Goal: Task Accomplishment & Management: Use online tool/utility

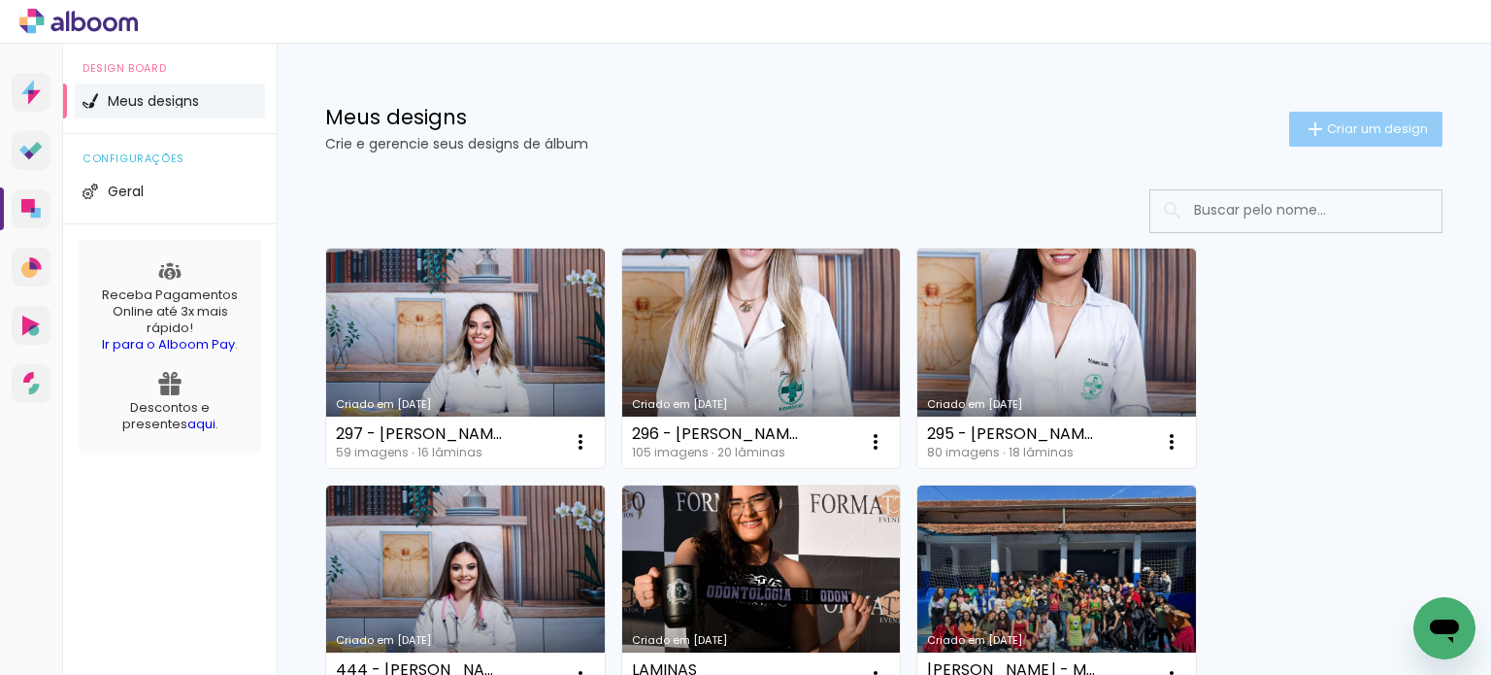
click at [1358, 123] on span "Criar um design" at bounding box center [1377, 128] width 101 height 13
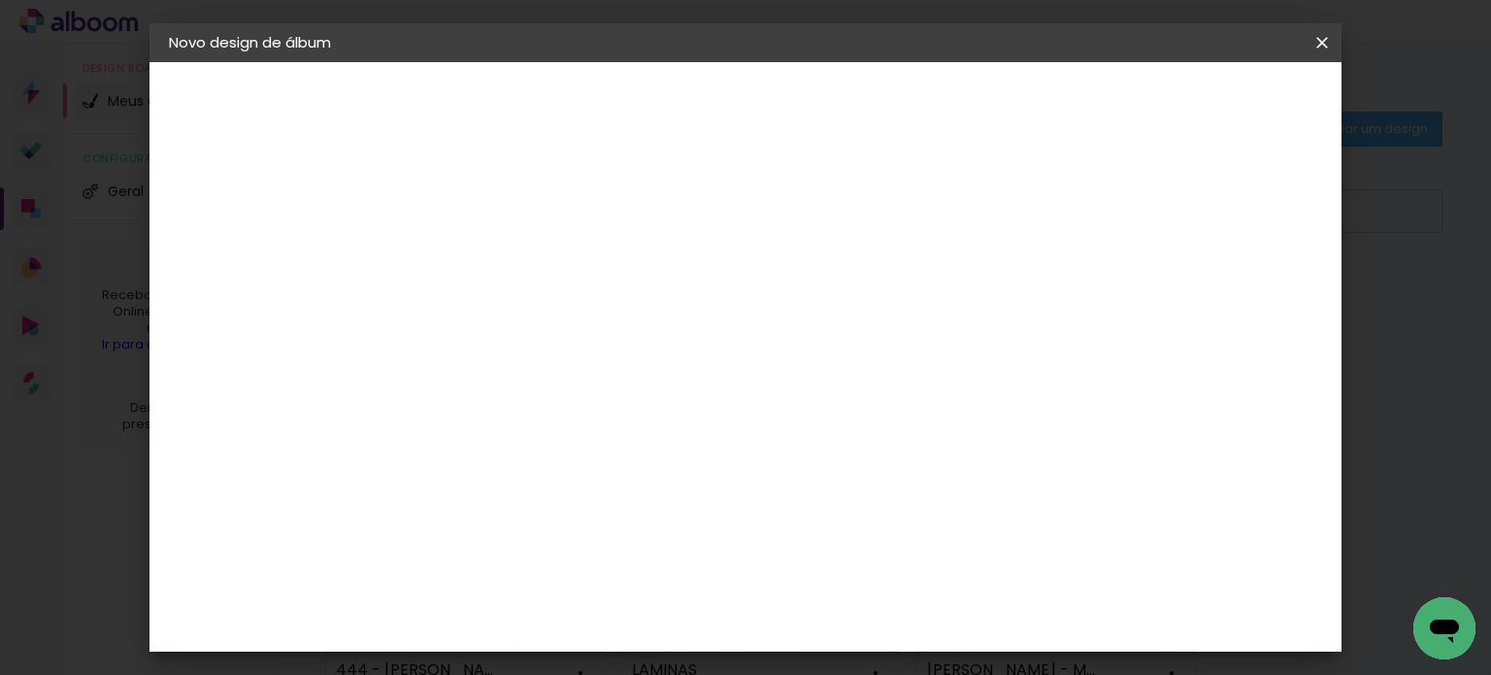
click at [486, 250] on input at bounding box center [486, 261] width 0 height 30
type input "298 - [PERSON_NAME]"
type paper-input "298 - [PERSON_NAME]"
click at [685, 113] on paper-button "Avançar" at bounding box center [637, 102] width 95 height 33
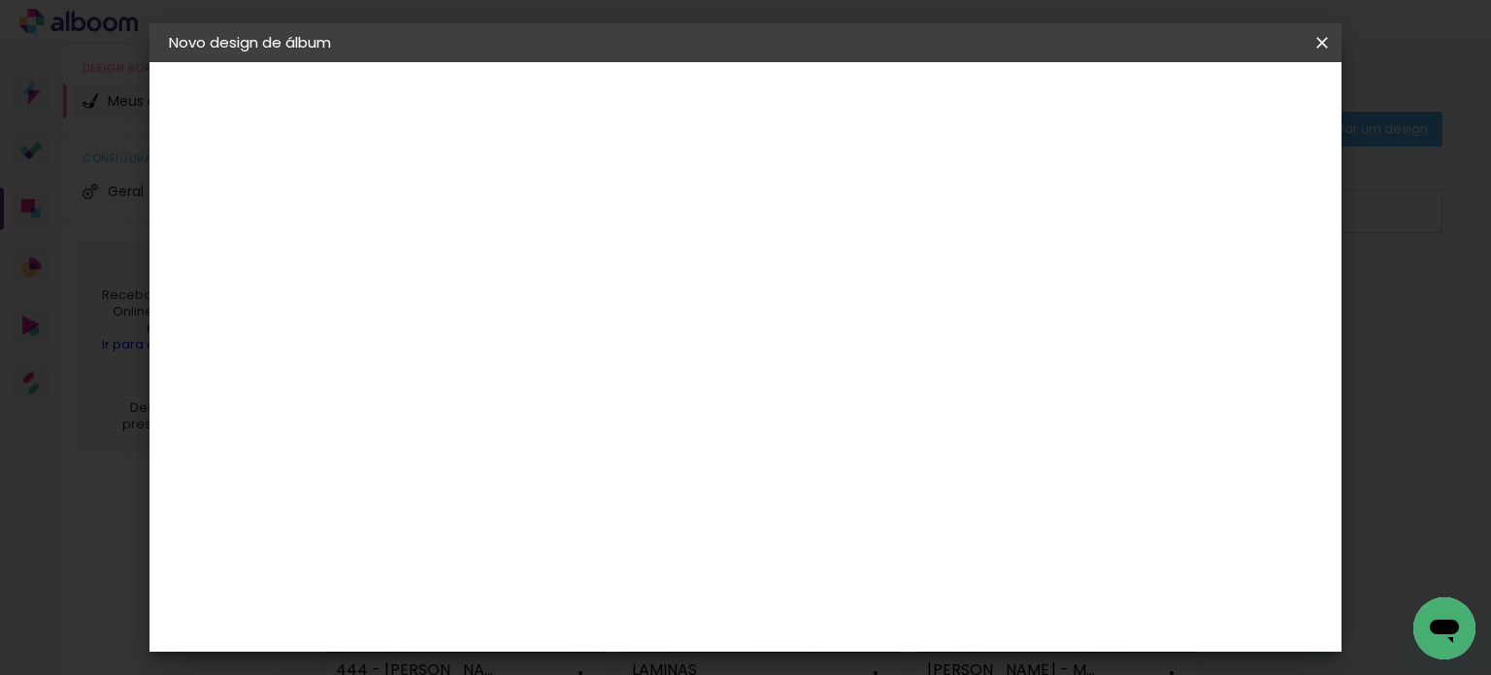
click at [641, 505] on paper-item "Canaan Álbuns" at bounding box center [536, 530] width 210 height 50
click at [0, 0] on slot "Avançar" at bounding box center [0, 0] width 0 height 0
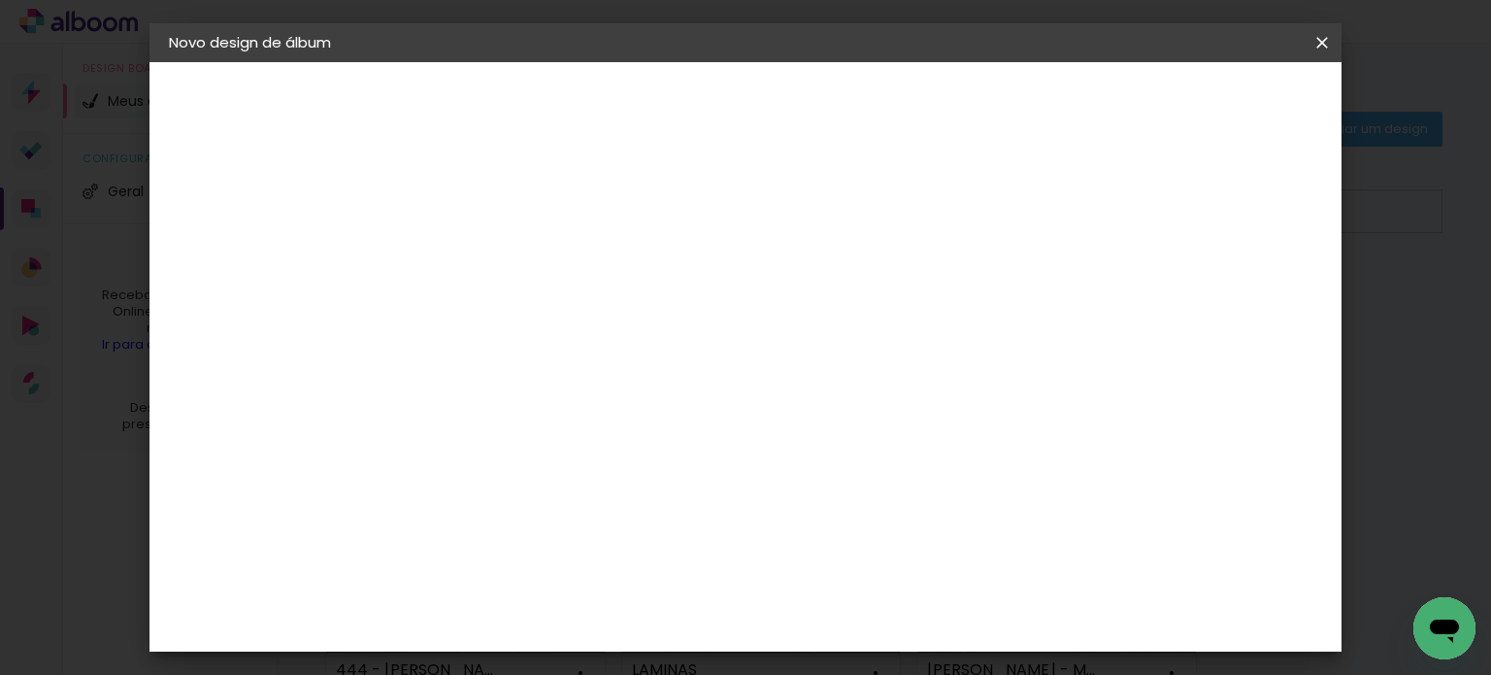
scroll to position [42, 0]
click at [868, 104] on span "Iniciar design" at bounding box center [840, 109] width 55 height 27
click at [868, 111] on span "Iniciar design" at bounding box center [840, 109] width 55 height 27
click at [868, 109] on span "Iniciar design" at bounding box center [840, 109] width 55 height 27
click at [1316, 33] on iron-icon at bounding box center [1322, 42] width 23 height 19
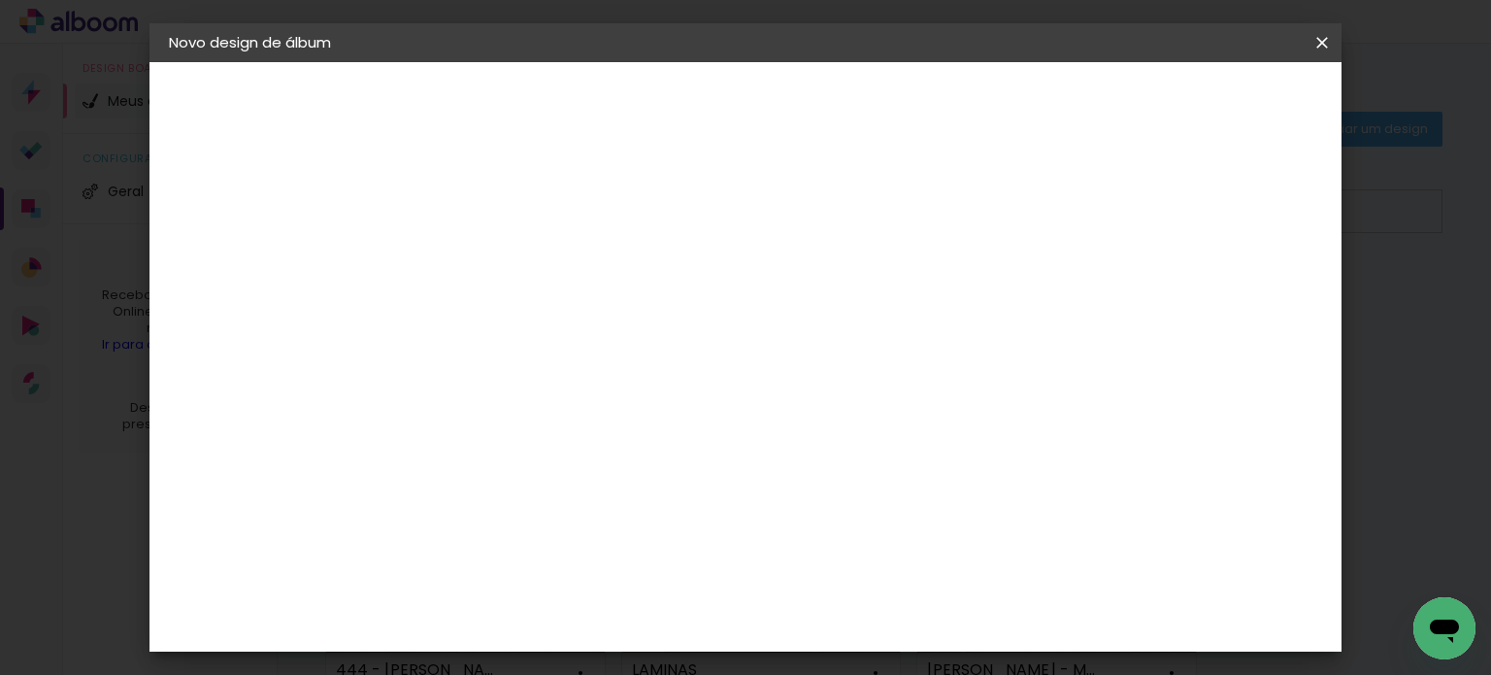
click at [868, 102] on span "Iniciar design" at bounding box center [840, 109] width 55 height 27
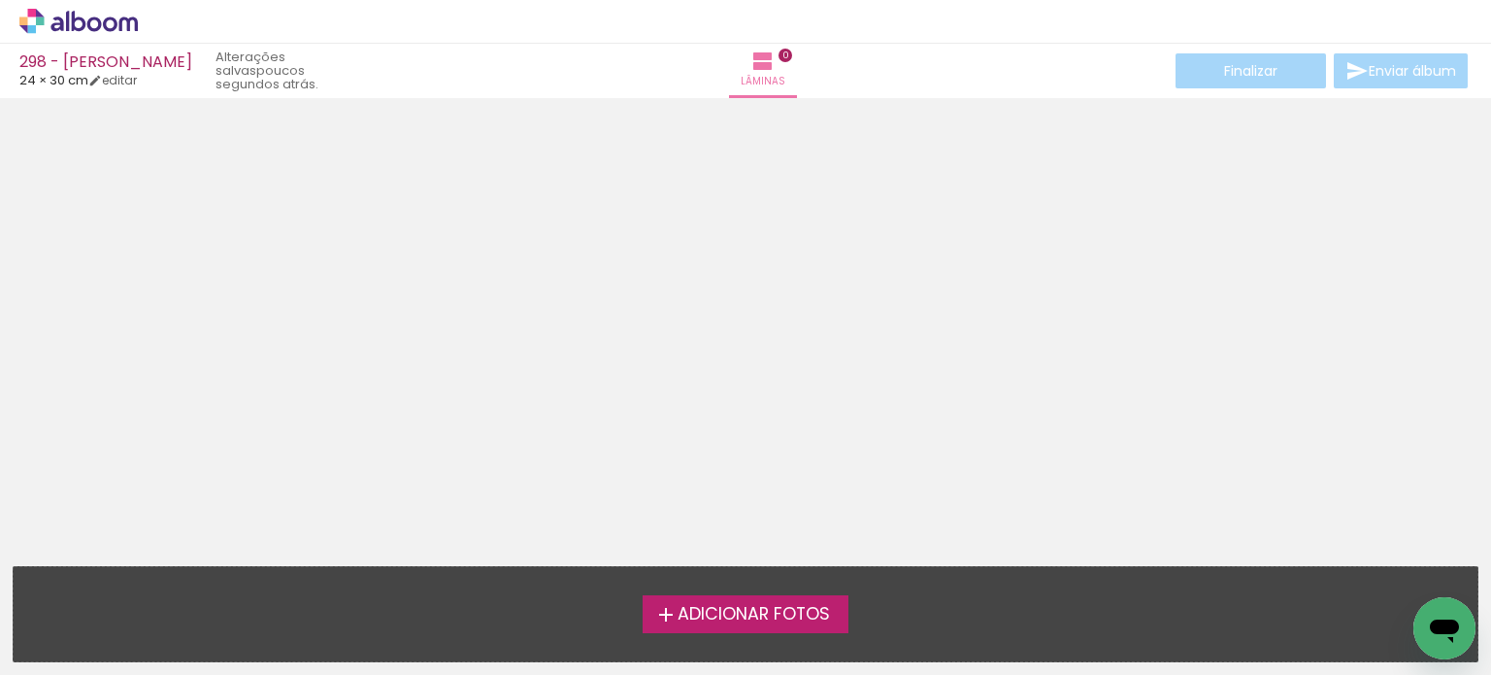
click at [779, 611] on span "Adicionar Fotos" at bounding box center [754, 614] width 152 height 17
click at [0, 0] on input "file" at bounding box center [0, 0] width 0 height 0
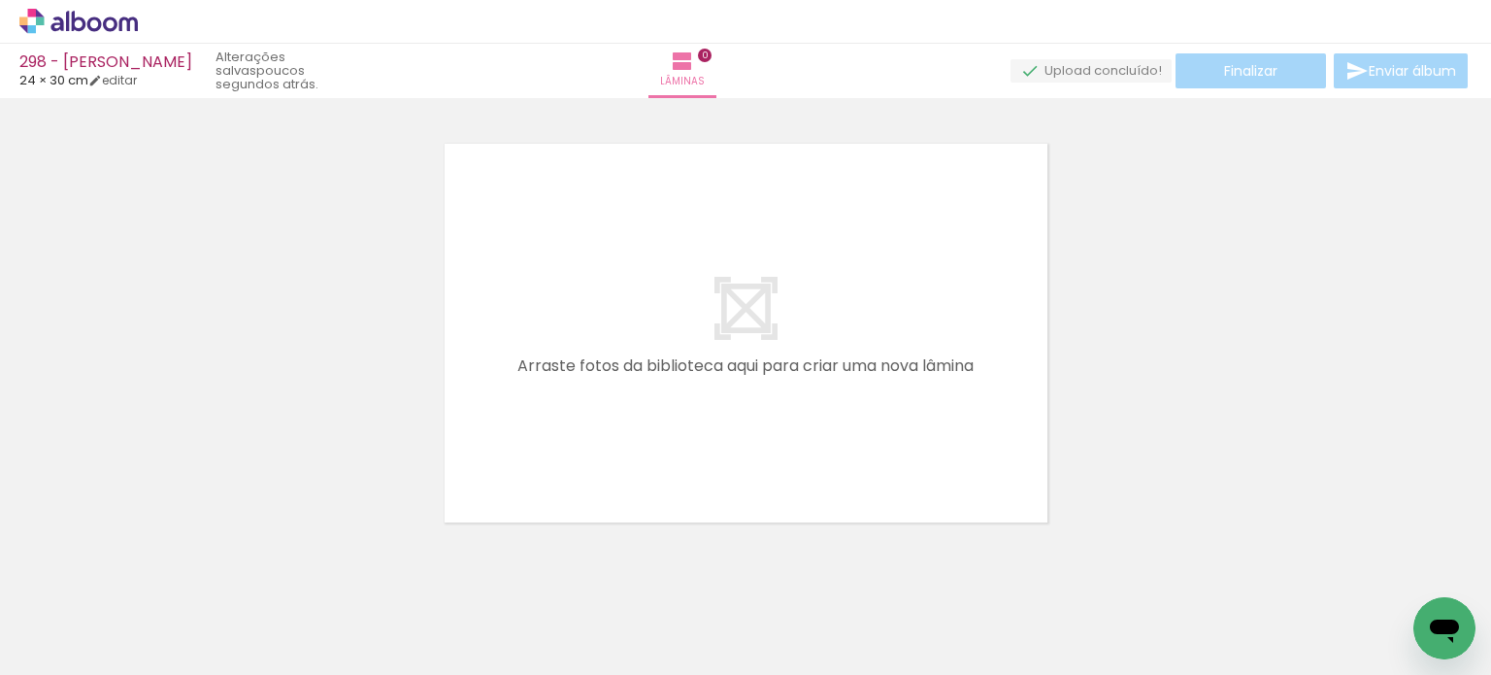
scroll to position [24, 0]
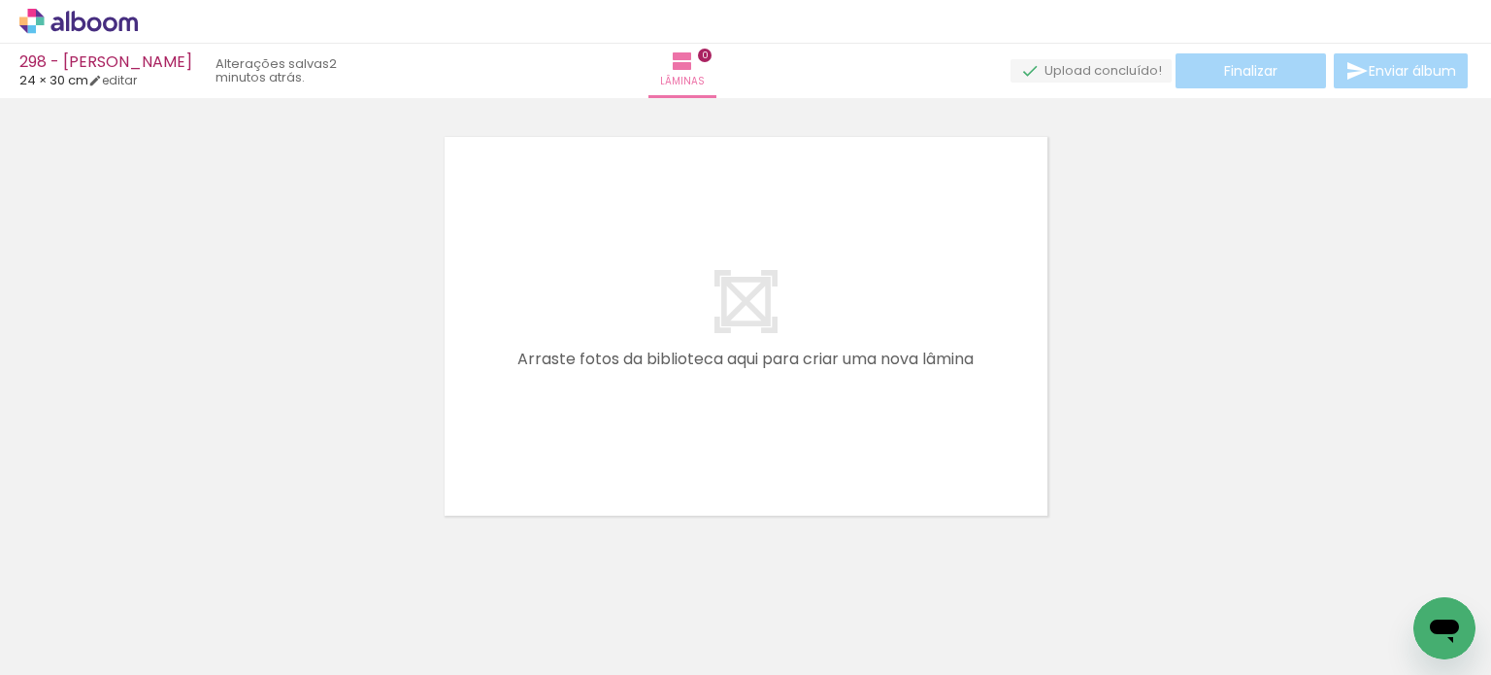
click at [50, 645] on span "Adicionar Fotos" at bounding box center [69, 648] width 58 height 21
click at [0, 0] on input "file" at bounding box center [0, 0] width 0 height 0
drag, startPoint x: 1429, startPoint y: 582, endPoint x: 777, endPoint y: 349, distance: 692.7
click at [777, 349] on quentale-workspace at bounding box center [745, 337] width 1491 height 675
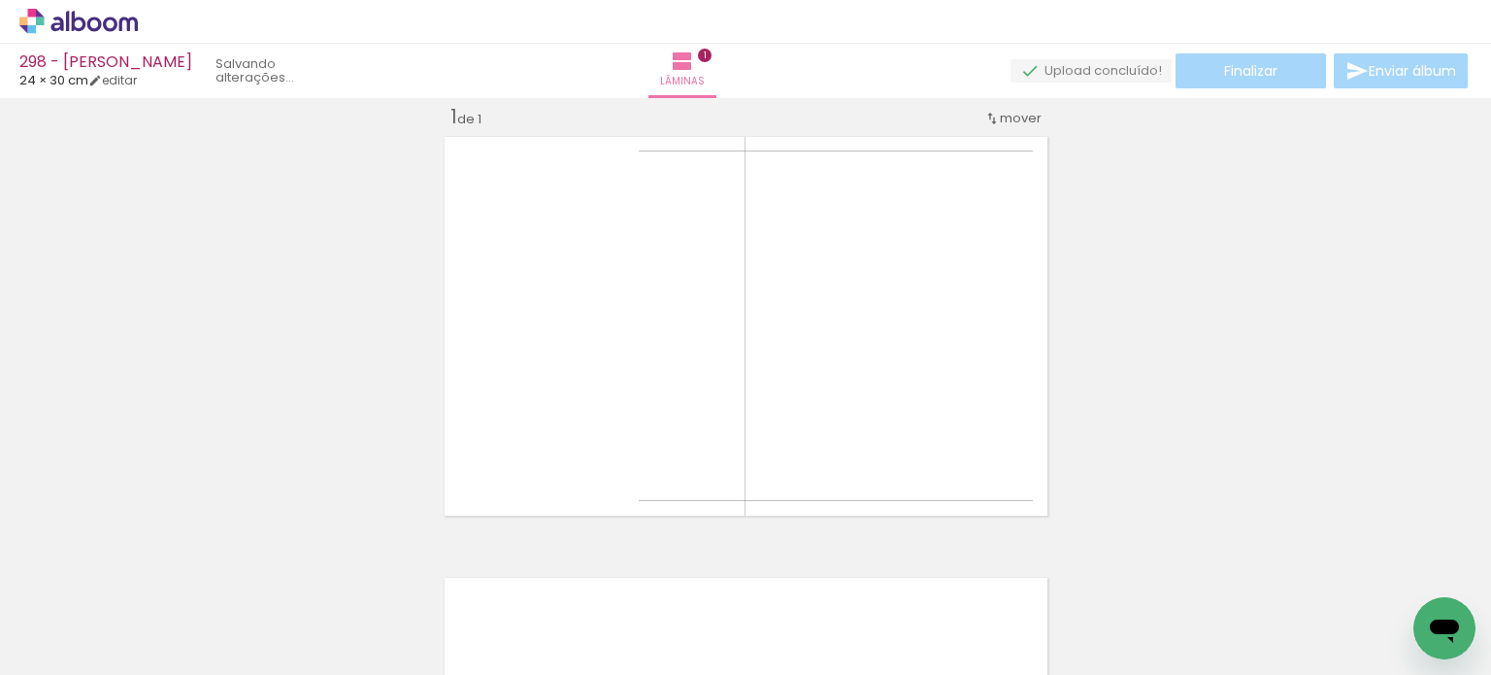
scroll to position [24, 0]
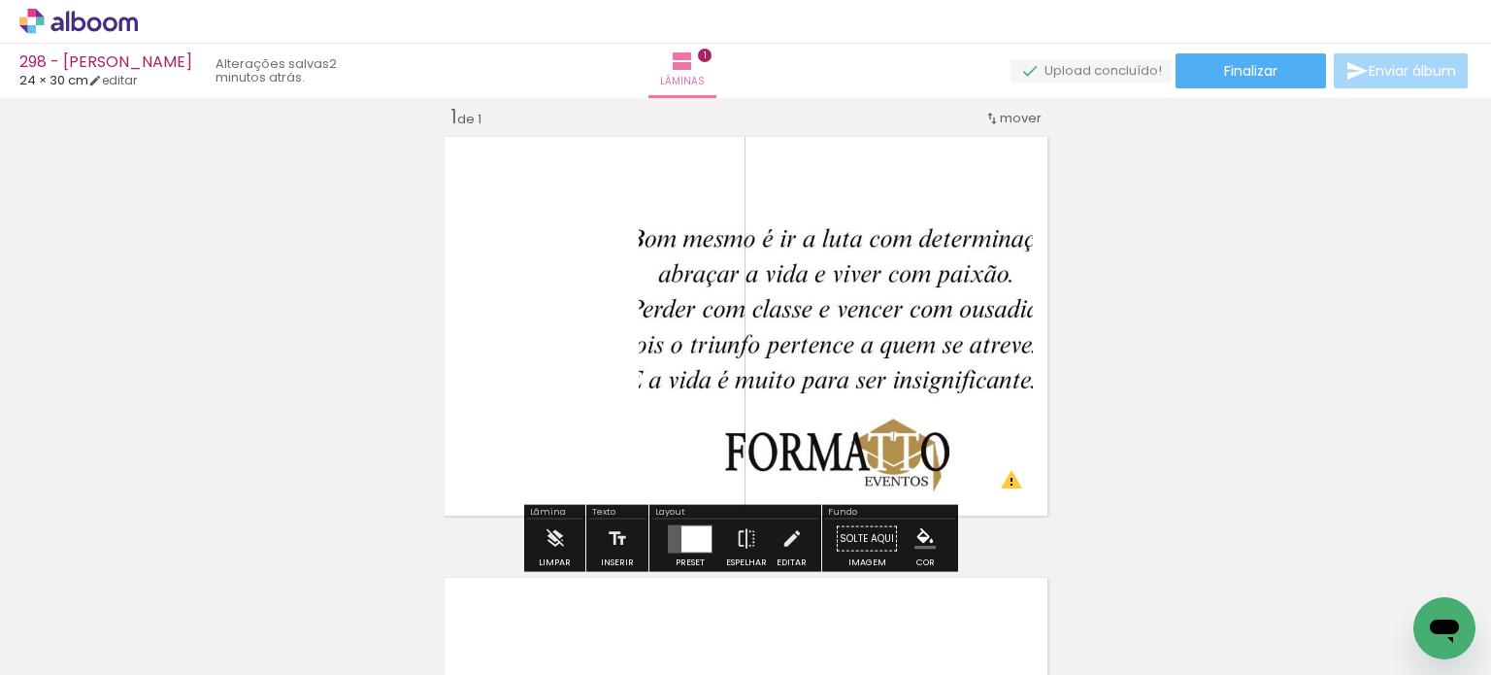
click at [78, 615] on input "Todas as fotos" at bounding box center [54, 616] width 74 height 17
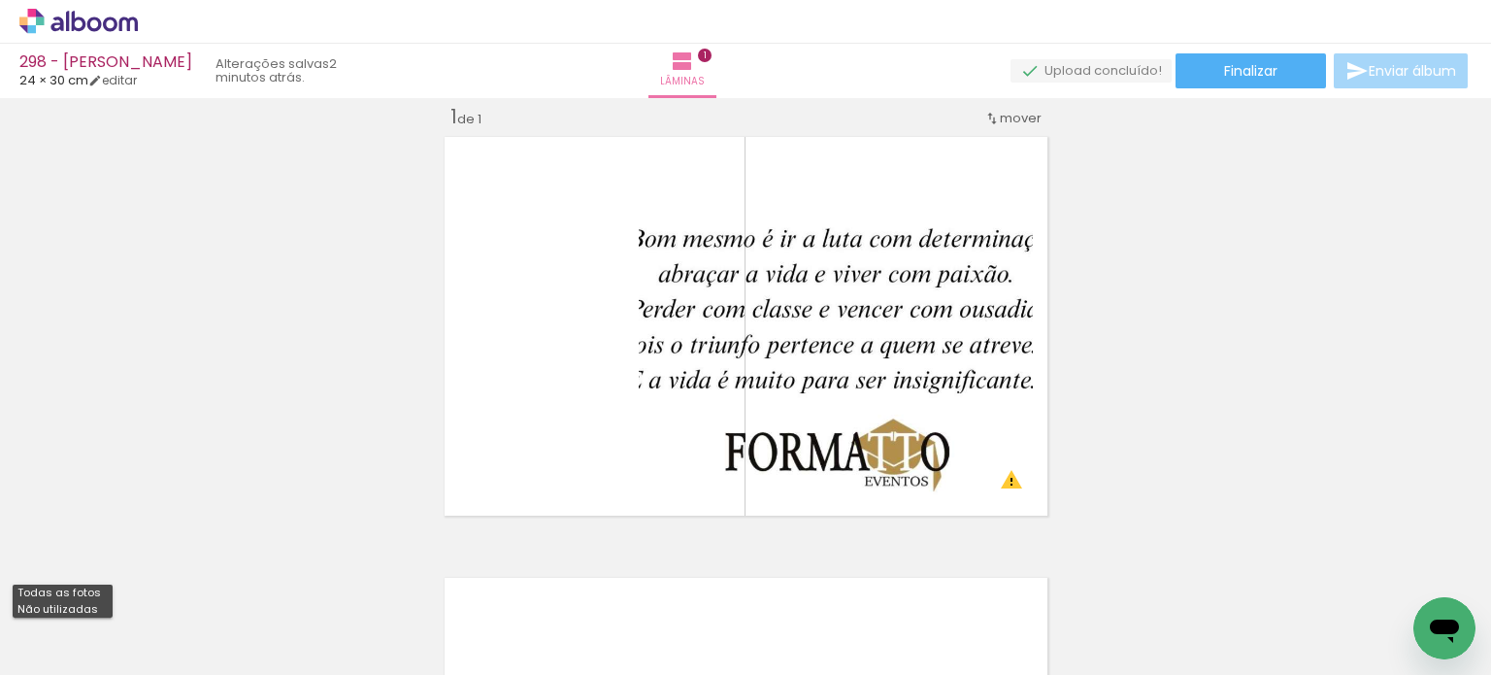
click at [0, 0] on slot "Não utilizadas" at bounding box center [0, 0] width 0 height 0
type input "Não utilizadas"
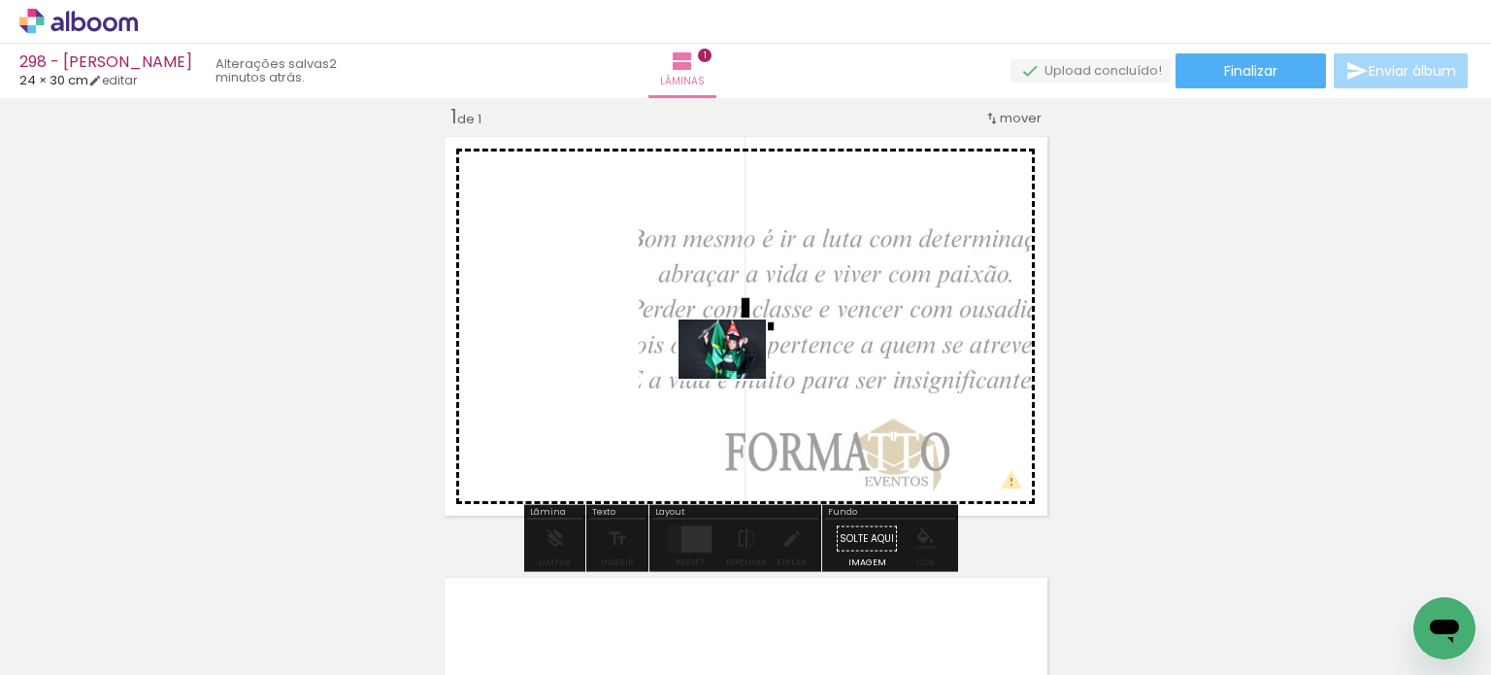
drag, startPoint x: 793, startPoint y: 593, endPoint x: 737, endPoint y: 378, distance: 222.8
click at [737, 378] on quentale-workspace at bounding box center [745, 337] width 1491 height 675
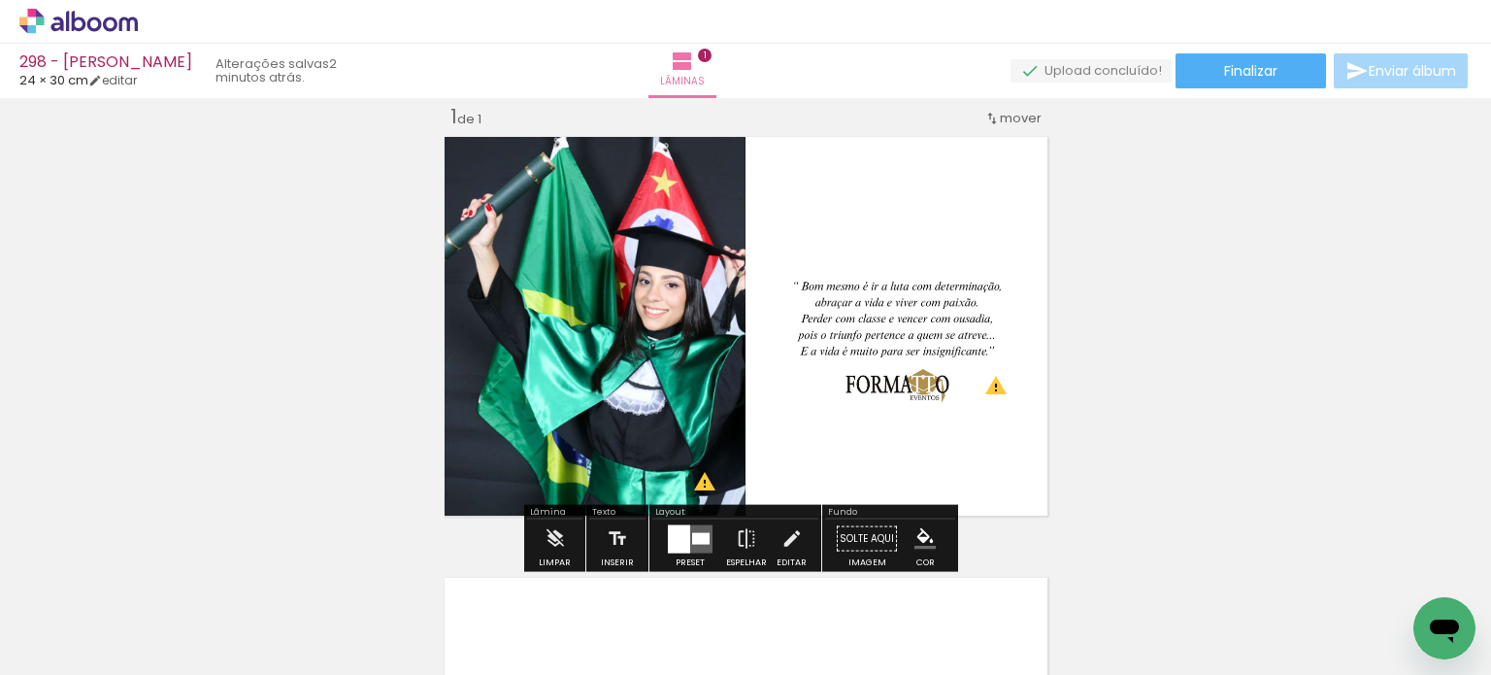
scroll to position [0, 2311]
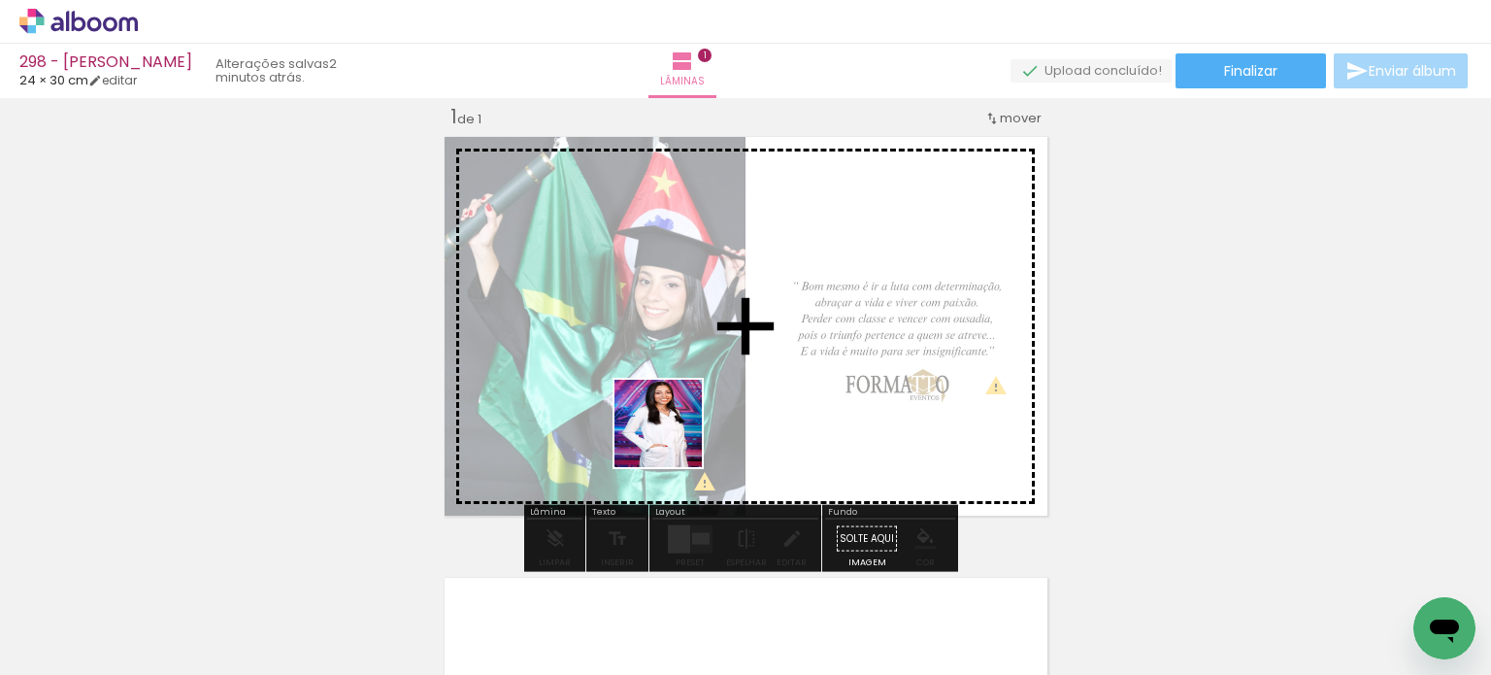
drag, startPoint x: 586, startPoint y: 554, endPoint x: 691, endPoint y: 405, distance: 182.6
click at [691, 405] on quentale-workspace at bounding box center [745, 337] width 1491 height 675
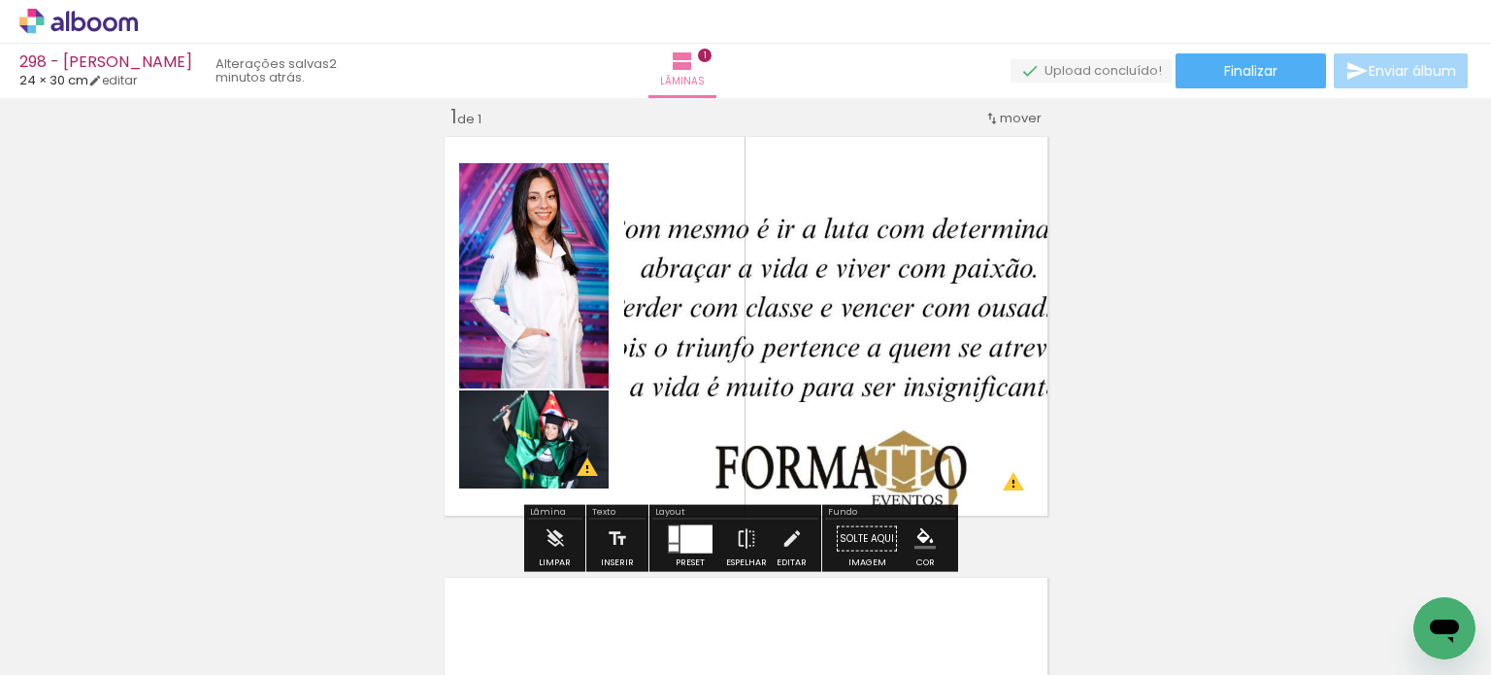
click at [693, 539] on div at bounding box center [697, 538] width 32 height 28
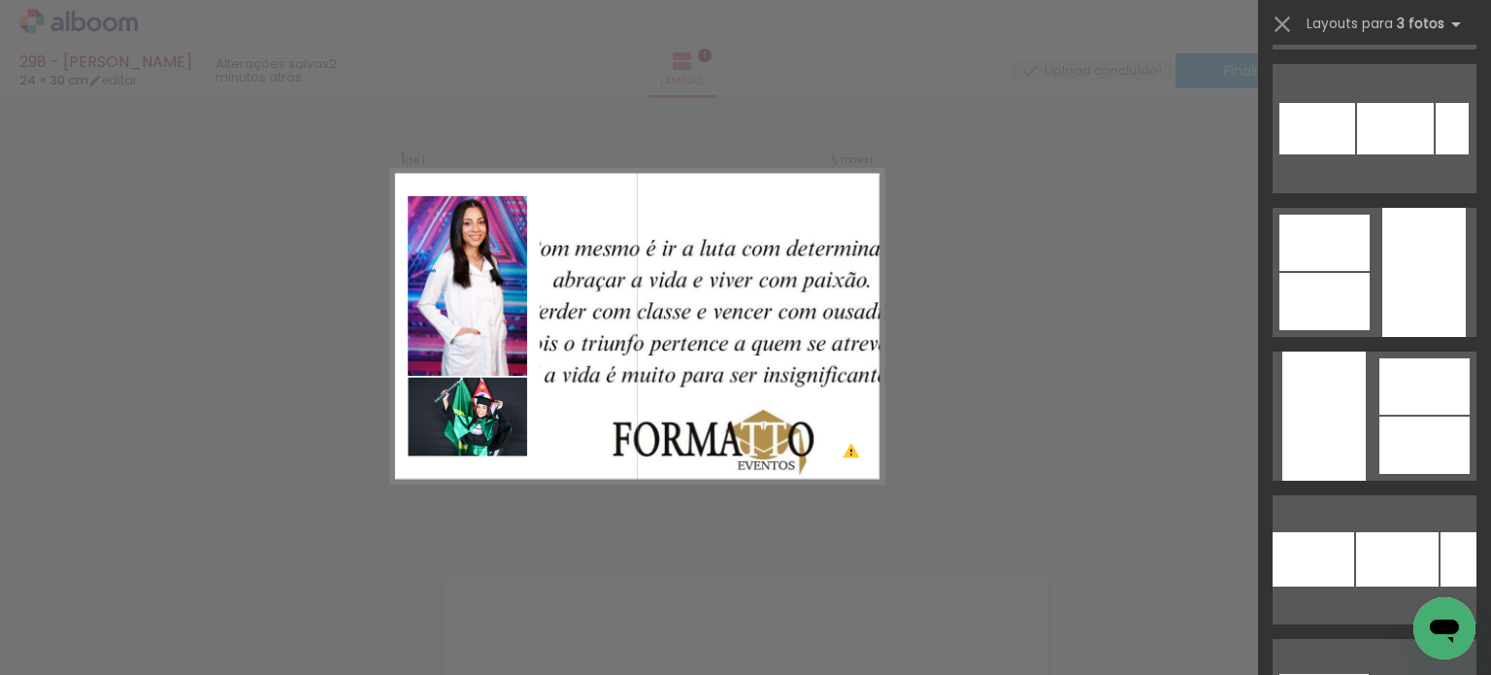
scroll to position [4174, 0]
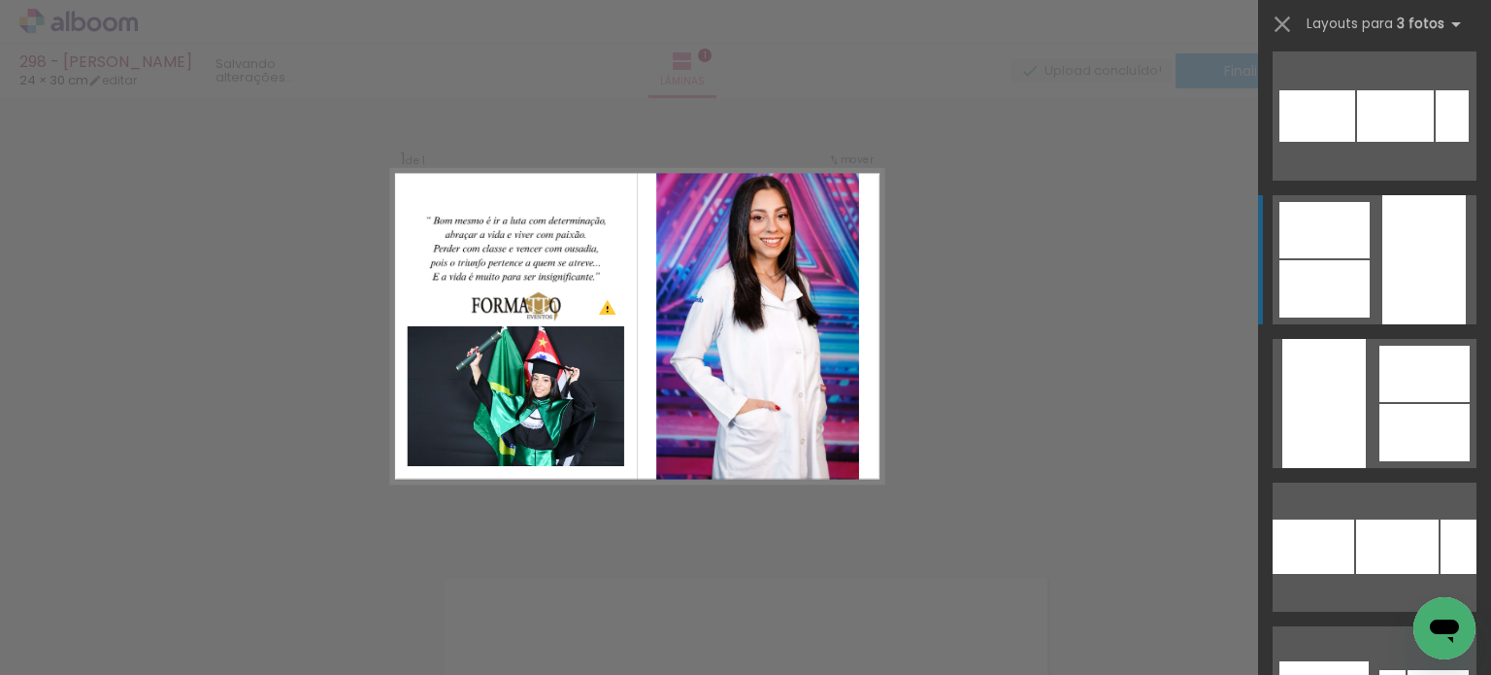
click at [1446, 251] on div at bounding box center [1423, 259] width 83 height 129
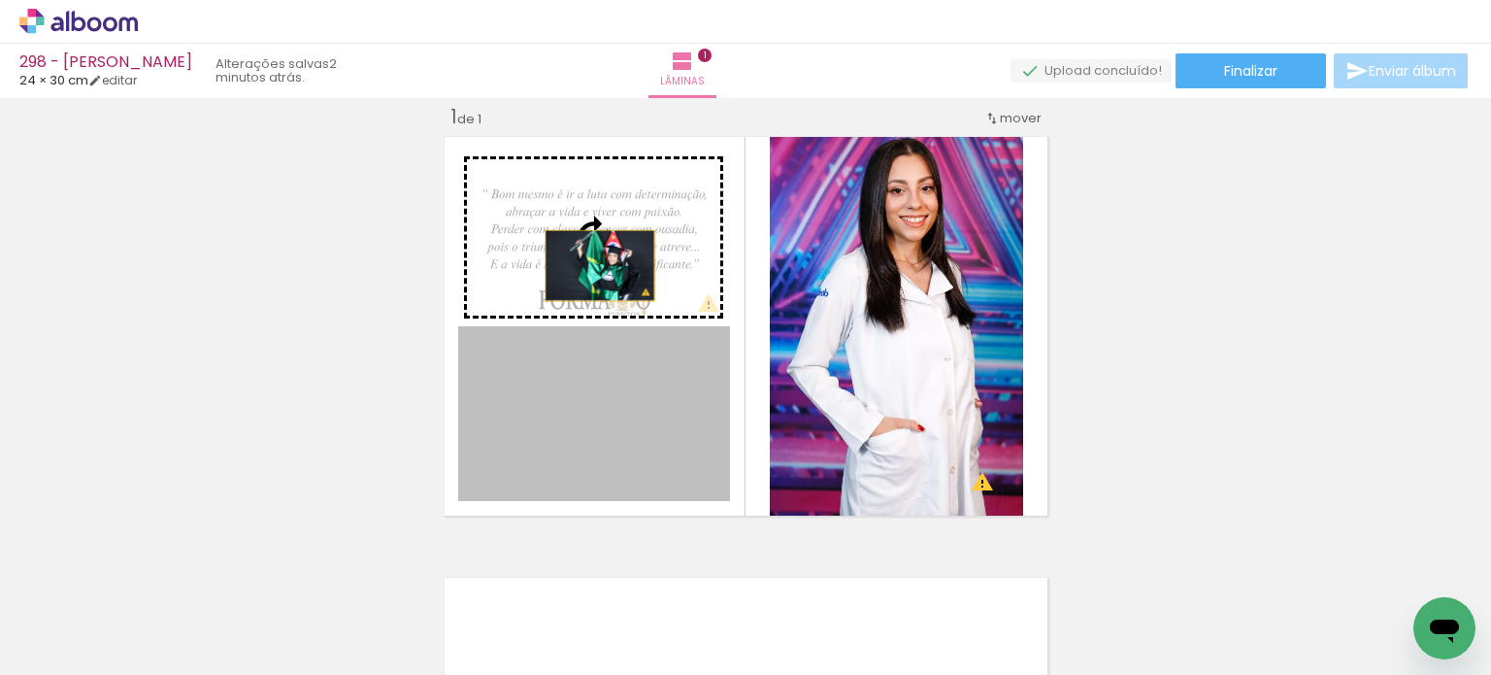
drag, startPoint x: 586, startPoint y: 406, endPoint x: 593, endPoint y: 255, distance: 150.6
click at [0, 0] on slot at bounding box center [0, 0] width 0 height 0
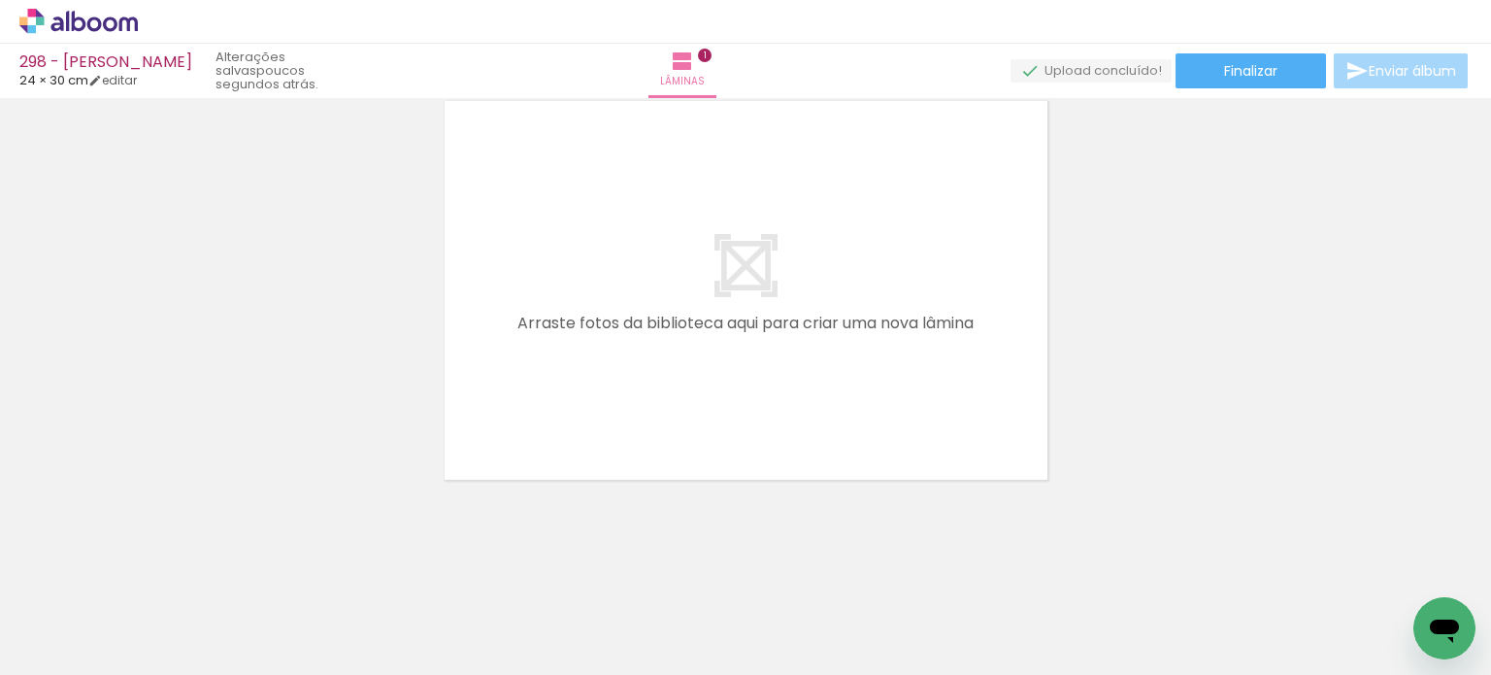
scroll to position [0, 5740]
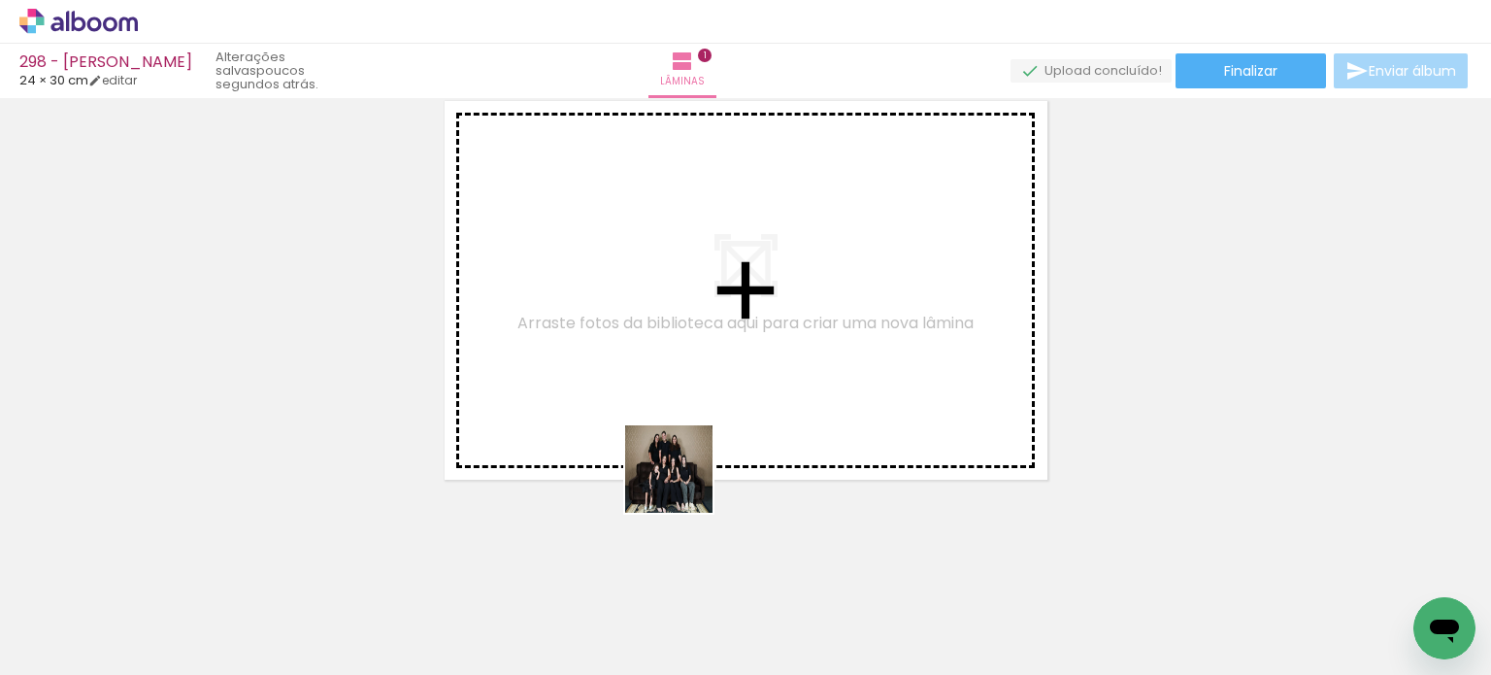
drag, startPoint x: 678, startPoint y: 605, endPoint x: 711, endPoint y: 531, distance: 80.8
click at [687, 396] on quentale-workspace at bounding box center [745, 337] width 1491 height 675
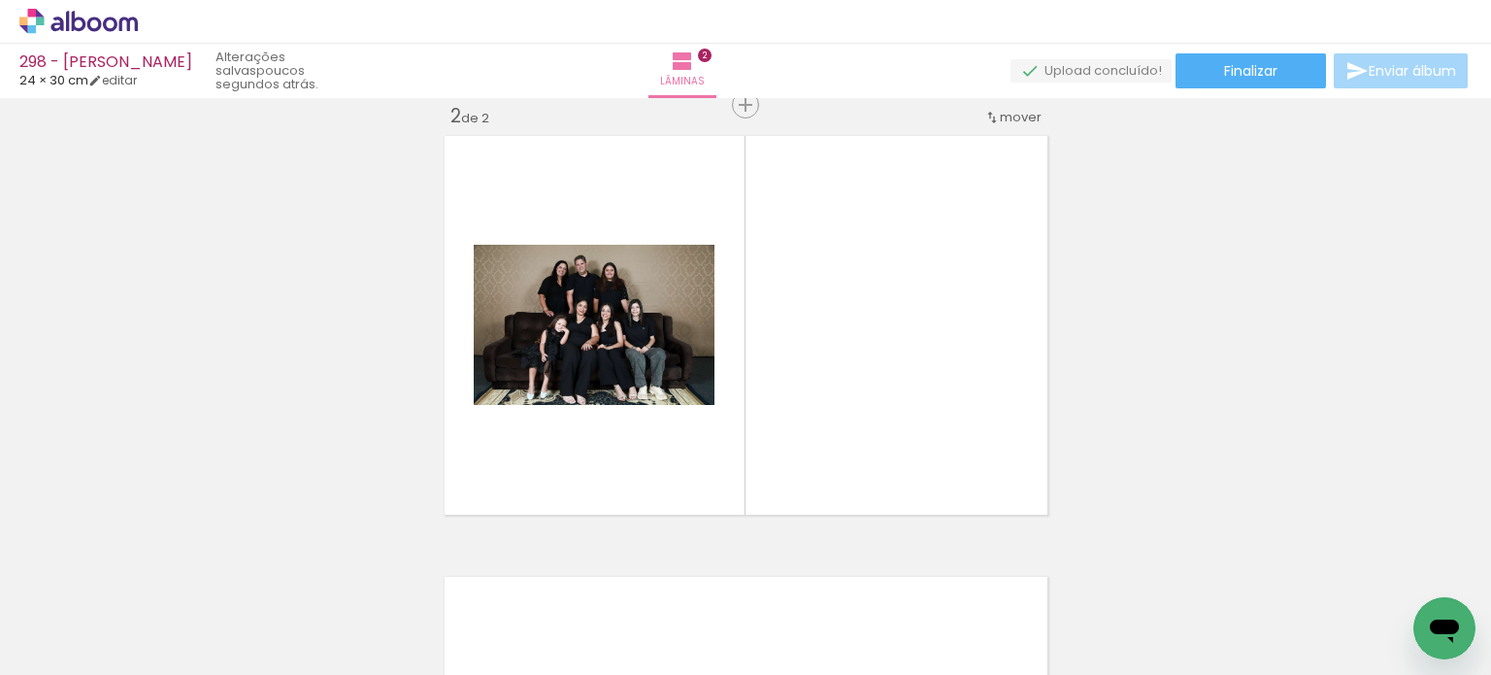
scroll to position [465, 0]
drag, startPoint x: 795, startPoint y: 551, endPoint x: 832, endPoint y: 397, distance: 158.7
click at [832, 397] on quentale-workspace at bounding box center [745, 337] width 1491 height 675
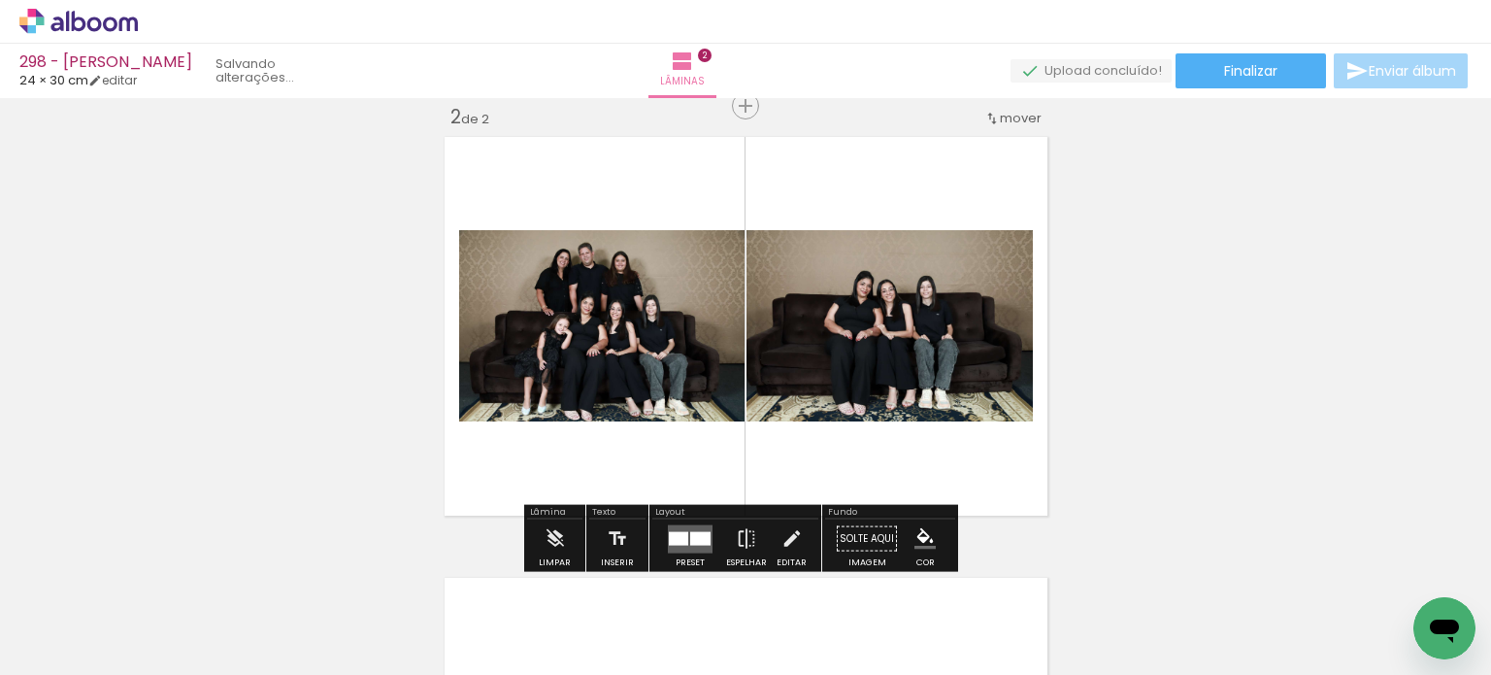
scroll to position [0, 5523]
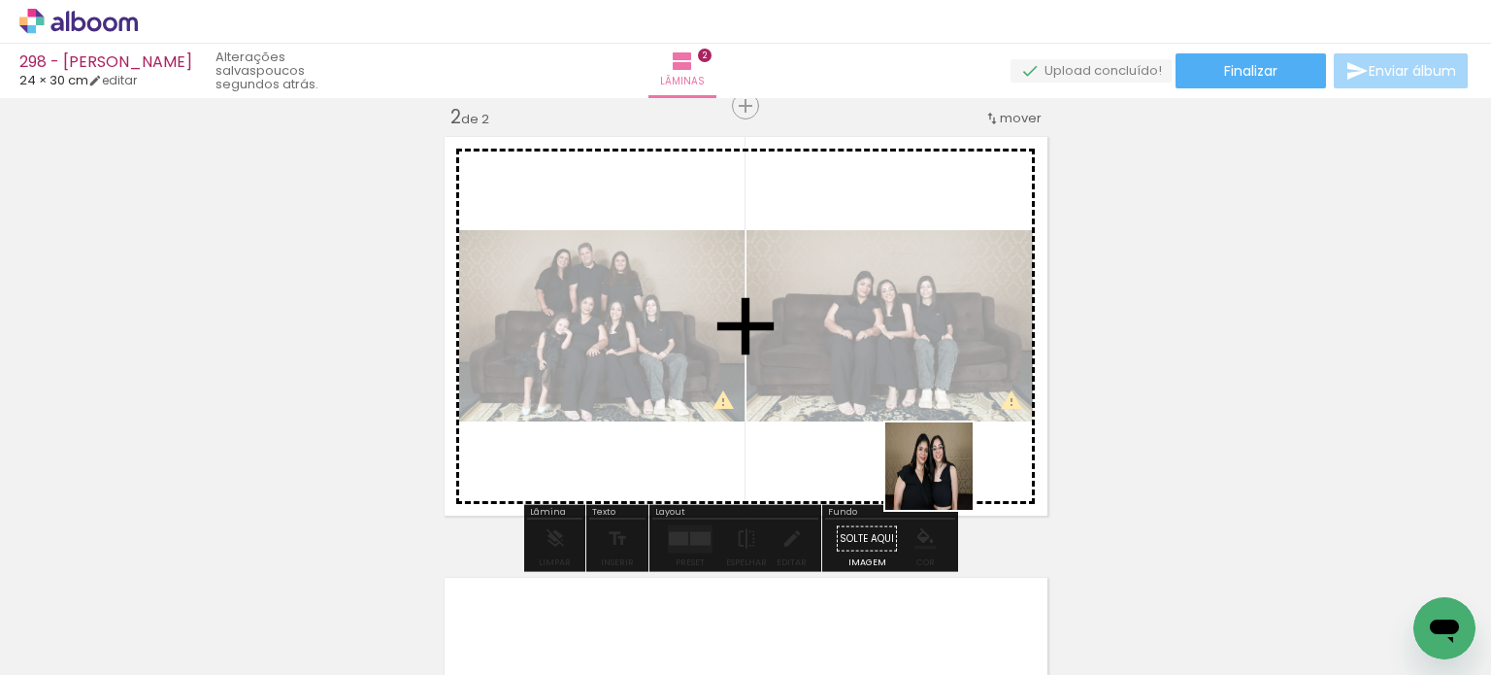
drag, startPoint x: 979, startPoint y: 610, endPoint x: 979, endPoint y: 516, distance: 93.2
click at [936, 453] on quentale-workspace at bounding box center [745, 337] width 1491 height 675
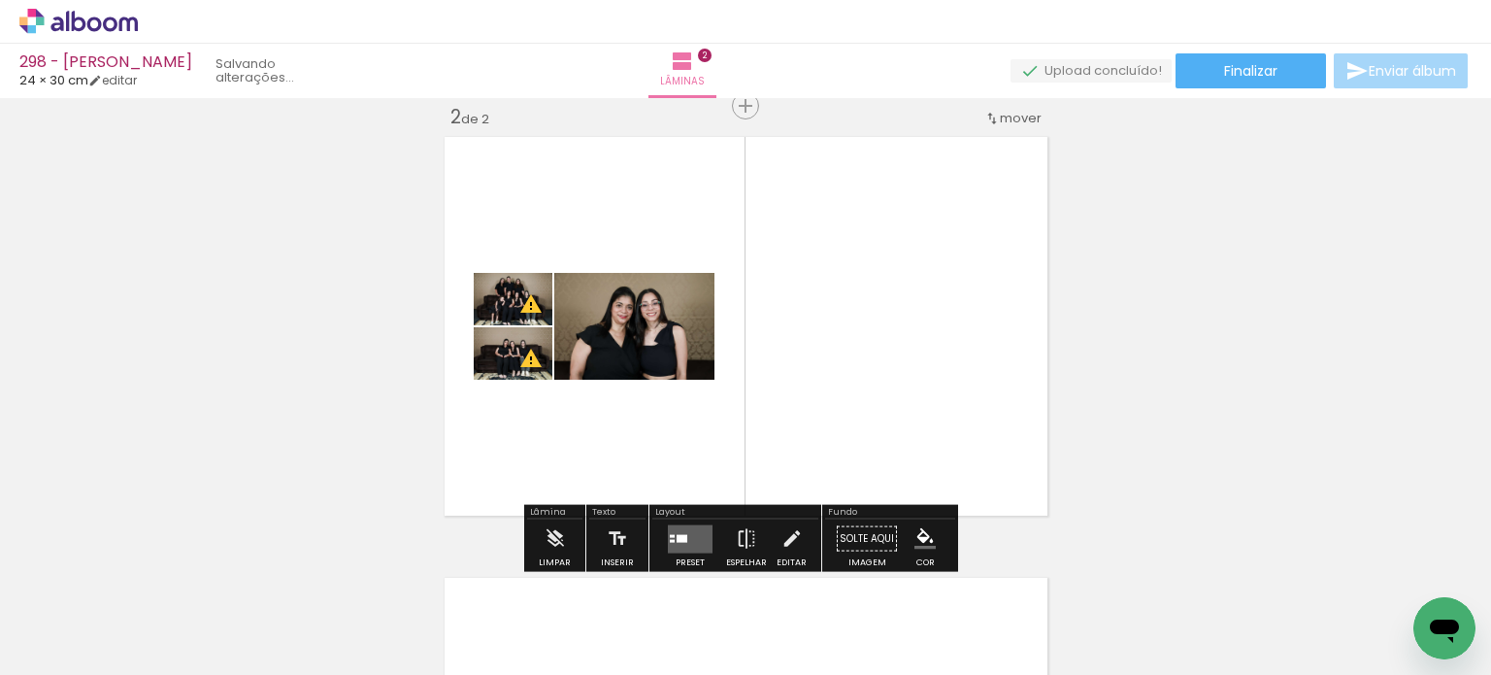
scroll to position [0, 5414]
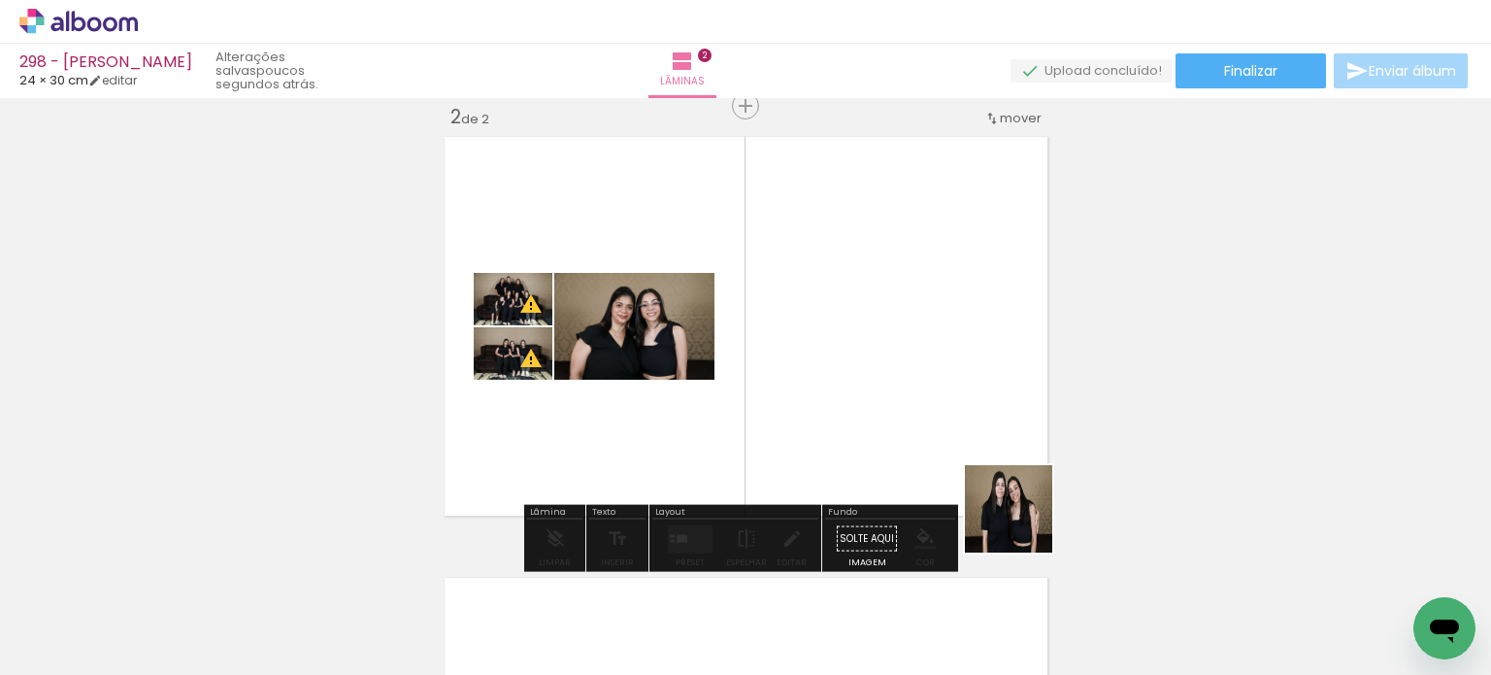
drag, startPoint x: 1068, startPoint y: 599, endPoint x: 952, endPoint y: 421, distance: 211.9
click at [952, 421] on quentale-workspace at bounding box center [745, 337] width 1491 height 675
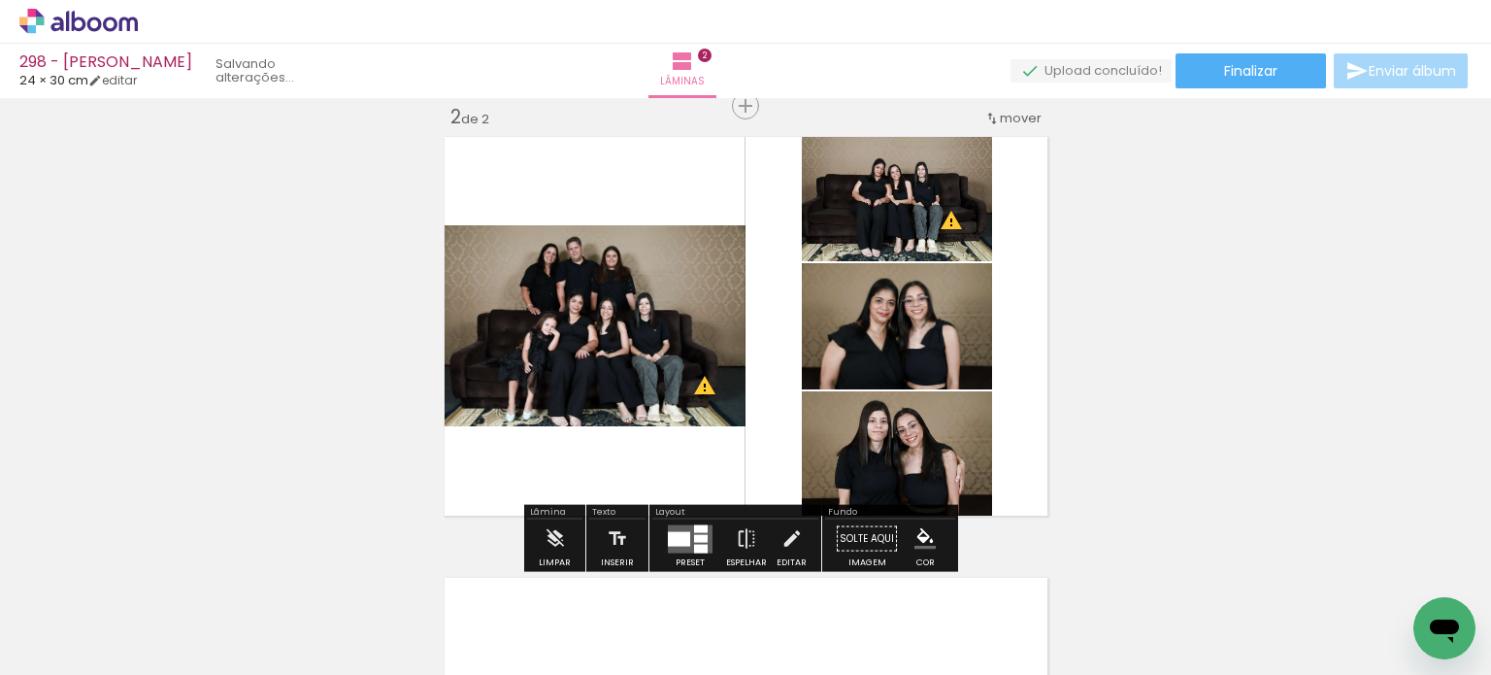
scroll to position [0, 5305]
click at [682, 542] on div at bounding box center [679, 538] width 22 height 15
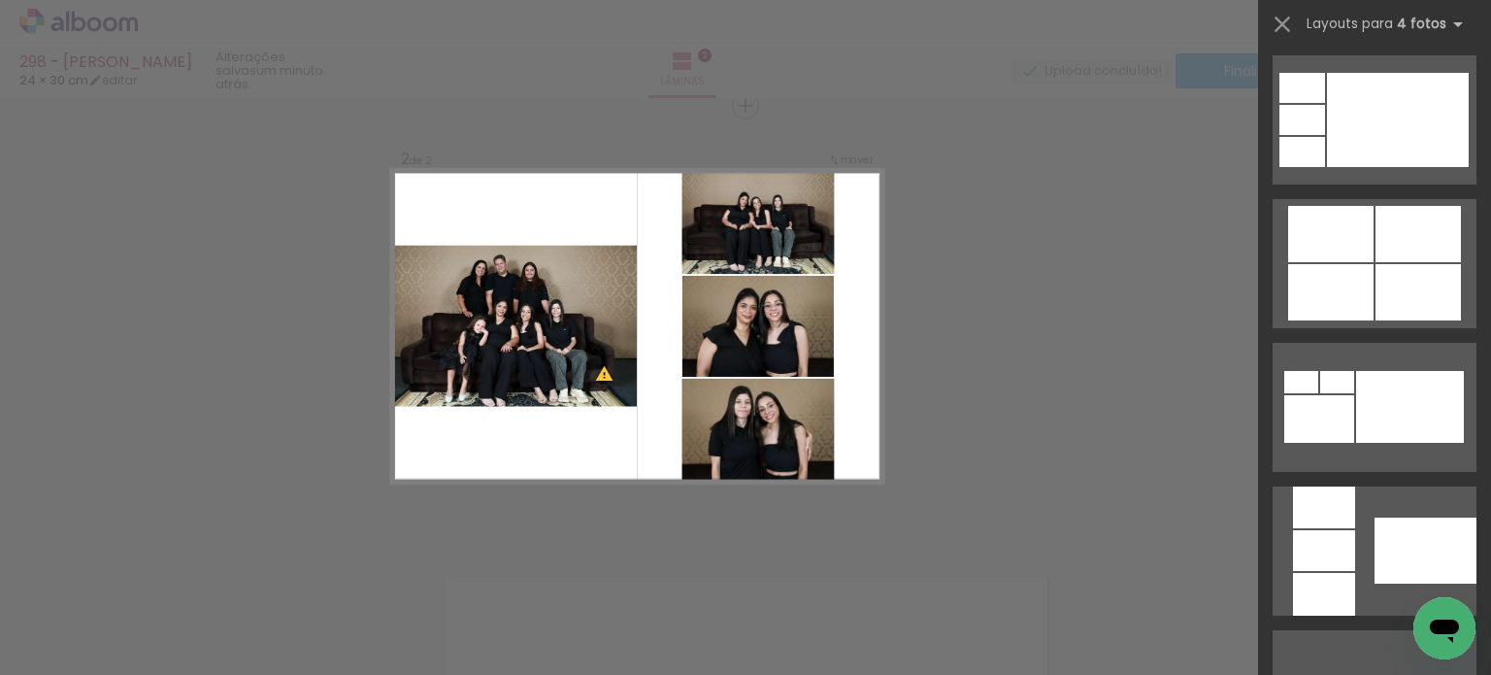
scroll to position [1165, 0]
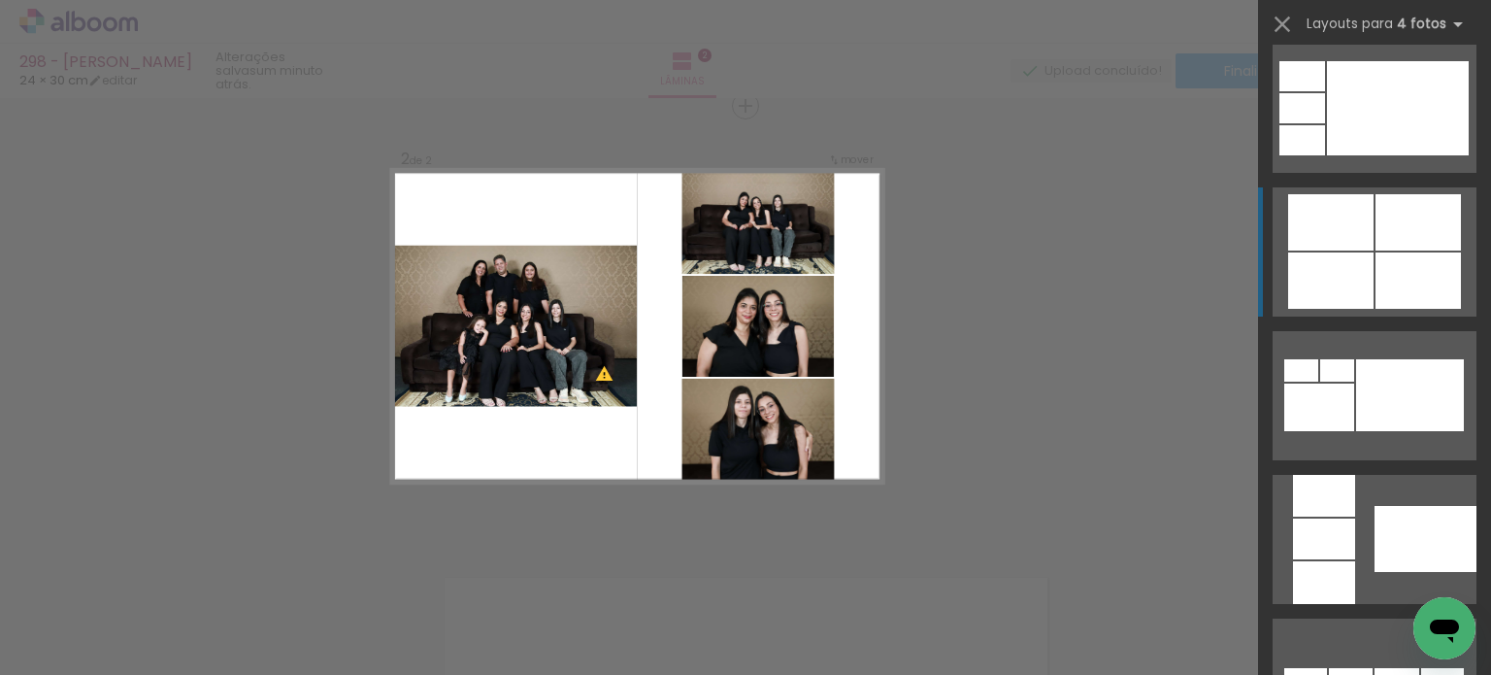
click at [1461, 286] on quentale-layouter at bounding box center [1375, 251] width 204 height 129
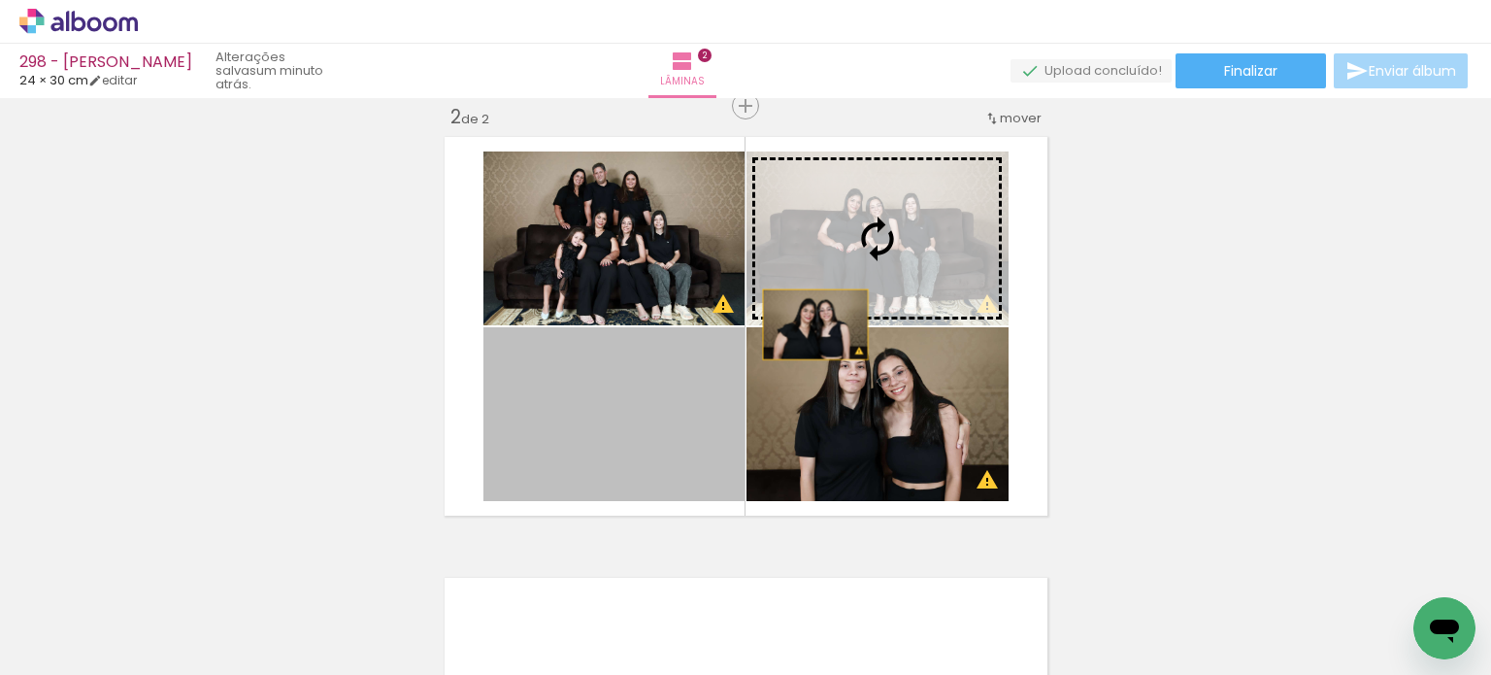
drag, startPoint x: 790, startPoint y: 349, endPoint x: 858, endPoint y: 249, distance: 120.9
click at [0, 0] on slot at bounding box center [0, 0] width 0 height 0
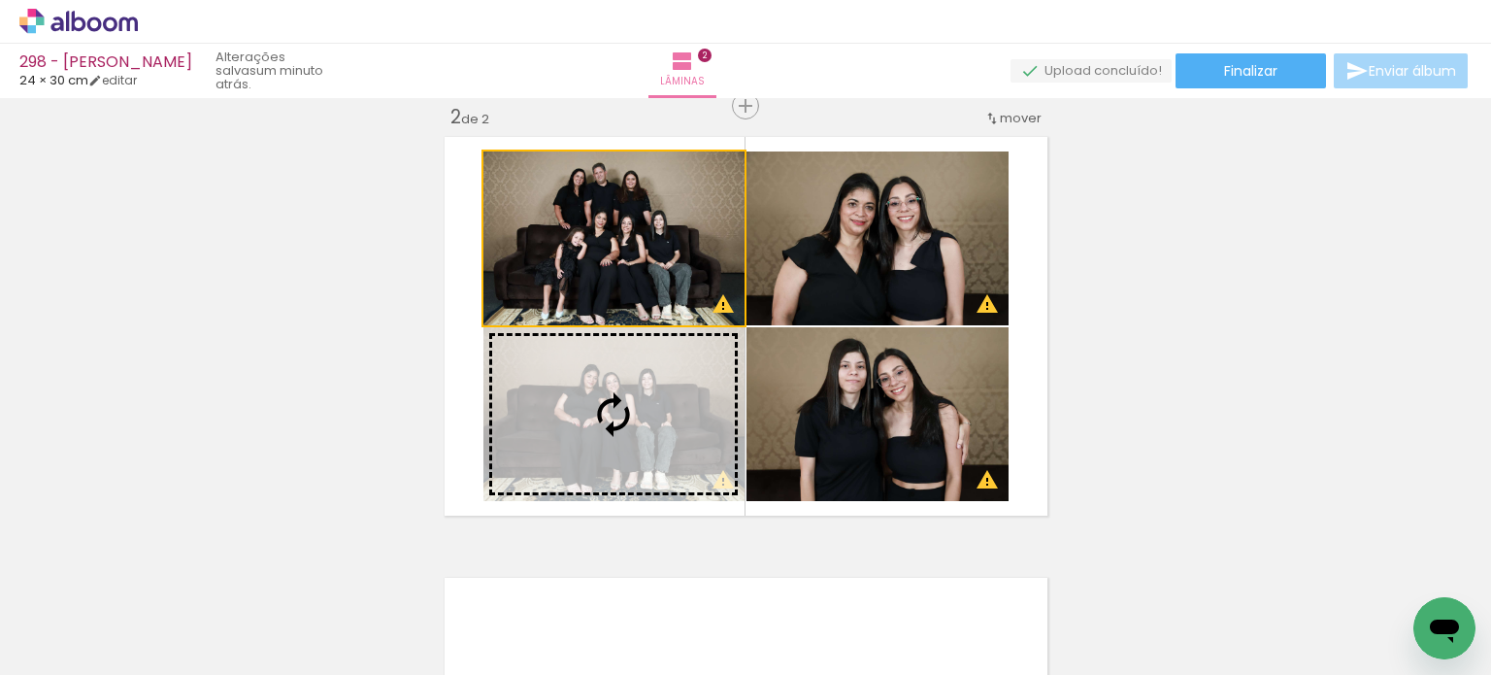
drag, startPoint x: 711, startPoint y: 249, endPoint x: 706, endPoint y: 382, distance: 132.1
click at [0, 0] on slot at bounding box center [0, 0] width 0 height 0
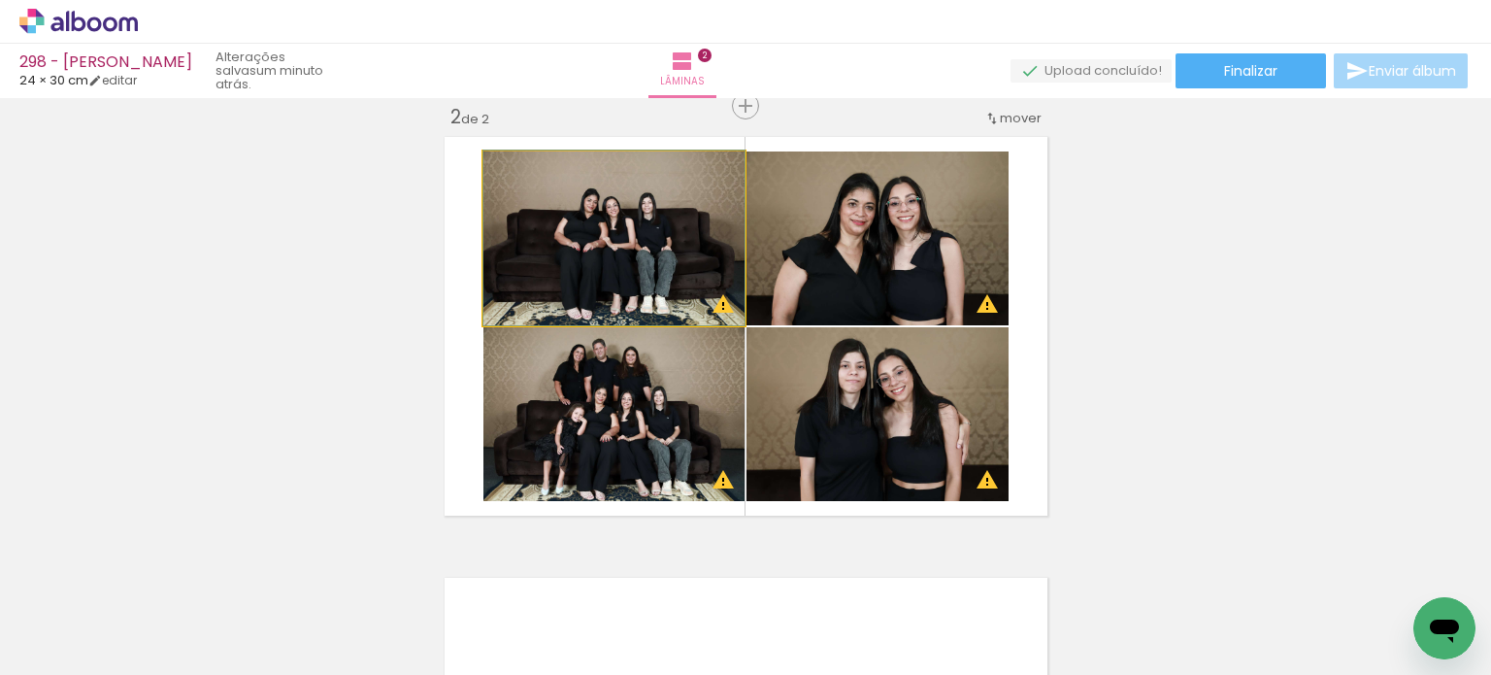
drag, startPoint x: 714, startPoint y: 257, endPoint x: 717, endPoint y: 232, distance: 25.5
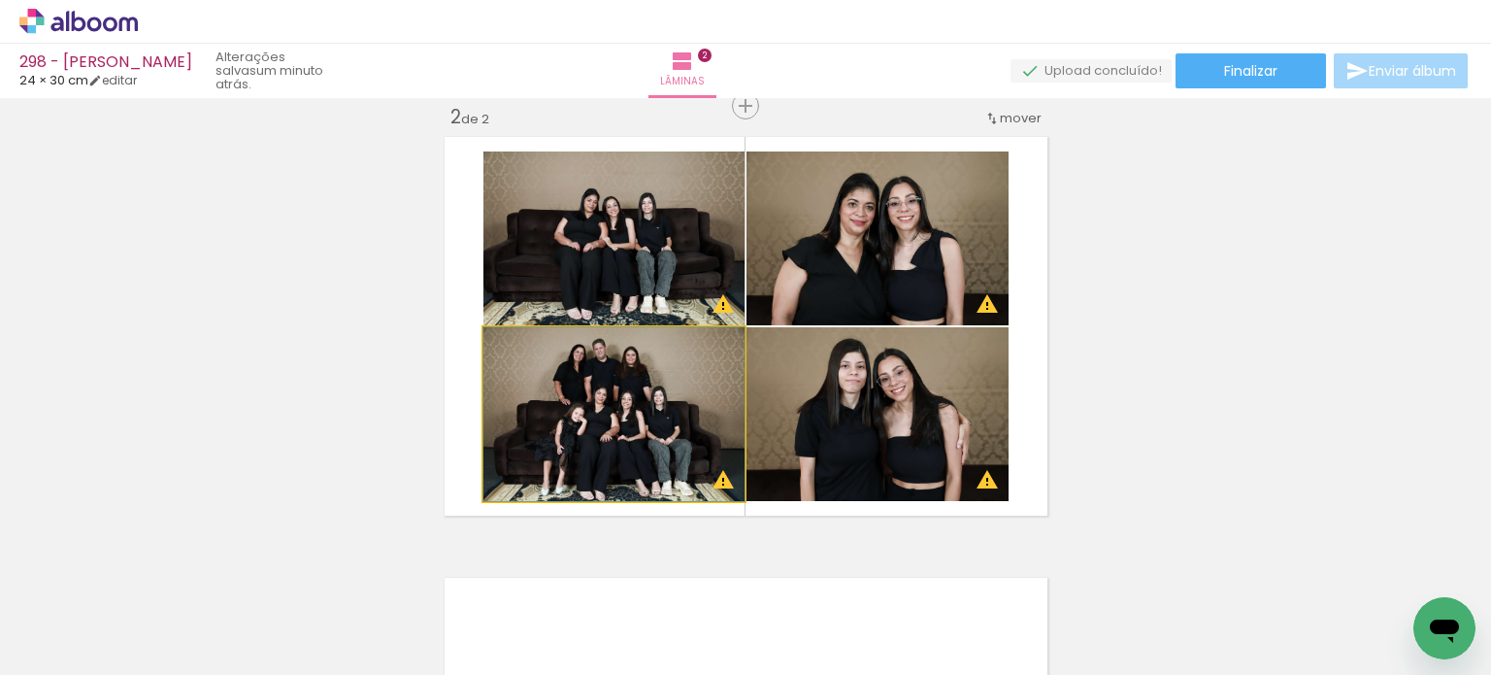
drag, startPoint x: 691, startPoint y: 426, endPoint x: 692, endPoint y: 442, distance: 15.6
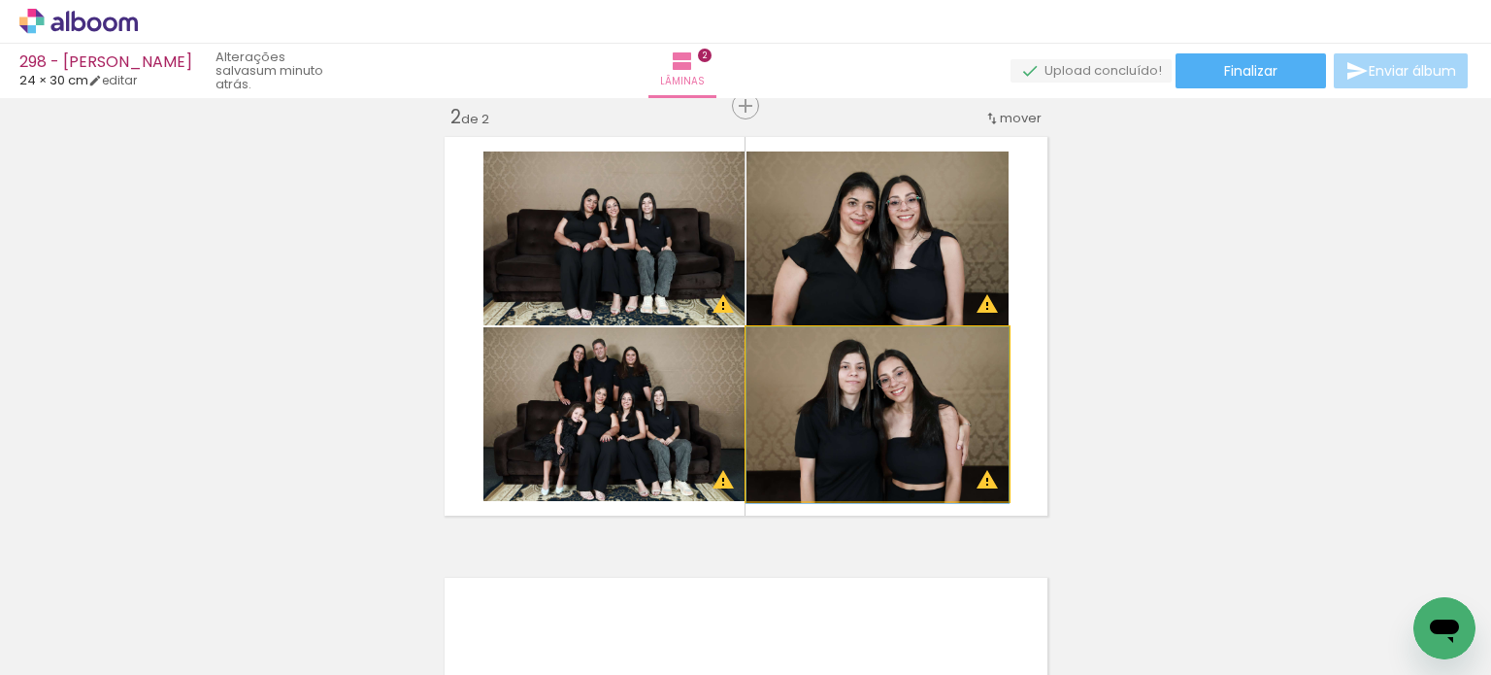
drag, startPoint x: 850, startPoint y: 435, endPoint x: 831, endPoint y: 441, distance: 20.3
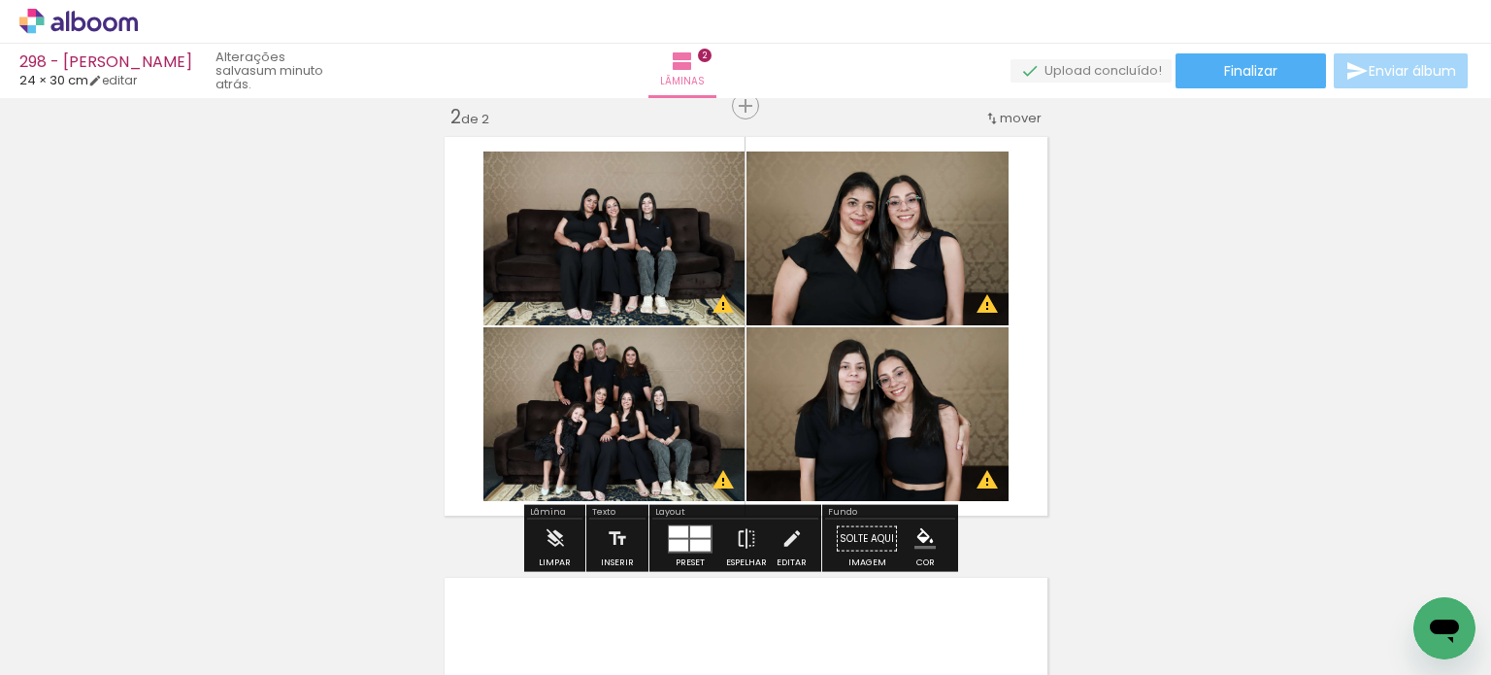
click at [1137, 335] on div "Inserir lâmina 1 de 2 Inserir lâmina 2 de 2 O Designbox precisará aumentar a su…" at bounding box center [745, 301] width 1491 height 1323
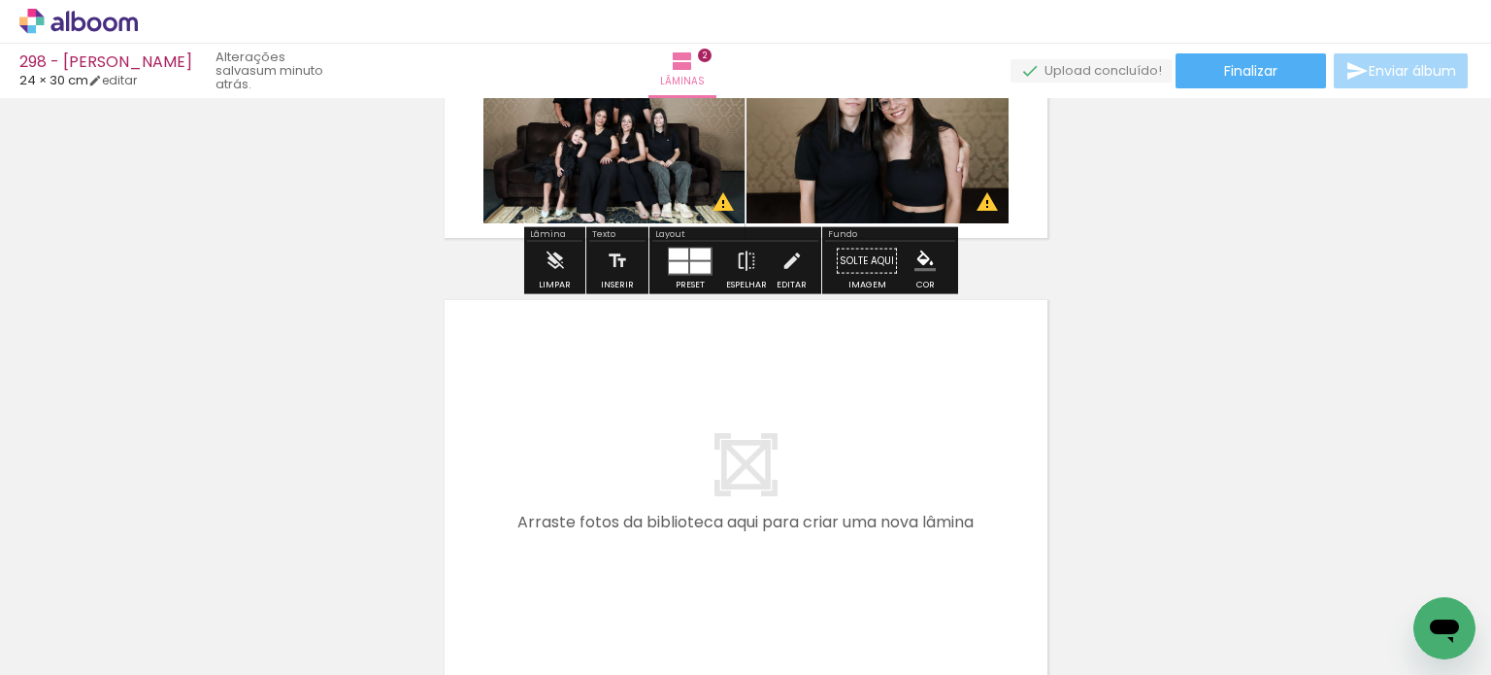
scroll to position [942, 0]
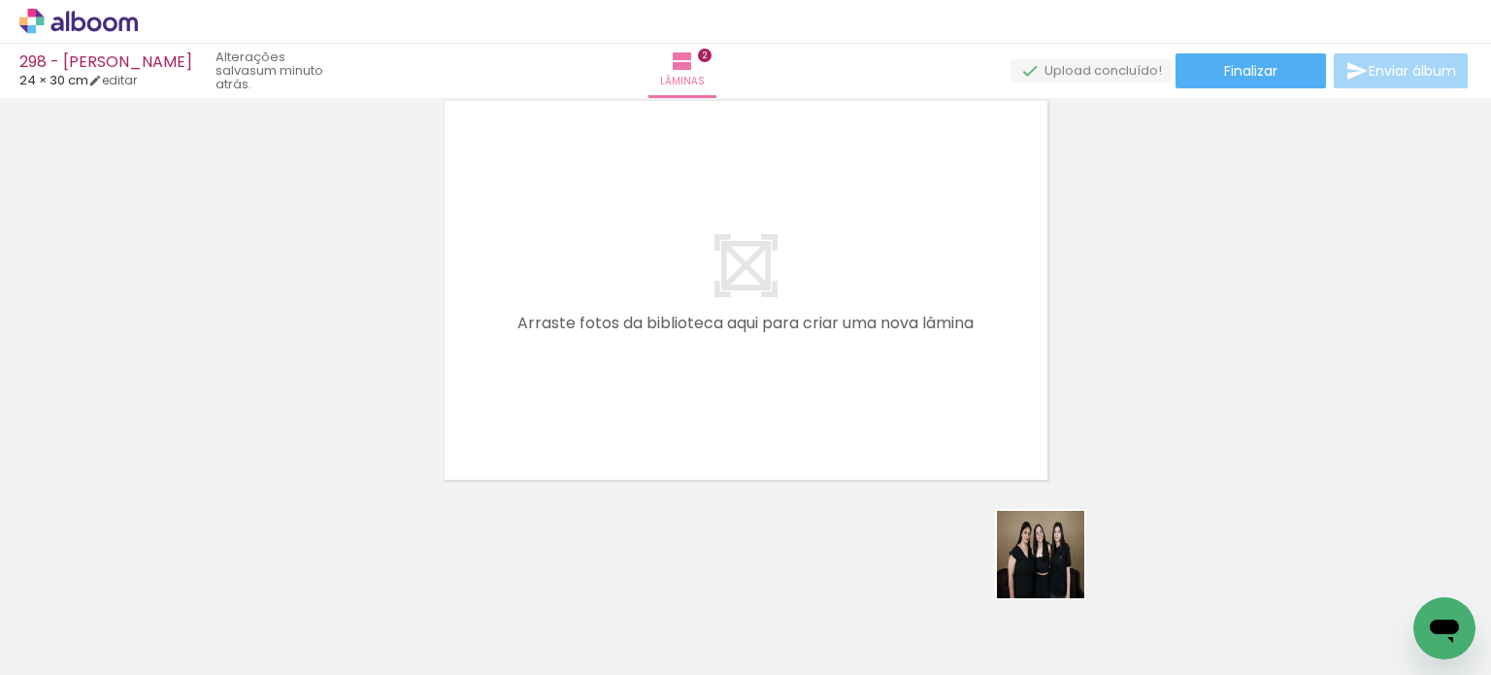
drag, startPoint x: 1055, startPoint y: 569, endPoint x: 1005, endPoint y: 460, distance: 119.9
click at [955, 422] on quentale-workspace at bounding box center [745, 337] width 1491 height 675
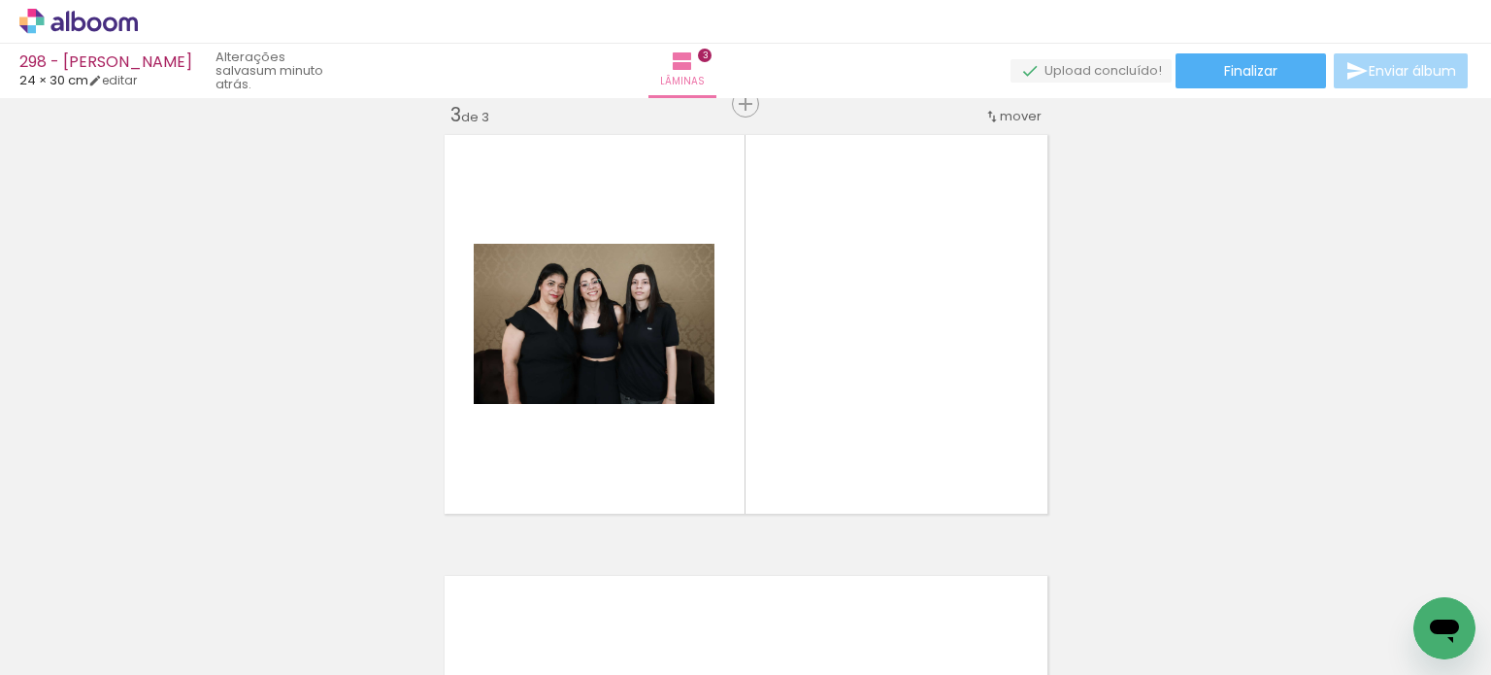
scroll to position [906, 0]
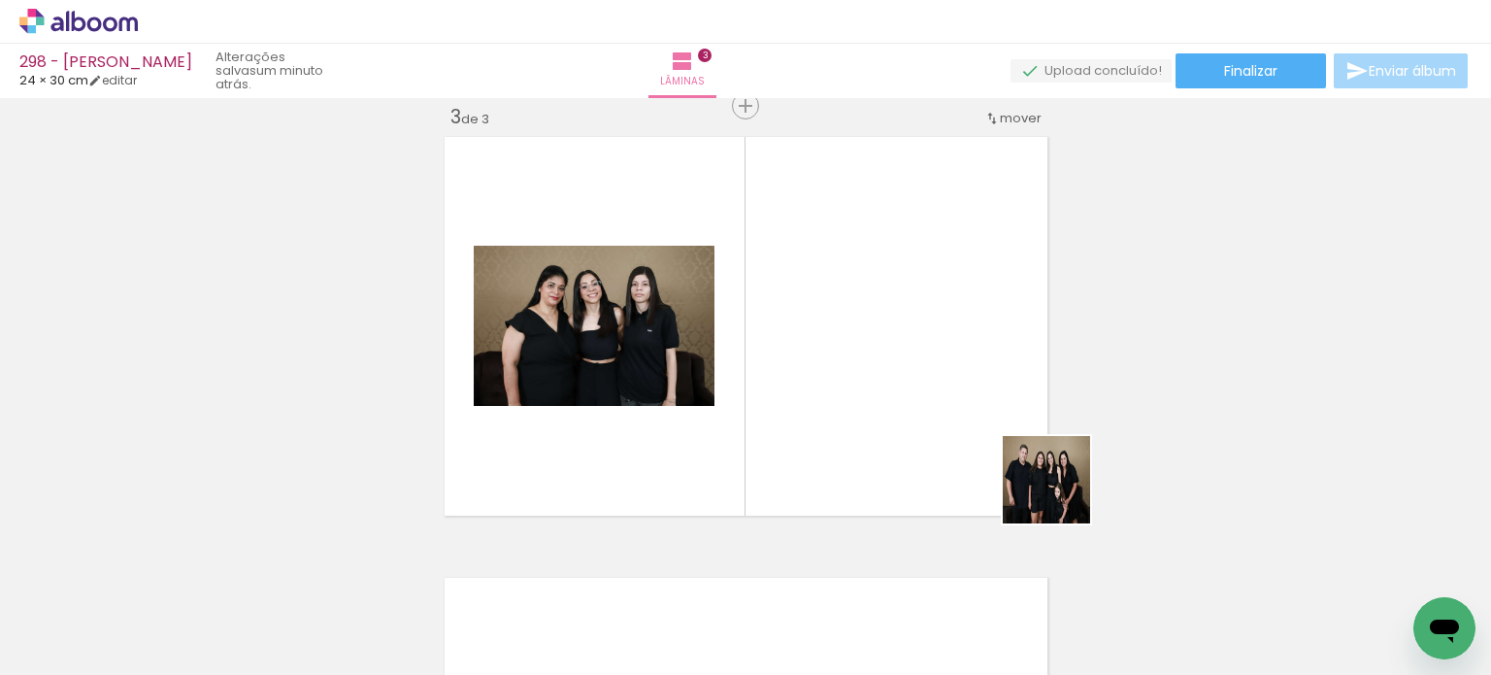
drag, startPoint x: 1103, startPoint y: 526, endPoint x: 917, endPoint y: 385, distance: 232.8
click at [917, 385] on quentale-workspace at bounding box center [745, 337] width 1491 height 675
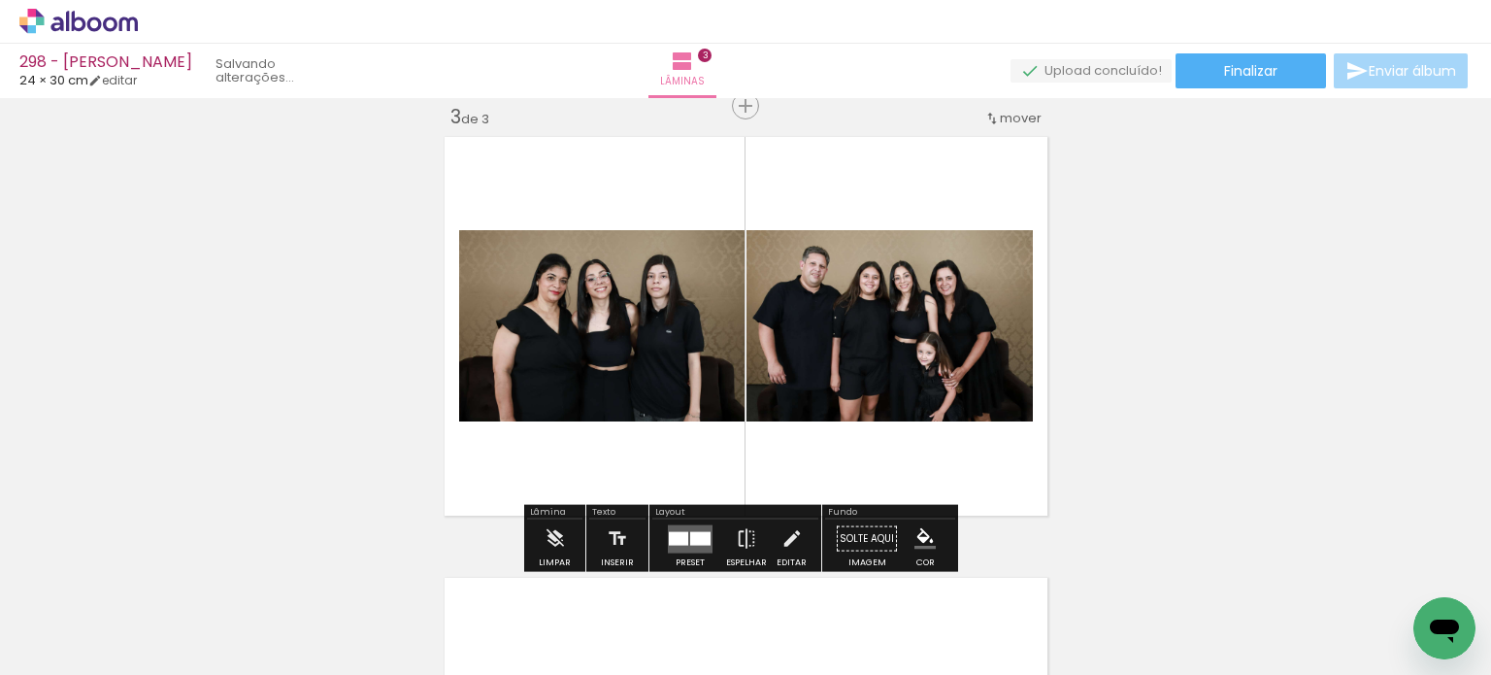
scroll to position [0, 5088]
click at [680, 527] on quentale-layouter at bounding box center [690, 538] width 45 height 28
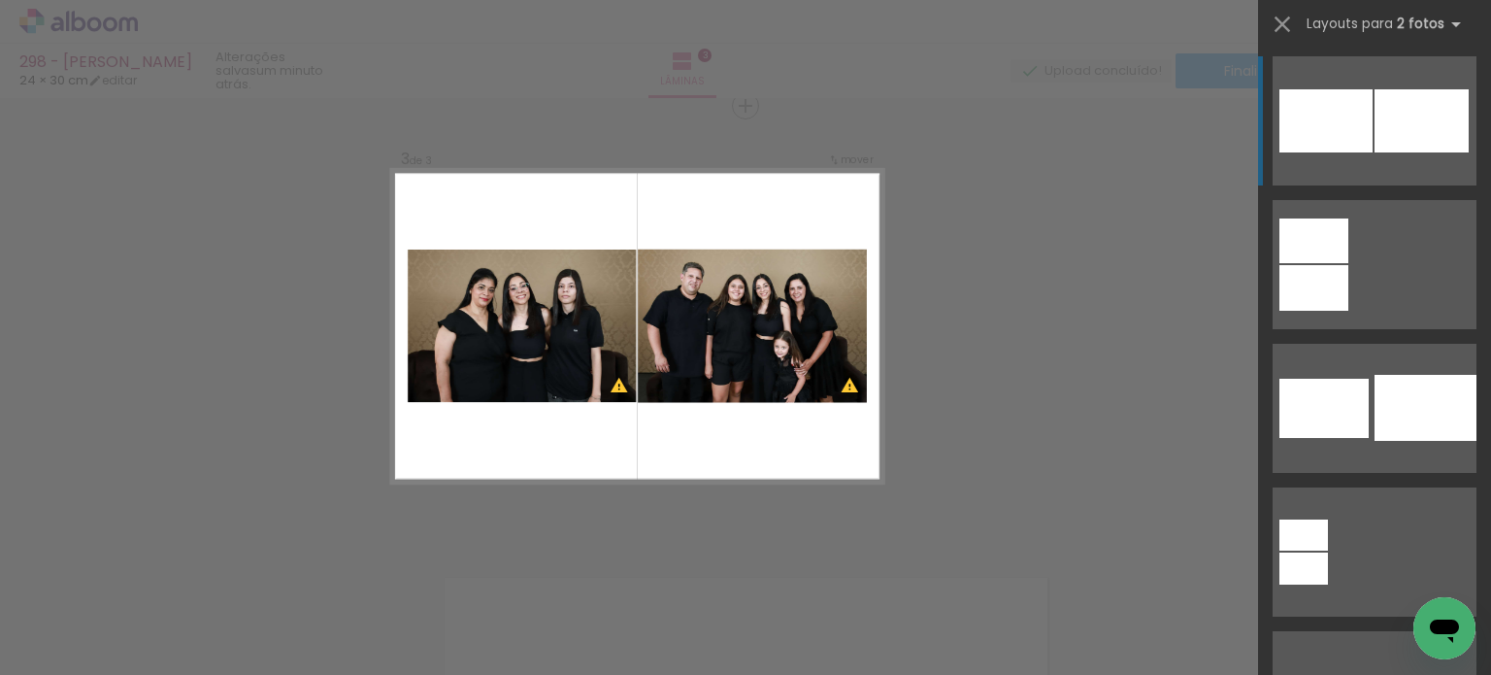
scroll to position [0, 0]
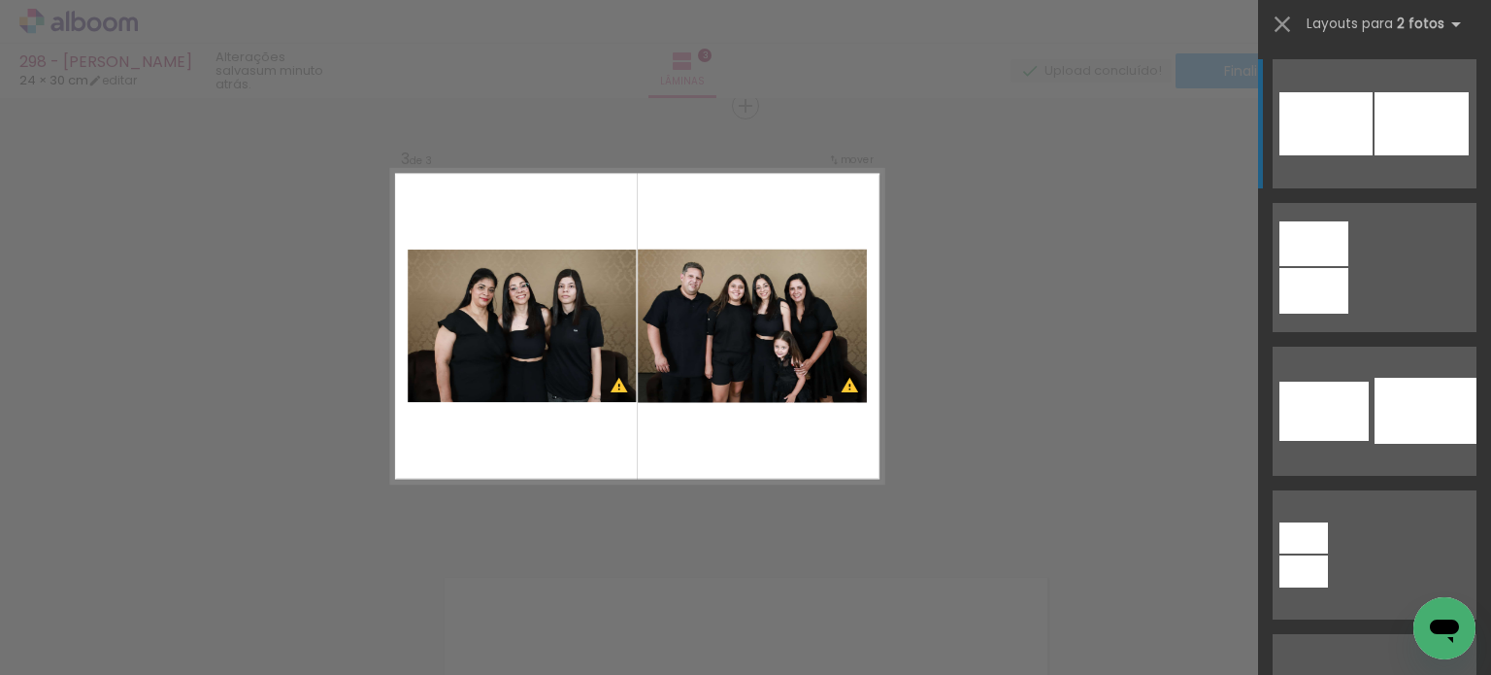
click at [1425, 119] on div at bounding box center [1422, 123] width 94 height 63
click at [1402, 139] on div at bounding box center [1422, 123] width 94 height 63
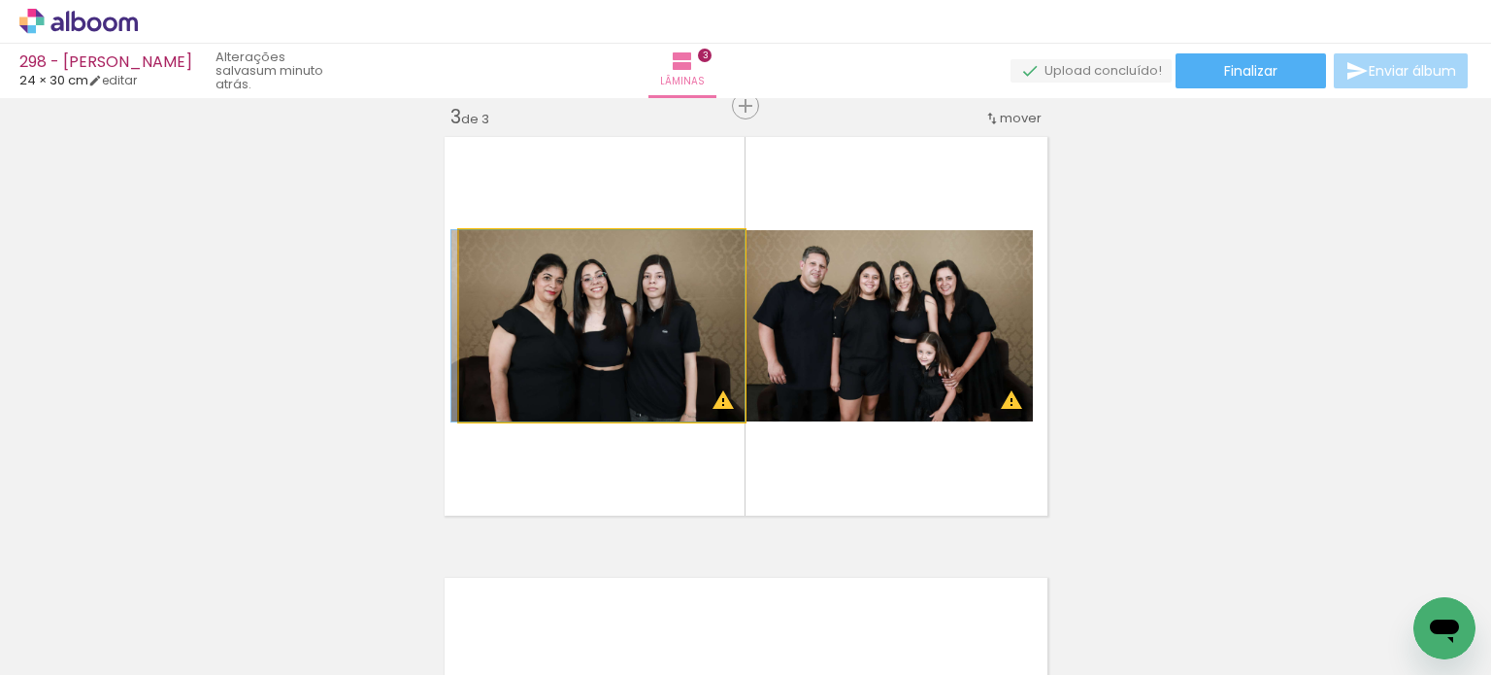
drag, startPoint x: 666, startPoint y: 356, endPoint x: 650, endPoint y: 349, distance: 17.0
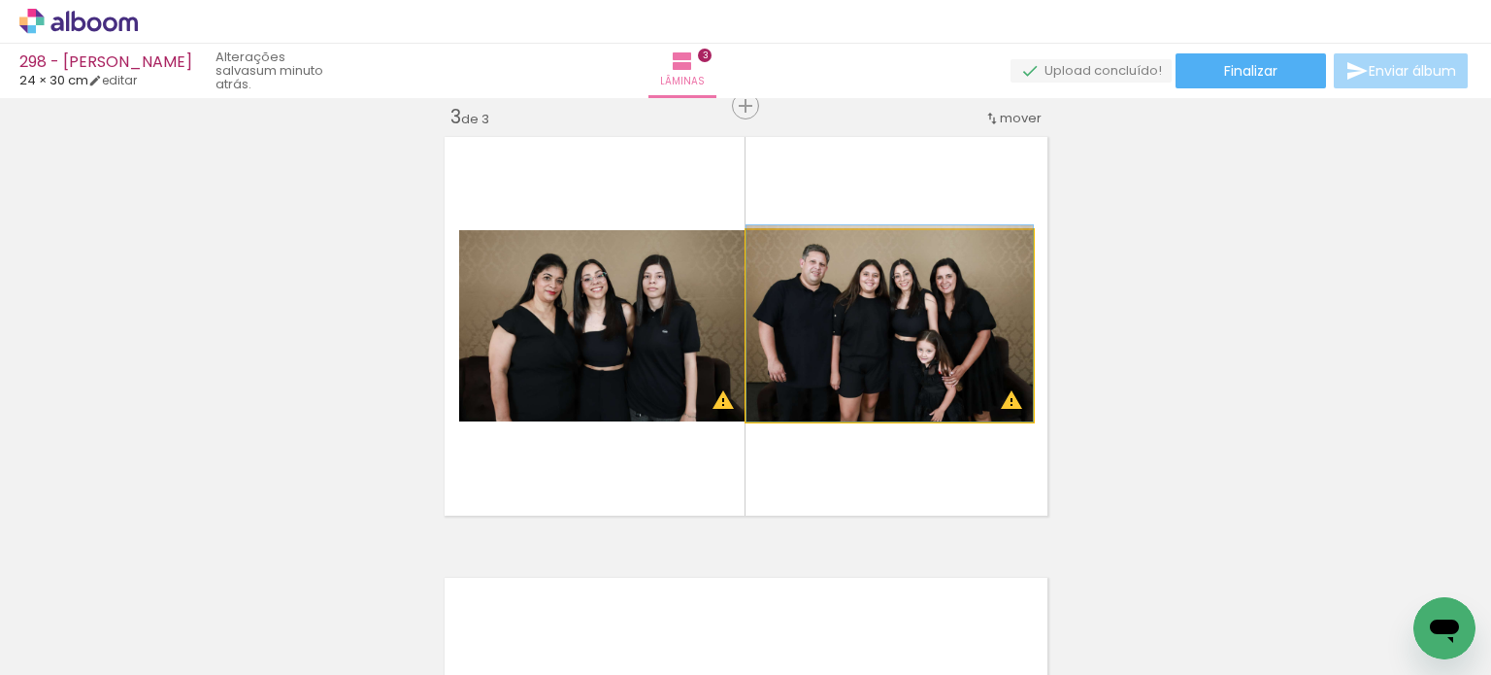
drag, startPoint x: 823, startPoint y: 349, endPoint x: 809, endPoint y: 341, distance: 16.5
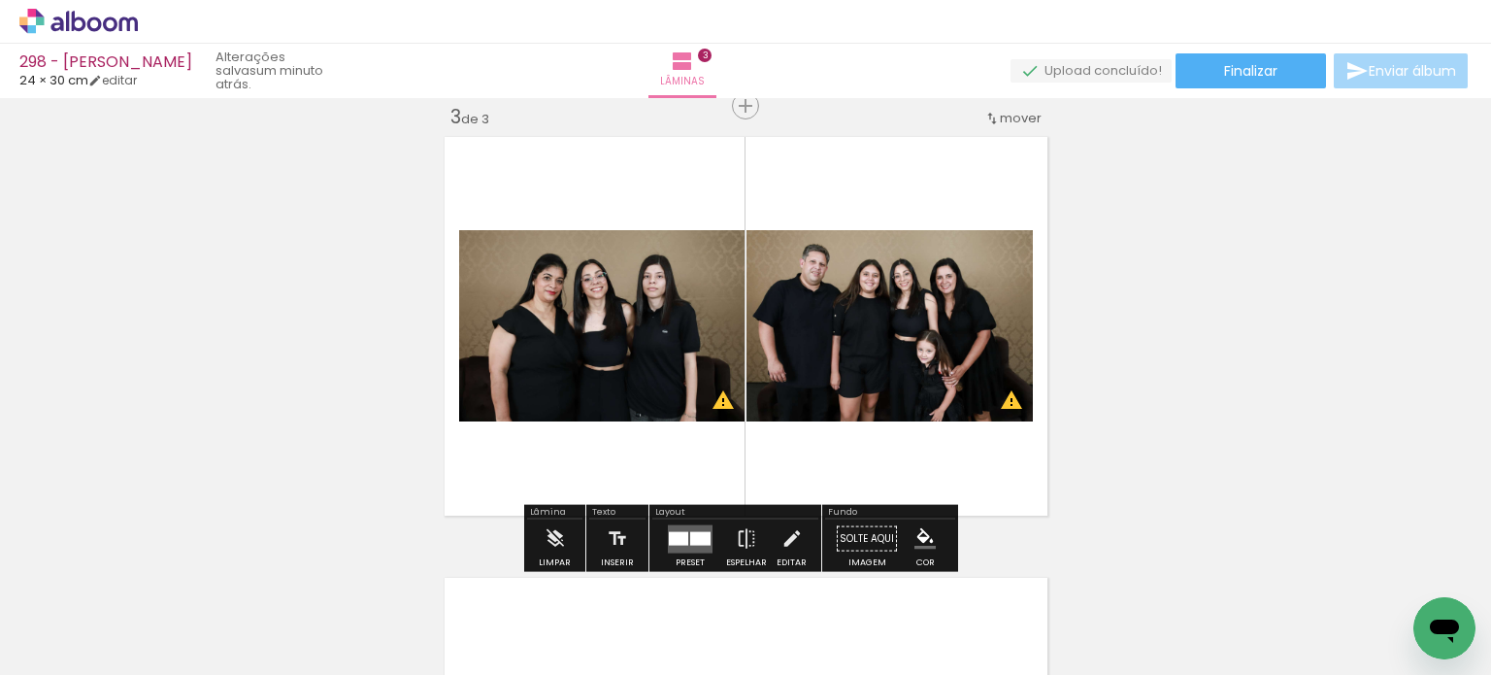
click at [1239, 226] on div "Inserir lâmina 1 de 3 Inserir lâmina 2 de 3 Inserir lâmina 3 de 3 O Designbox p…" at bounding box center [745, 81] width 1491 height 1764
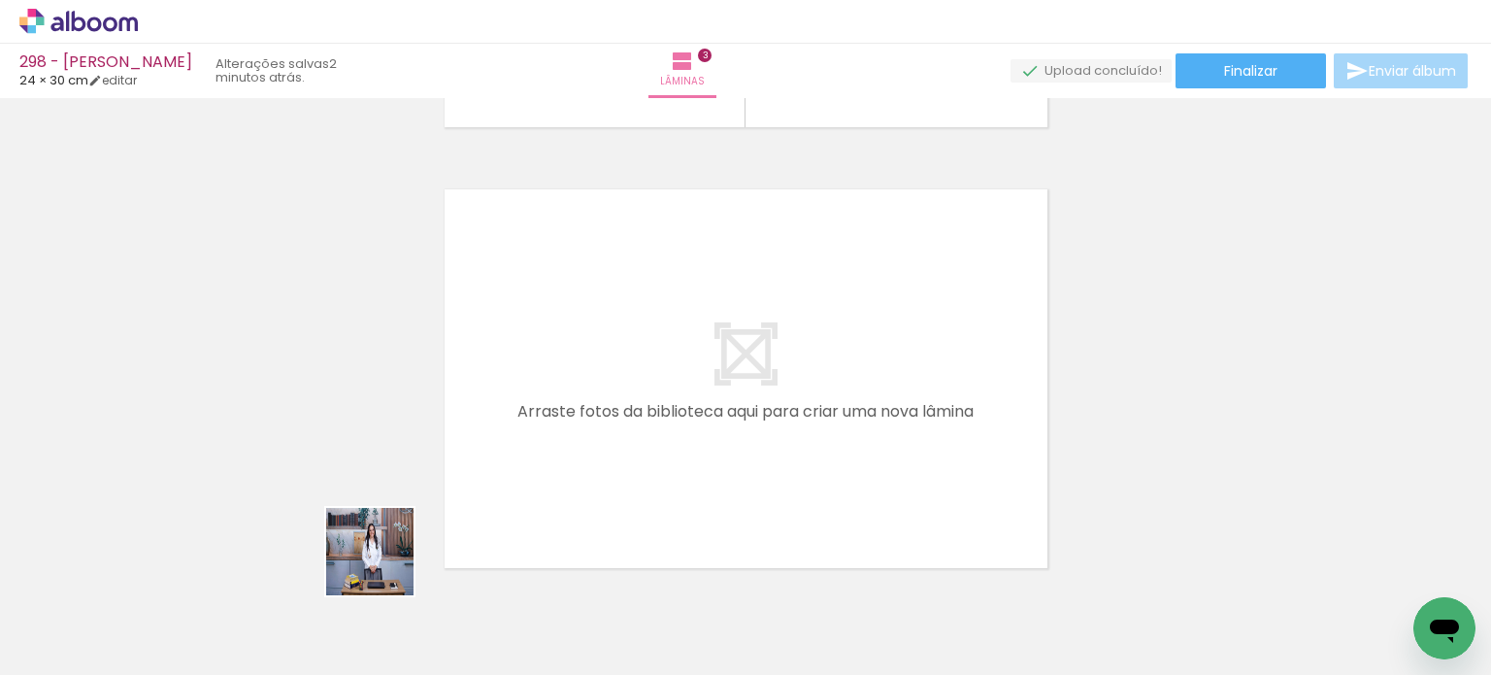
drag, startPoint x: 384, startPoint y: 566, endPoint x: 468, endPoint y: 584, distance: 85.5
click at [577, 427] on quentale-workspace at bounding box center [745, 337] width 1491 height 675
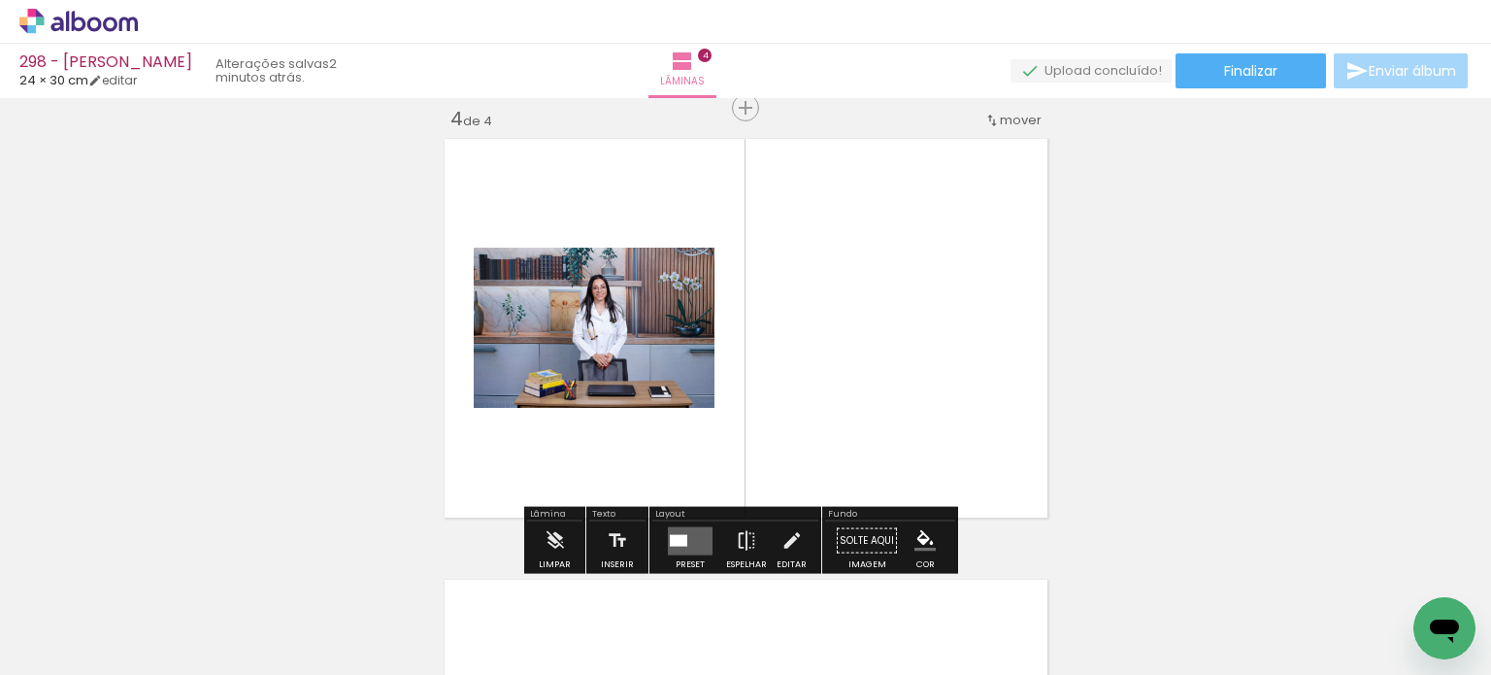
scroll to position [1347, 0]
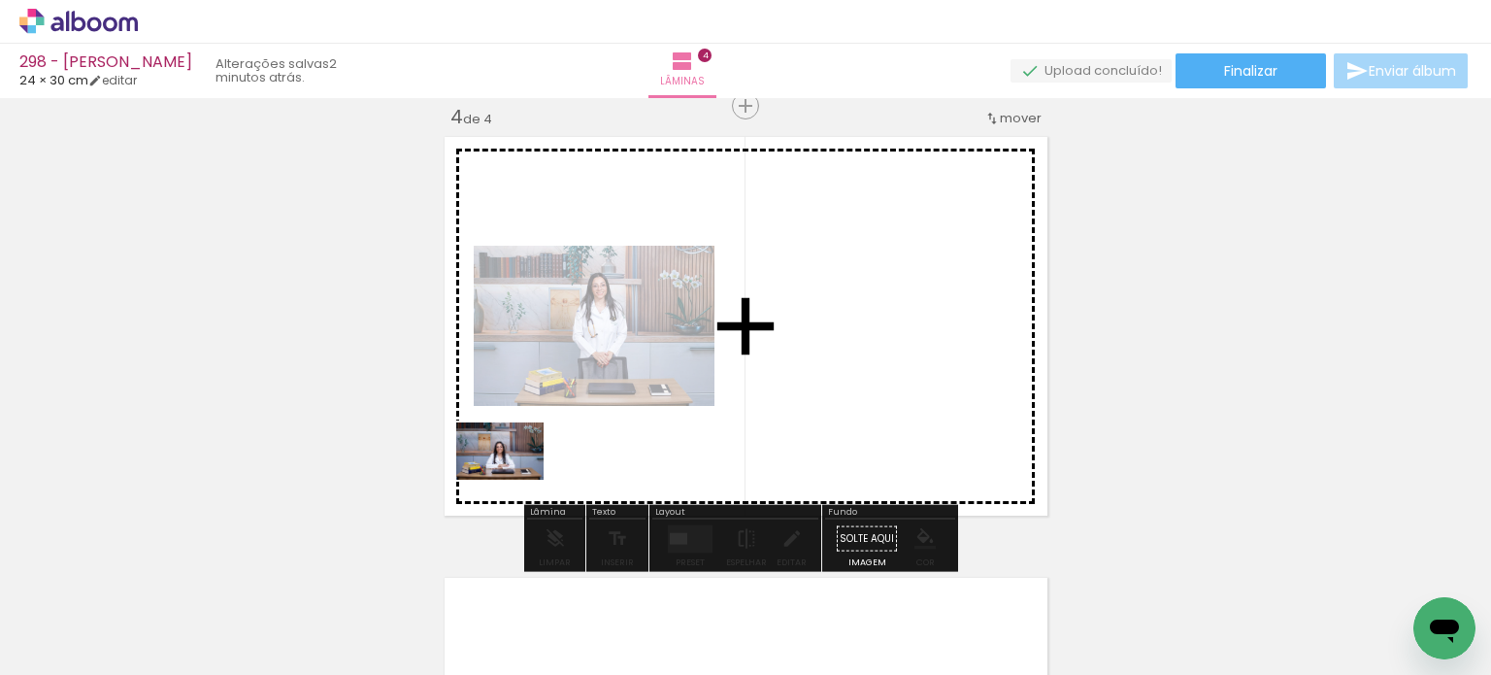
drag, startPoint x: 330, startPoint y: 620, endPoint x: 559, endPoint y: 428, distance: 299.1
click at [559, 428] on quentale-workspace at bounding box center [745, 337] width 1491 height 675
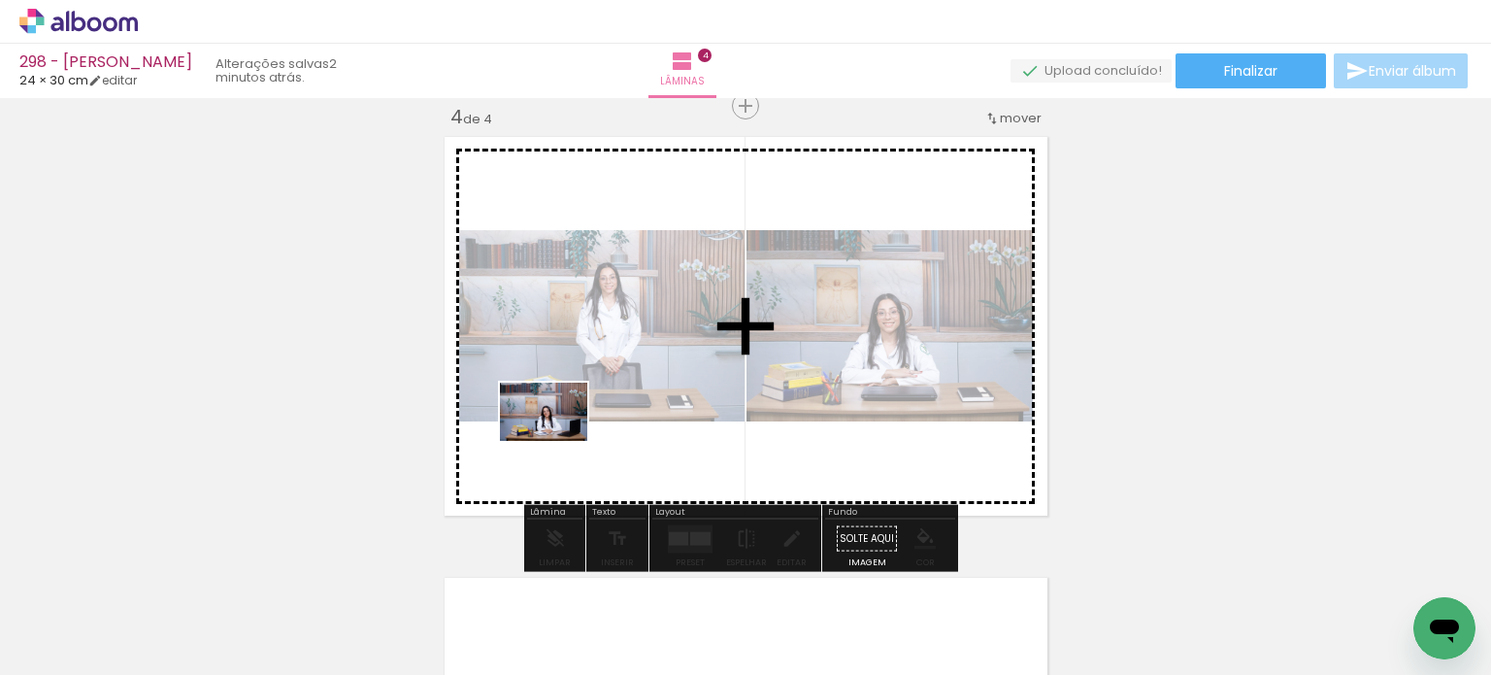
drag, startPoint x: 391, startPoint y: 585, endPoint x: 534, endPoint y: 471, distance: 183.0
click at [560, 435] on quentale-workspace at bounding box center [745, 337] width 1491 height 675
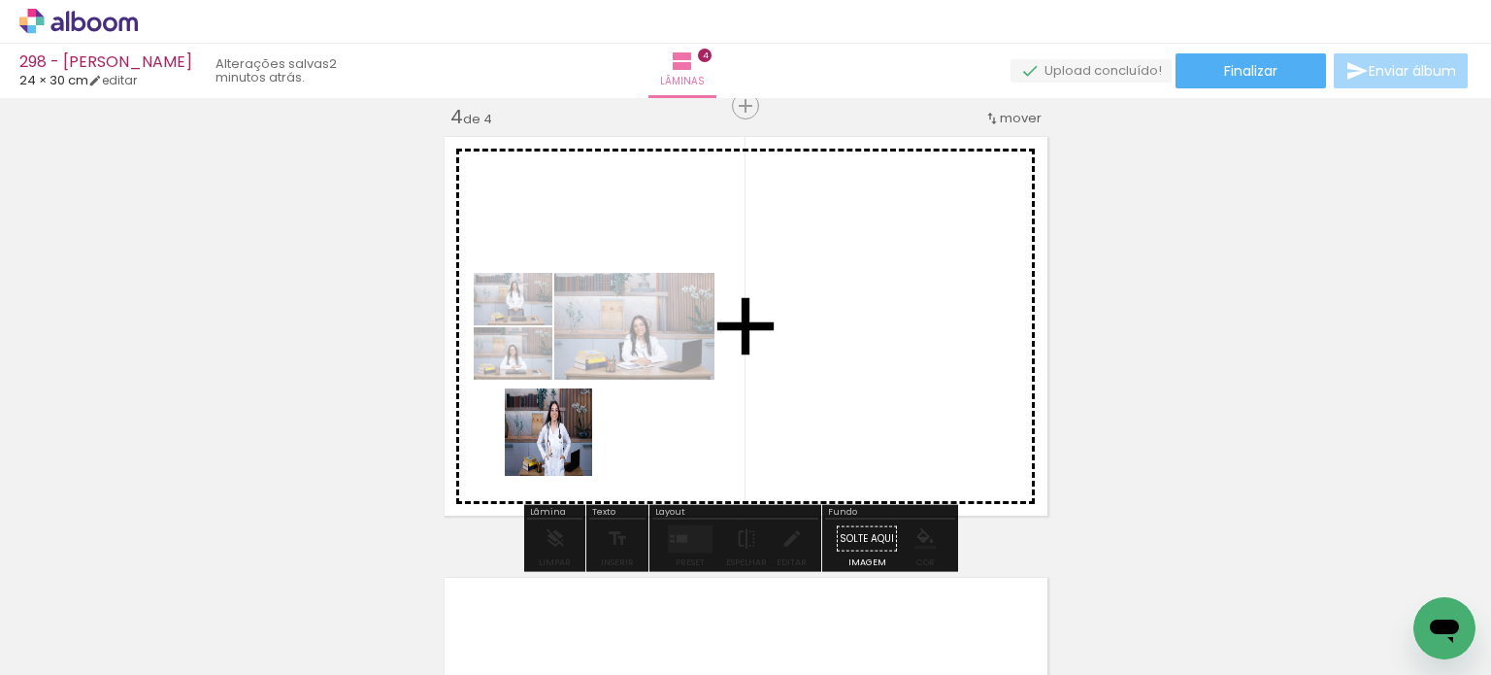
drag, startPoint x: 526, startPoint y: 498, endPoint x: 582, endPoint y: 418, distance: 97.5
click at [582, 418] on quentale-workspace at bounding box center [745, 337] width 1491 height 675
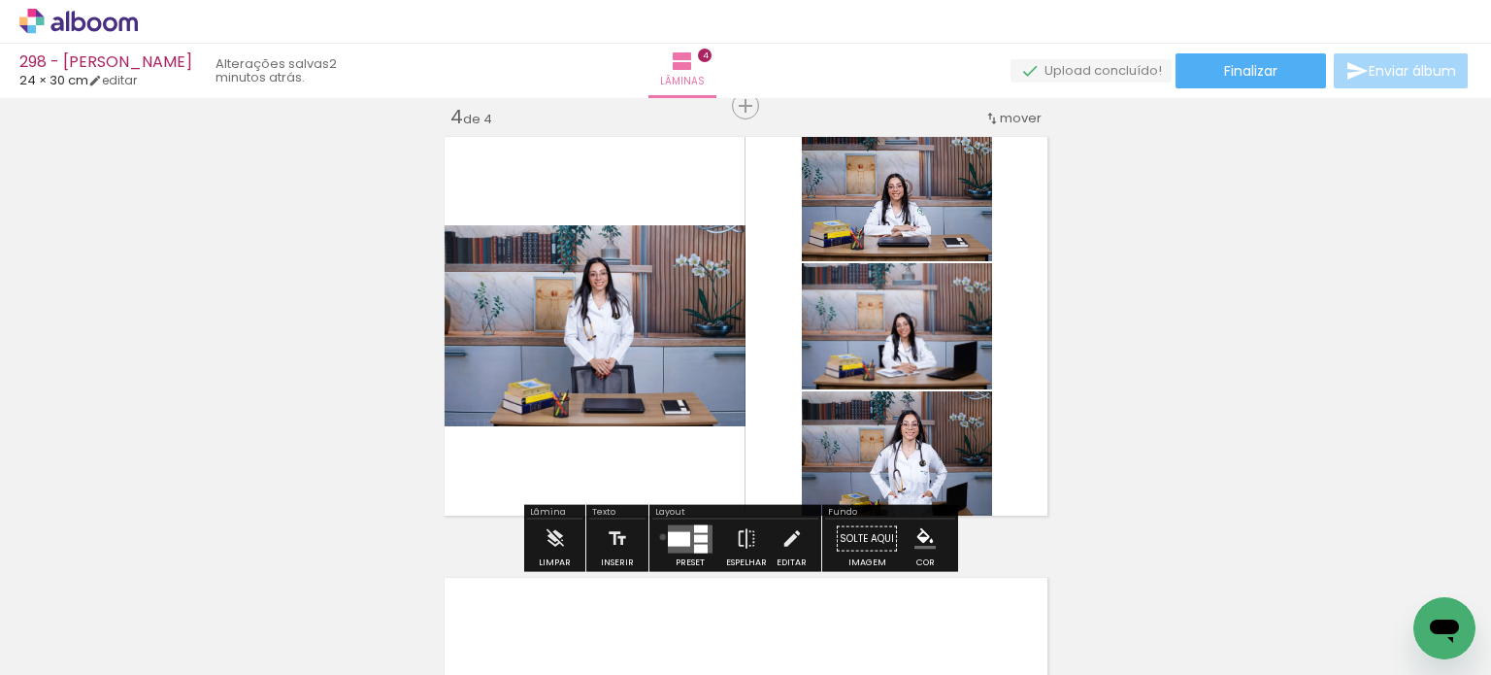
click at [659, 536] on paper-button "Preset" at bounding box center [690, 544] width 62 height 50
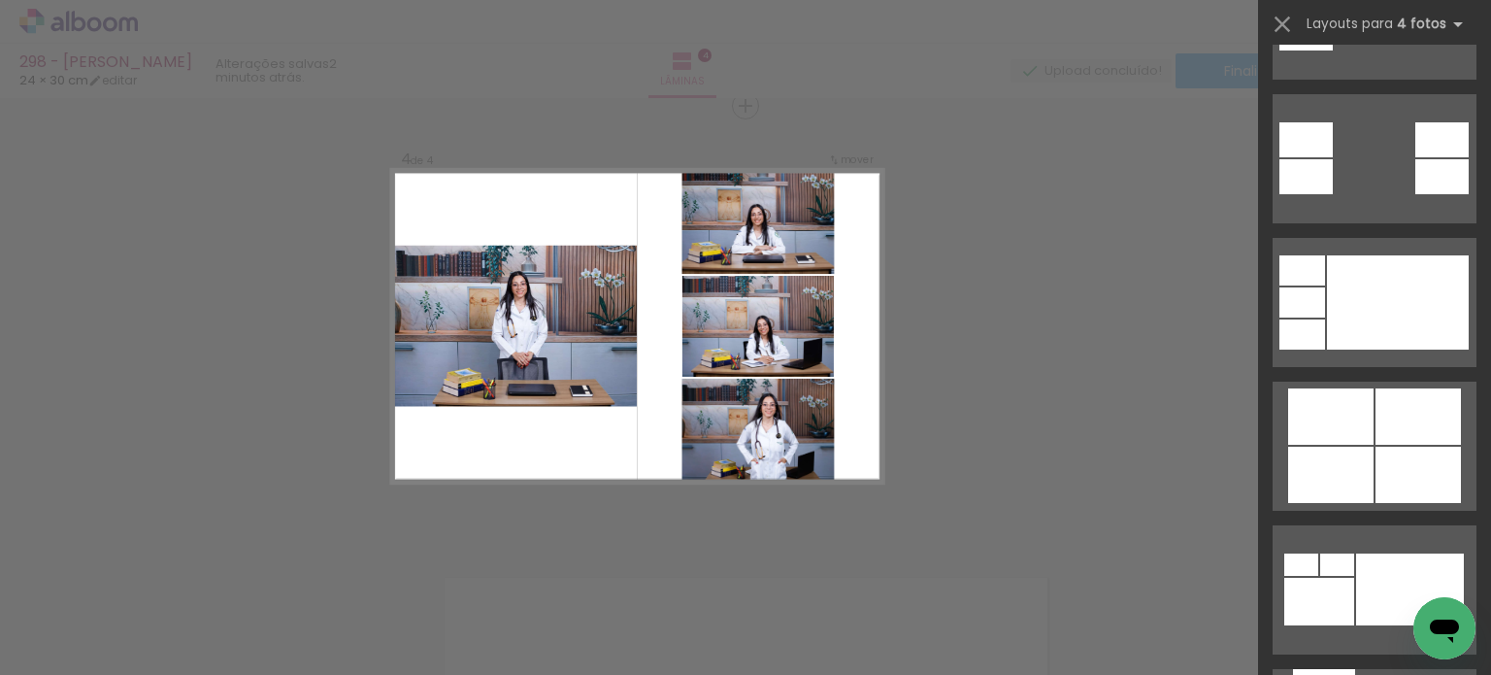
scroll to position [1165, 0]
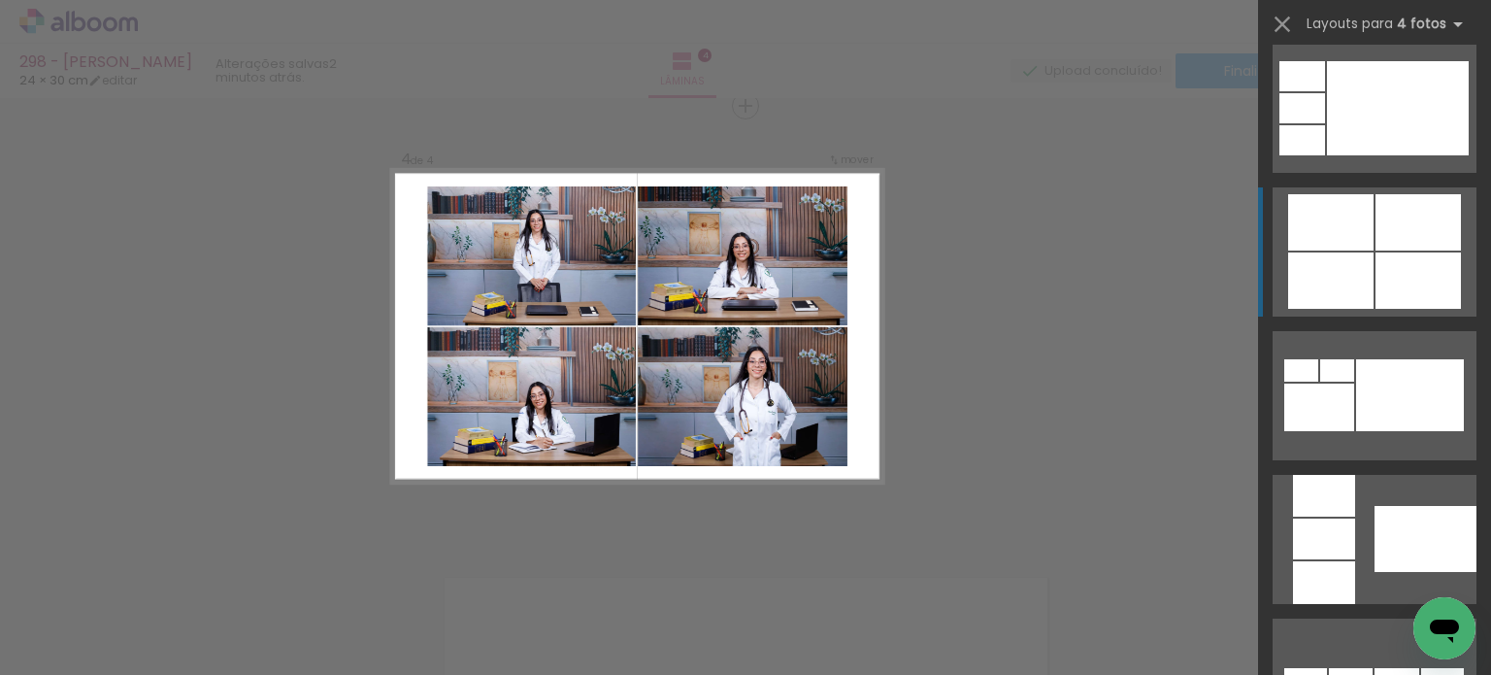
click at [1447, 238] on div at bounding box center [1418, 222] width 85 height 56
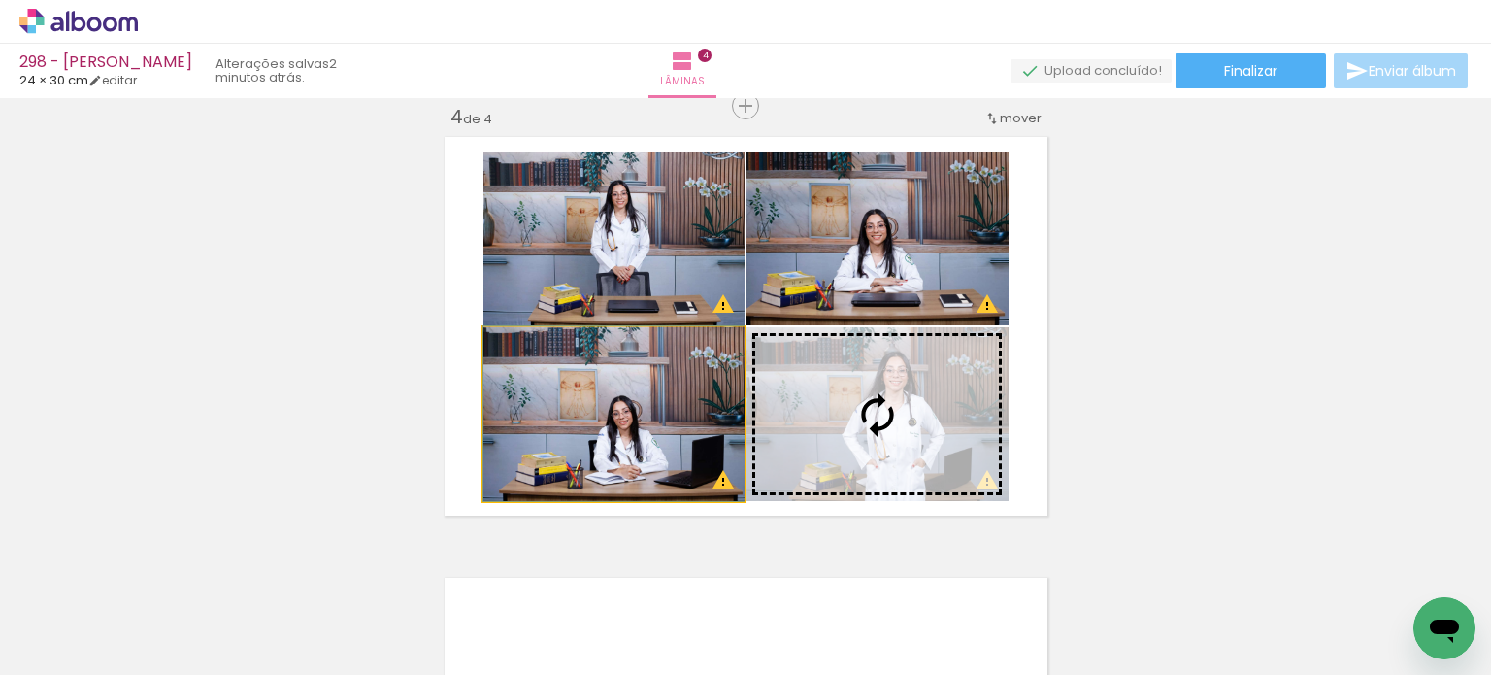
drag, startPoint x: 675, startPoint y: 424, endPoint x: 753, endPoint y: 422, distance: 78.7
click at [0, 0] on slot at bounding box center [0, 0] width 0 height 0
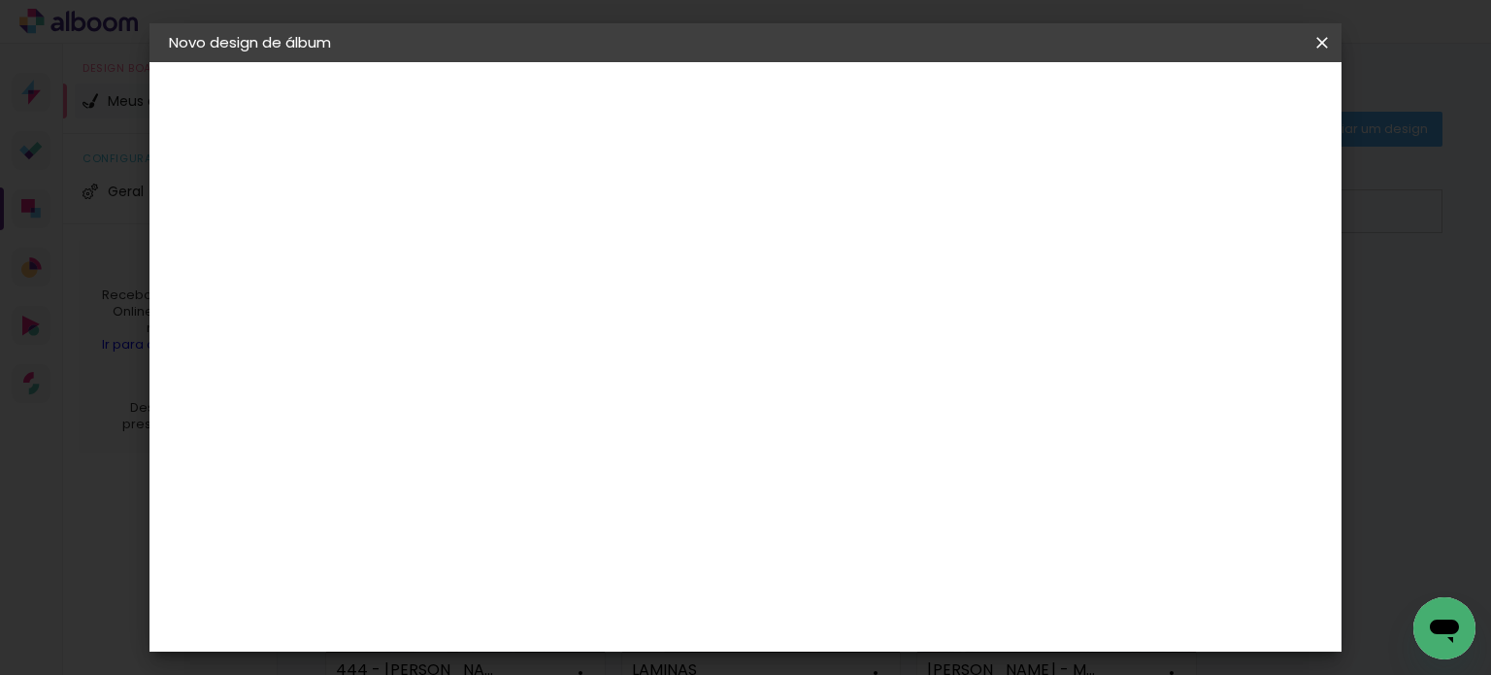
drag, startPoint x: 703, startPoint y: 283, endPoint x: 736, endPoint y: 330, distance: 57.1
click at [402, 62] on iron-pages "Informações Dê um título ao seu álbum. Avançar Fornecedor Escolha um fornecedor…" at bounding box center [402, 62] width 0 height 0
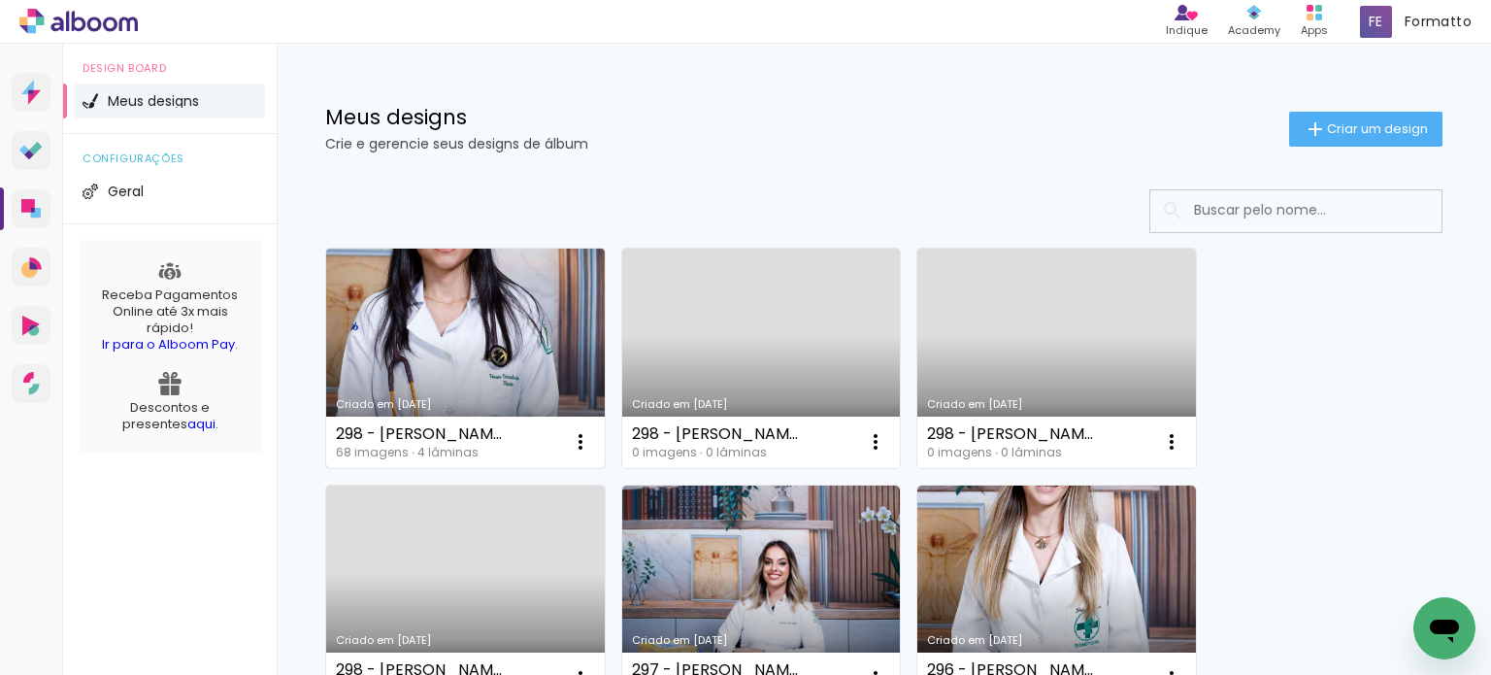
click at [524, 309] on link "Criado em [DATE]" at bounding box center [465, 358] width 279 height 219
click at [0, 0] on neon-animated-pages "Confirmar Cancelar" at bounding box center [0, 0] width 0 height 0
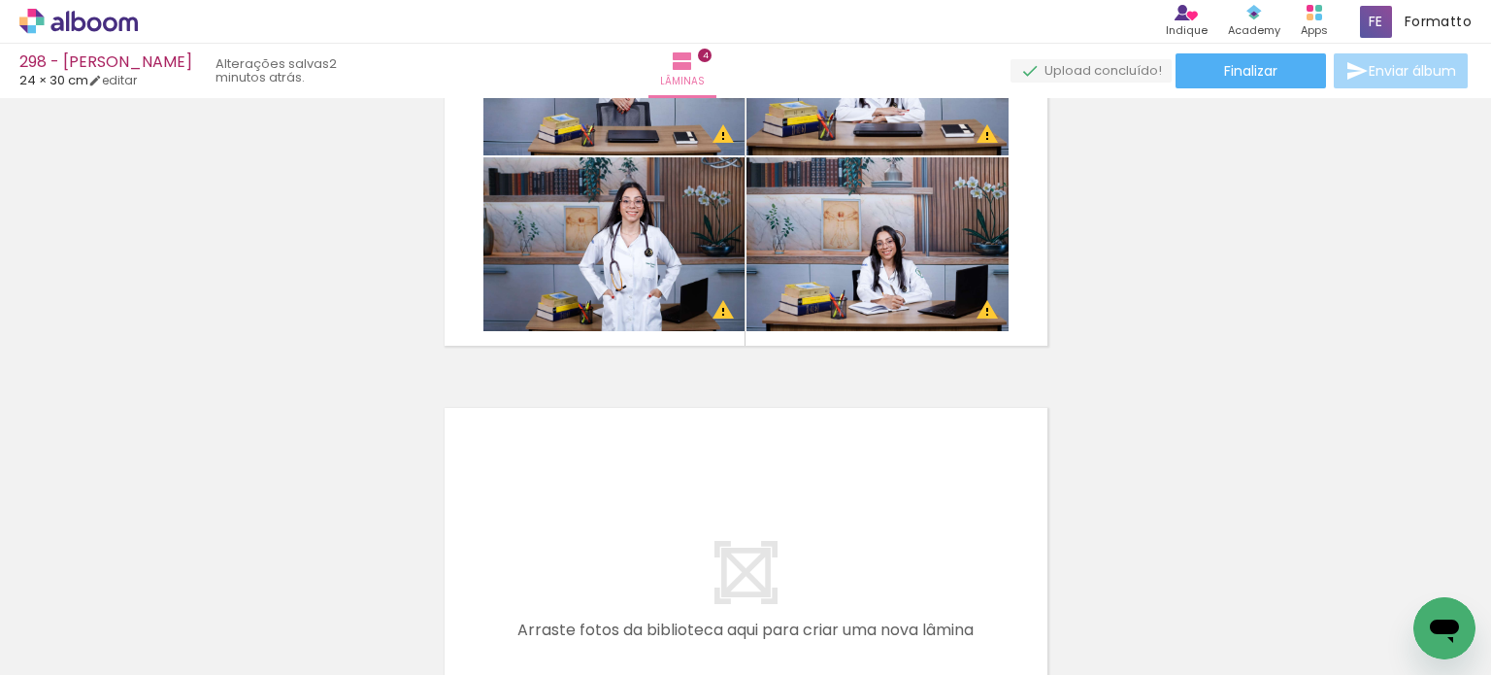
scroll to position [1747, 0]
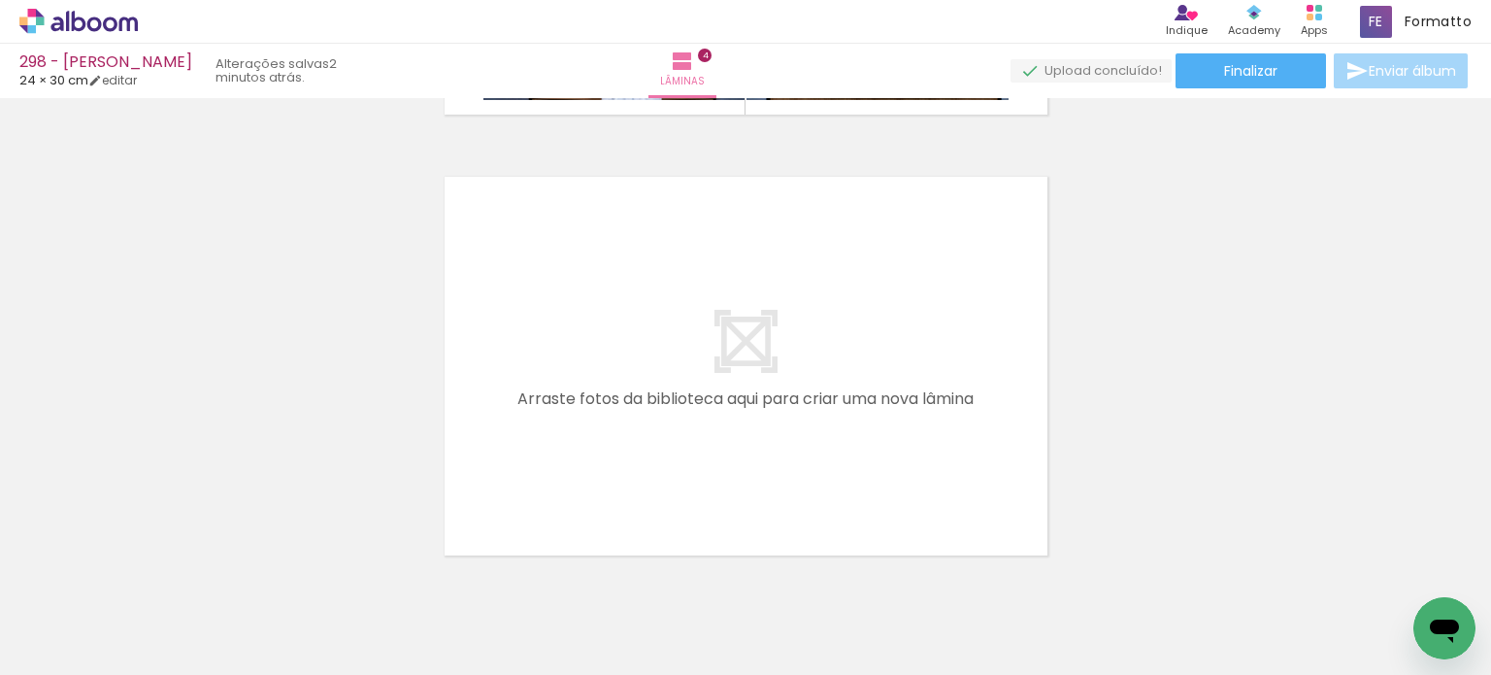
click at [83, 615] on input "Todas as fotos" at bounding box center [54, 616] width 74 height 17
click at [100, 605] on paper-item "Não utilizadas" at bounding box center [63, 609] width 100 height 17
type input "Não utilizadas"
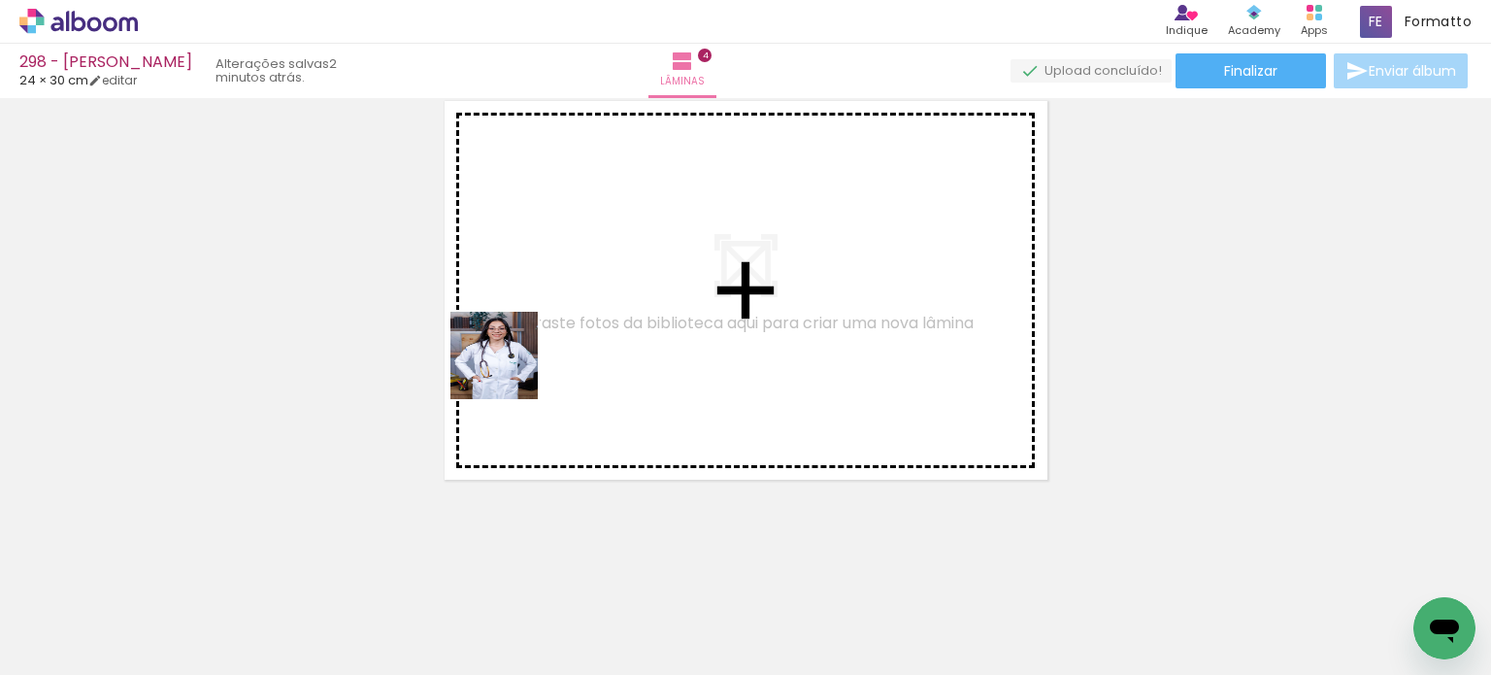
drag, startPoint x: 372, startPoint y: 515, endPoint x: 485, endPoint y: 505, distance: 114.0
click at [575, 315] on quentale-workspace at bounding box center [745, 337] width 1491 height 675
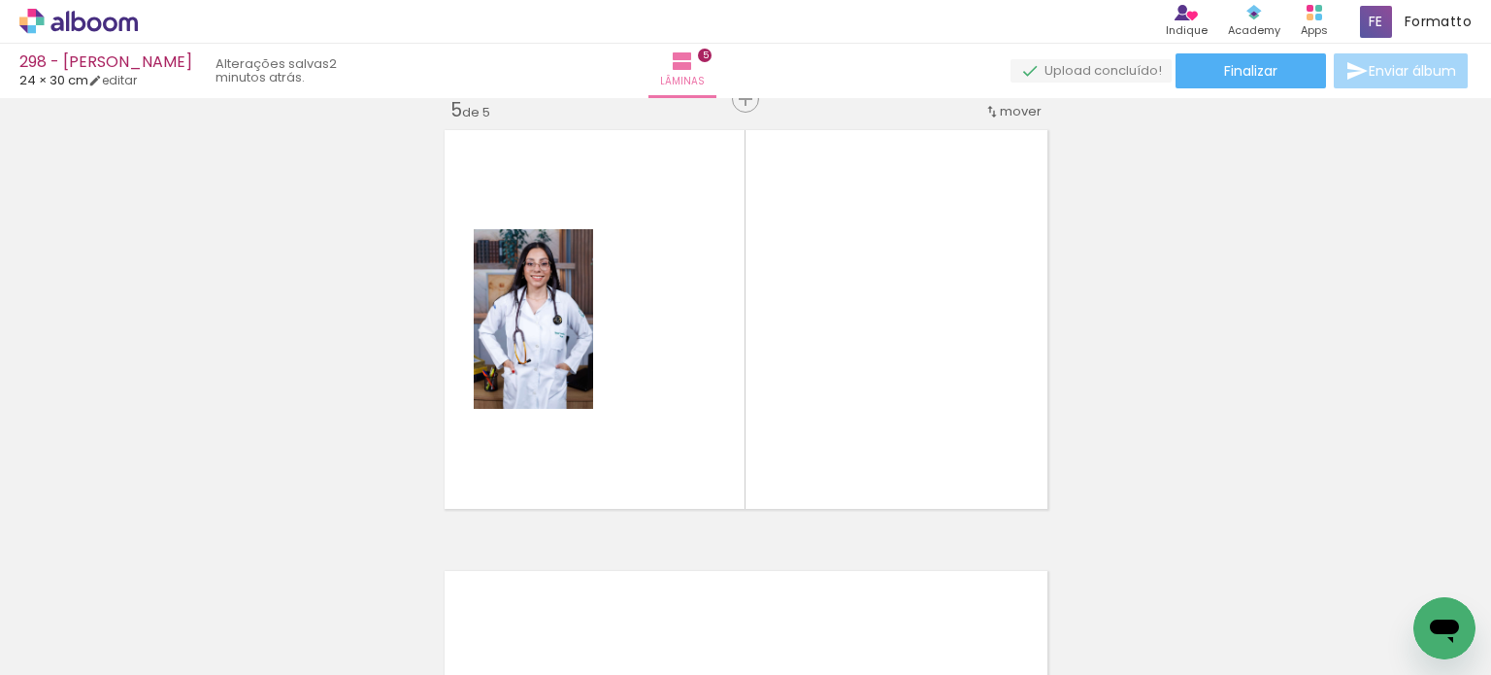
scroll to position [1787, 0]
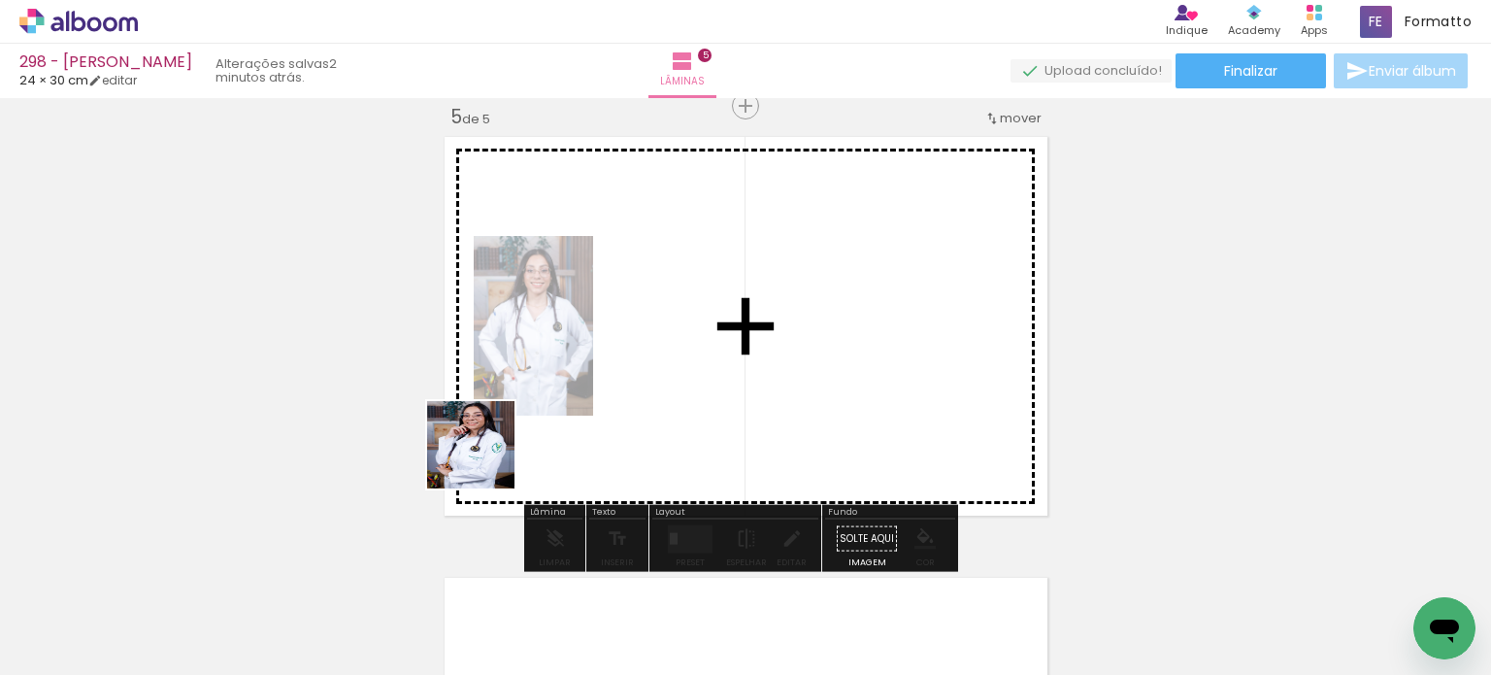
drag, startPoint x: 292, startPoint y: 601, endPoint x: 518, endPoint y: 434, distance: 281.2
click at [518, 434] on quentale-workspace at bounding box center [745, 337] width 1491 height 675
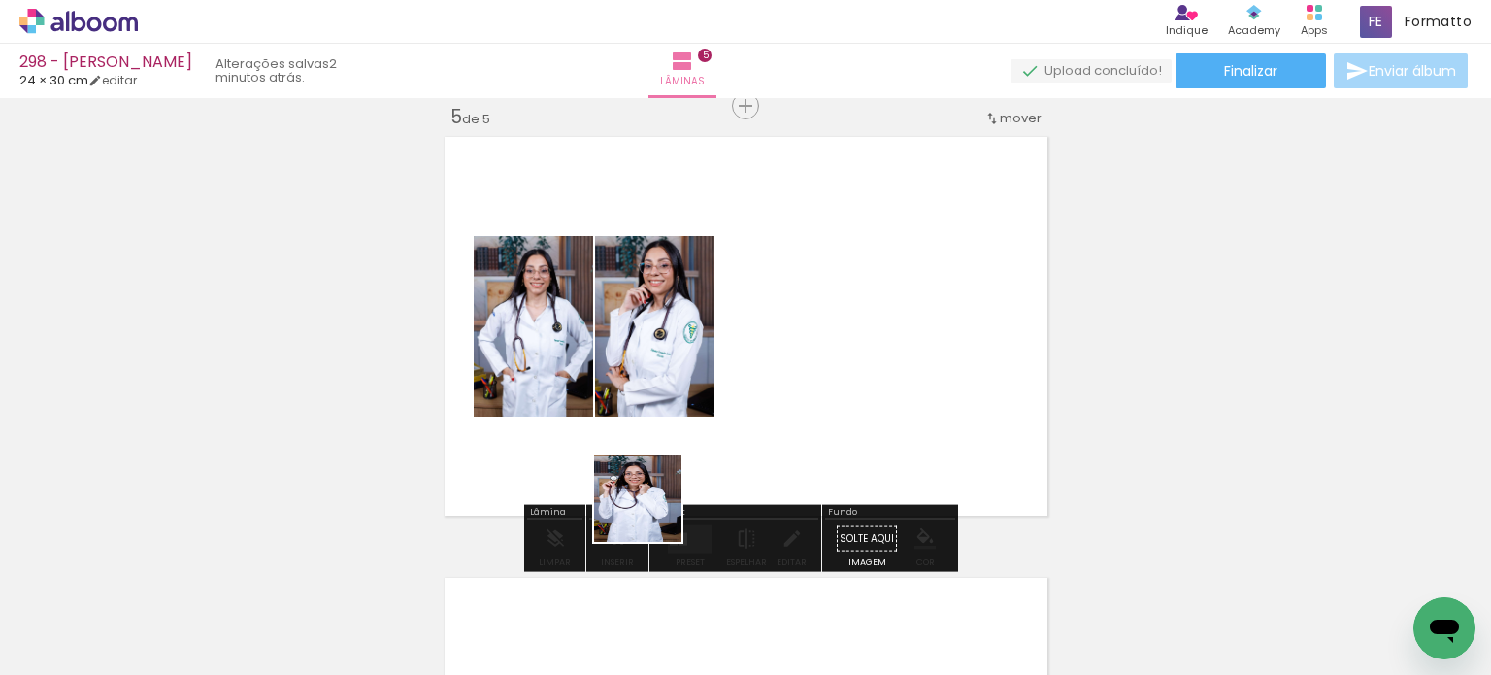
drag, startPoint x: 628, startPoint y: 611, endPoint x: 670, endPoint y: 451, distance: 164.6
click at [670, 408] on quentale-workspace at bounding box center [745, 337] width 1491 height 675
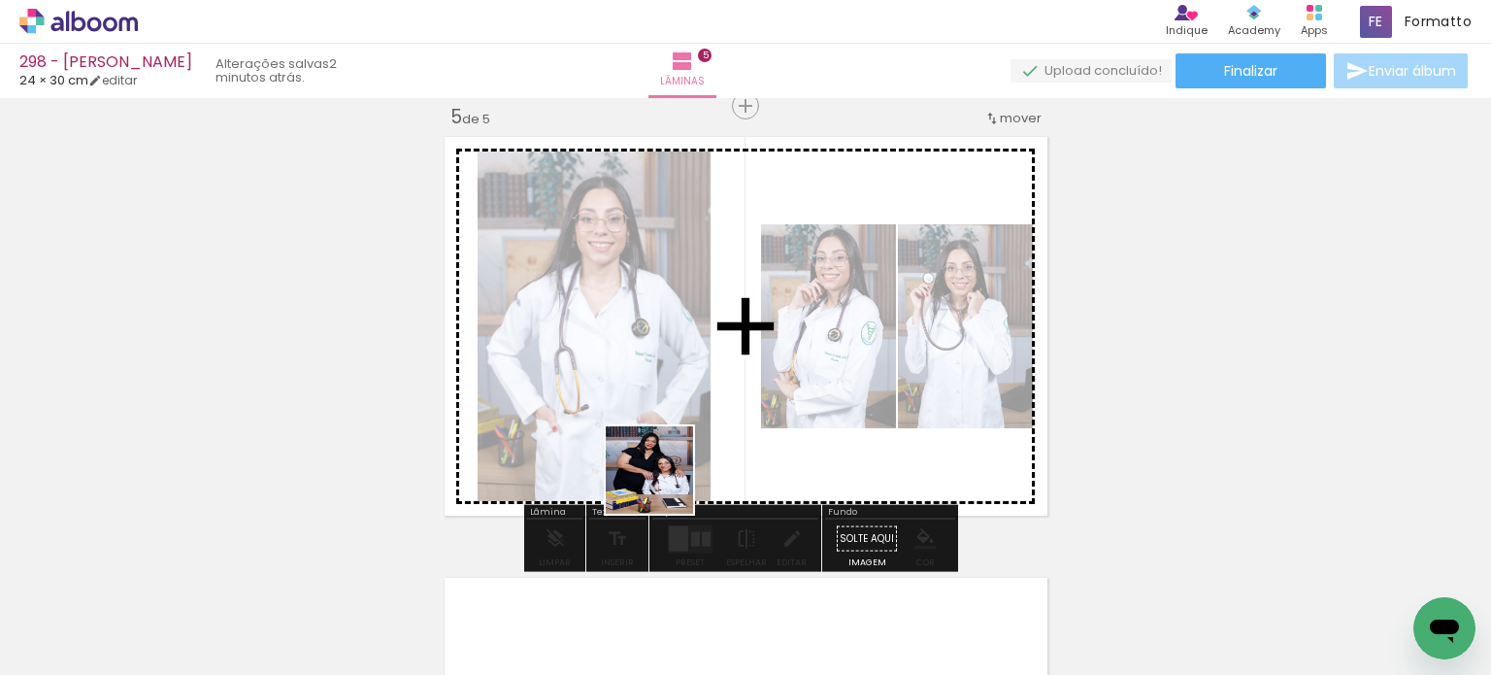
drag, startPoint x: 657, startPoint y: 523, endPoint x: 668, endPoint y: 420, distance: 103.5
click at [668, 420] on quentale-workspace at bounding box center [745, 337] width 1491 height 675
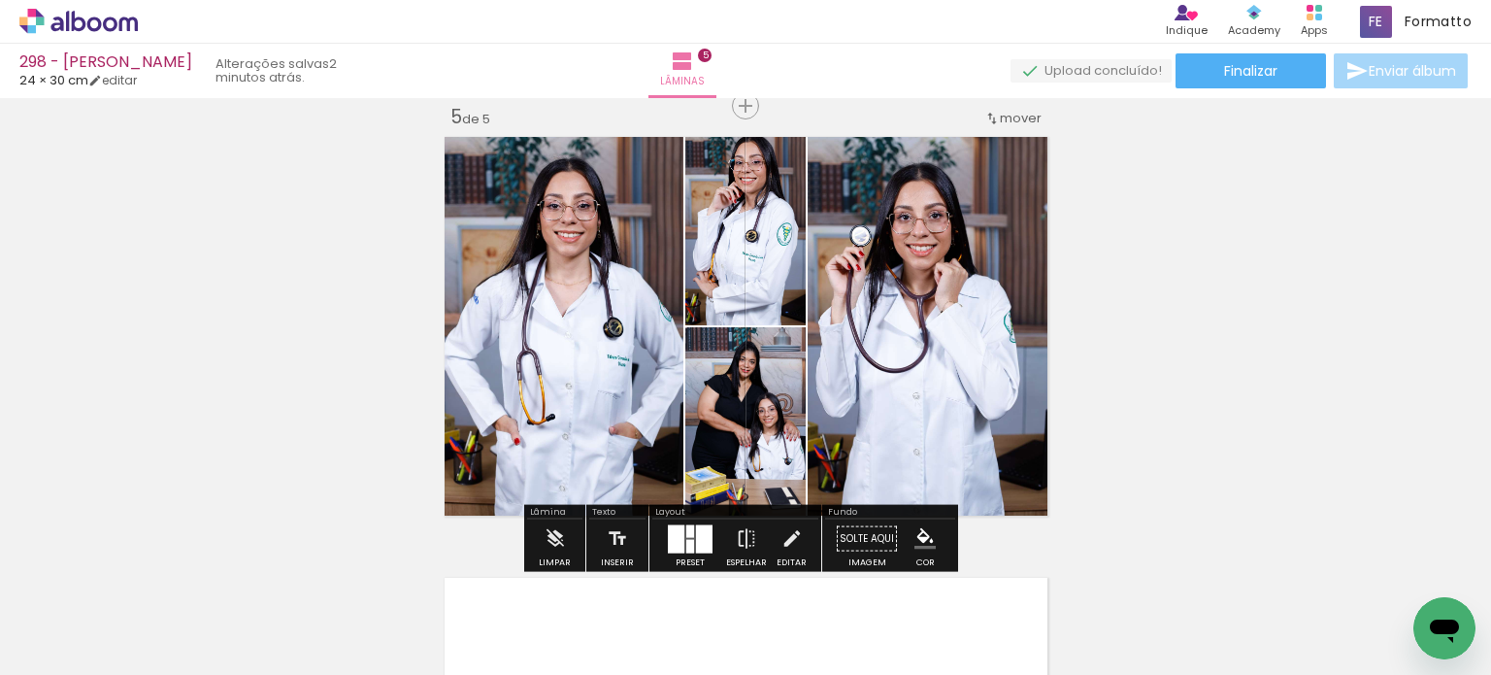
click at [679, 551] on div at bounding box center [690, 538] width 52 height 39
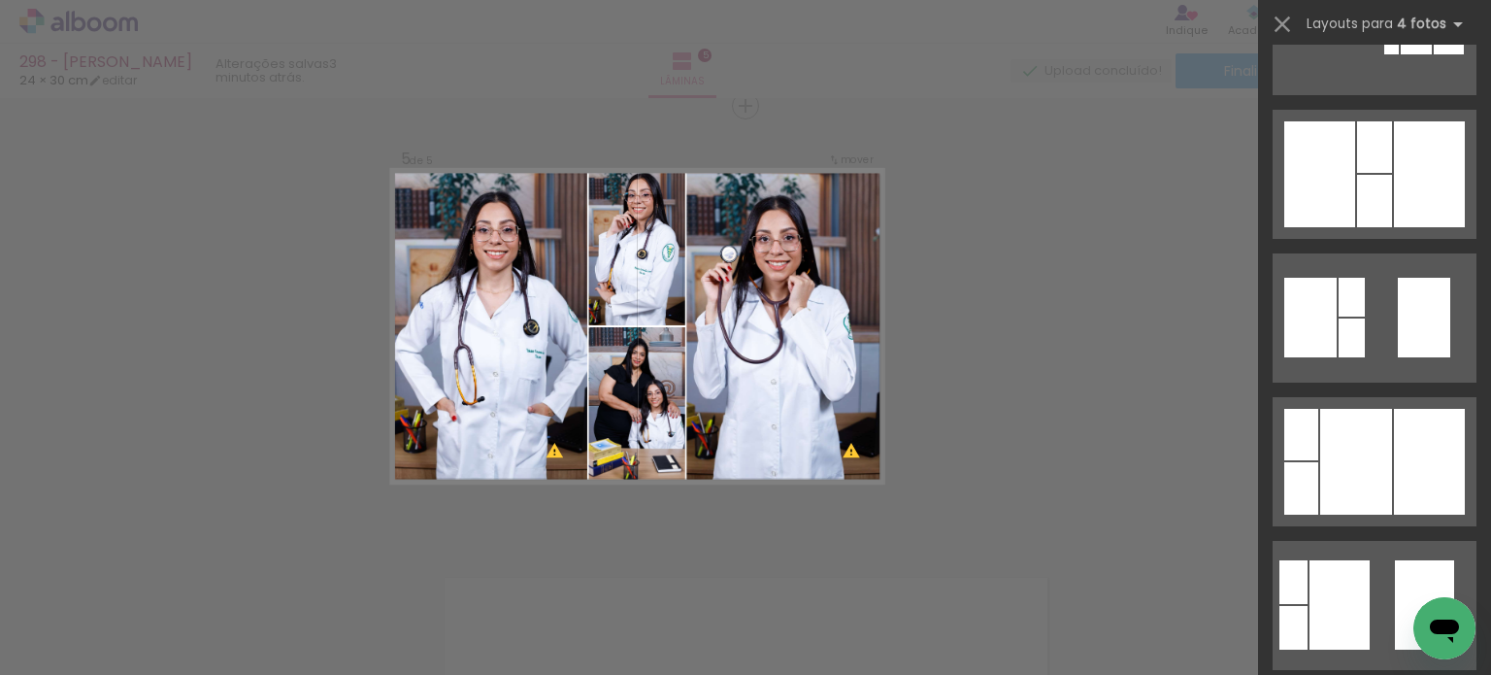
scroll to position [680, 0]
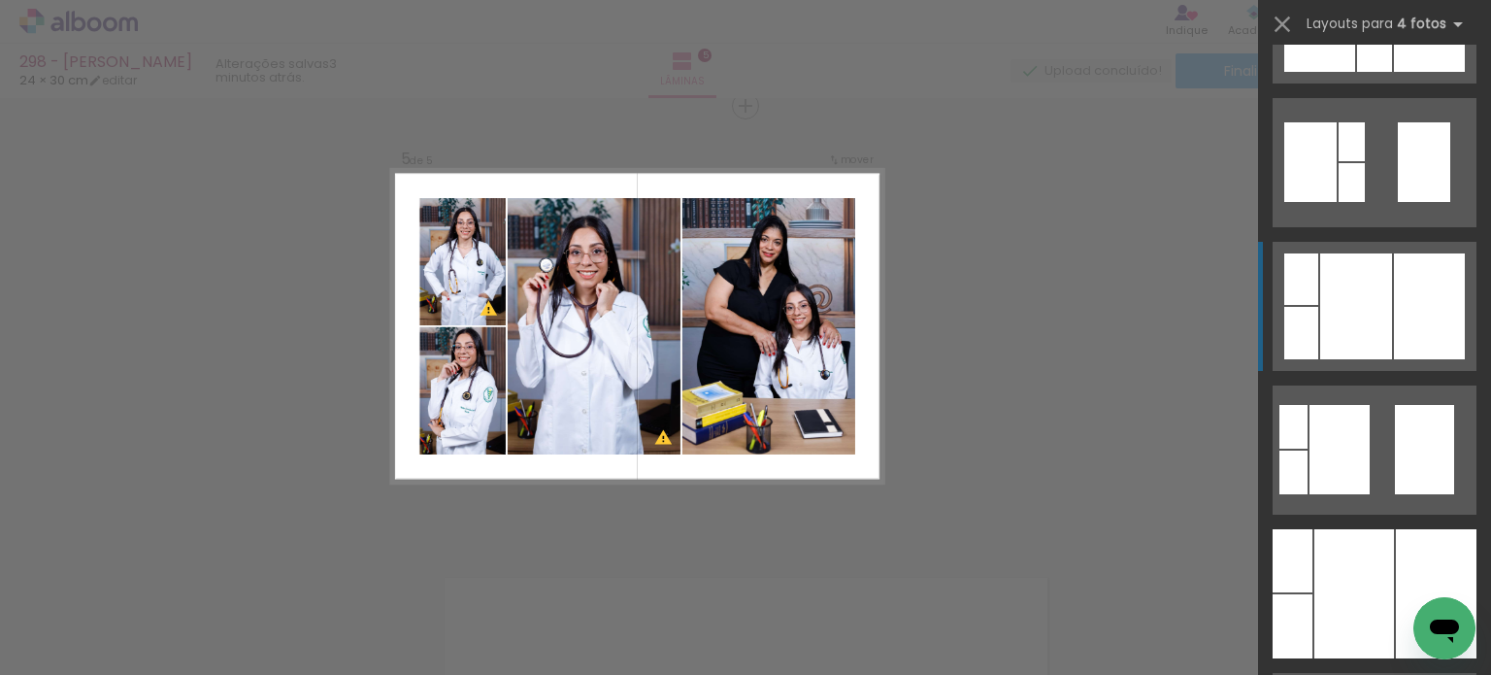
click at [1459, 338] on quentale-layouter at bounding box center [1375, 306] width 204 height 129
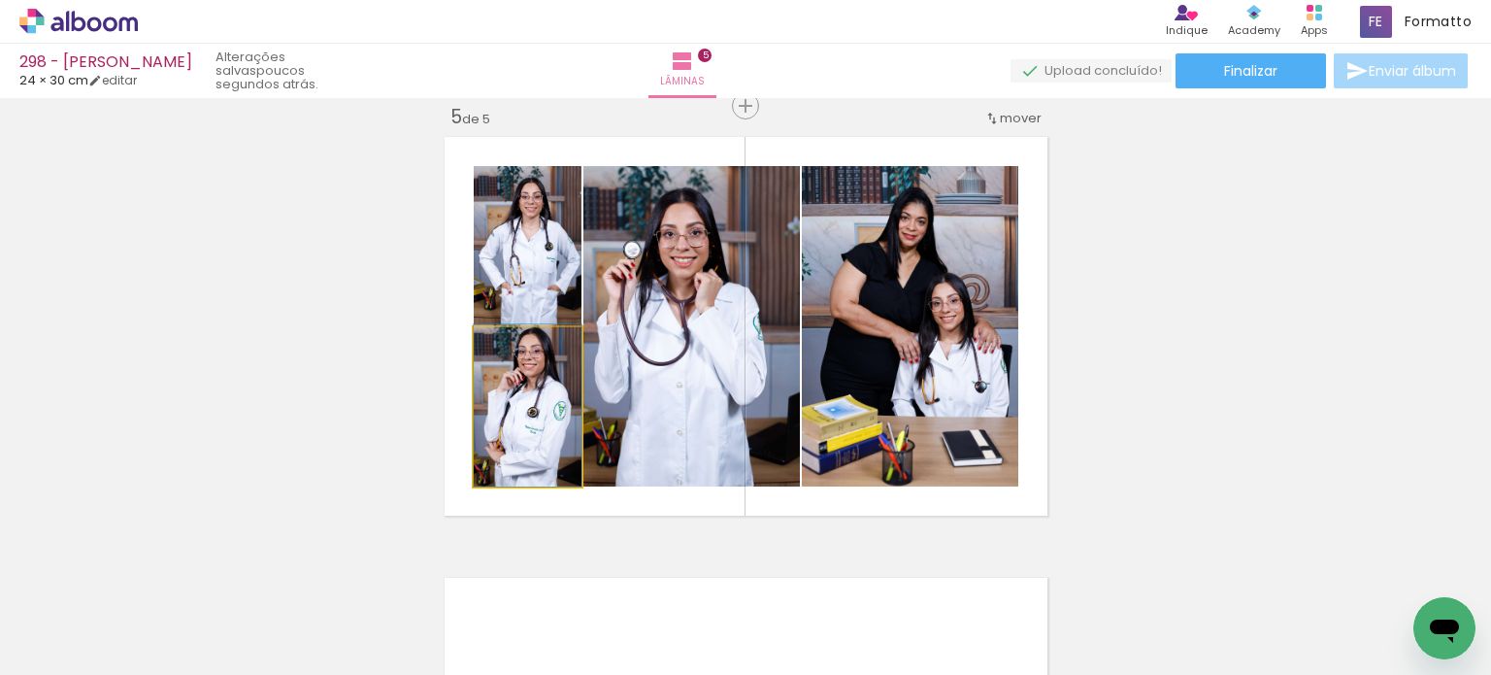
drag, startPoint x: 543, startPoint y: 412, endPoint x: 633, endPoint y: 407, distance: 90.4
click at [0, 0] on slot at bounding box center [0, 0] width 0 height 0
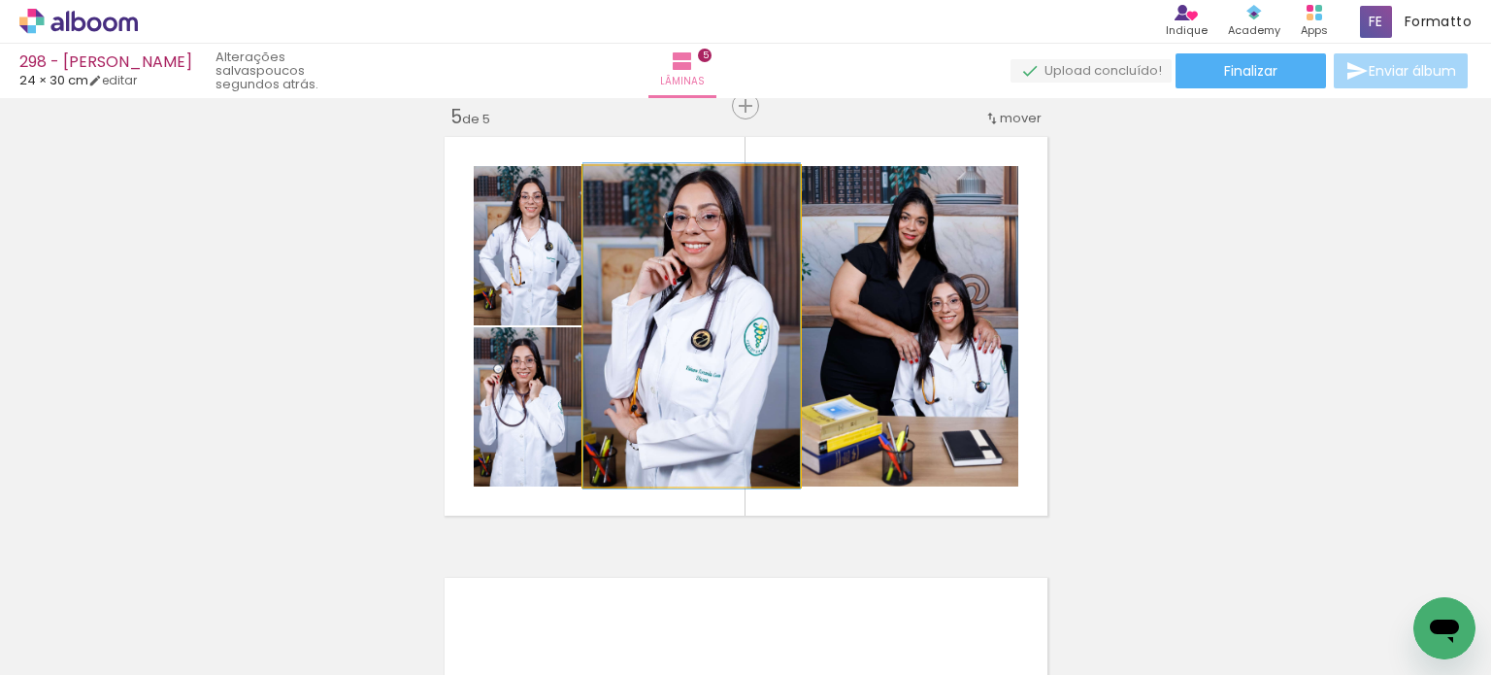
drag, startPoint x: 631, startPoint y: 388, endPoint x: 614, endPoint y: 391, distance: 17.7
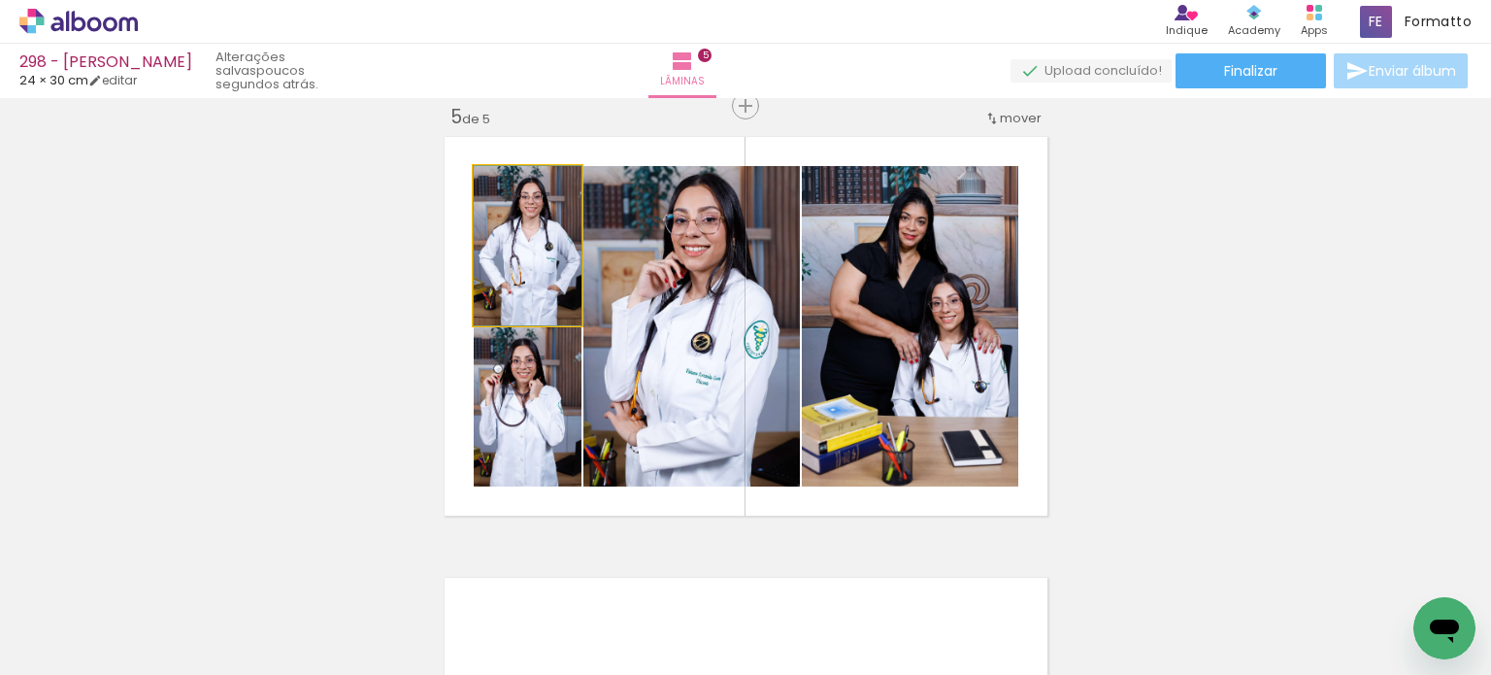
drag, startPoint x: 505, startPoint y: 243, endPoint x: 482, endPoint y: 246, distance: 23.5
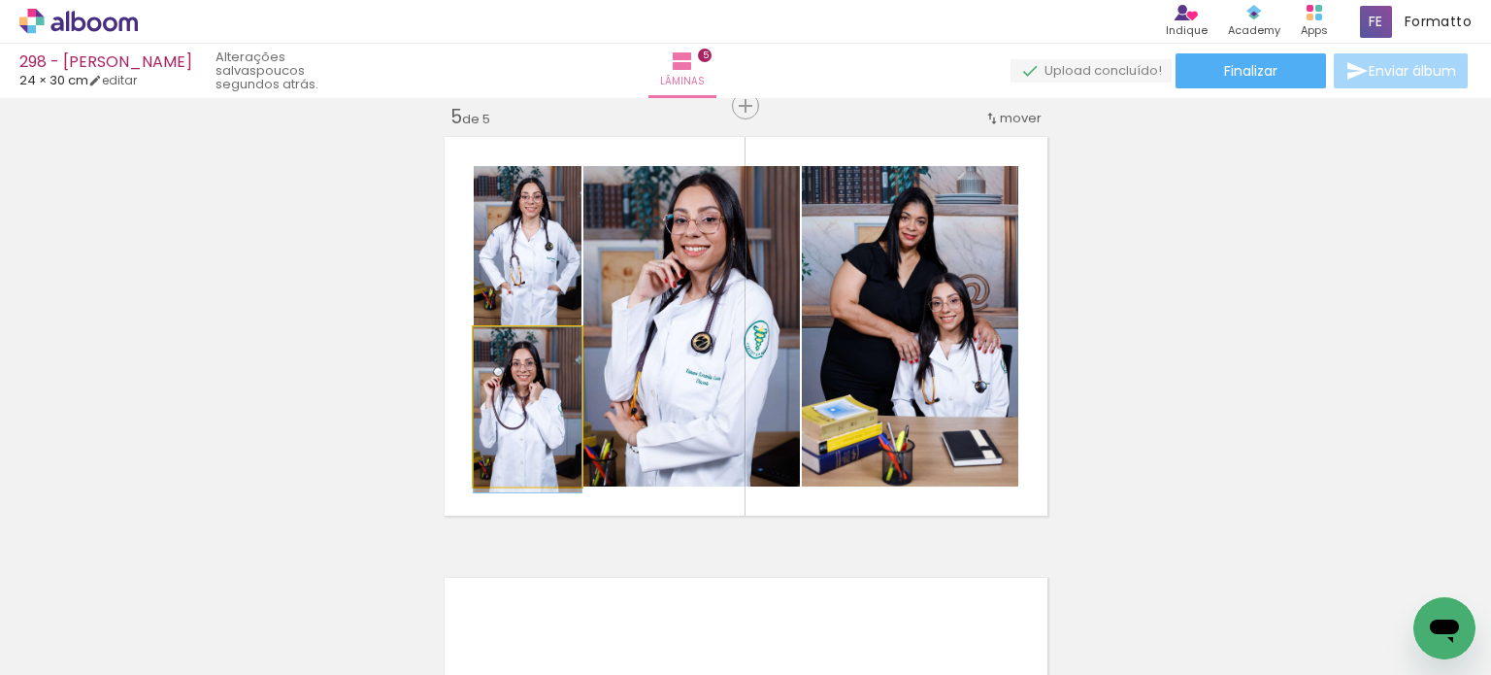
drag, startPoint x: 488, startPoint y: 412, endPoint x: 482, endPoint y: 425, distance: 14.8
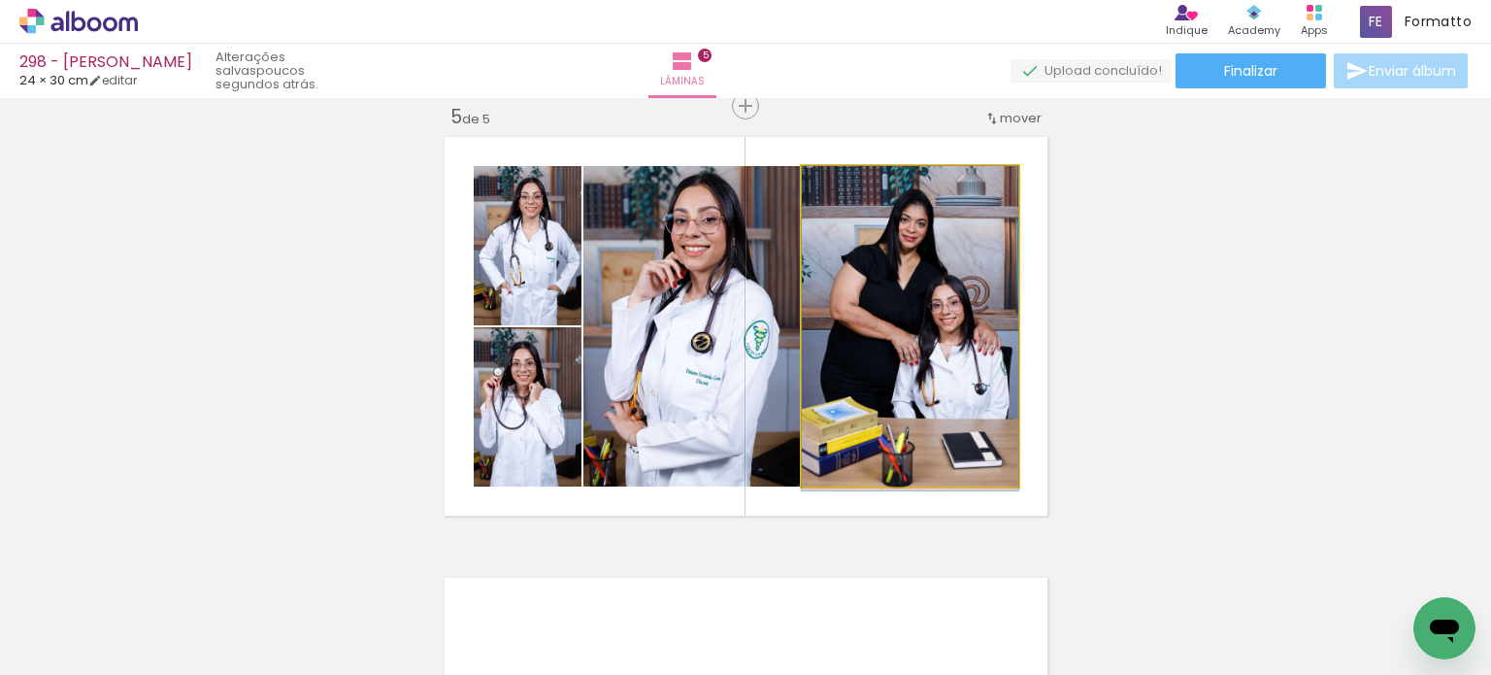
drag, startPoint x: 919, startPoint y: 289, endPoint x: 897, endPoint y: 306, distance: 27.8
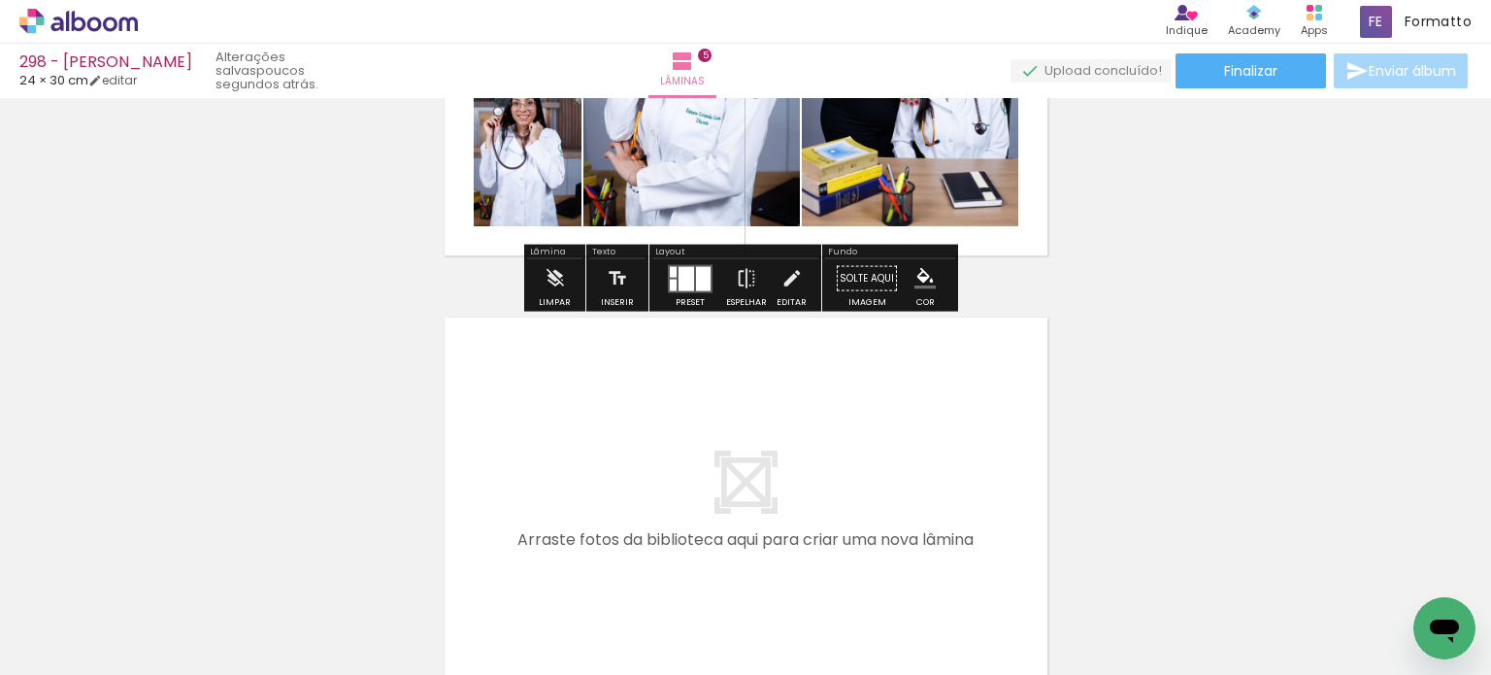
scroll to position [2078, 0]
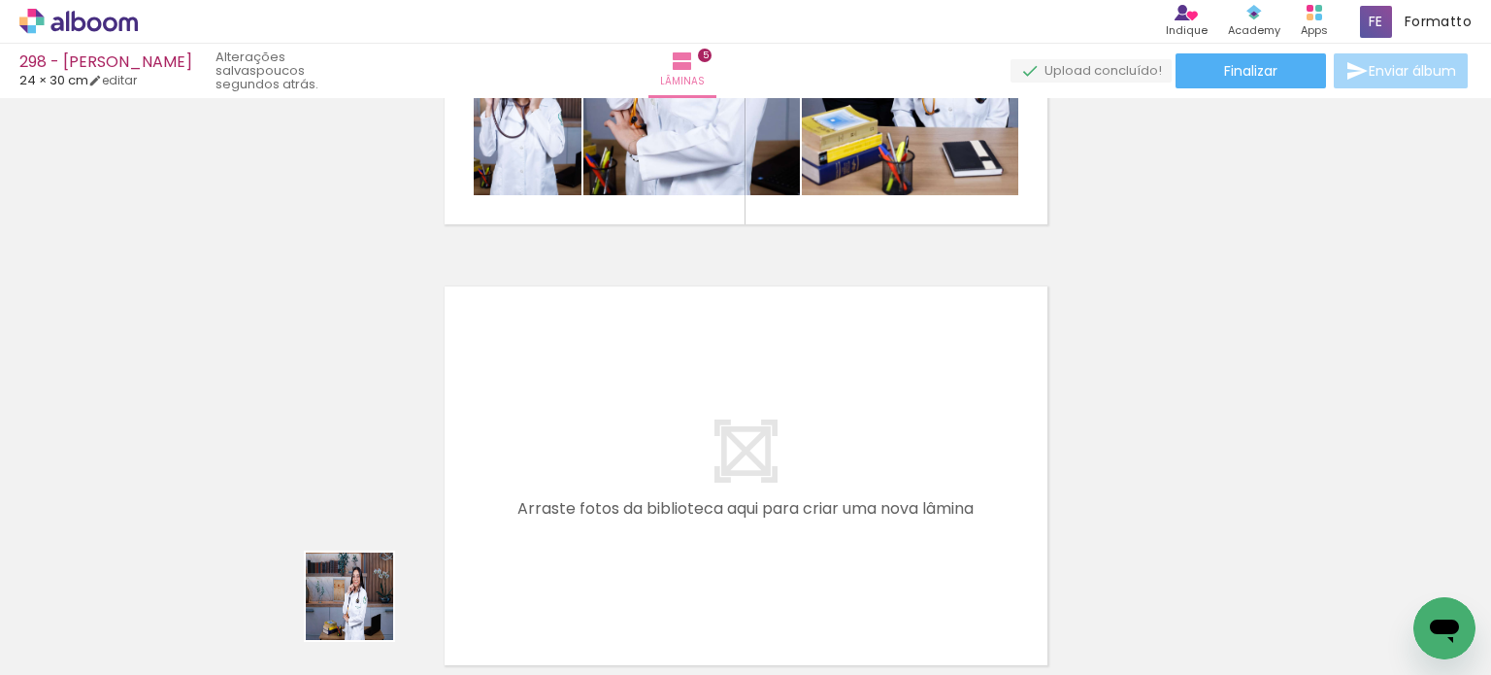
drag, startPoint x: 348, startPoint y: 614, endPoint x: 463, endPoint y: 582, distance: 119.9
click at [528, 446] on quentale-workspace at bounding box center [745, 337] width 1491 height 675
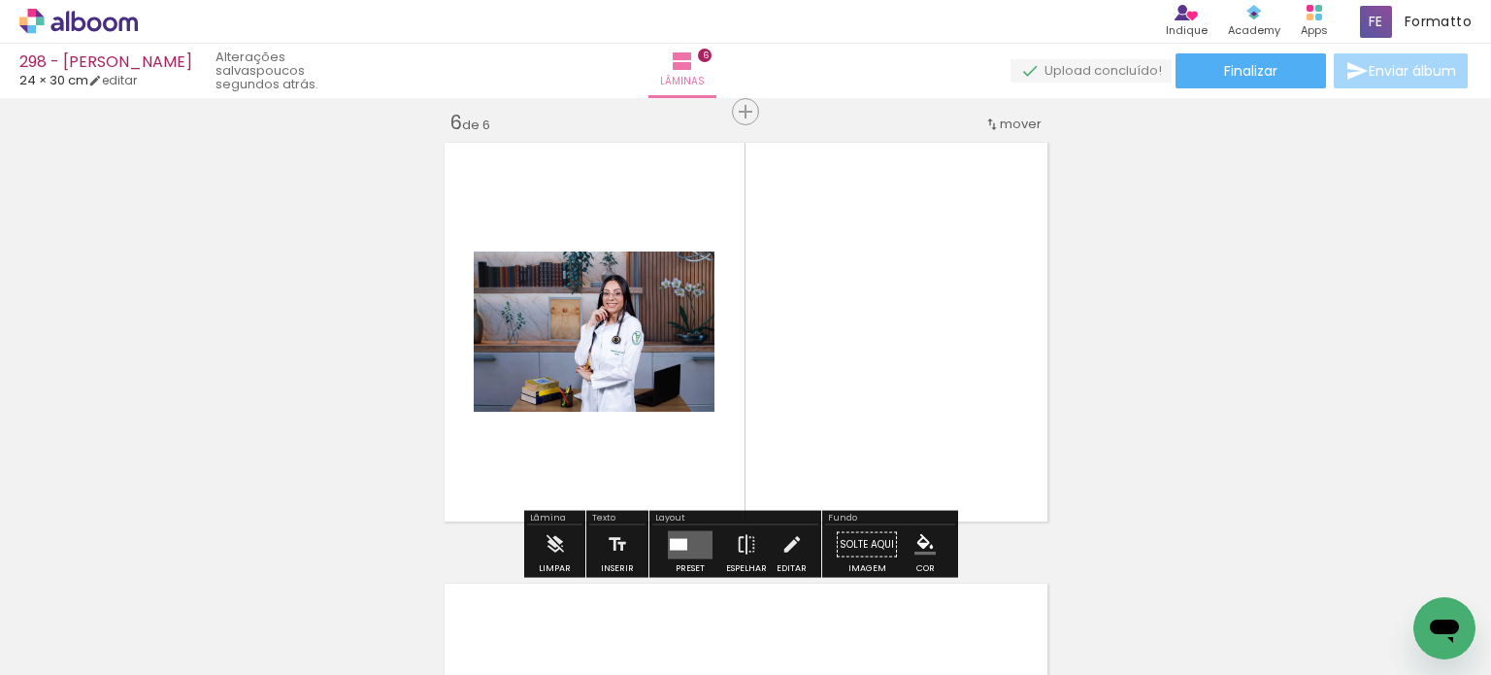
scroll to position [2228, 0]
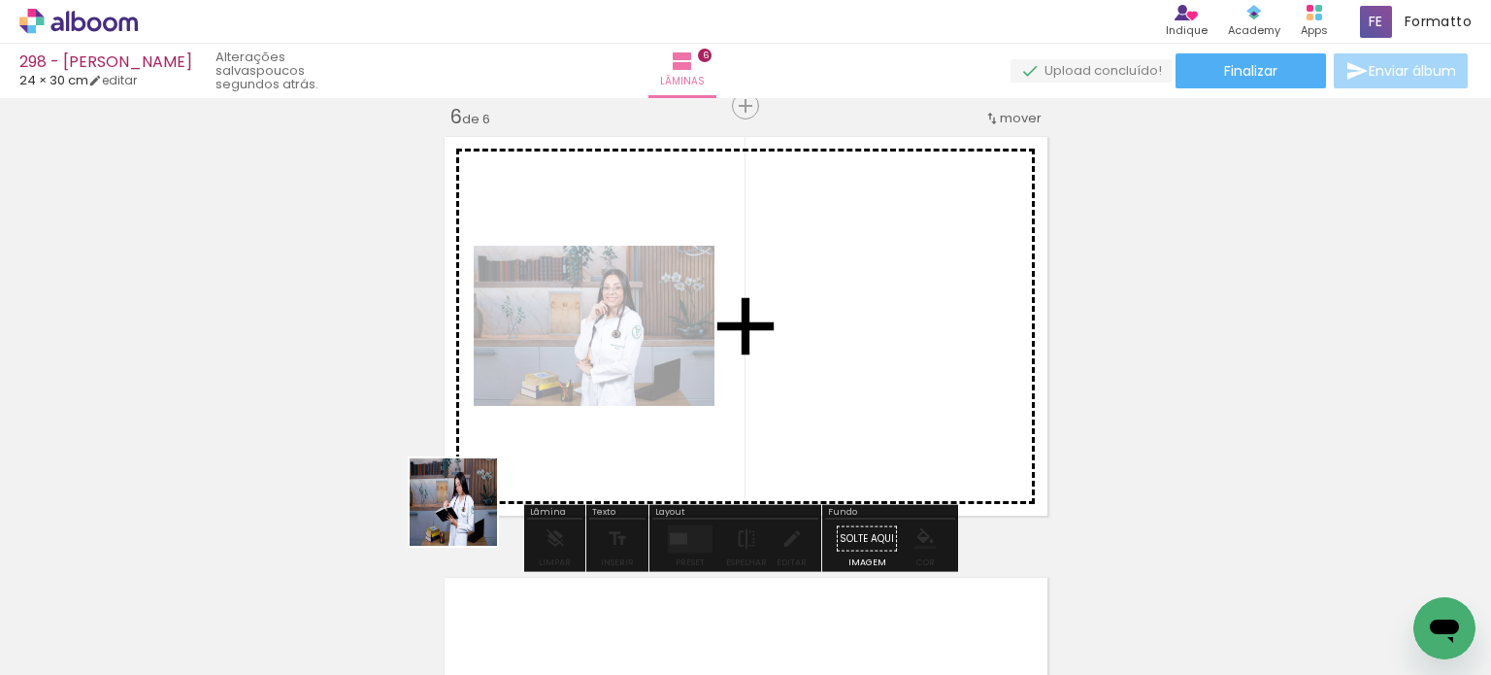
drag, startPoint x: 445, startPoint y: 539, endPoint x: 526, endPoint y: 444, distance: 125.3
click at [526, 444] on quentale-workspace at bounding box center [745, 337] width 1491 height 675
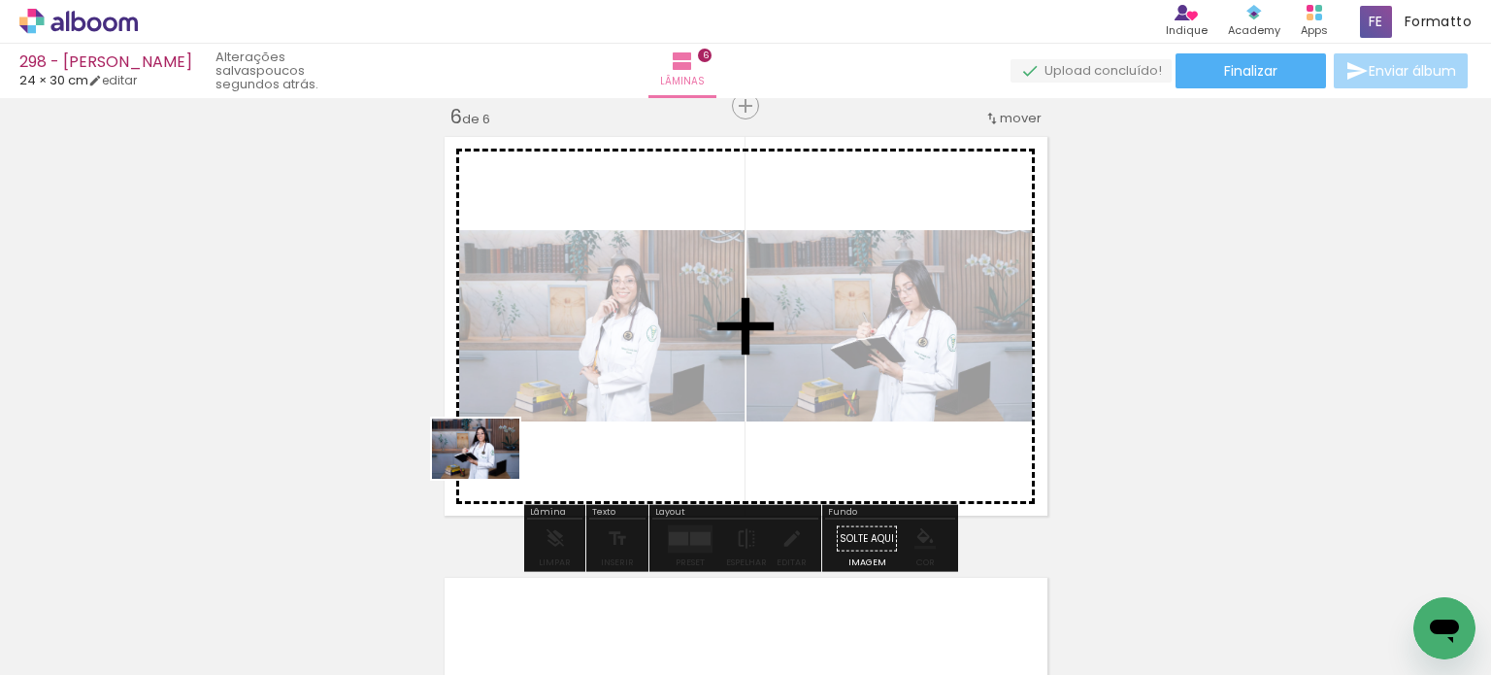
drag, startPoint x: 404, startPoint y: 544, endPoint x: 412, endPoint y: 535, distance: 11.7
click at [509, 447] on quentale-workspace at bounding box center [745, 337] width 1491 height 675
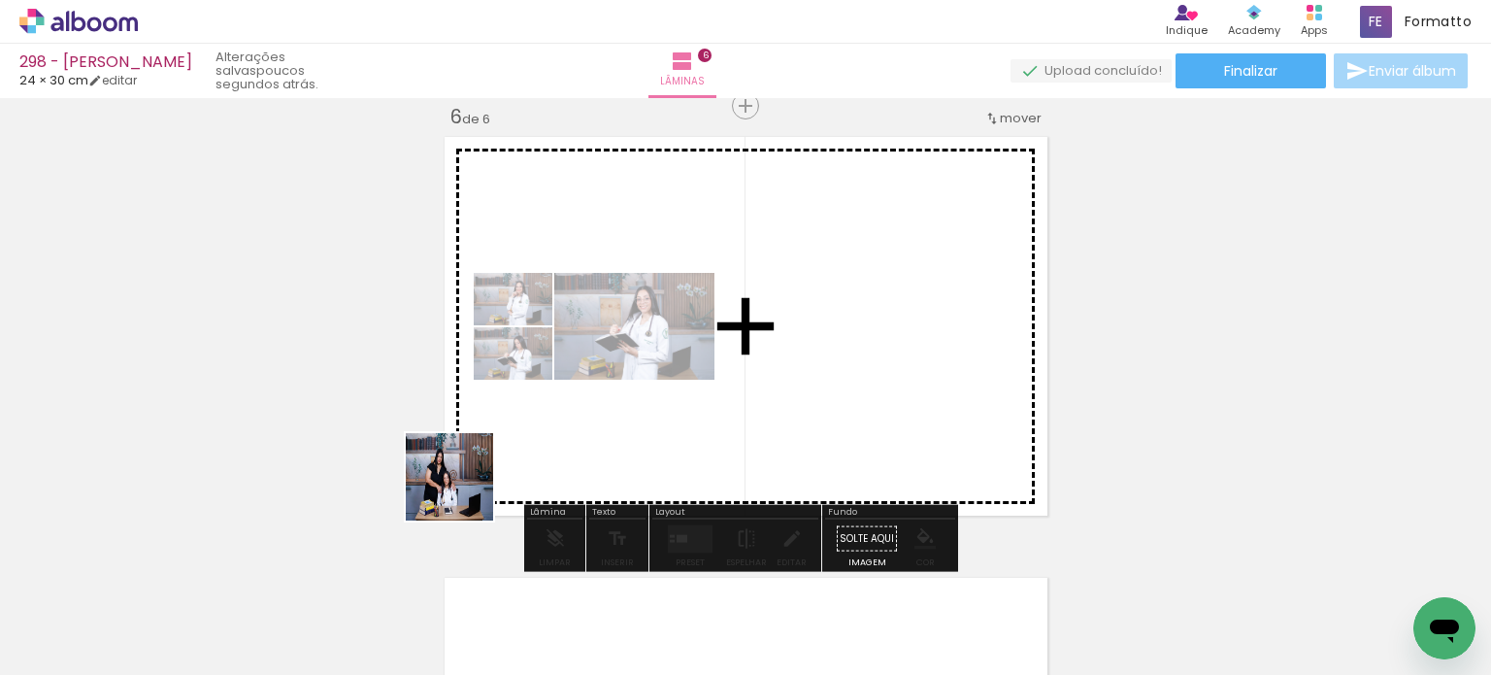
drag, startPoint x: 308, startPoint y: 585, endPoint x: 549, endPoint y: 434, distance: 284.4
click at [549, 434] on quentale-workspace at bounding box center [745, 337] width 1491 height 675
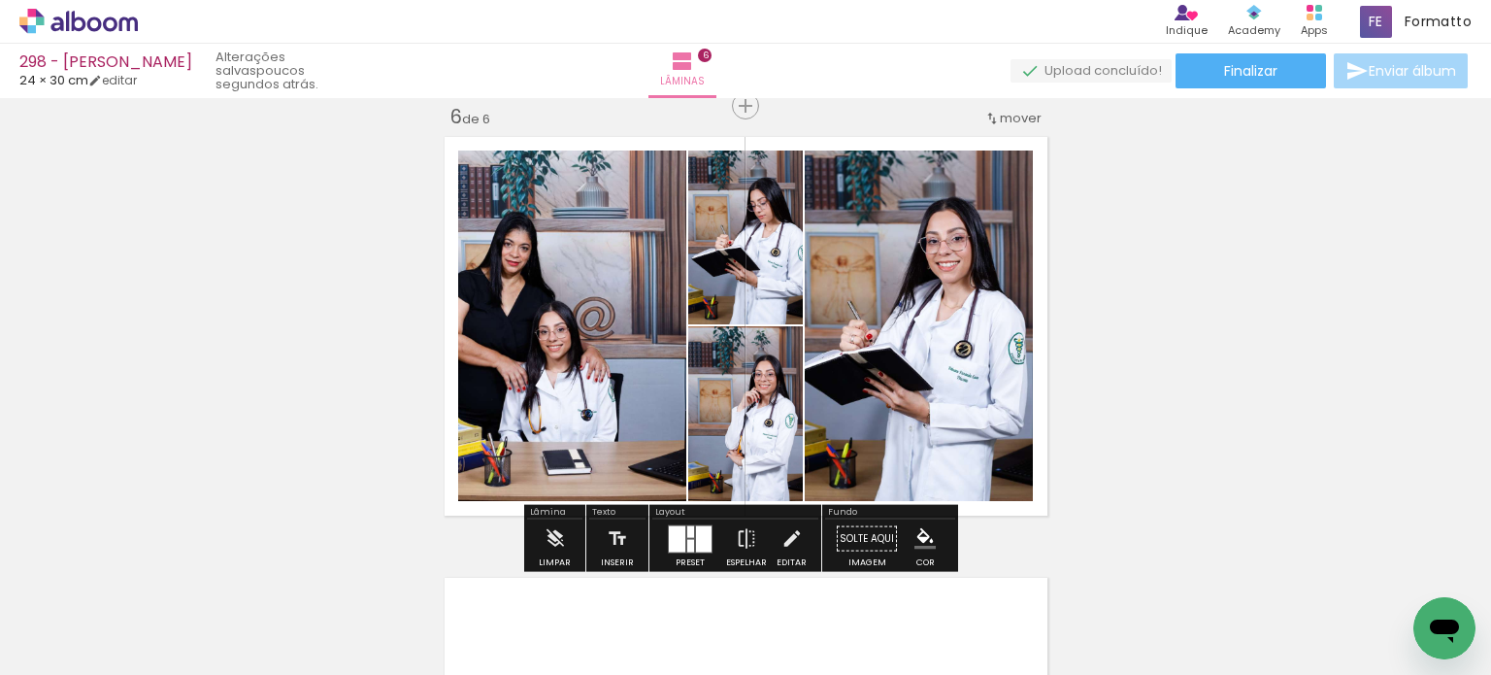
click at [670, 530] on div at bounding box center [677, 538] width 17 height 26
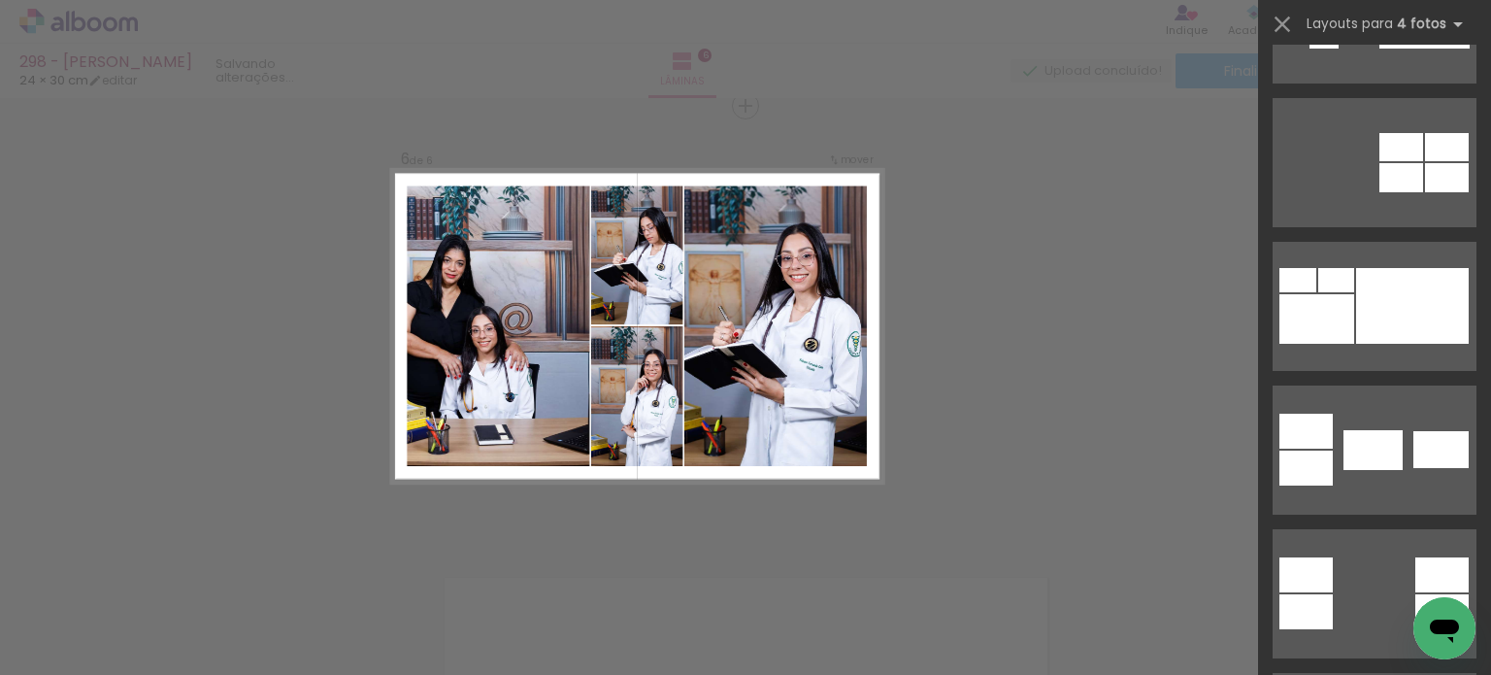
scroll to position [0, 0]
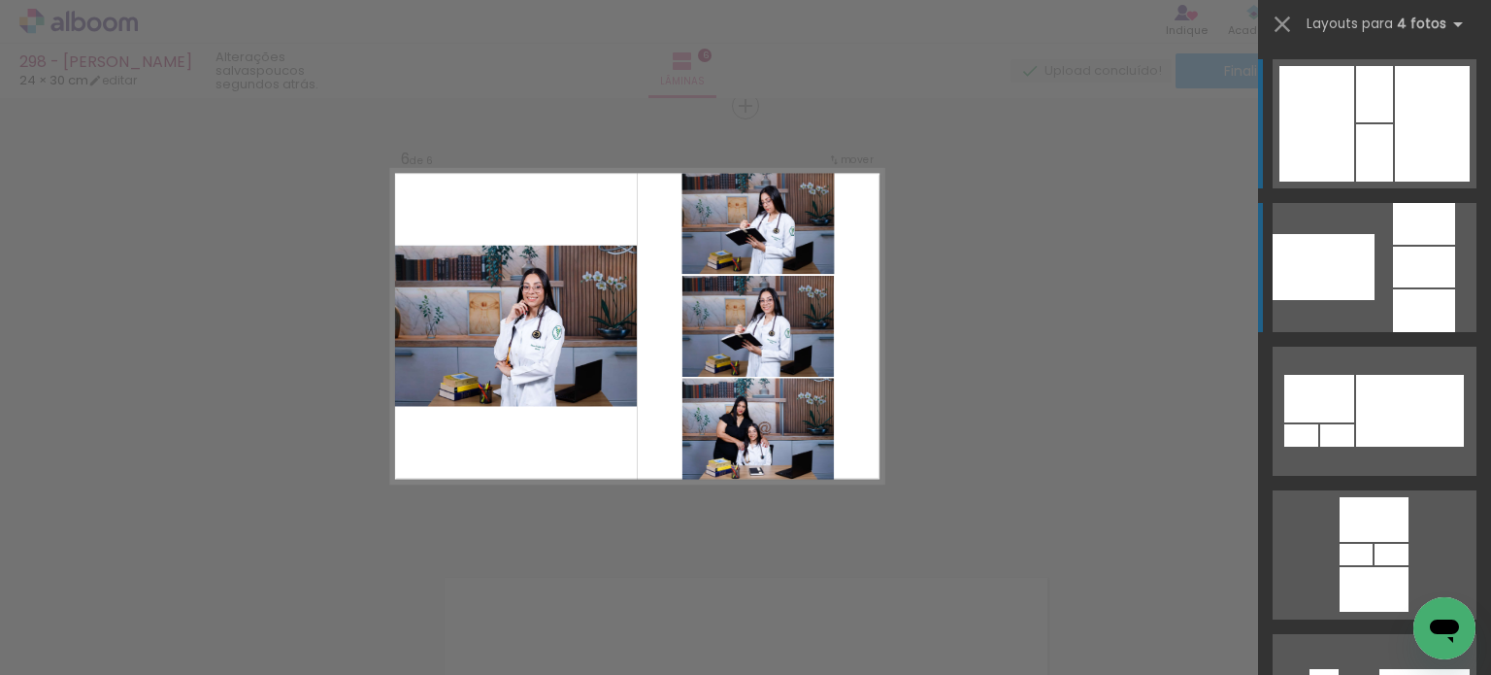
click at [1451, 240] on quentale-layouter at bounding box center [1375, 267] width 204 height 129
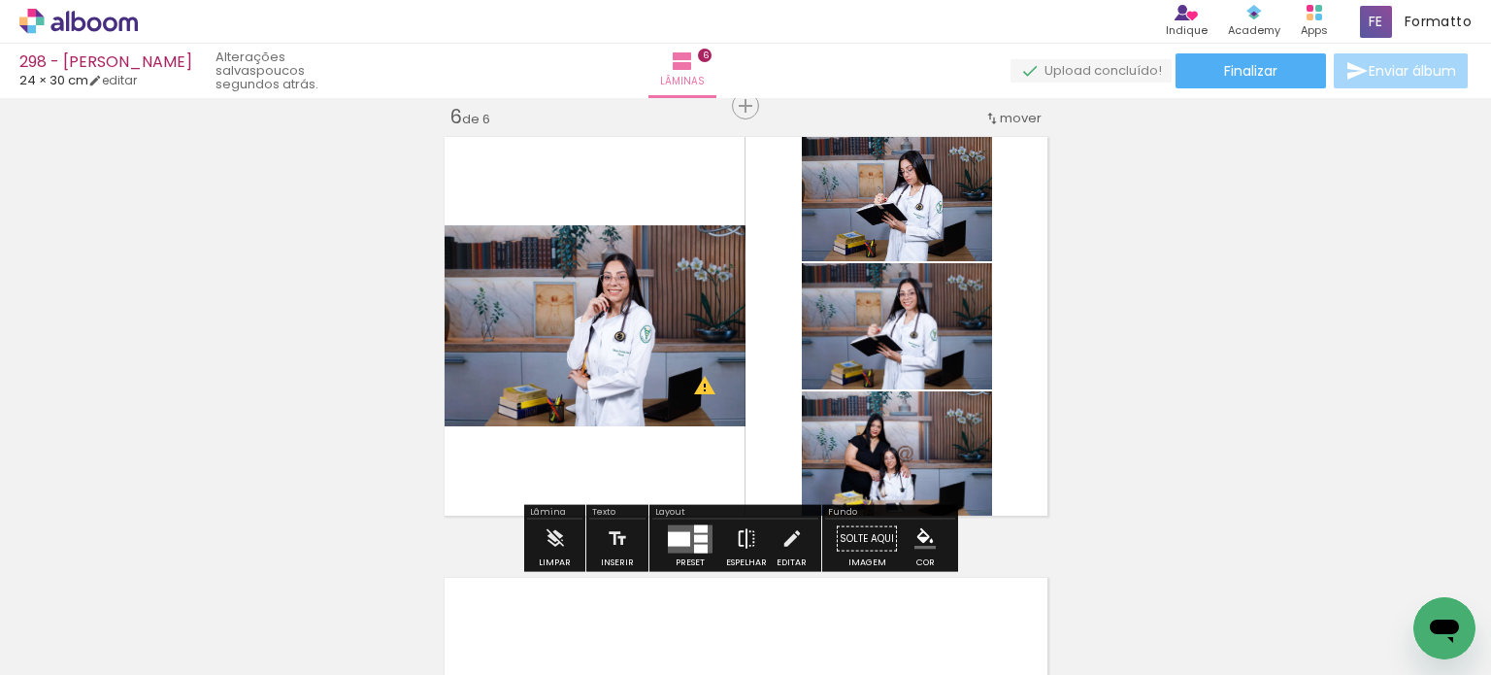
click at [729, 534] on paper-button "Espelhar" at bounding box center [746, 544] width 50 height 50
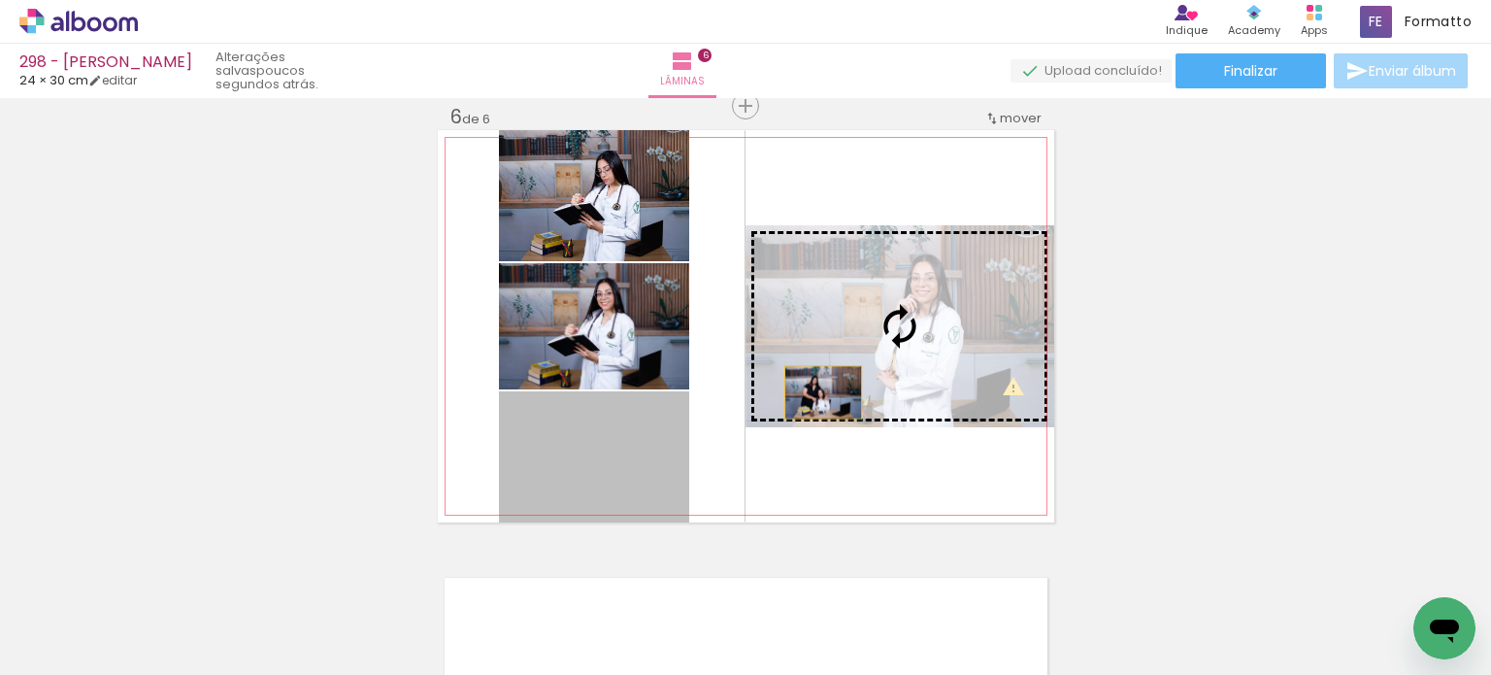
drag, startPoint x: 639, startPoint y: 479, endPoint x: 823, endPoint y: 387, distance: 205.8
click at [0, 0] on slot at bounding box center [0, 0] width 0 height 0
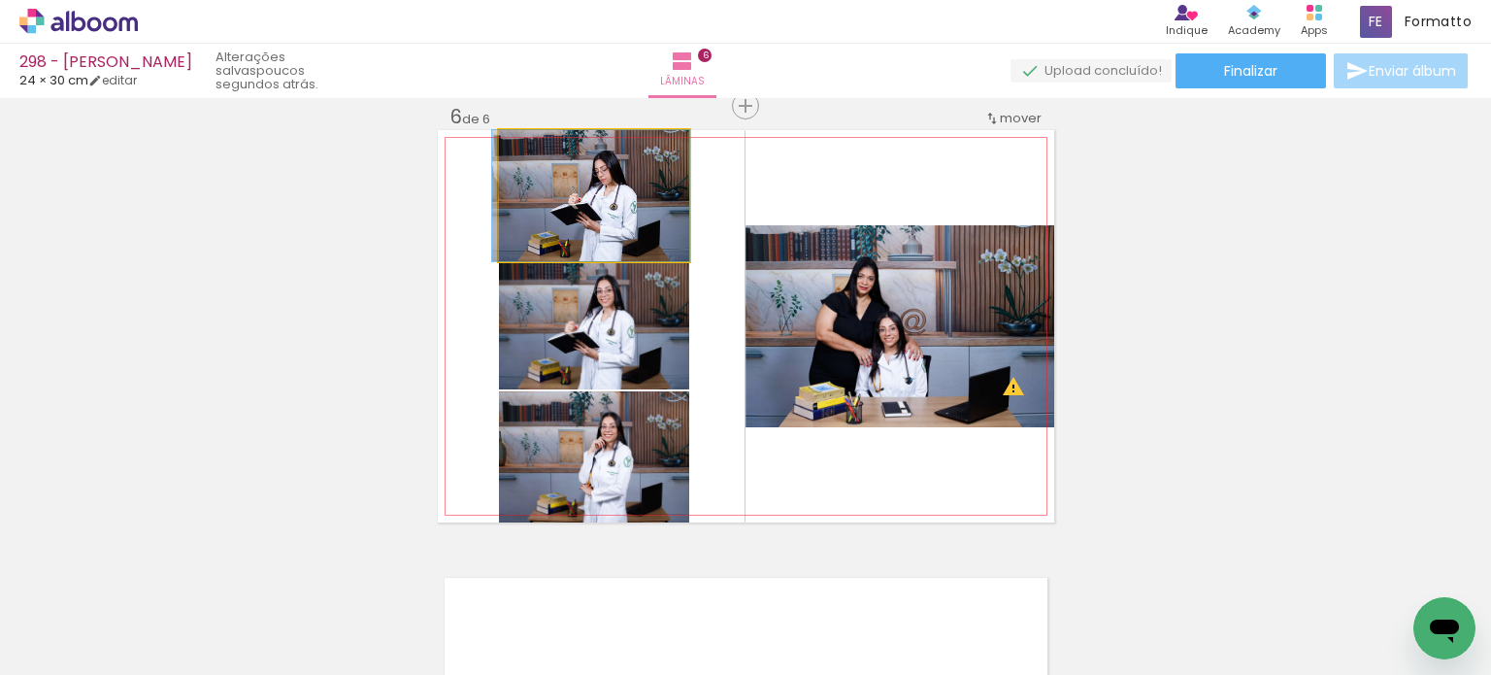
drag, startPoint x: 648, startPoint y: 244, endPoint x: 646, endPoint y: 225, distance: 18.7
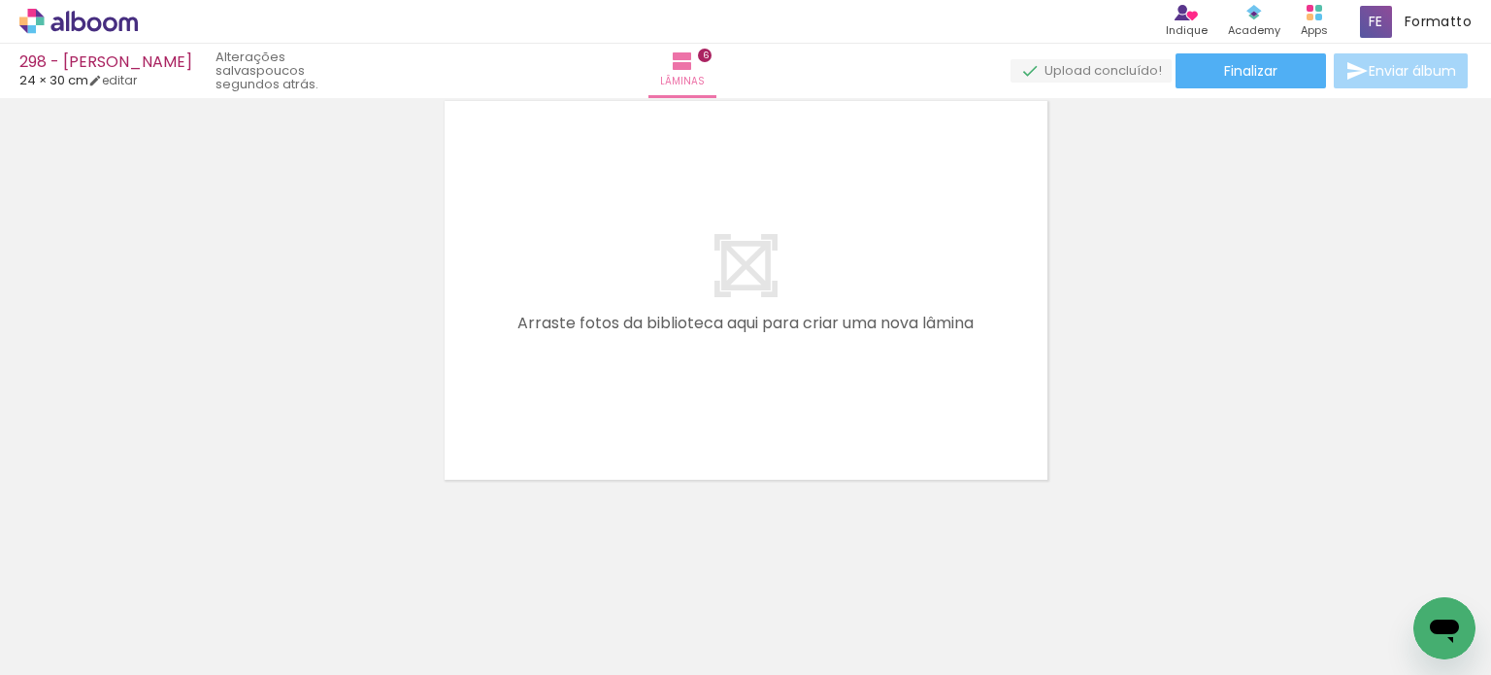
scroll to position [0, 566]
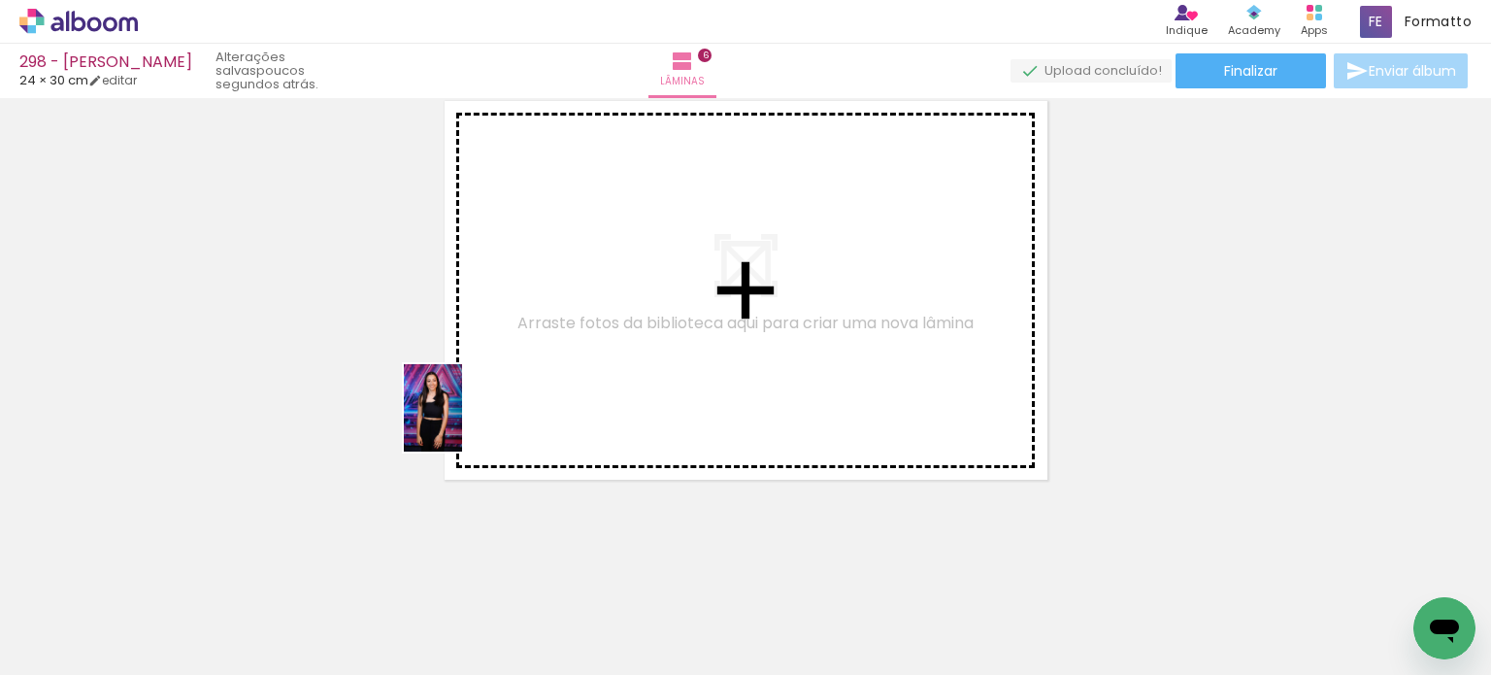
drag, startPoint x: 307, startPoint y: 609, endPoint x: 360, endPoint y: 566, distance: 68.4
click at [464, 416] on quentale-workspace at bounding box center [745, 337] width 1491 height 675
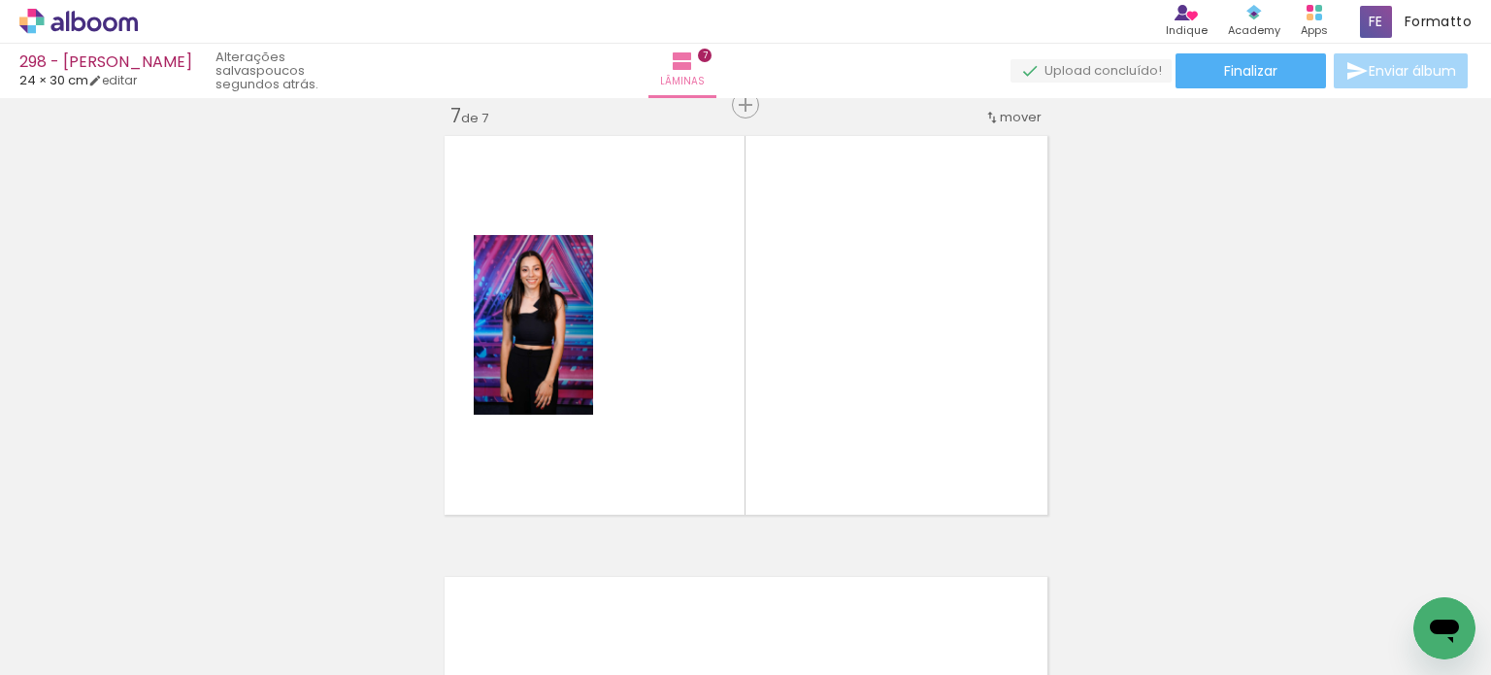
scroll to position [2669, 0]
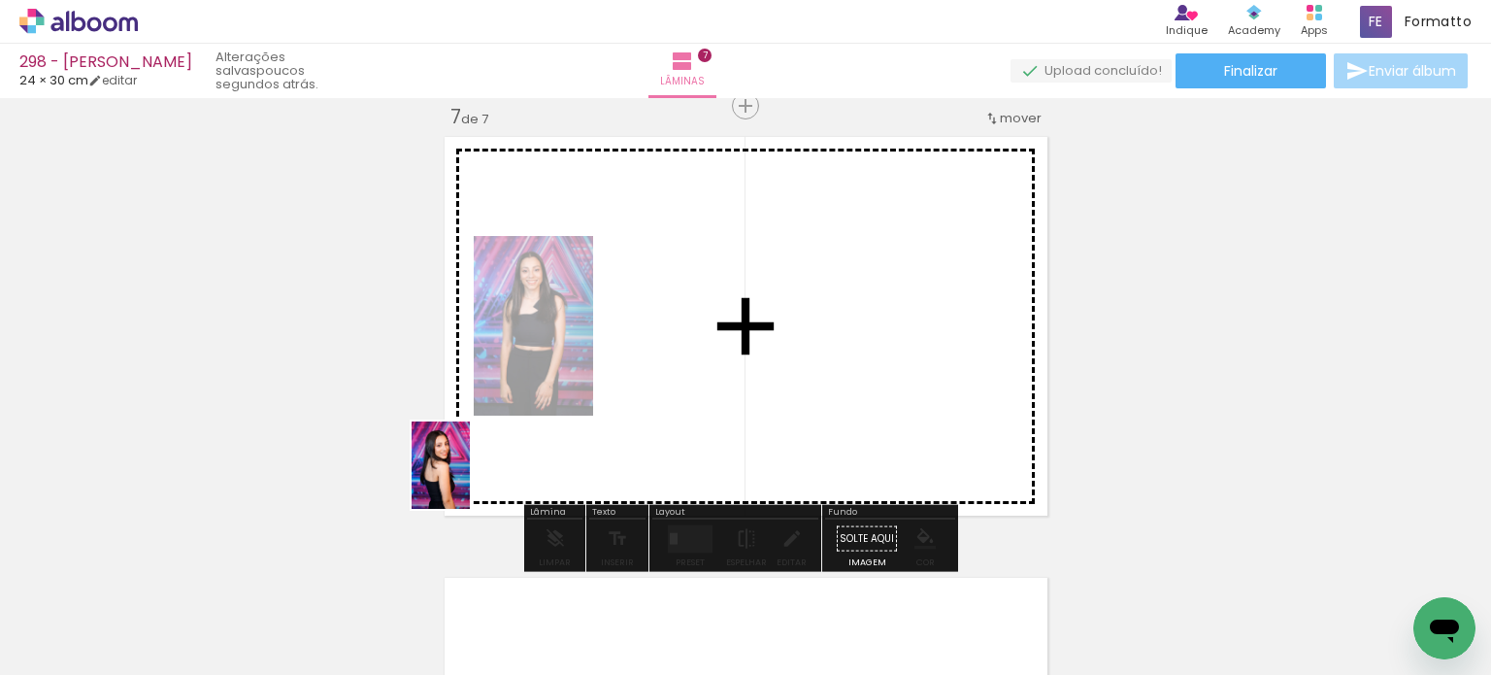
drag, startPoint x: 310, startPoint y: 600, endPoint x: 470, endPoint y: 480, distance: 200.4
click at [470, 480] on quentale-workspace at bounding box center [745, 337] width 1491 height 675
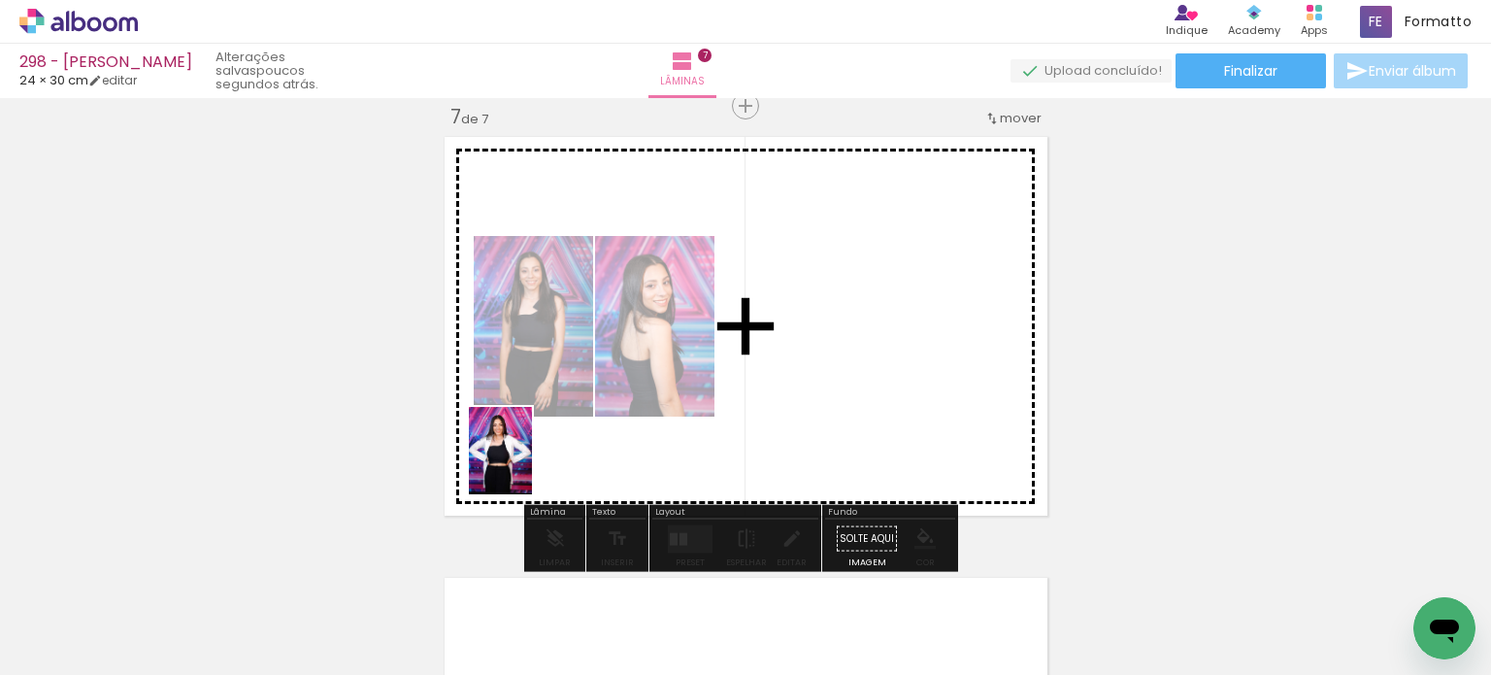
drag, startPoint x: 346, startPoint y: 618, endPoint x: 528, endPoint y: 463, distance: 239.7
click at [528, 463] on quentale-workspace at bounding box center [745, 337] width 1491 height 675
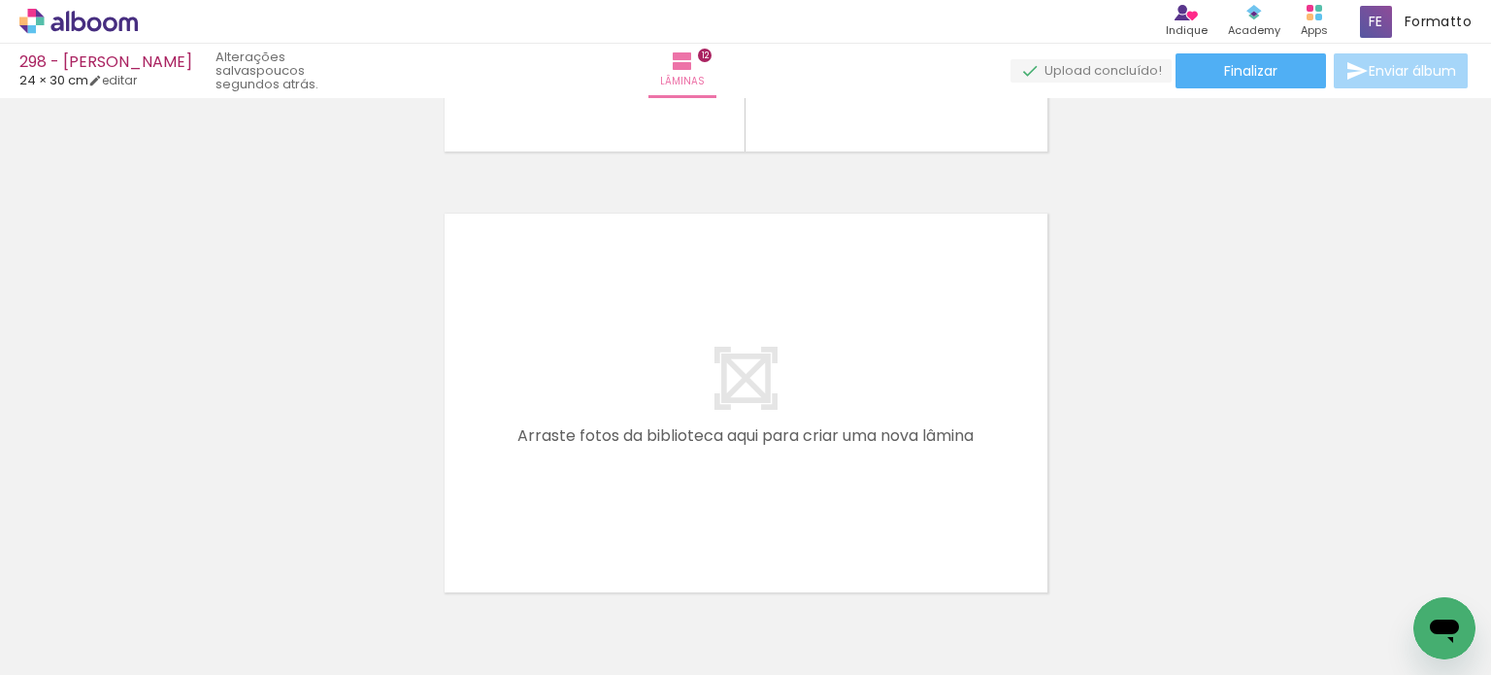
scroll to position [5349, 0]
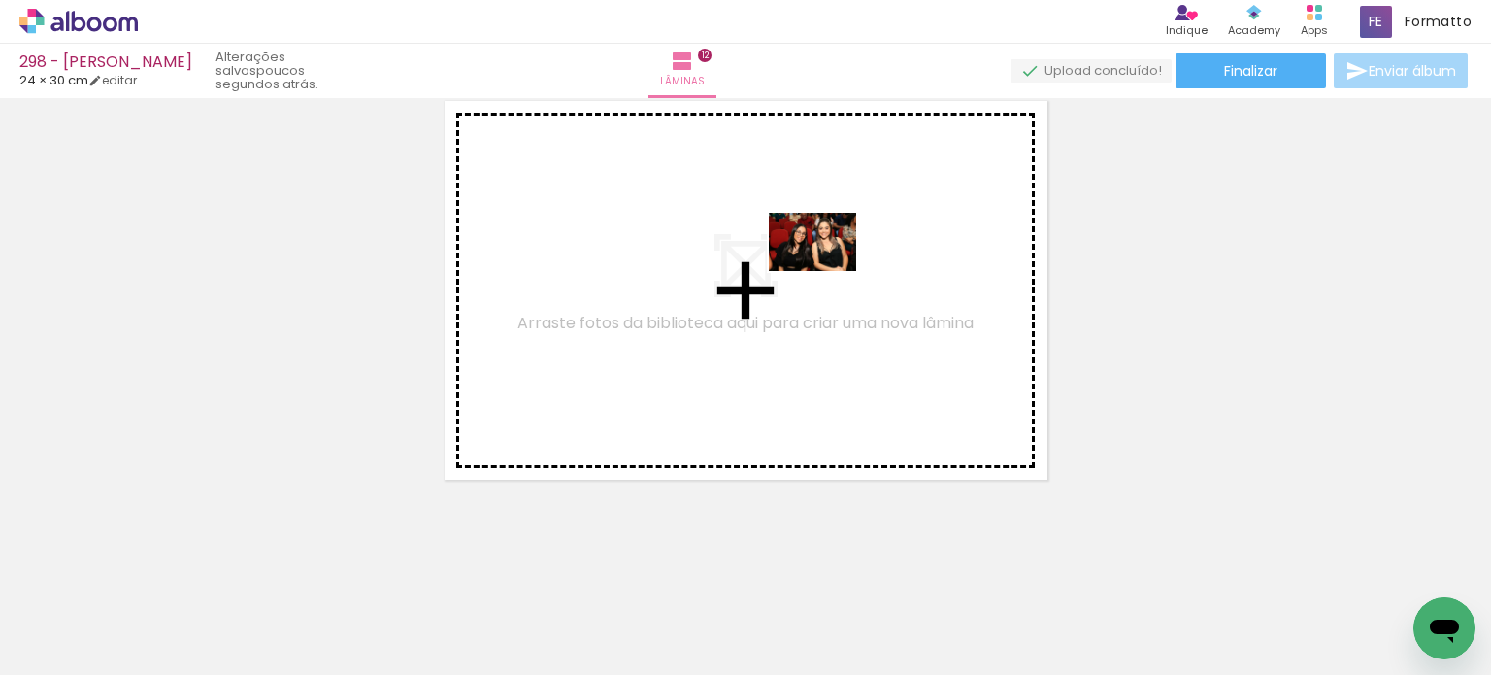
drag, startPoint x: 1309, startPoint y: 622, endPoint x: 827, endPoint y: 271, distance: 596.1
click at [827, 271] on quentale-workspace at bounding box center [745, 337] width 1491 height 675
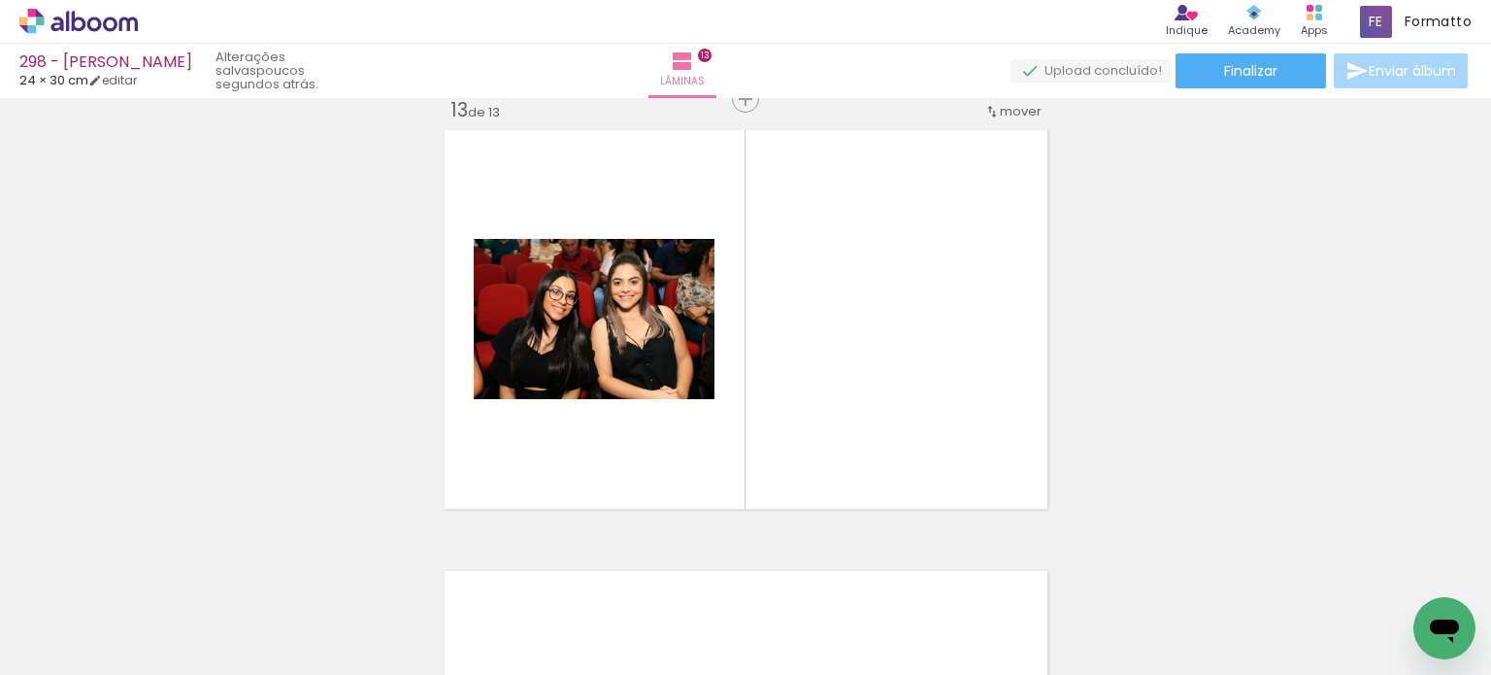
scroll to position [5313, 0]
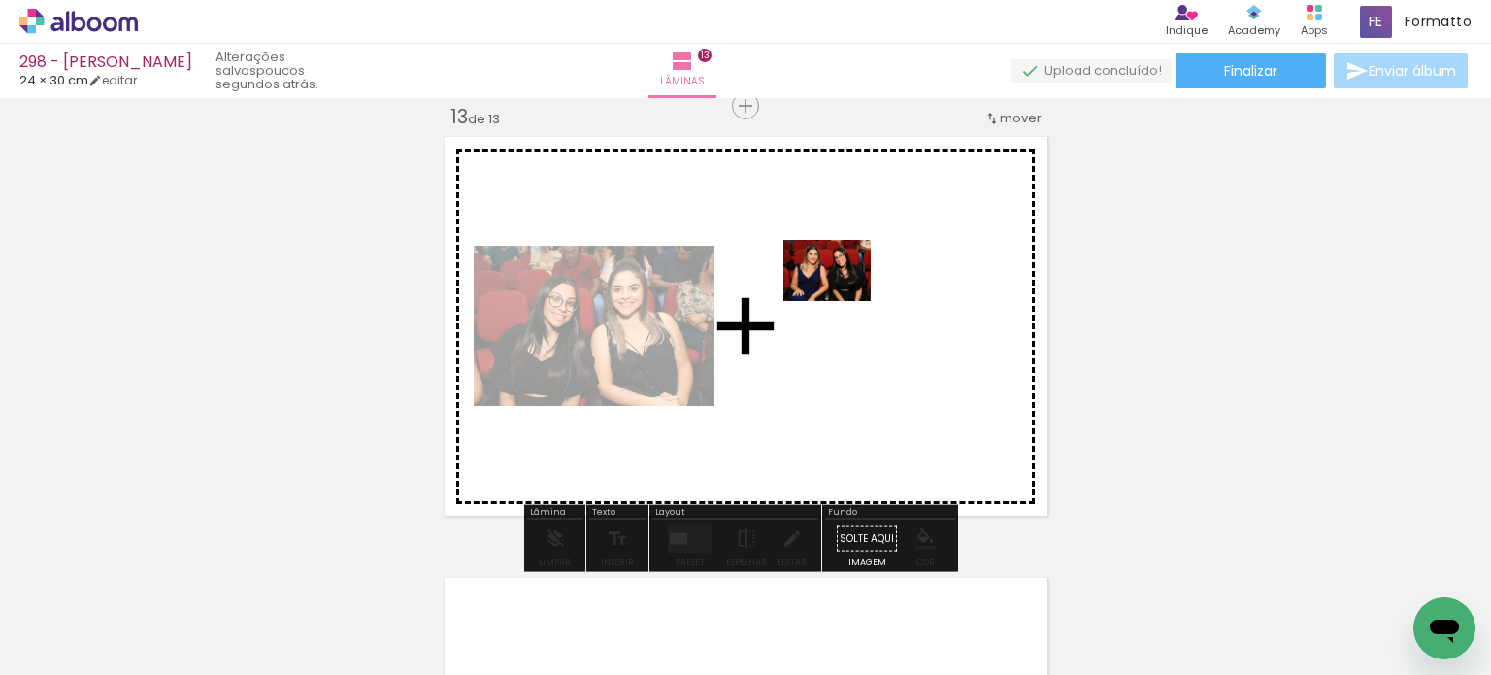
drag, startPoint x: 1400, startPoint y: 605, endPoint x: 842, endPoint y: 298, distance: 637.0
click at [842, 298] on quentale-workspace at bounding box center [745, 337] width 1491 height 675
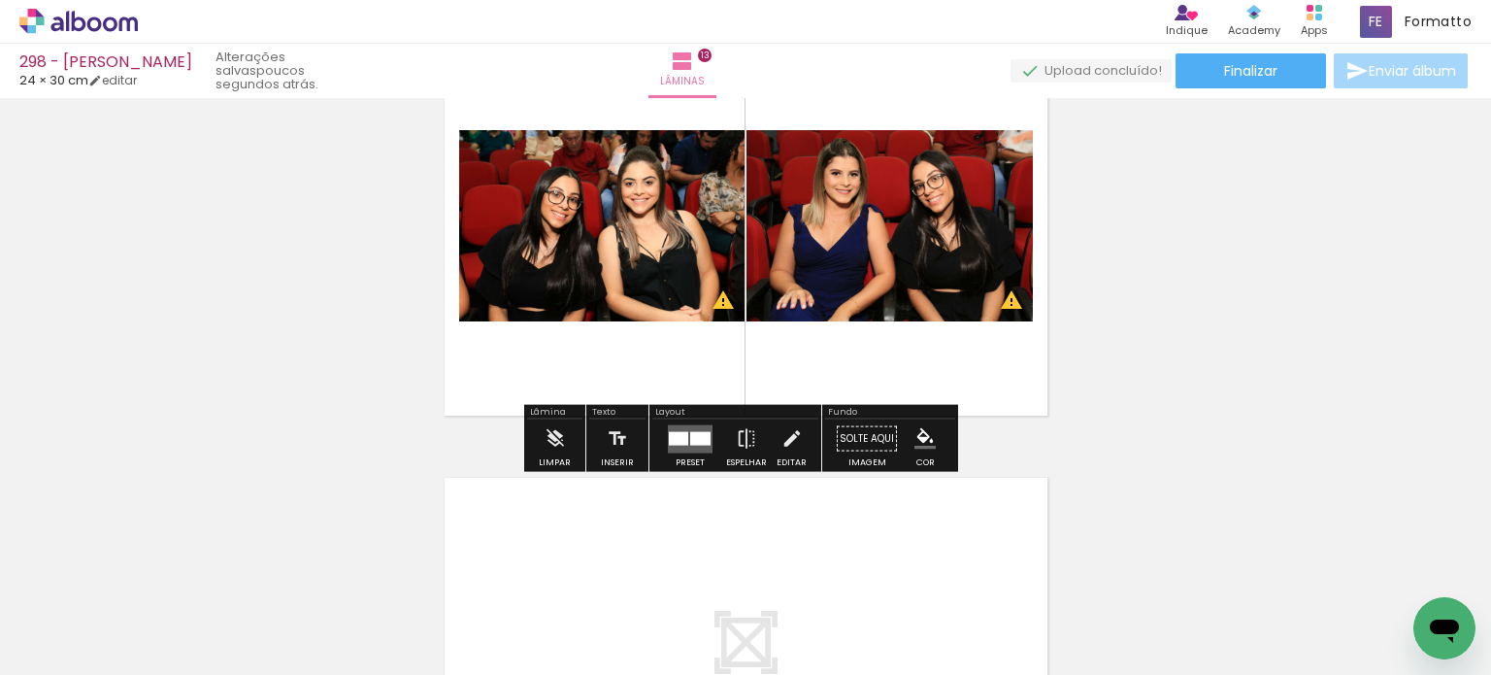
scroll to position [5507, 0]
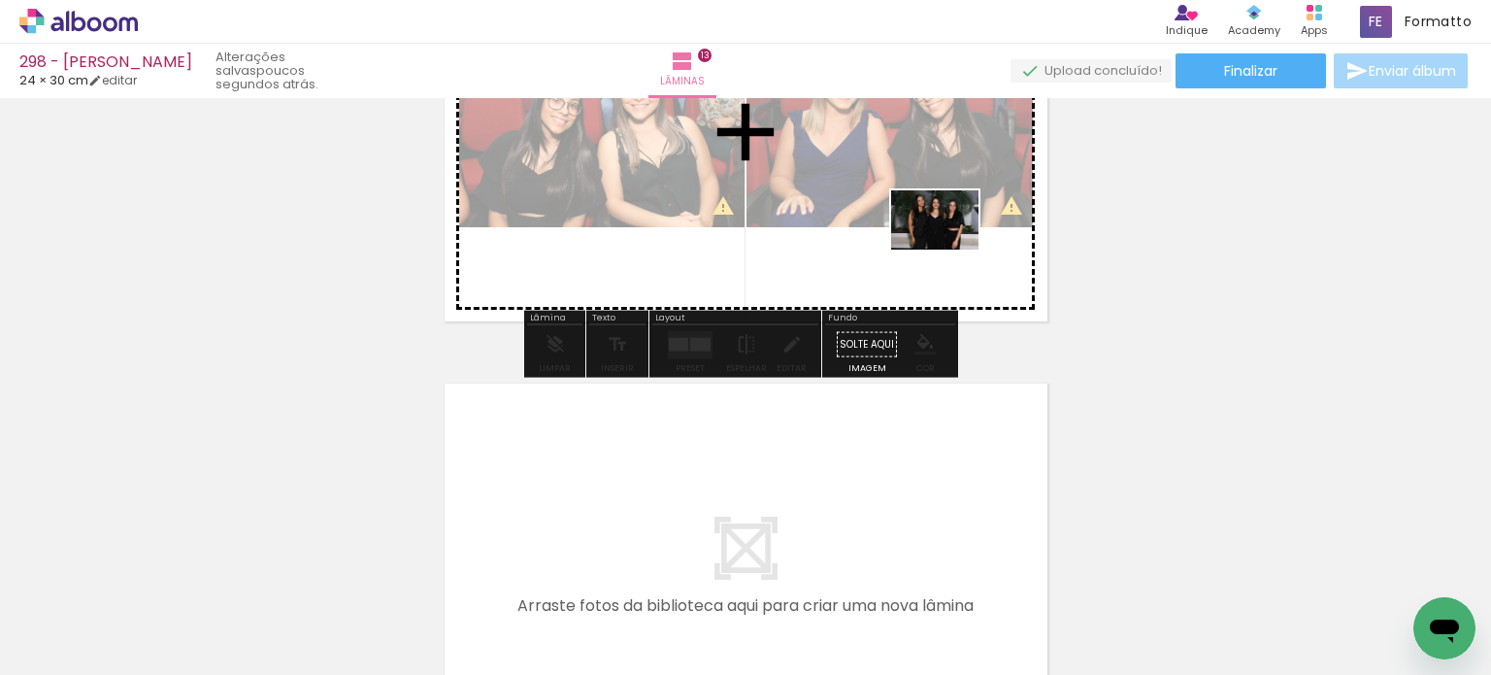
drag, startPoint x: 1143, startPoint y: 544, endPoint x: 1085, endPoint y: 408, distance: 147.5
click at [948, 249] on quentale-workspace at bounding box center [745, 337] width 1491 height 675
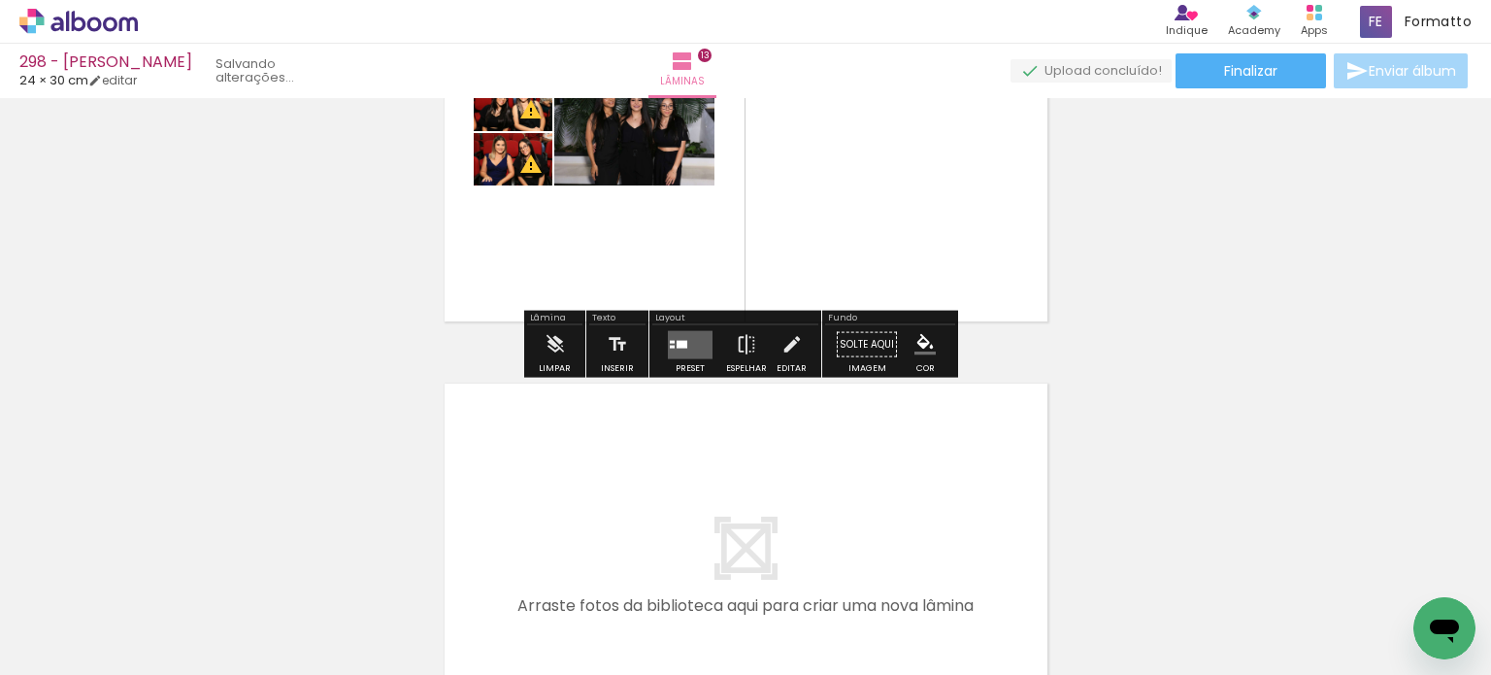
scroll to position [0, 304]
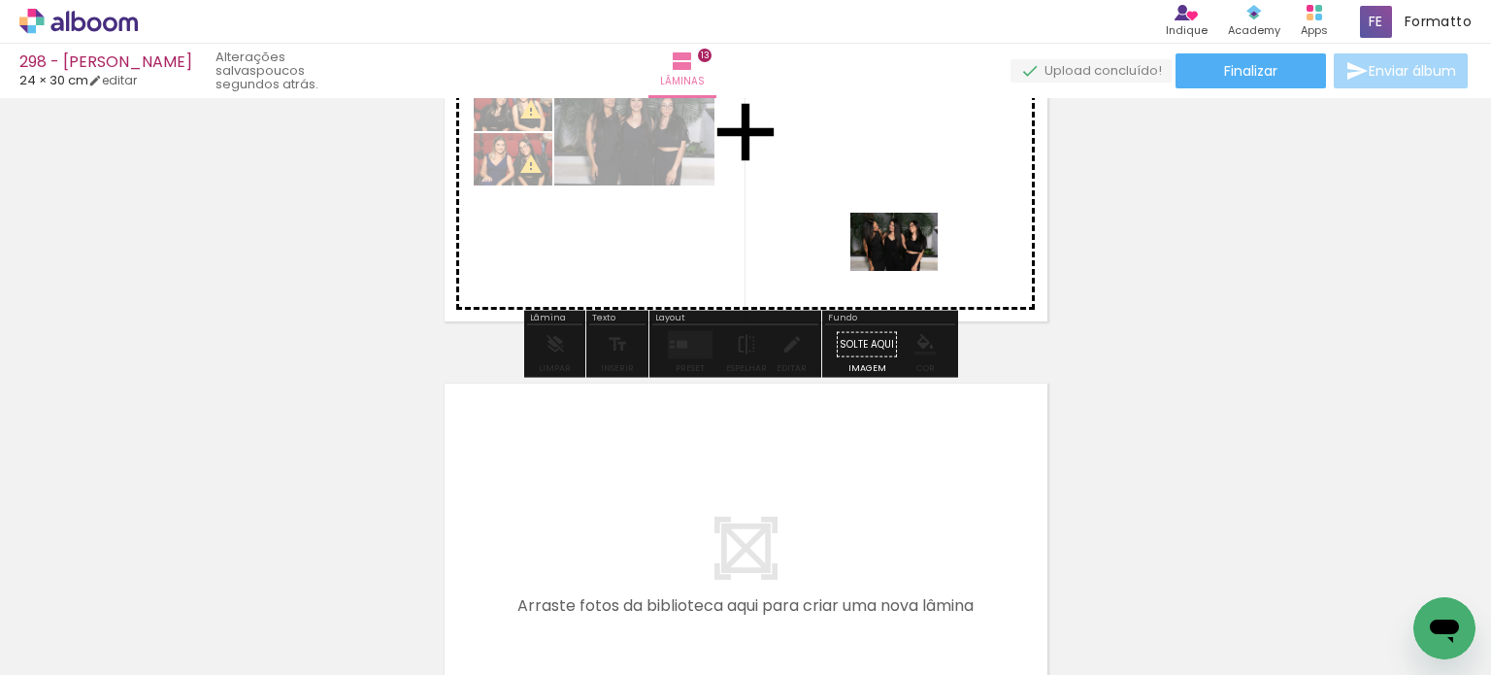
drag, startPoint x: 1405, startPoint y: 616, endPoint x: 839, endPoint y: 178, distance: 716.2
click at [835, 178] on quentale-workspace at bounding box center [745, 337] width 1491 height 675
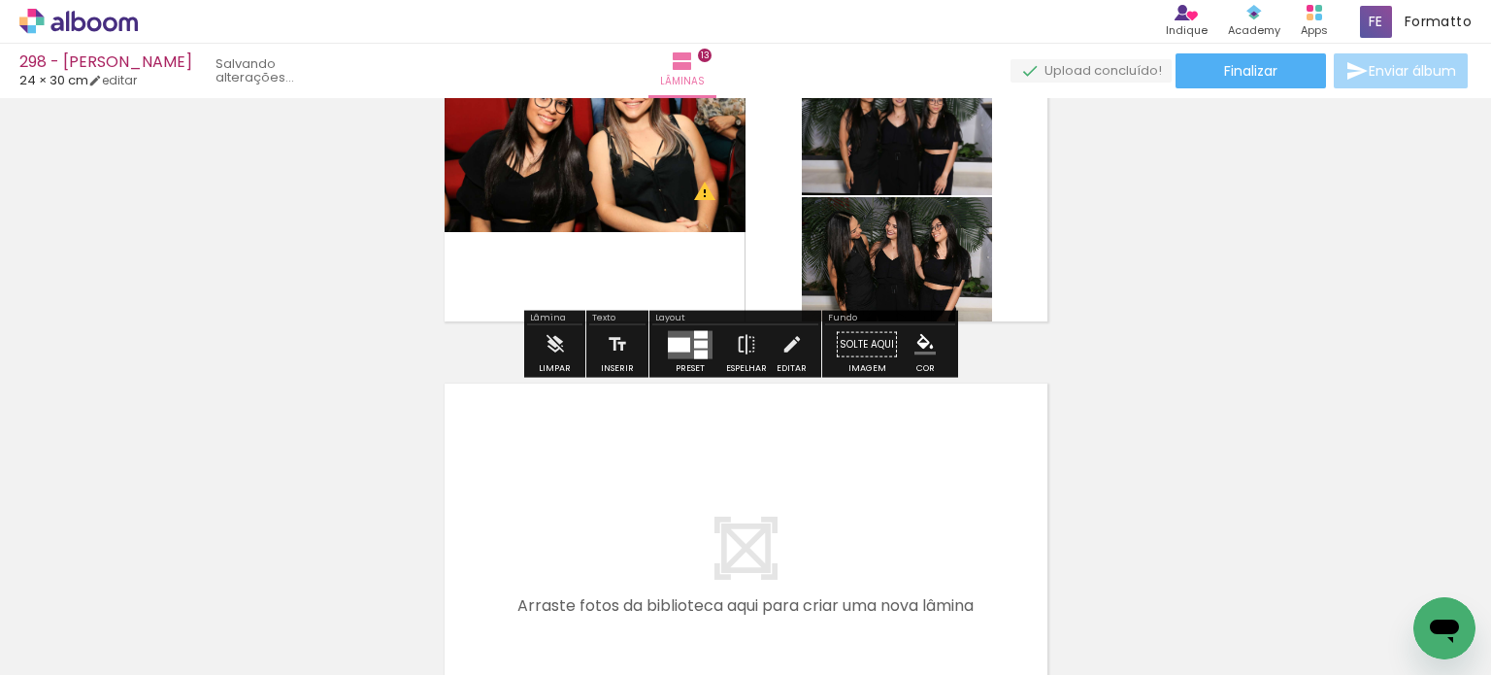
scroll to position [0, 195]
click at [684, 344] on div at bounding box center [679, 344] width 22 height 15
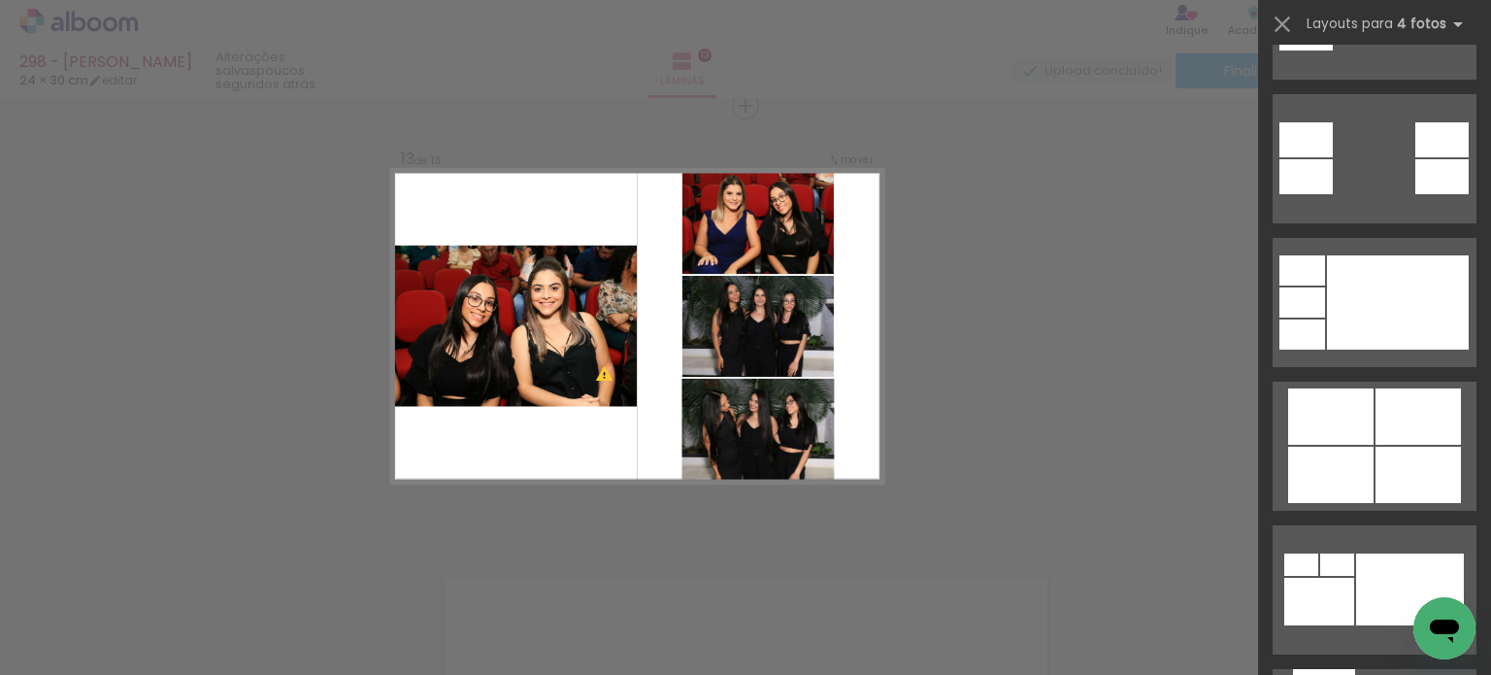
scroll to position [1165, 0]
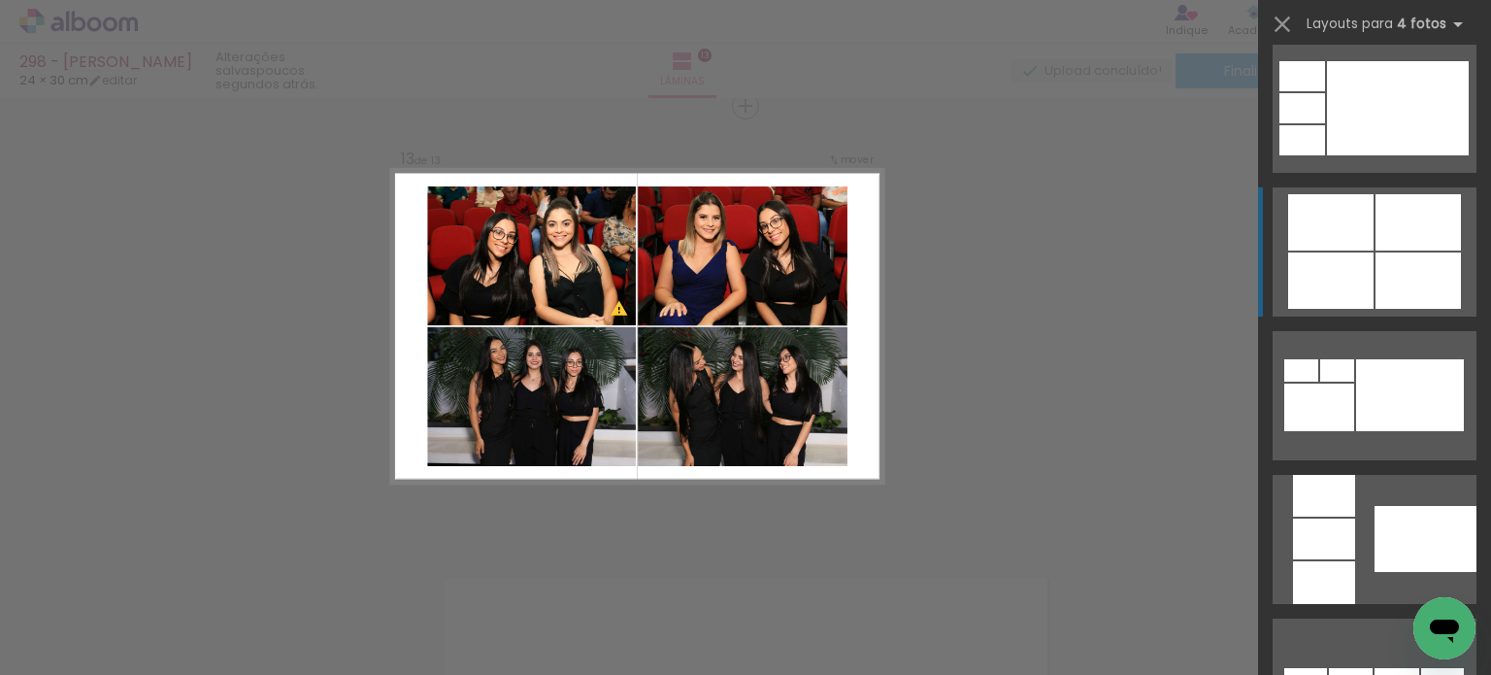
click at [1426, 271] on div at bounding box center [1418, 280] width 85 height 56
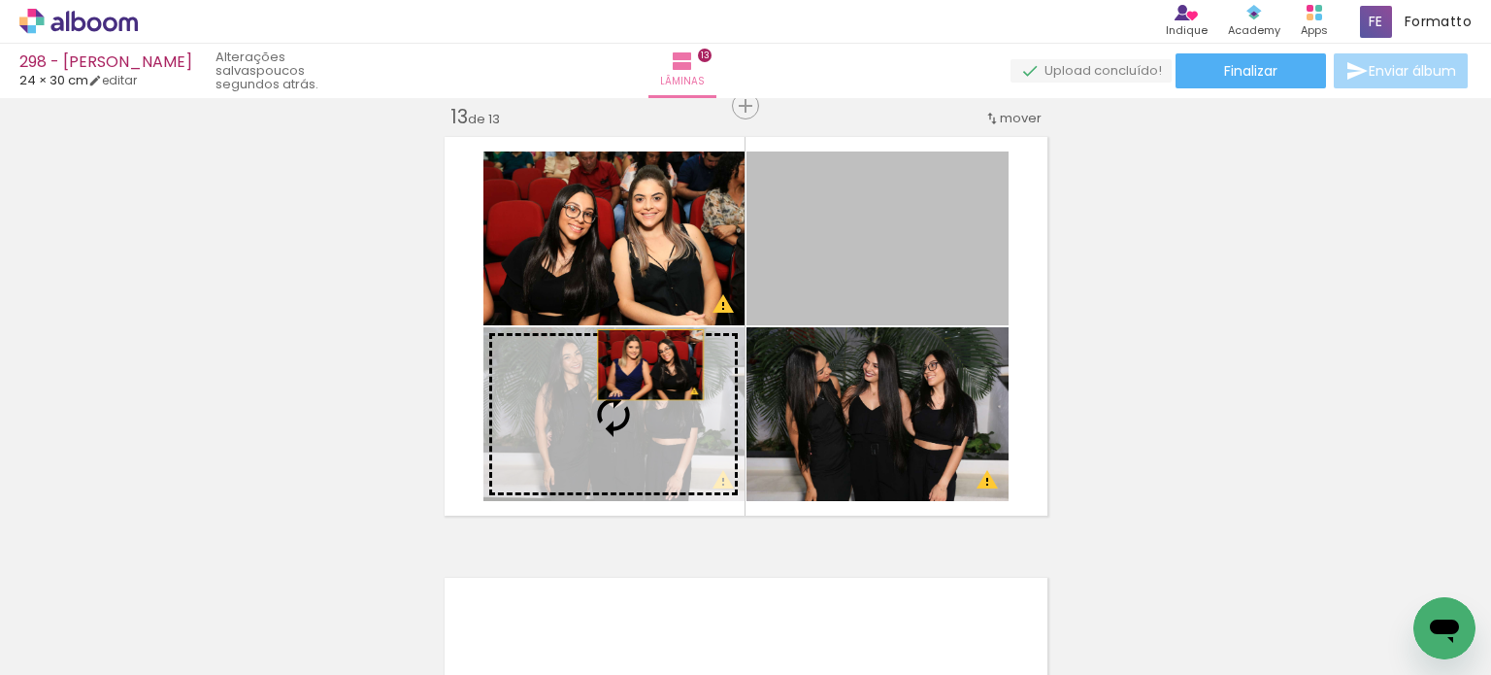
drag, startPoint x: 804, startPoint y: 248, endPoint x: 619, endPoint y: 382, distance: 228.0
click at [0, 0] on slot at bounding box center [0, 0] width 0 height 0
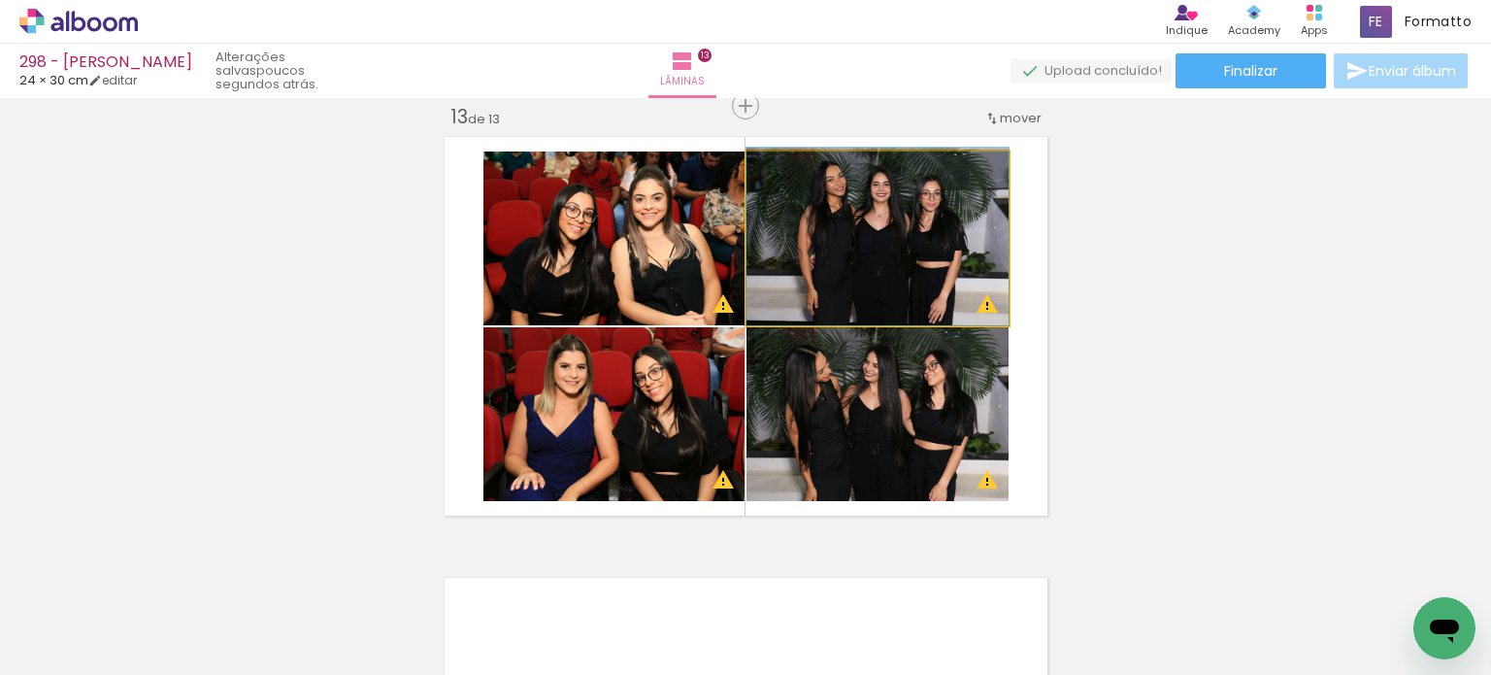
drag, startPoint x: 874, startPoint y: 273, endPoint x: 893, endPoint y: 267, distance: 20.3
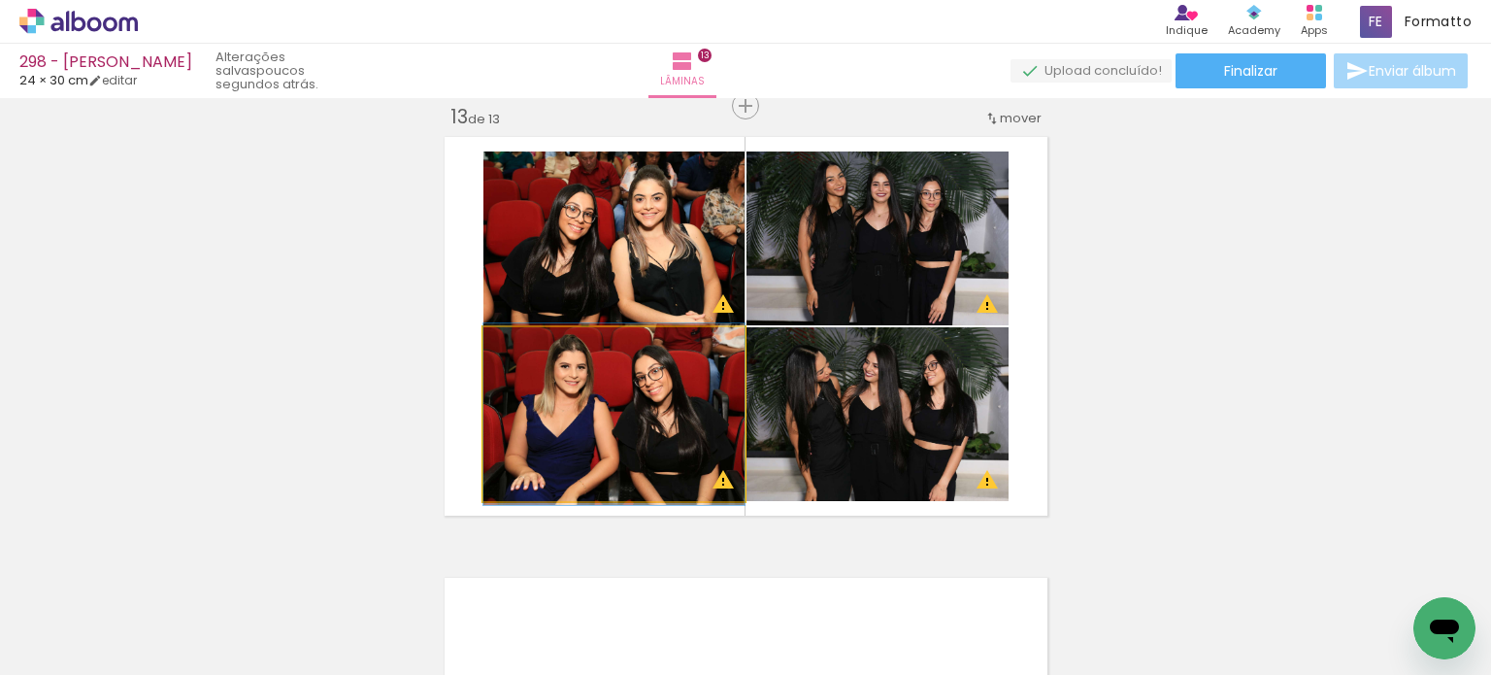
click at [591, 411] on quentale-photo at bounding box center [613, 414] width 261 height 174
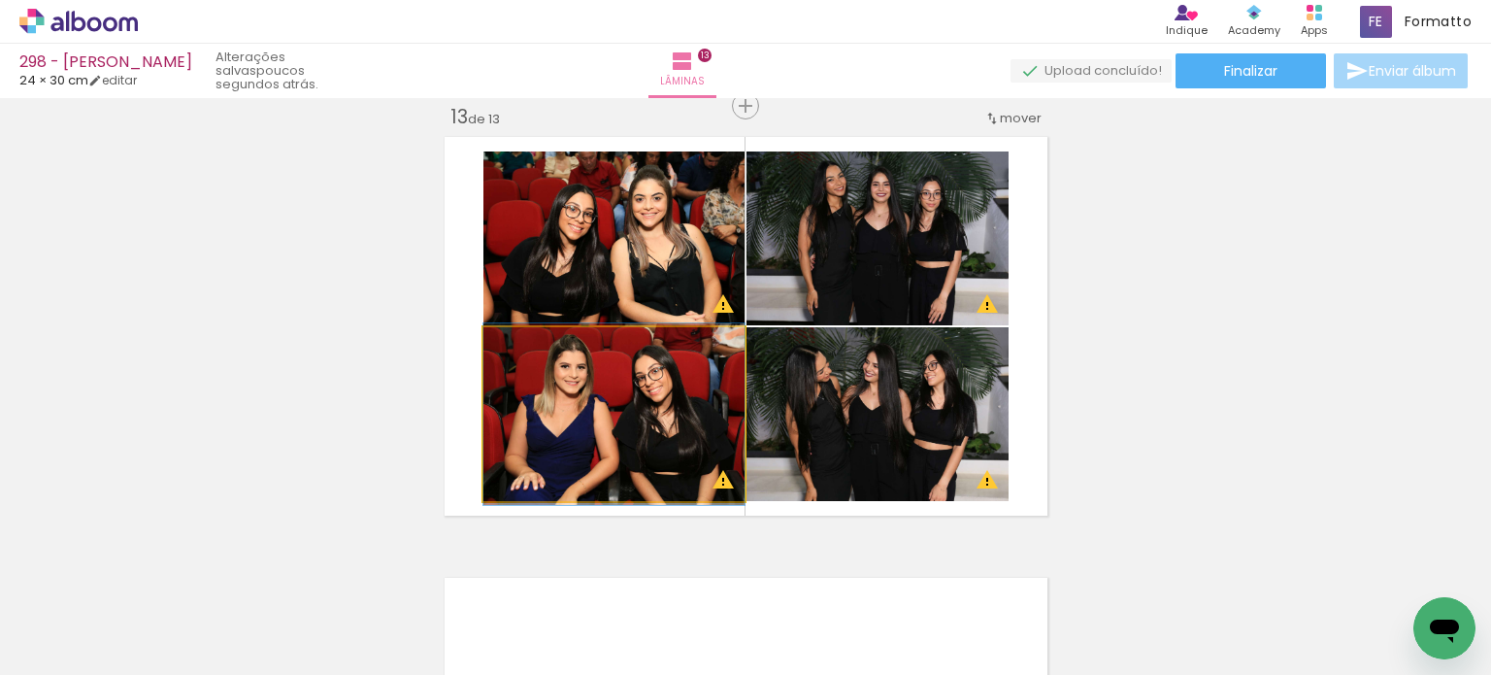
drag, startPoint x: 590, startPoint y: 410, endPoint x: 590, endPoint y: 238, distance: 171.8
click at [0, 0] on slot at bounding box center [0, 0] width 0 height 0
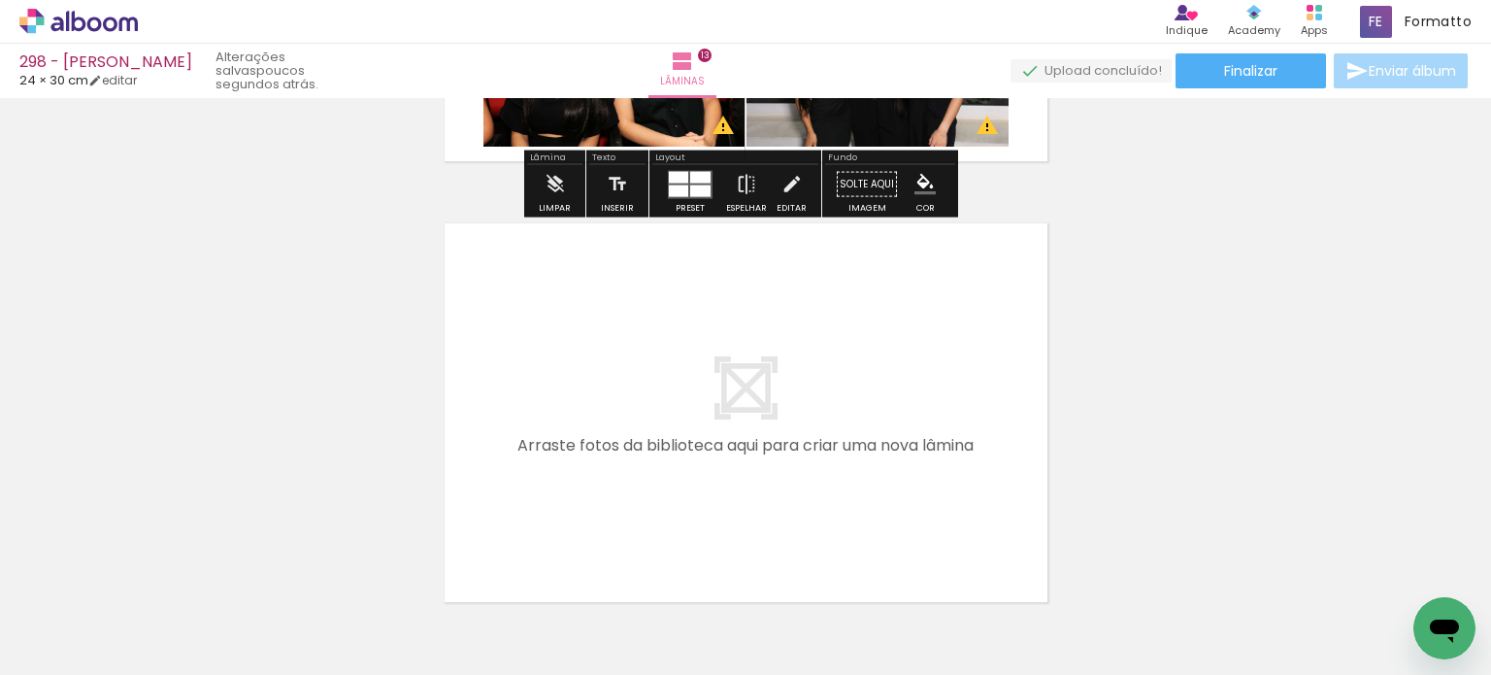
scroll to position [5702, 0]
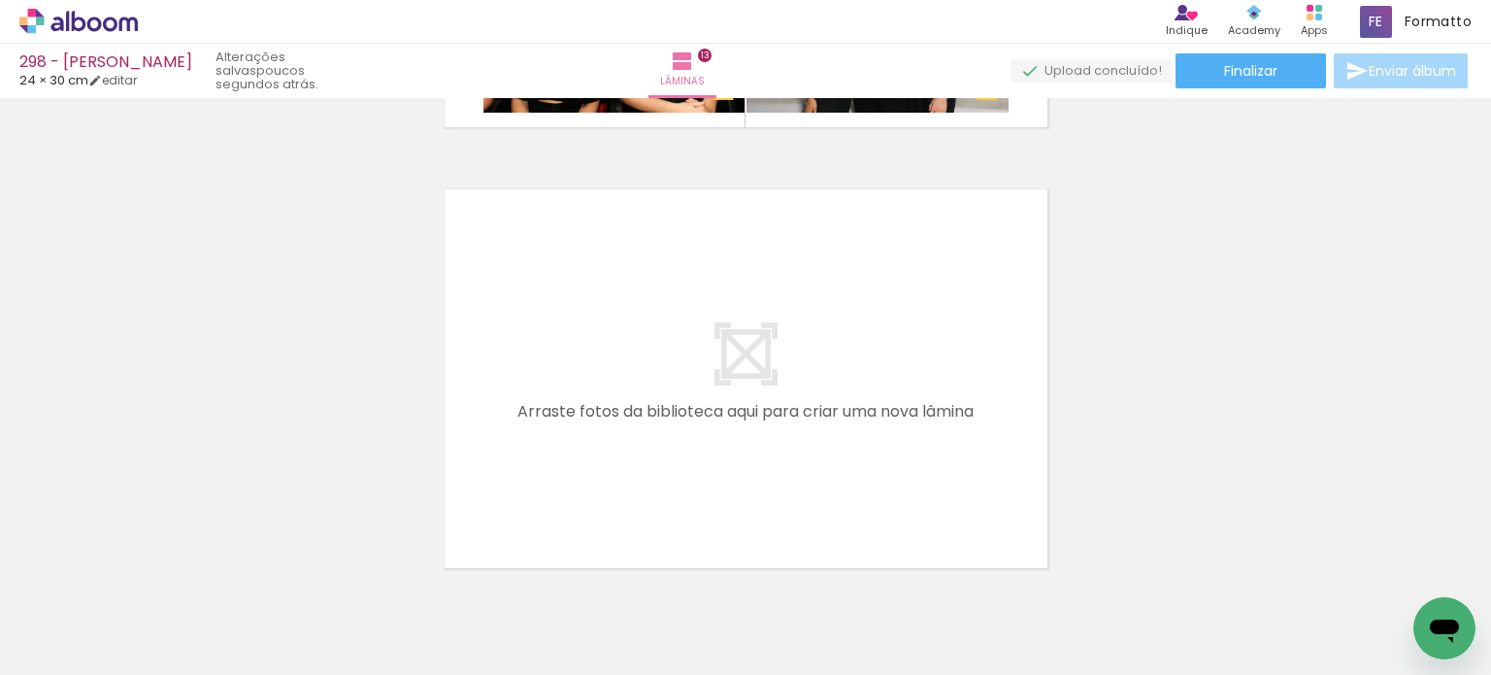
click at [1379, 576] on iron-icon at bounding box center [1370, 570] width 20 height 20
click at [155, 565] on iron-icon at bounding box center [152, 570] width 20 height 20
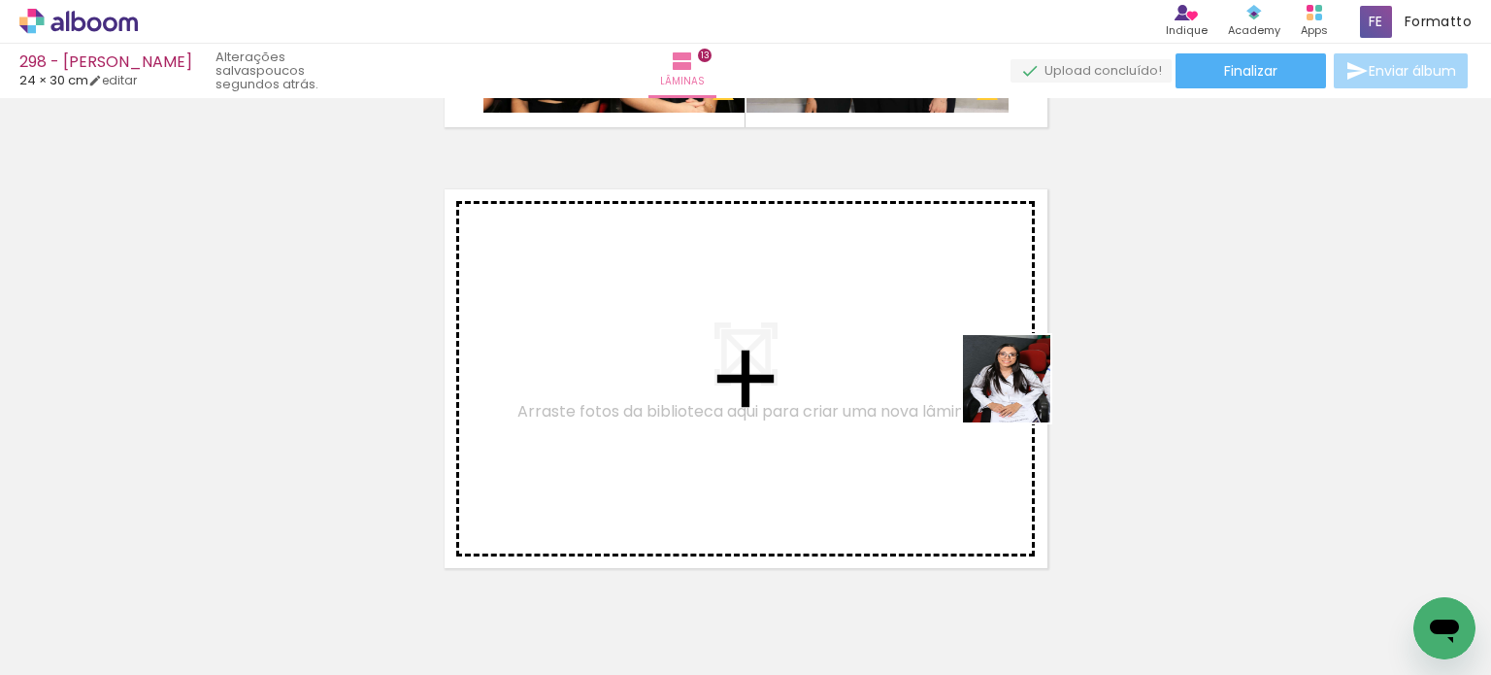
drag, startPoint x: 1207, startPoint y: 601, endPoint x: 1002, endPoint y: 382, distance: 300.2
click at [1002, 382] on quentale-workspace at bounding box center [745, 337] width 1491 height 675
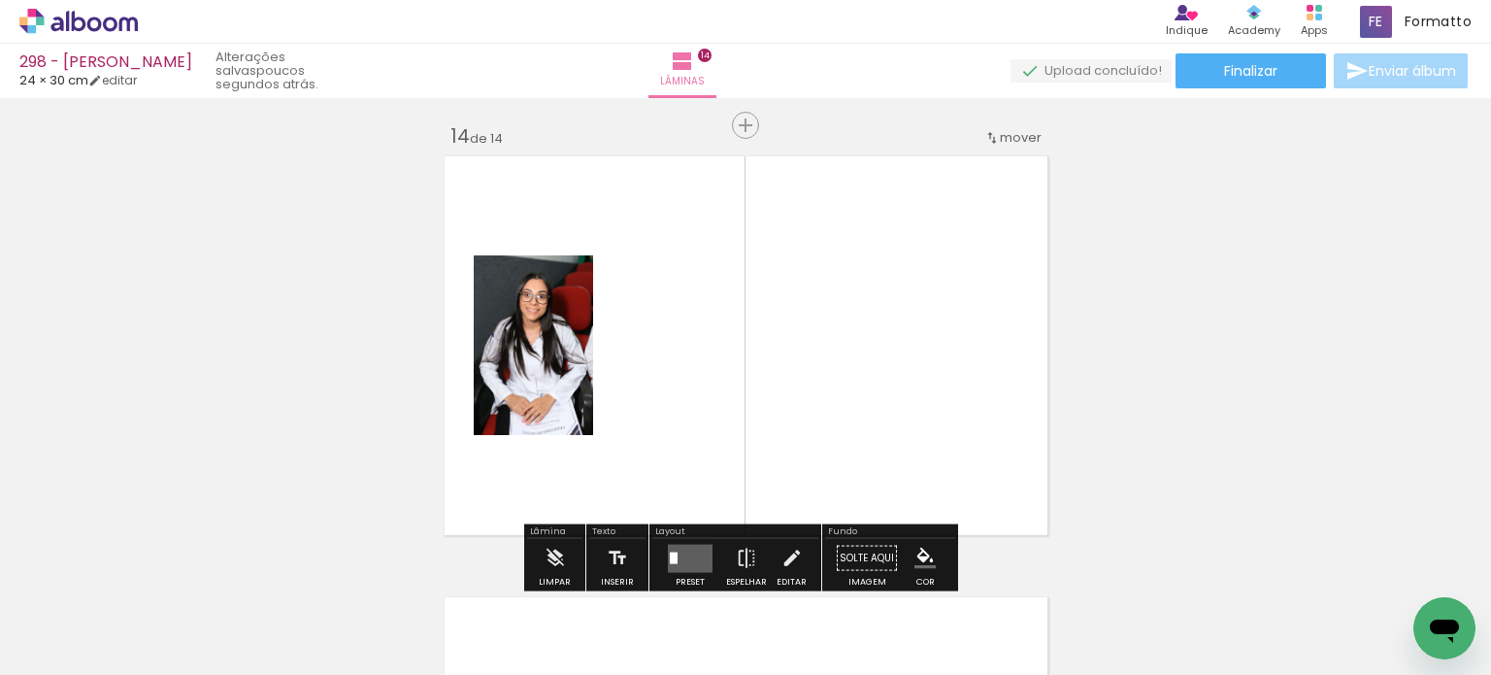
scroll to position [5754, 0]
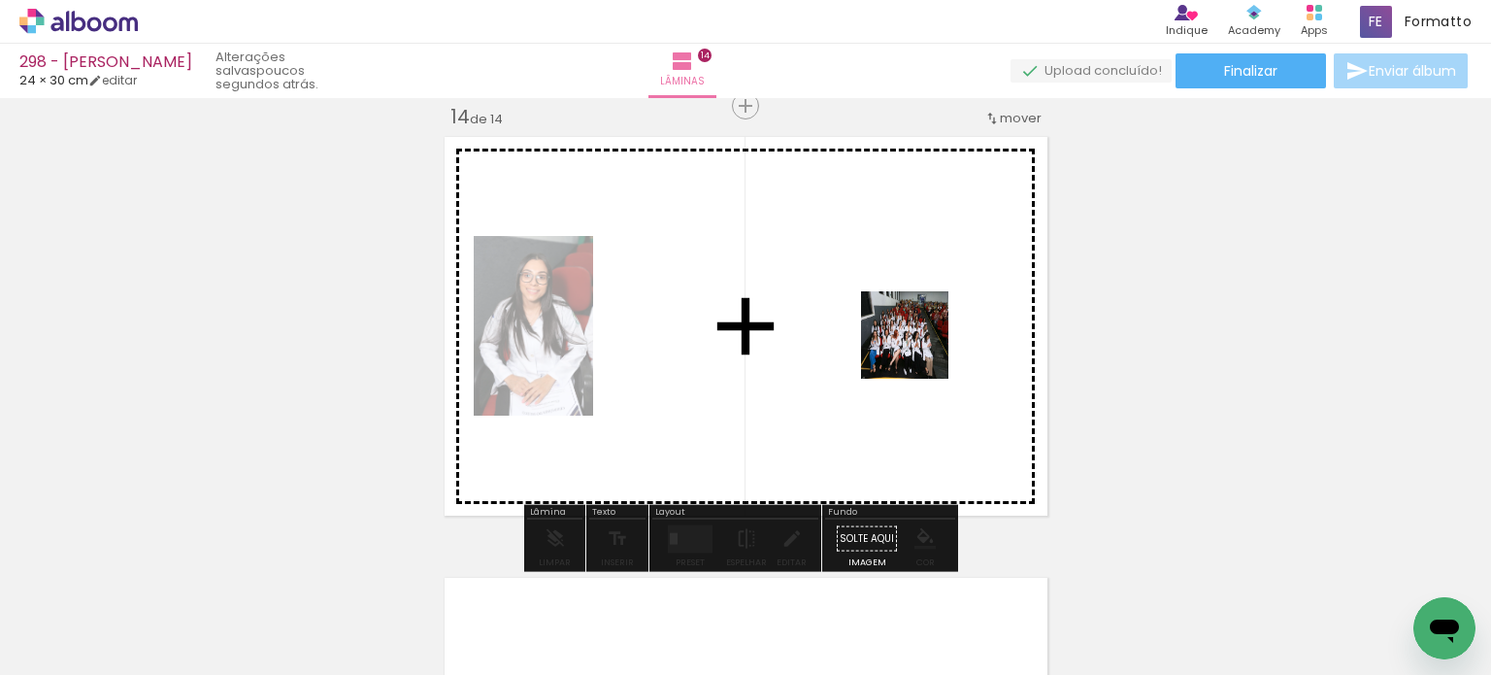
drag, startPoint x: 1203, startPoint y: 595, endPoint x: 919, endPoint y: 349, distance: 375.1
click at [919, 349] on quentale-workspace at bounding box center [745, 337] width 1491 height 675
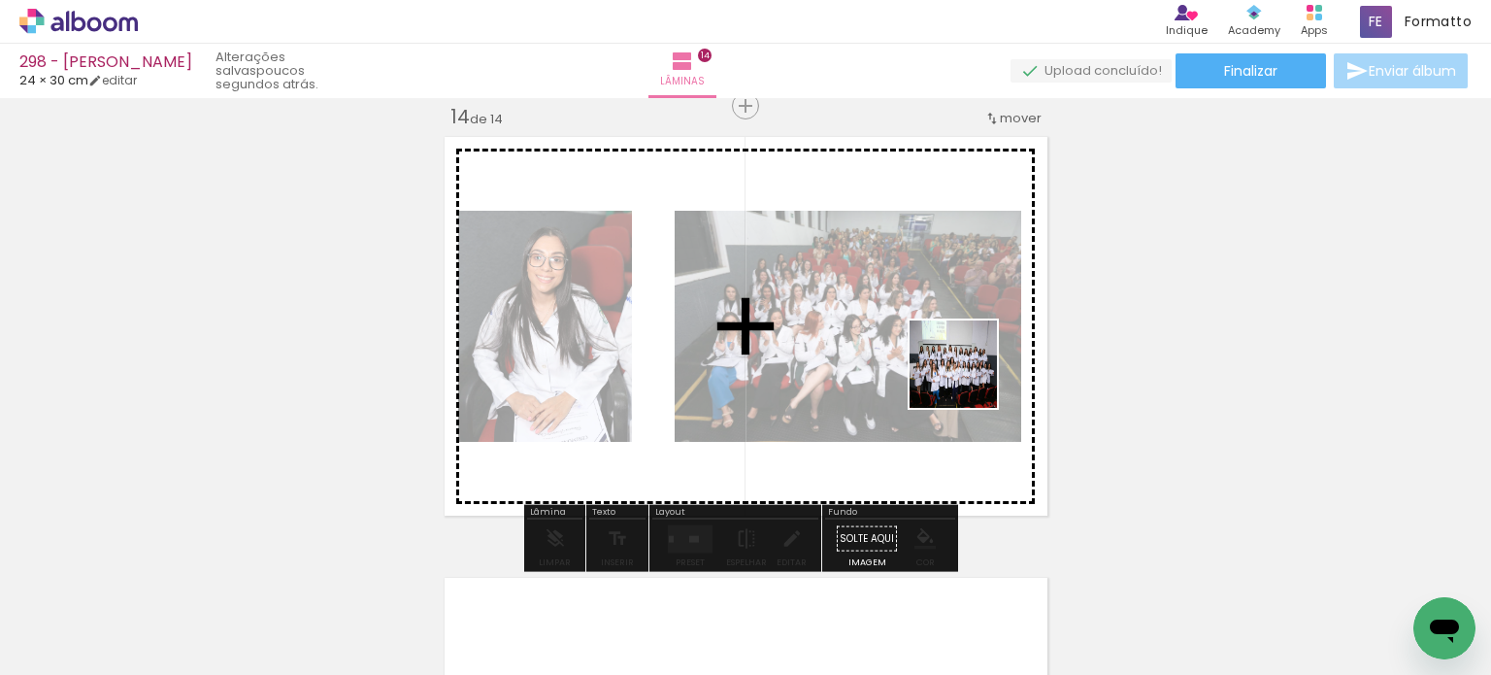
drag, startPoint x: 1130, startPoint y: 549, endPoint x: 953, endPoint y: 366, distance: 254.0
click at [953, 366] on quentale-workspace at bounding box center [745, 337] width 1491 height 675
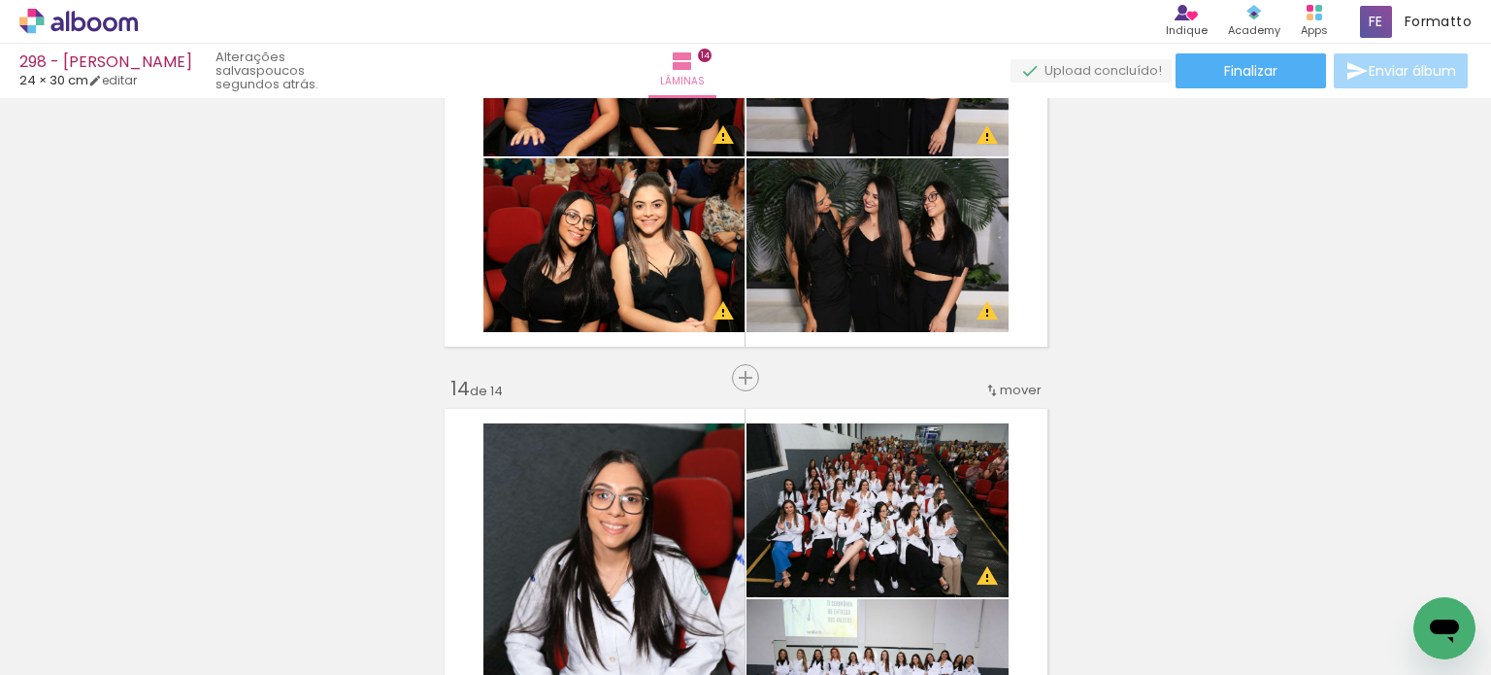
scroll to position [5366, 0]
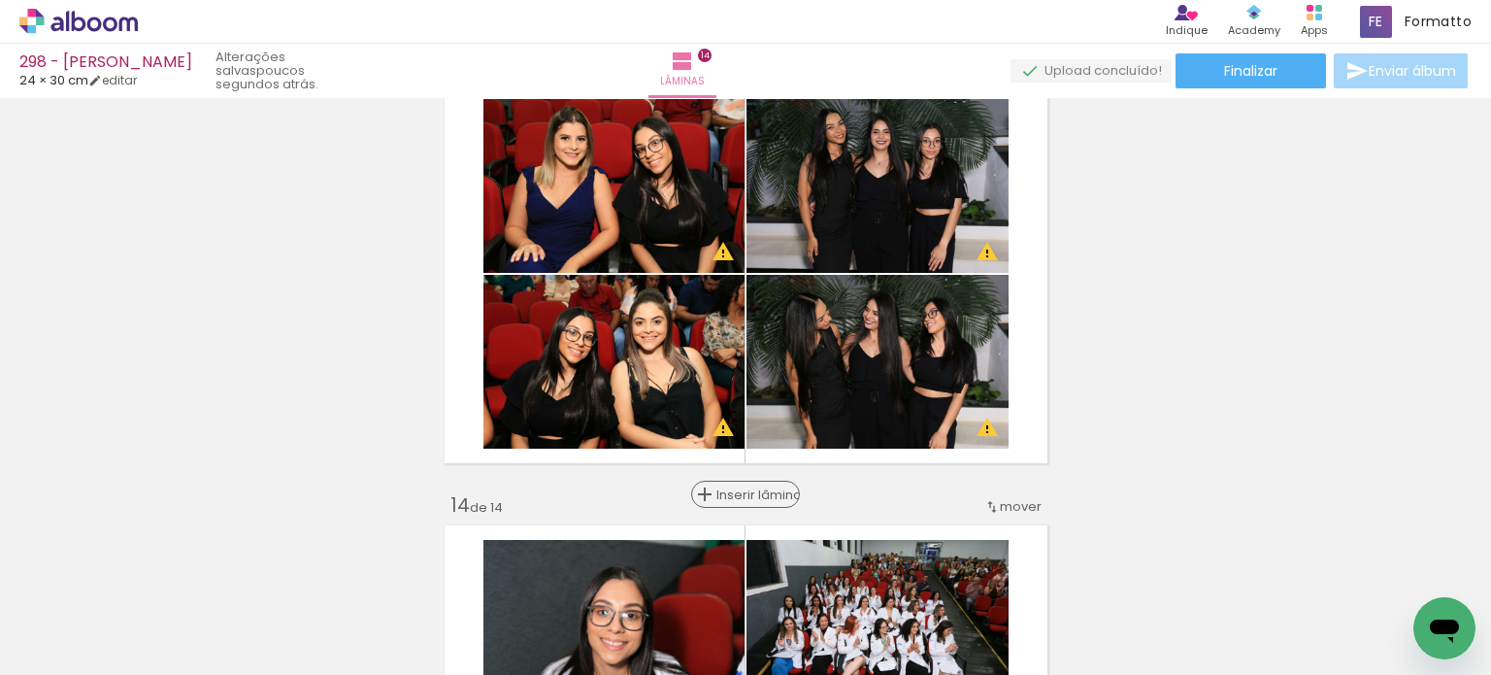
click at [737, 498] on span "Inserir lâmina" at bounding box center [754, 494] width 76 height 13
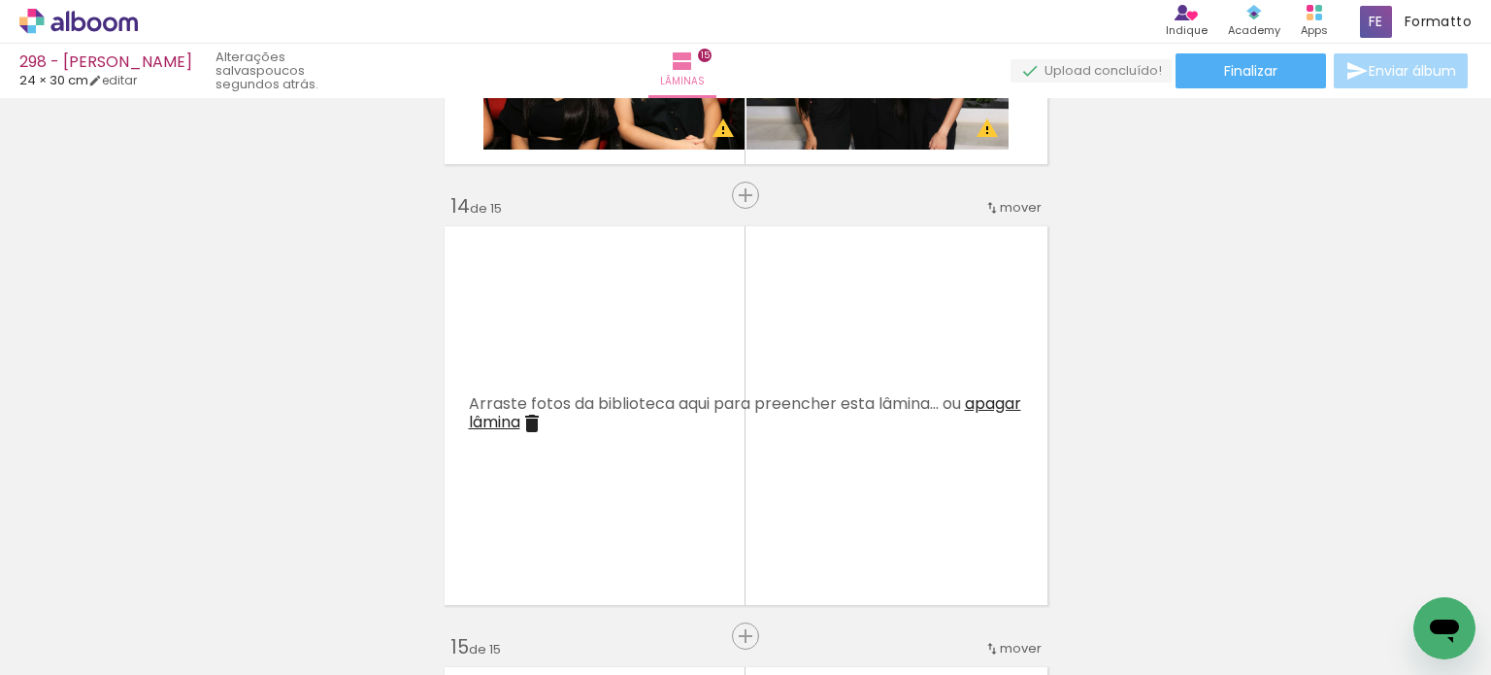
scroll to position [5754, 0]
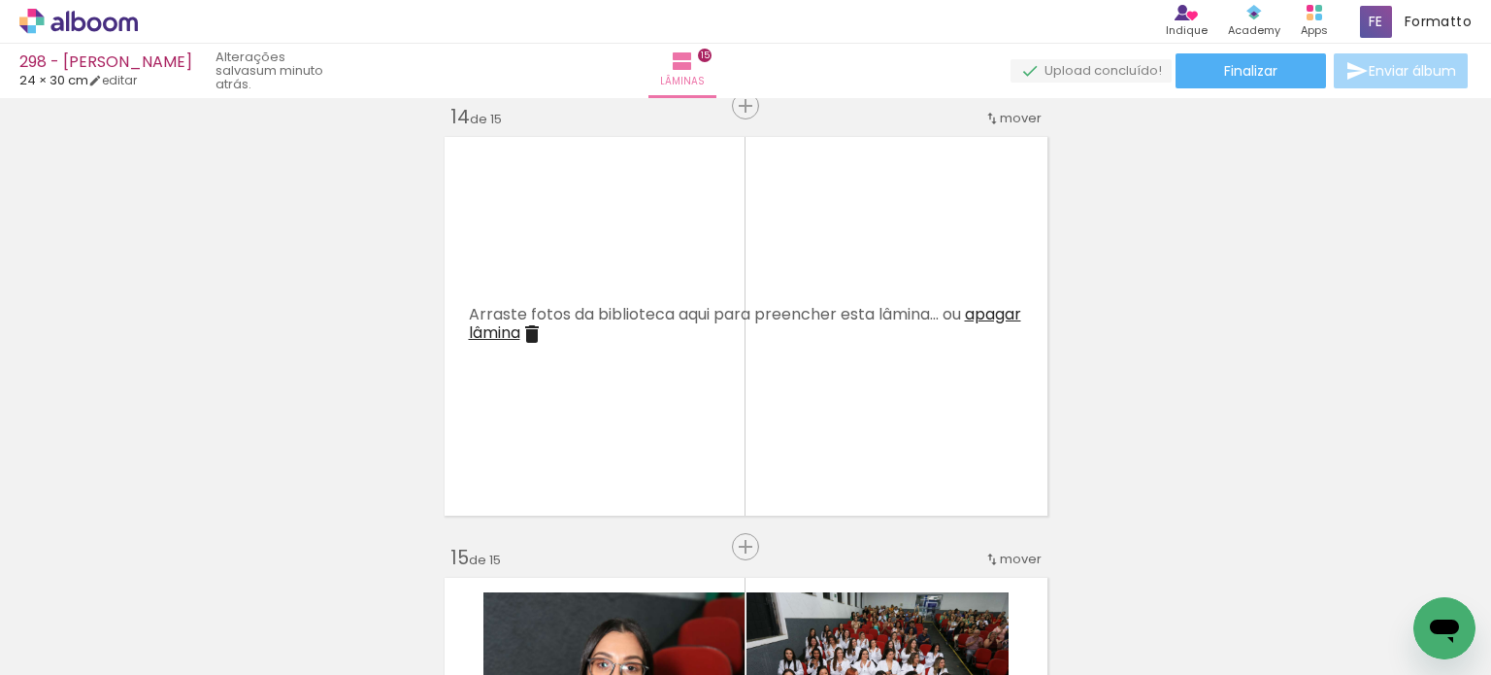
scroll to position [1165, 0]
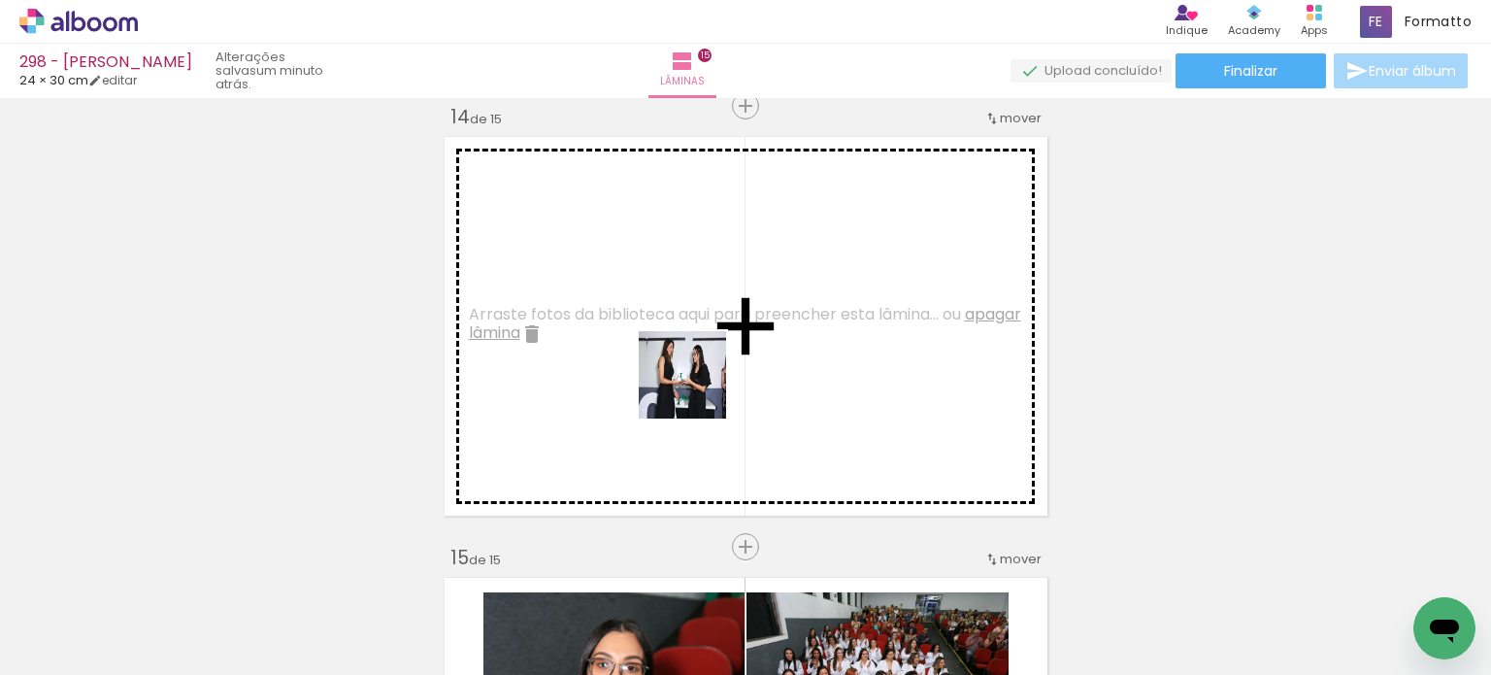
drag, startPoint x: 746, startPoint y: 602, endPoint x: 696, endPoint y: 388, distance: 219.2
click at [696, 388] on quentale-workspace at bounding box center [745, 337] width 1491 height 675
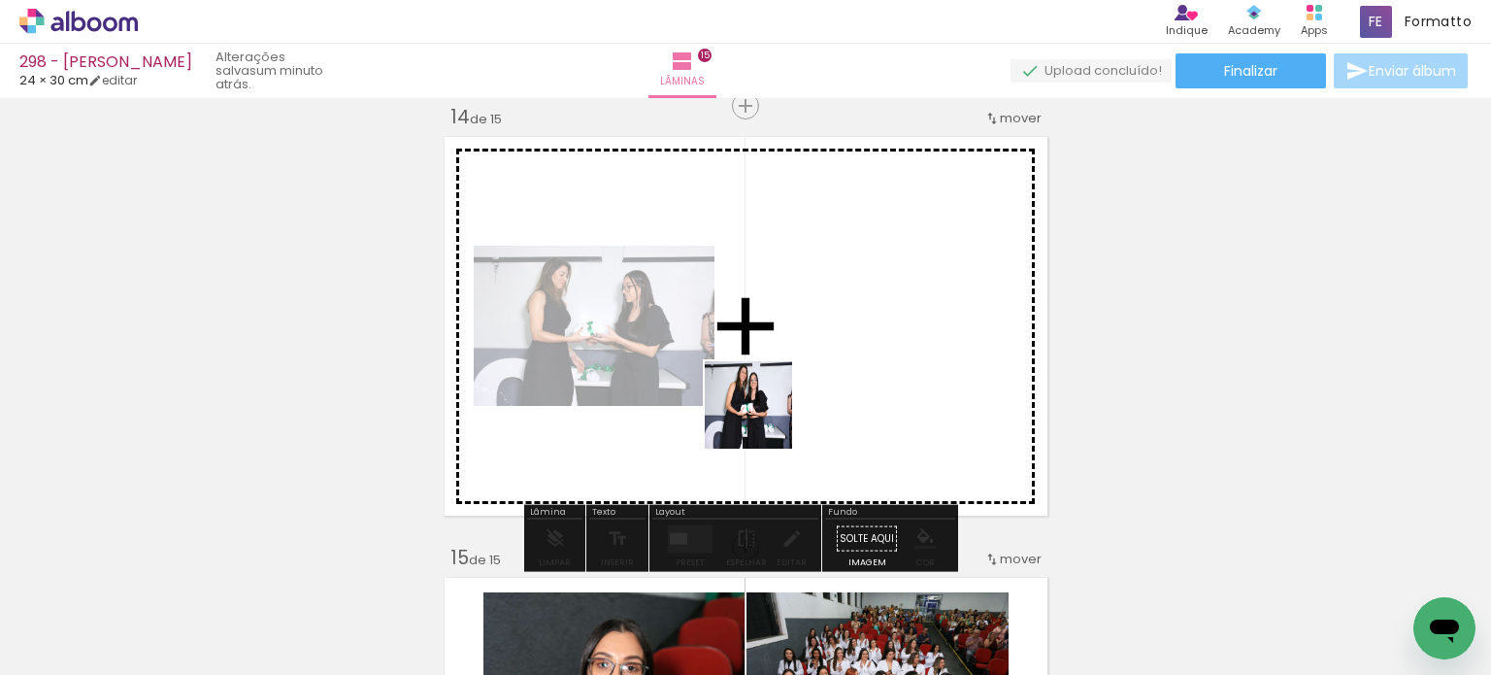
click at [764, 418] on quentale-workspace at bounding box center [745, 337] width 1491 height 675
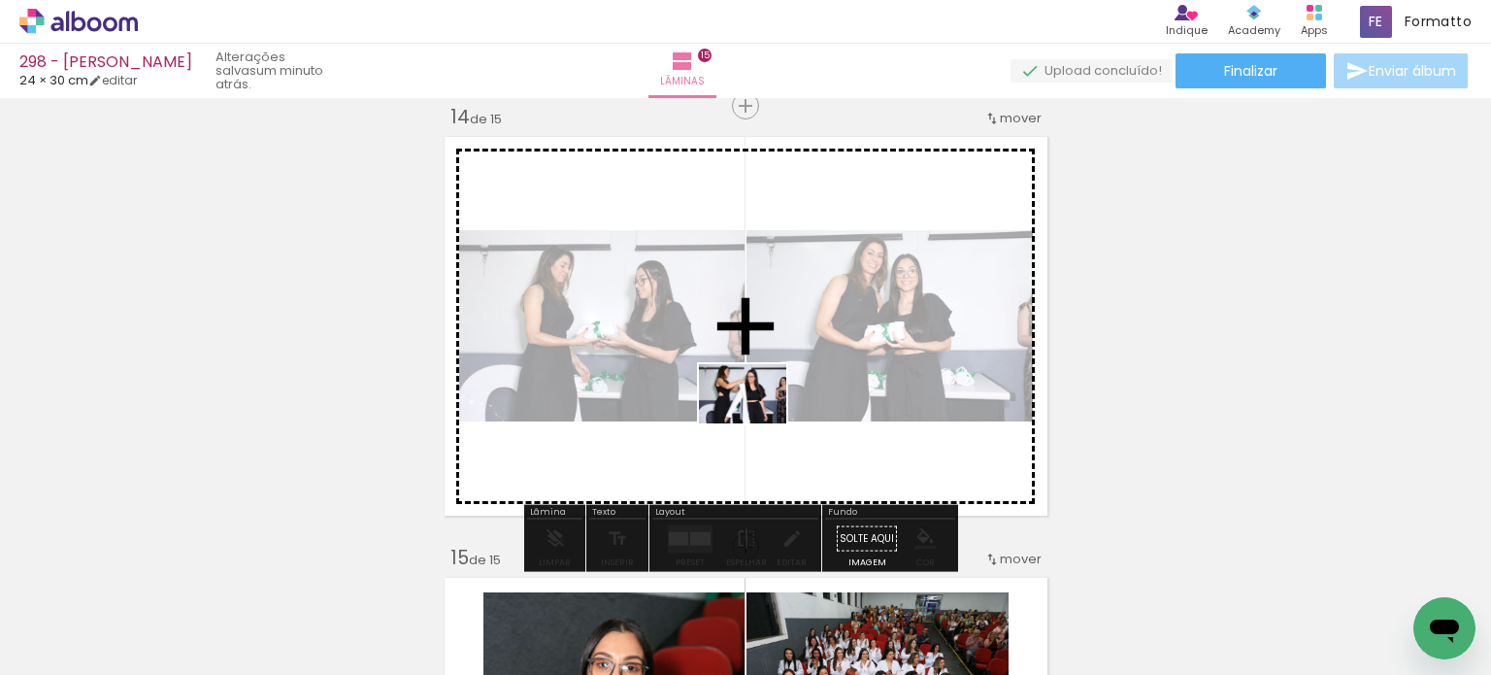
drag, startPoint x: 754, startPoint y: 605, endPoint x: 757, endPoint y: 422, distance: 182.5
click at [757, 422] on quentale-workspace at bounding box center [745, 337] width 1491 height 675
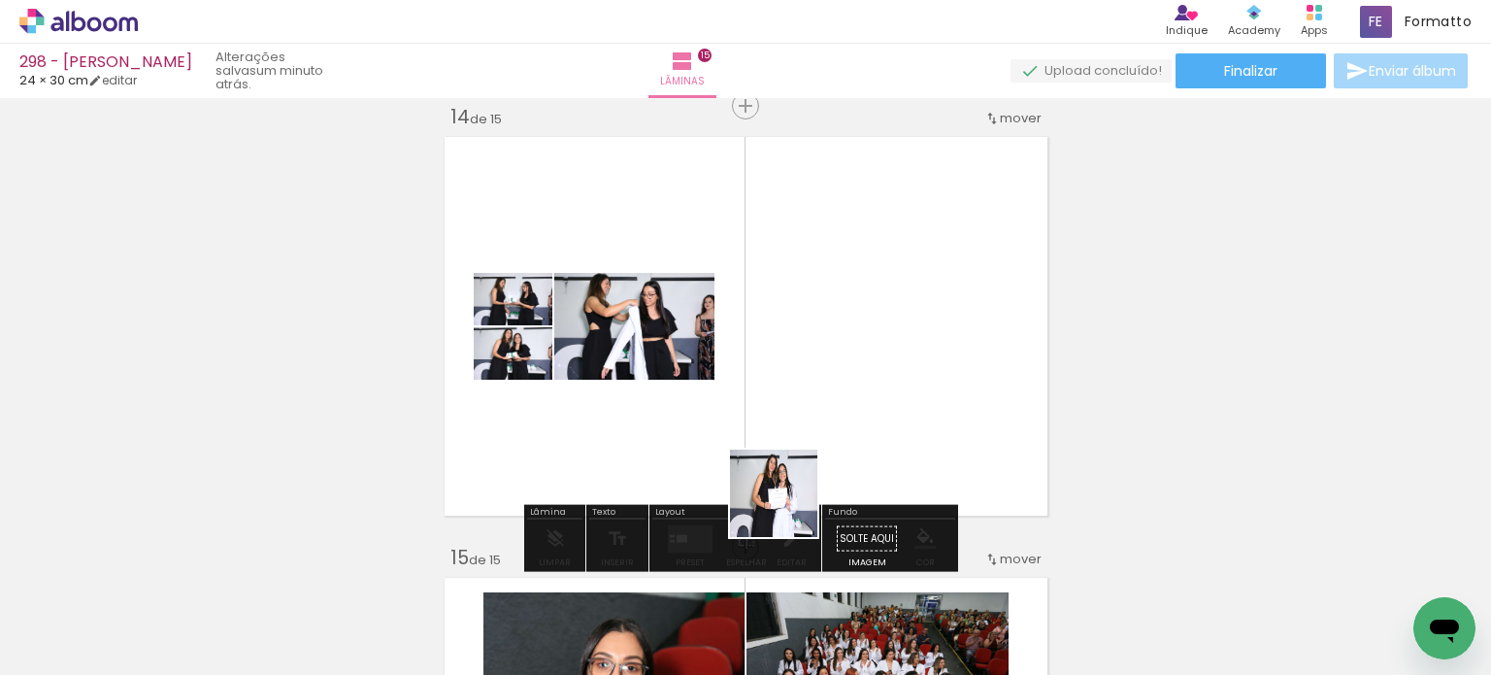
drag, startPoint x: 776, startPoint y: 589, endPoint x: 791, endPoint y: 459, distance: 131.0
click at [796, 407] on quentale-workspace at bounding box center [745, 337] width 1491 height 675
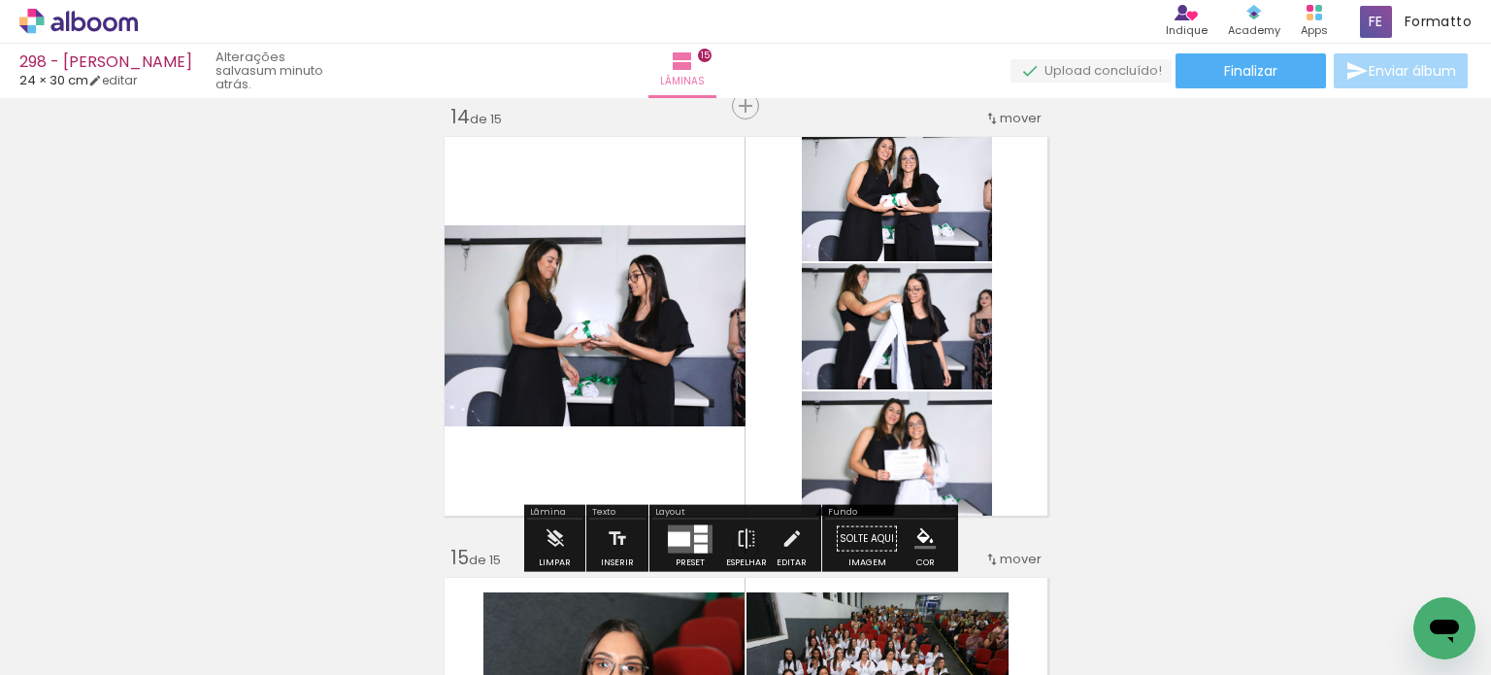
click at [668, 550] on quentale-layouter at bounding box center [690, 538] width 45 height 28
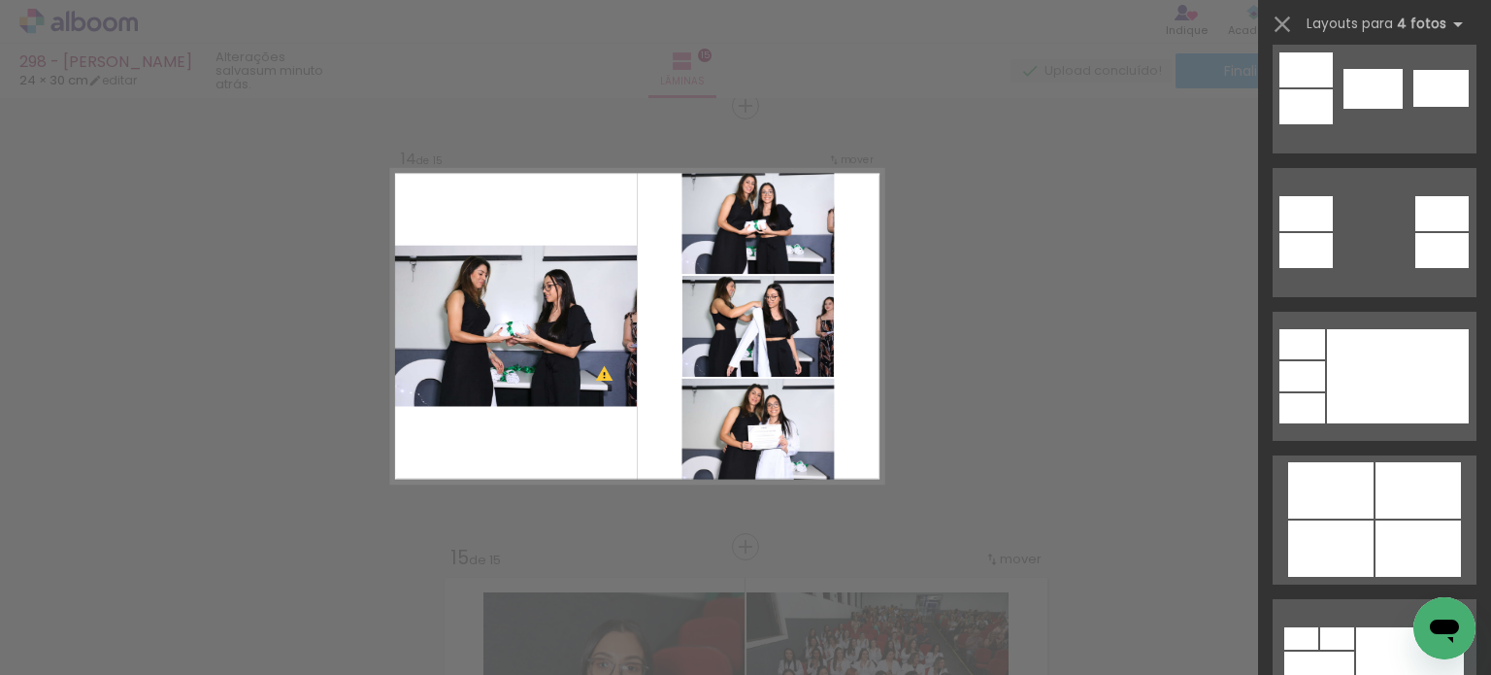
scroll to position [971, 0]
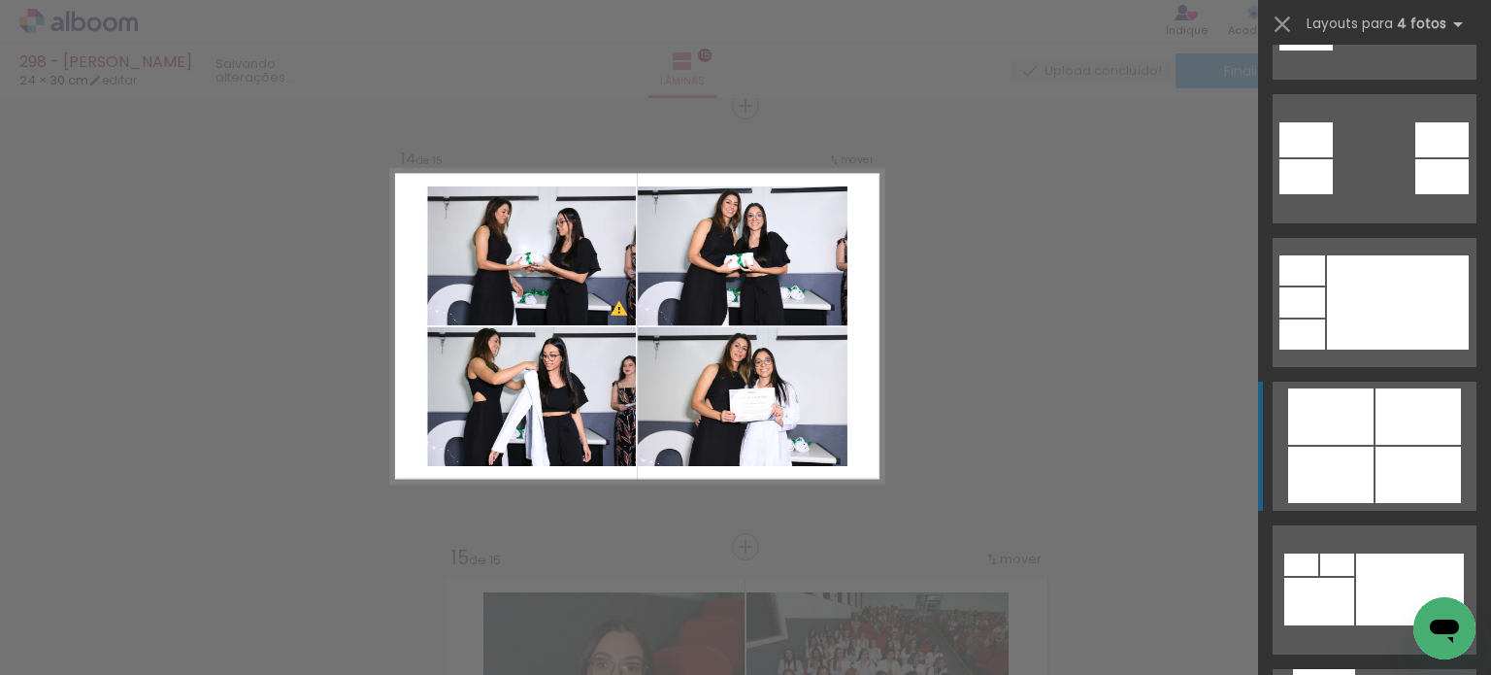
click at [1450, 415] on div at bounding box center [1418, 416] width 85 height 56
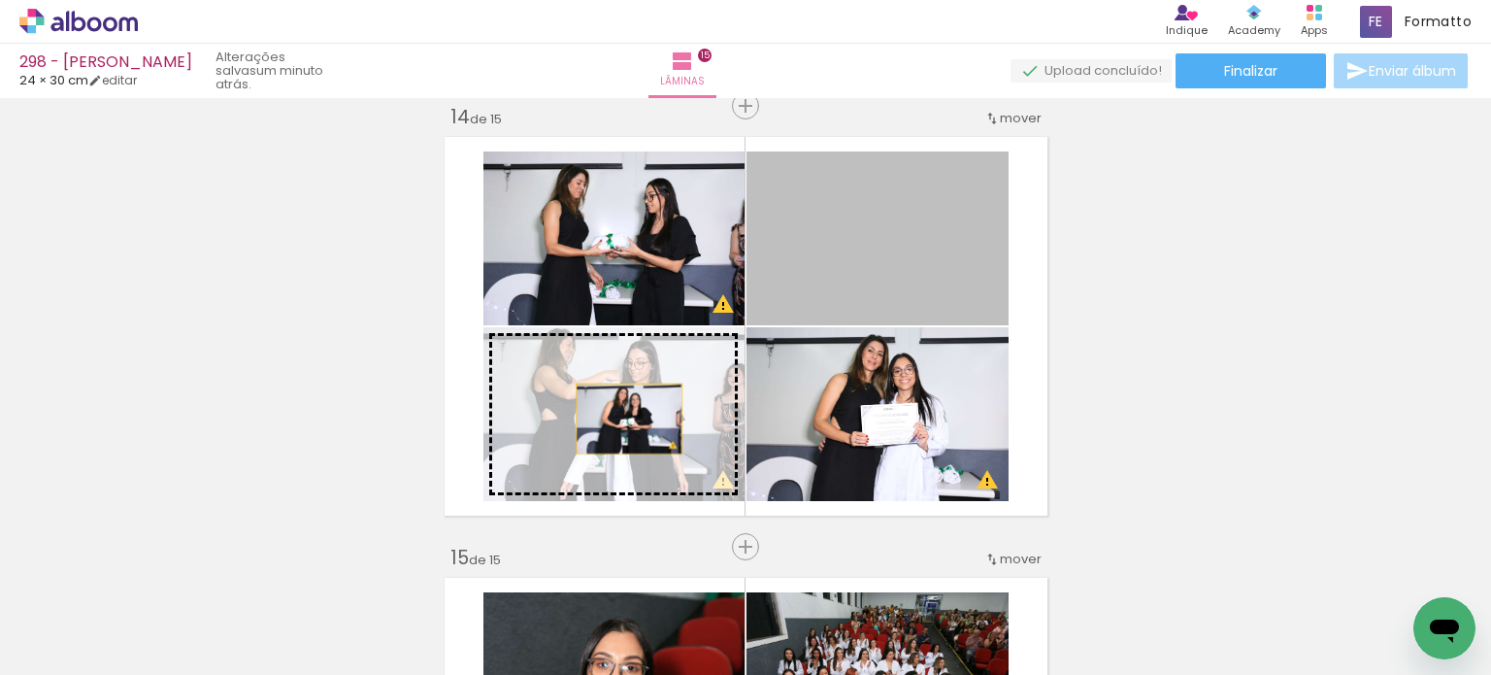
drag, startPoint x: 811, startPoint y: 271, endPoint x: 615, endPoint y: 426, distance: 250.2
click at [0, 0] on slot at bounding box center [0, 0] width 0 height 0
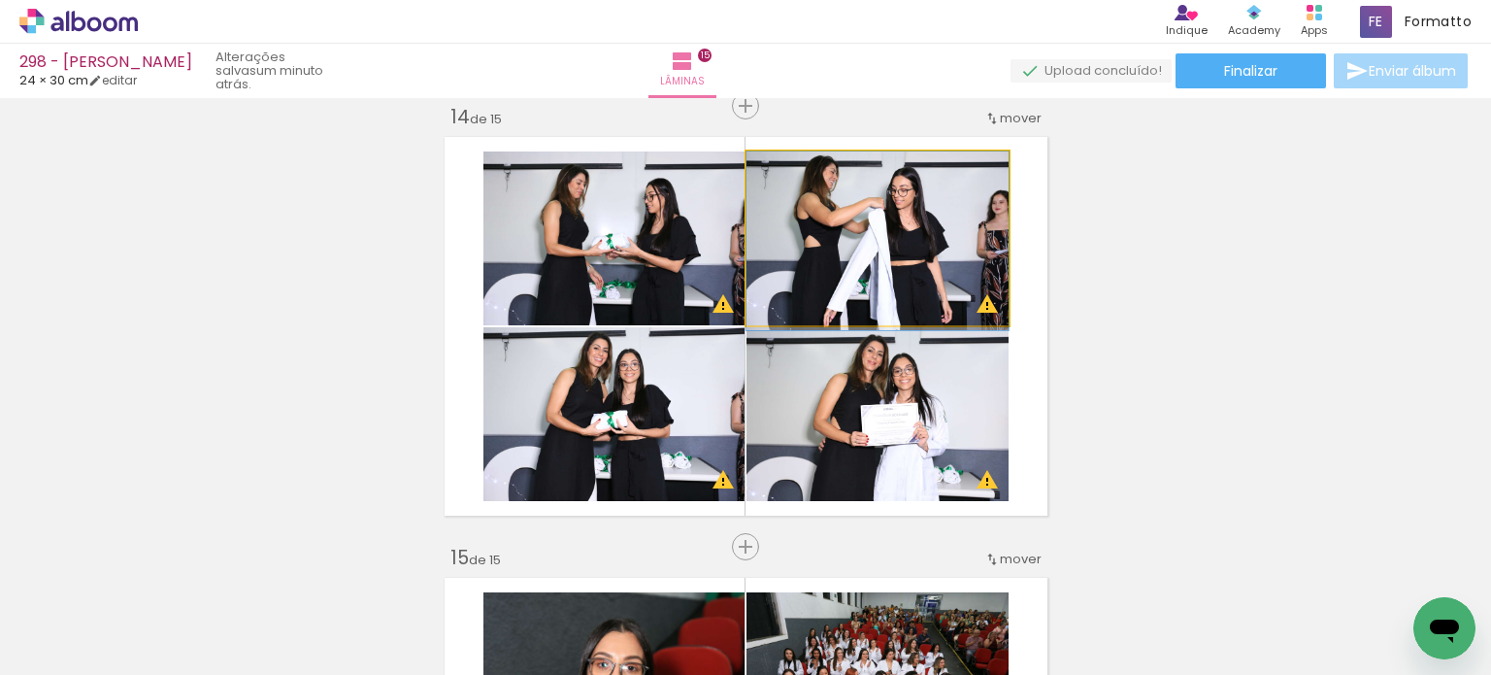
drag, startPoint x: 829, startPoint y: 284, endPoint x: 848, endPoint y: 296, distance: 21.8
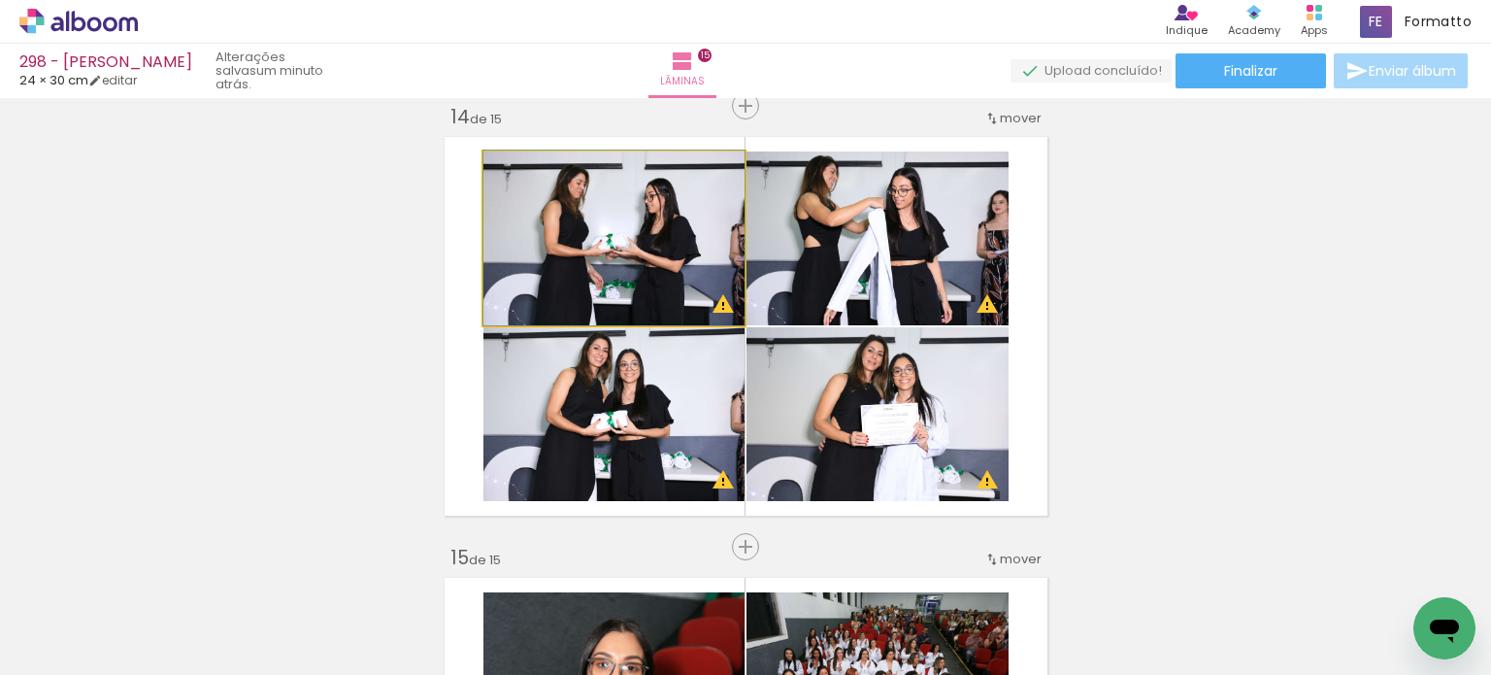
drag, startPoint x: 682, startPoint y: 271, endPoint x: 673, endPoint y: 240, distance: 32.3
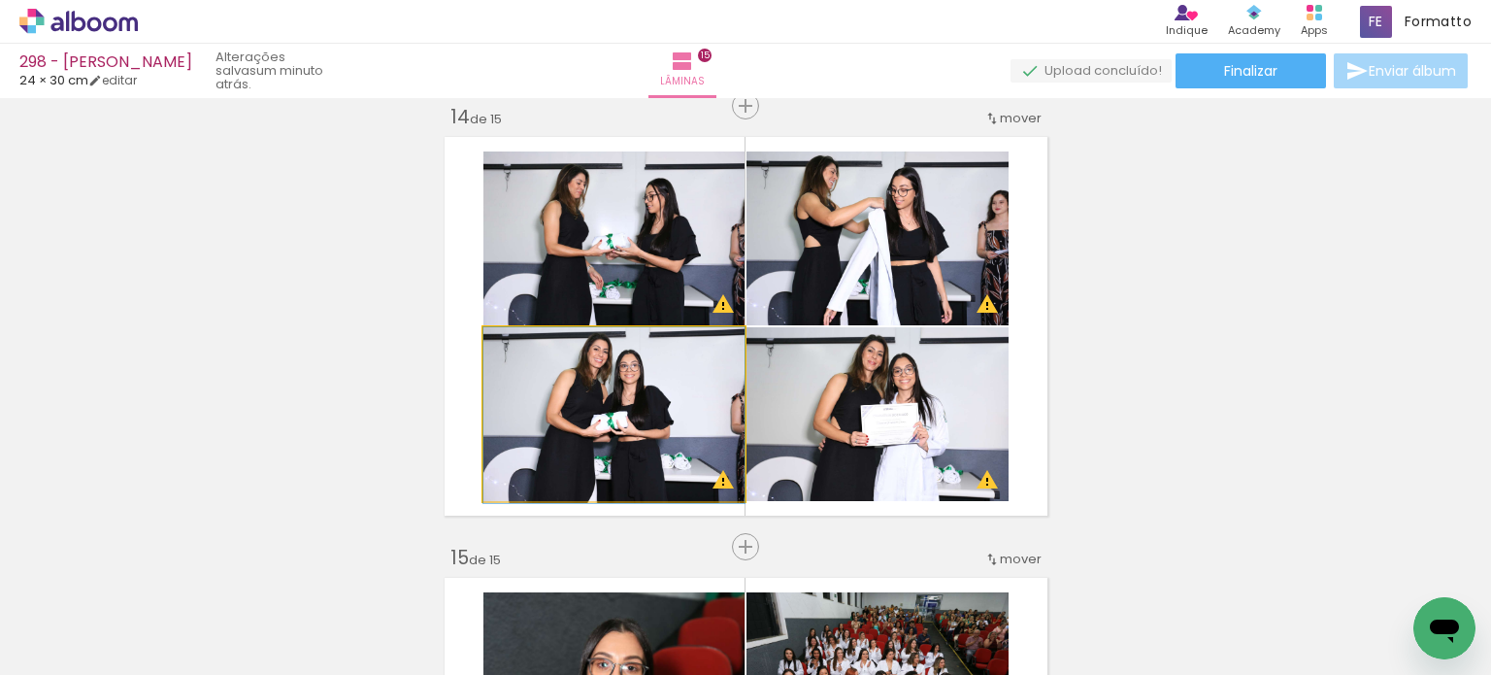
drag, startPoint x: 655, startPoint y: 438, endPoint x: 675, endPoint y: 441, distance: 19.6
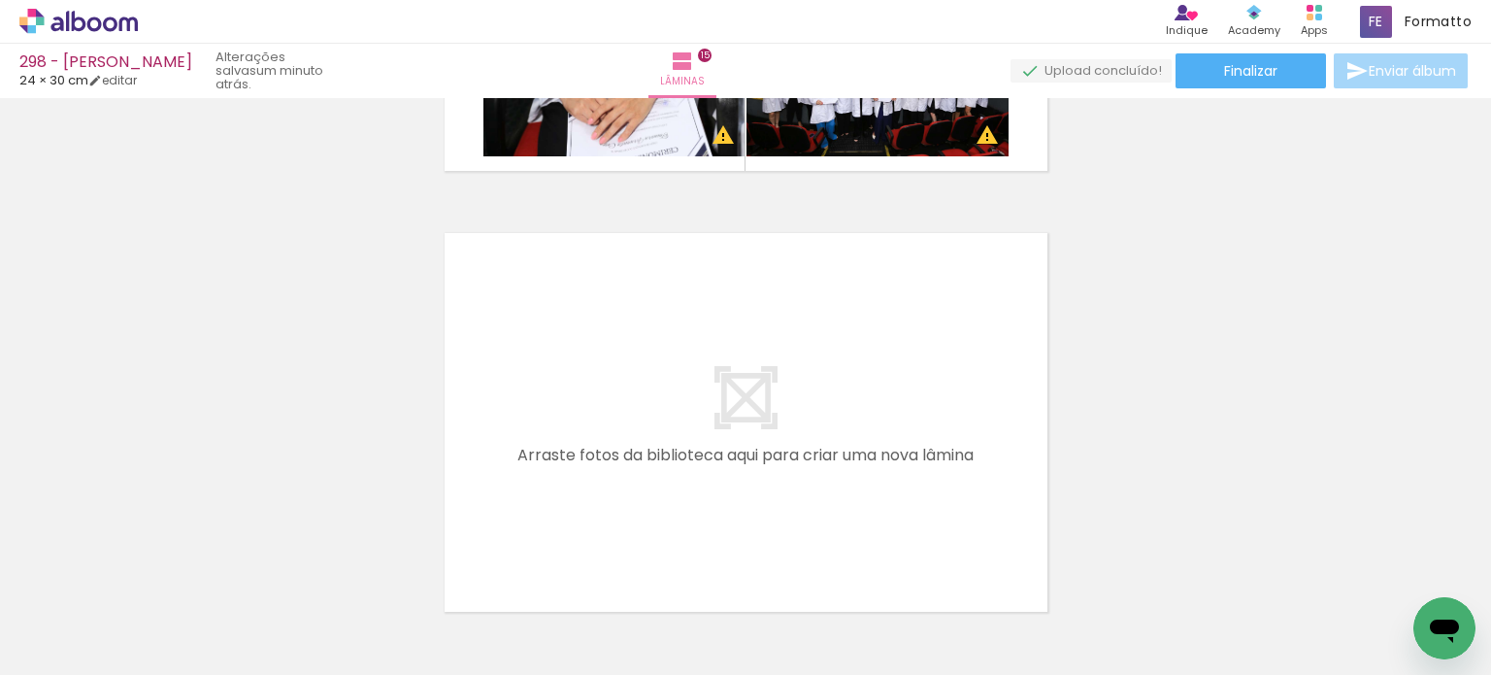
scroll to position [6628, 0]
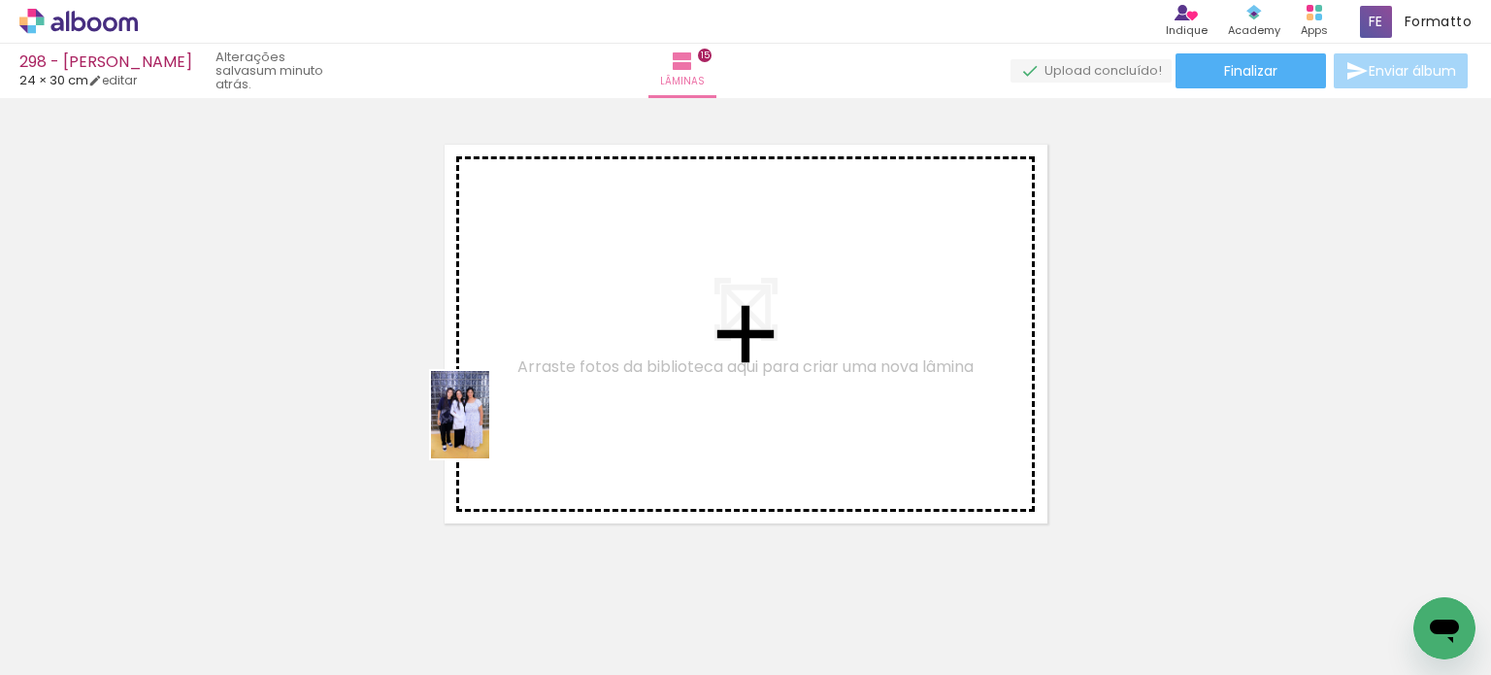
drag, startPoint x: 239, startPoint y: 587, endPoint x: 495, endPoint y: 423, distance: 304.3
click at [495, 423] on quentale-workspace at bounding box center [745, 337] width 1491 height 675
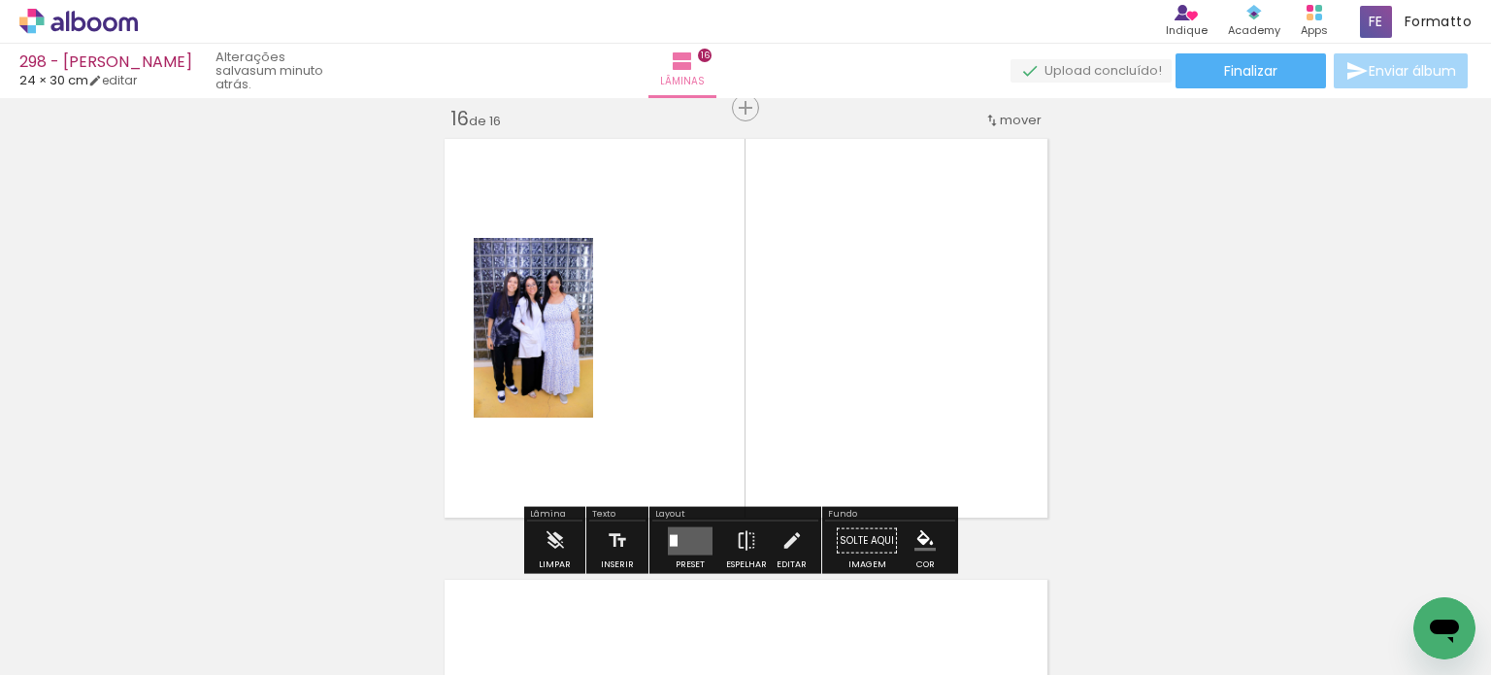
scroll to position [6635, 0]
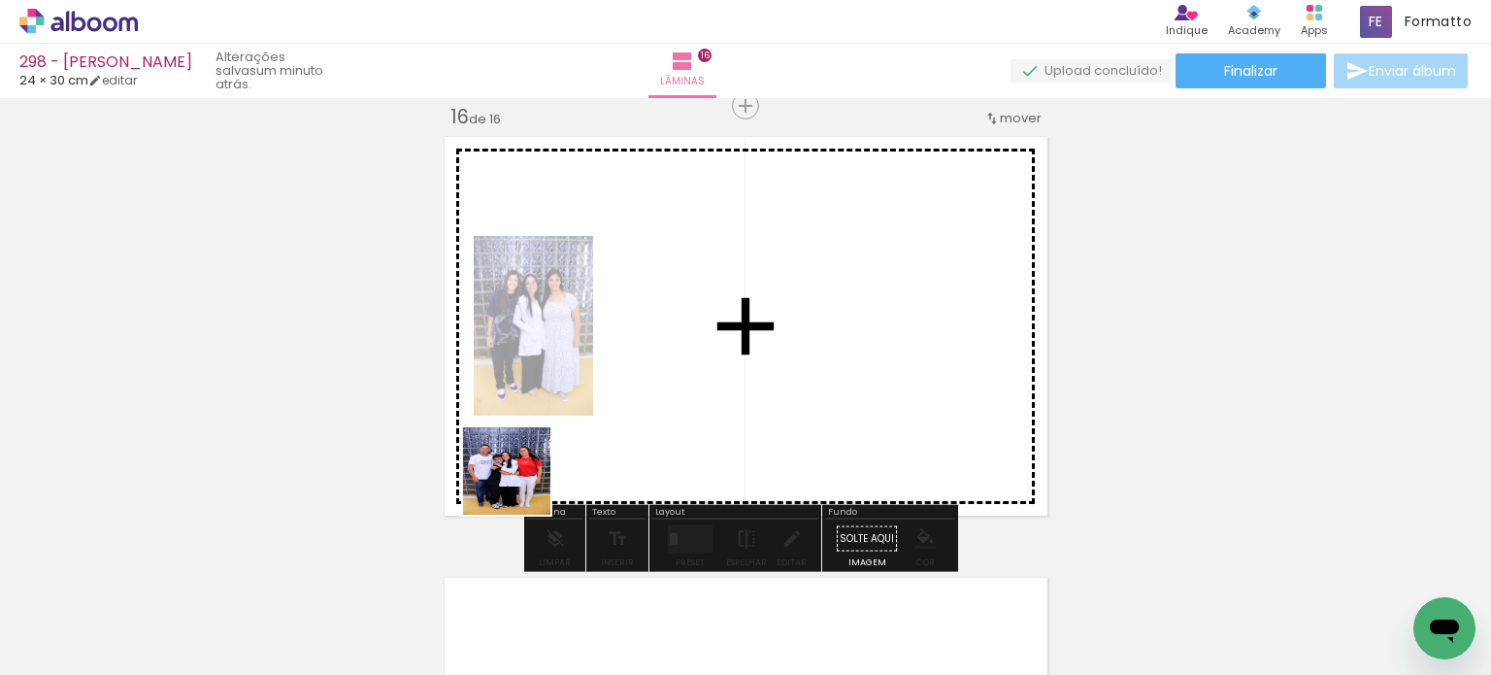
drag, startPoint x: 302, startPoint y: 610, endPoint x: 543, endPoint y: 467, distance: 279.9
click at [545, 467] on quentale-workspace at bounding box center [745, 337] width 1491 height 675
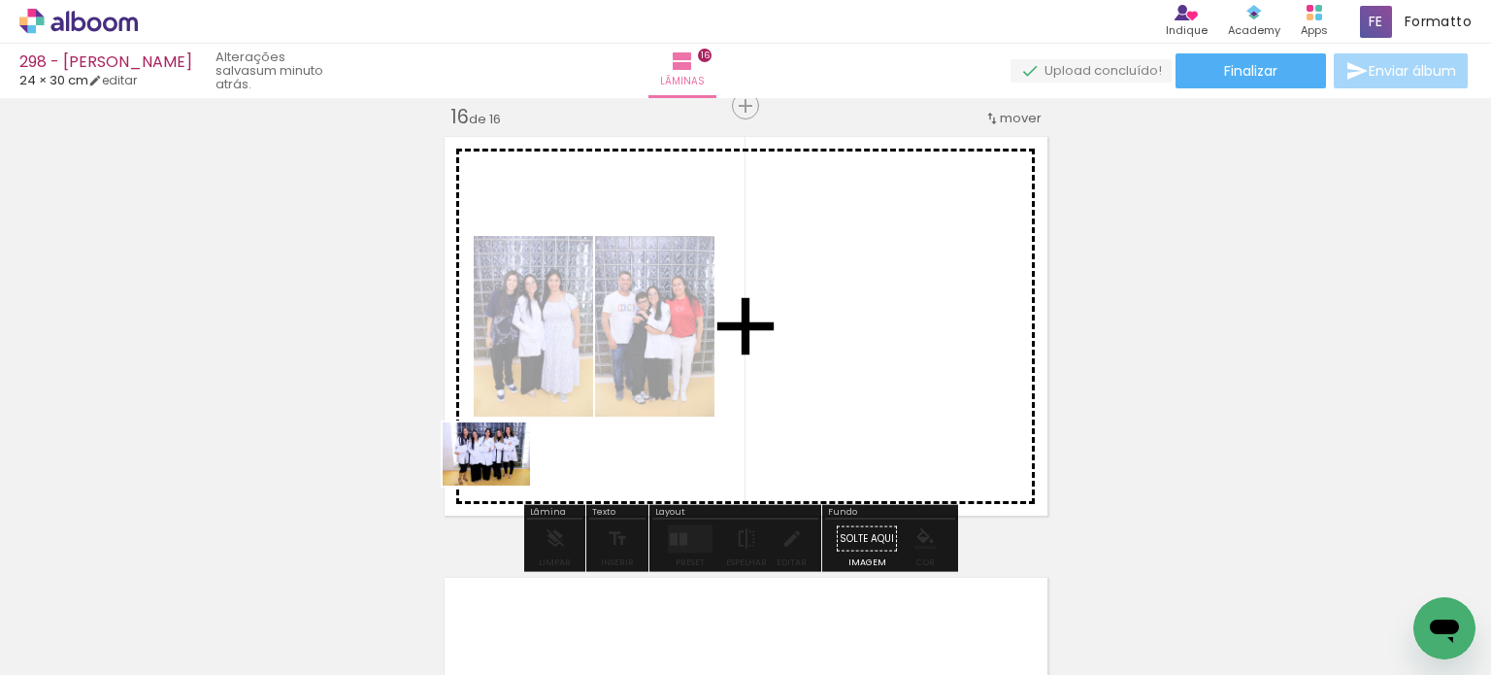
drag, startPoint x: 450, startPoint y: 566, endPoint x: 501, endPoint y: 481, distance: 99.2
click at [501, 481] on quentale-workspace at bounding box center [745, 337] width 1491 height 675
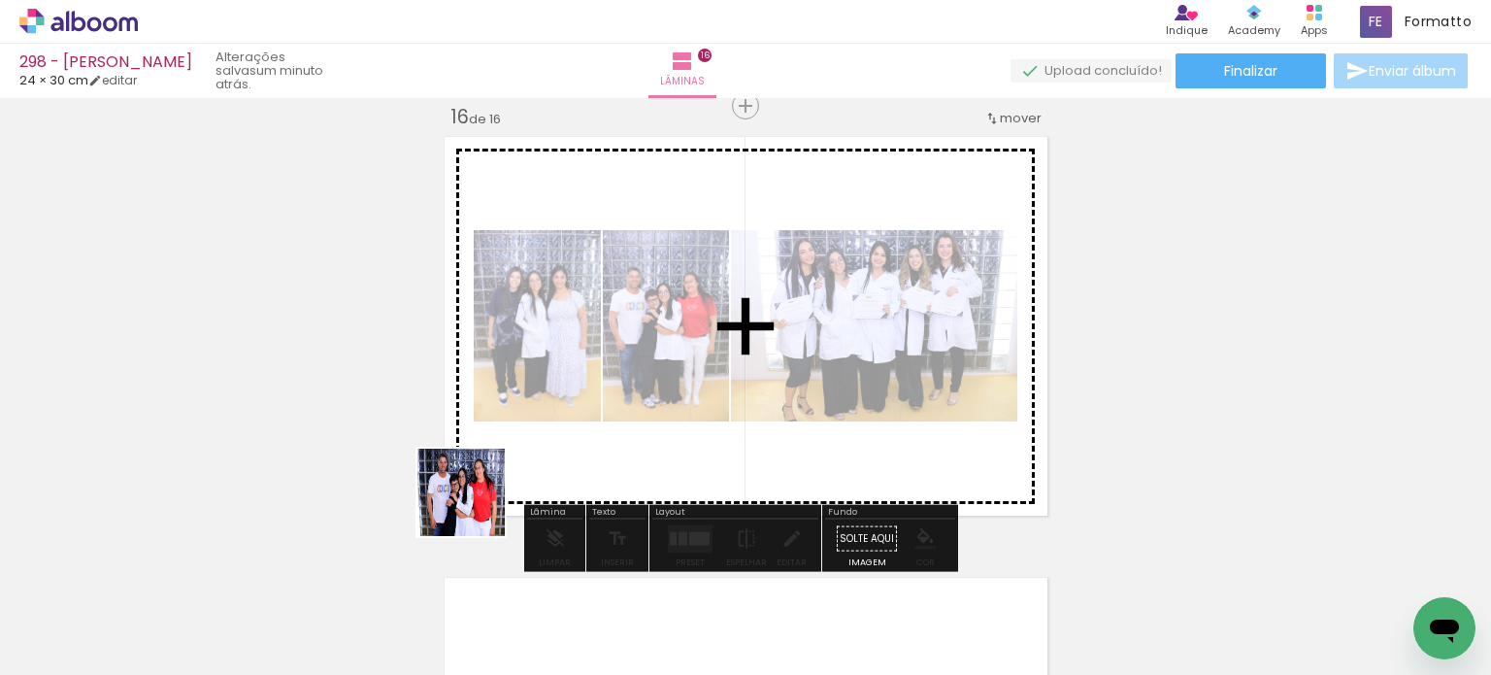
drag, startPoint x: 422, startPoint y: 543, endPoint x: 388, endPoint y: 571, distance: 44.1
click at [492, 491] on quentale-workspace at bounding box center [745, 337] width 1491 height 675
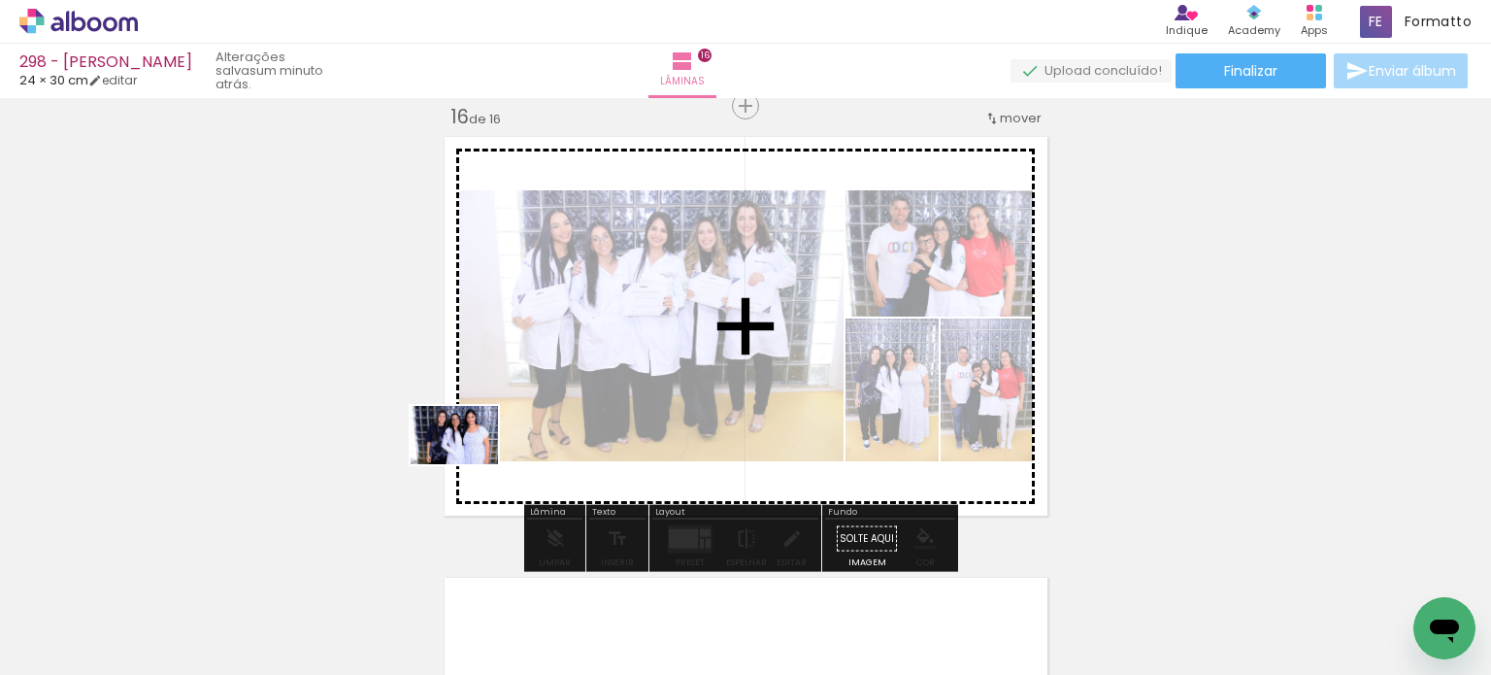
drag, startPoint x: 234, startPoint y: 604, endPoint x: 478, endPoint y: 454, distance: 285.9
click at [482, 453] on quentale-workspace at bounding box center [745, 337] width 1491 height 675
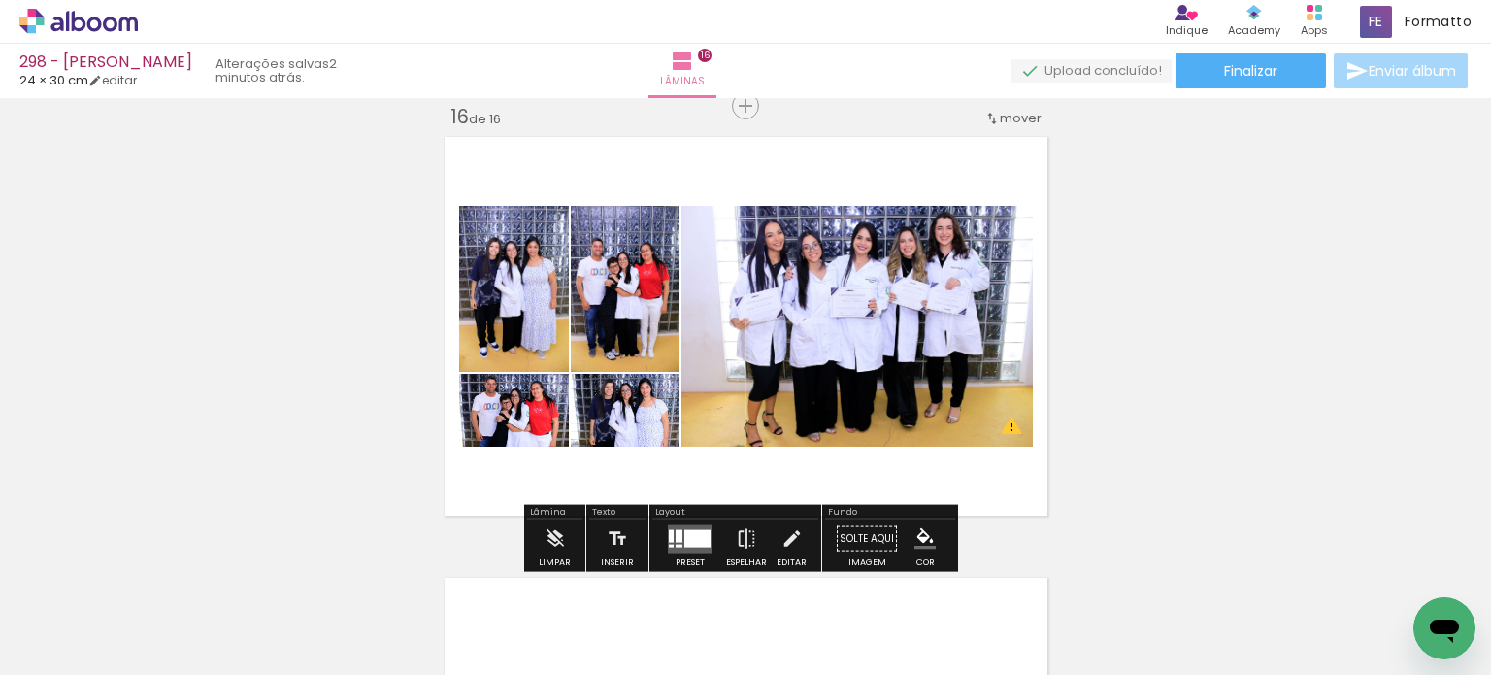
click at [678, 546] on quentale-layouter at bounding box center [690, 538] width 45 height 28
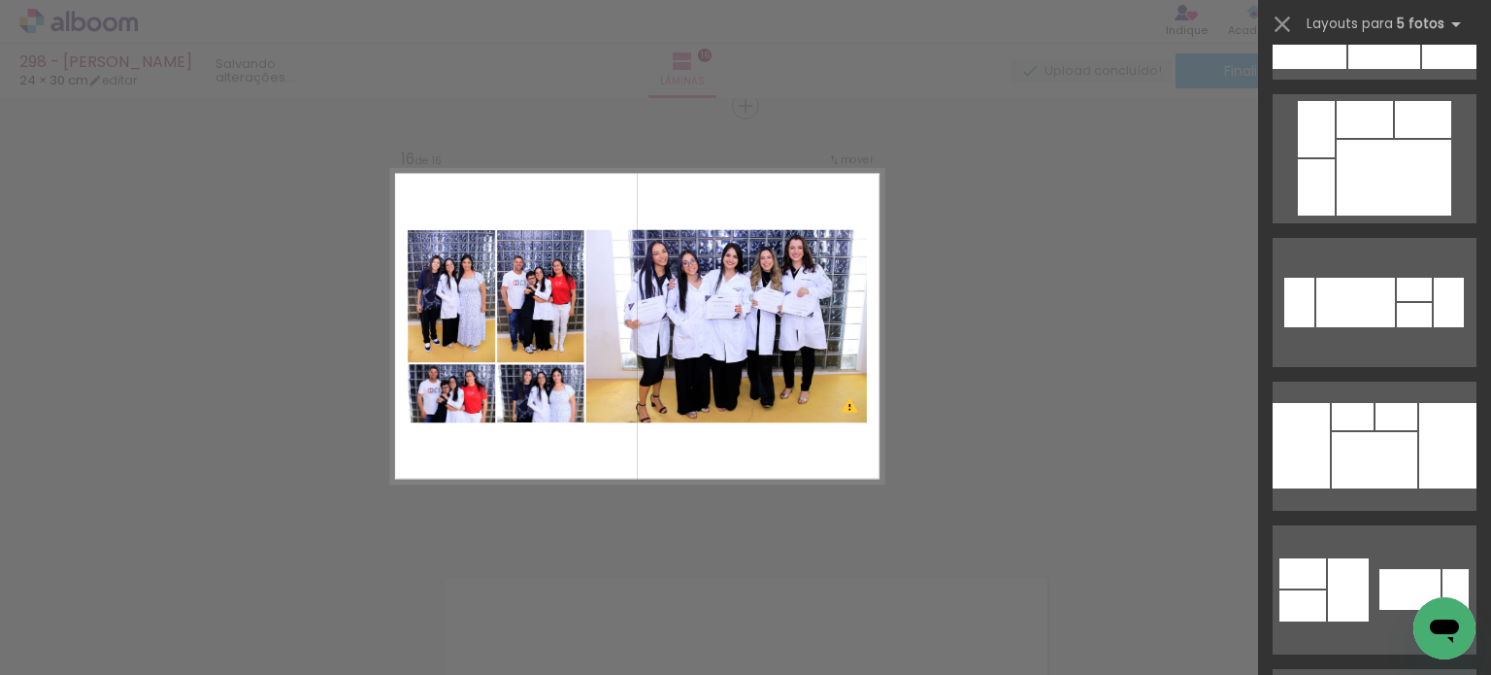
scroll to position [0, 0]
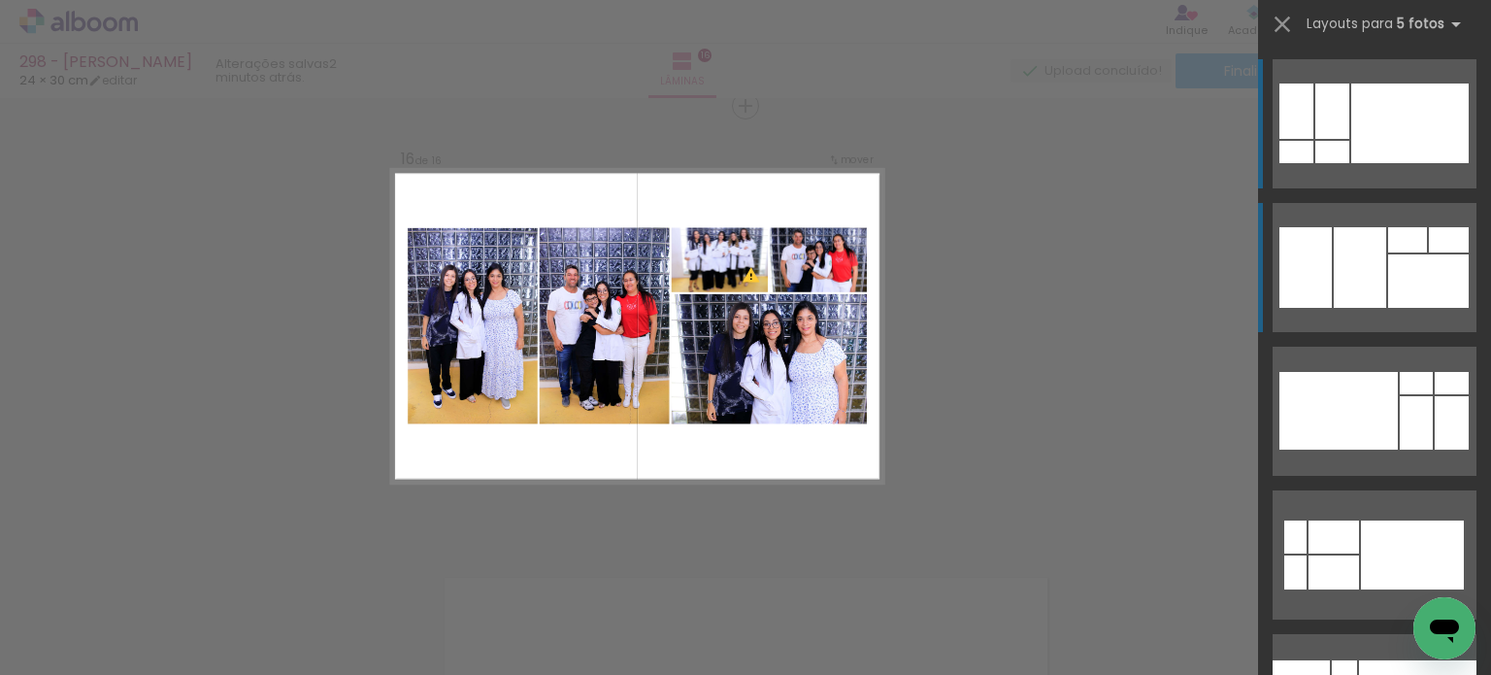
click at [1452, 256] on div at bounding box center [1428, 280] width 81 height 53
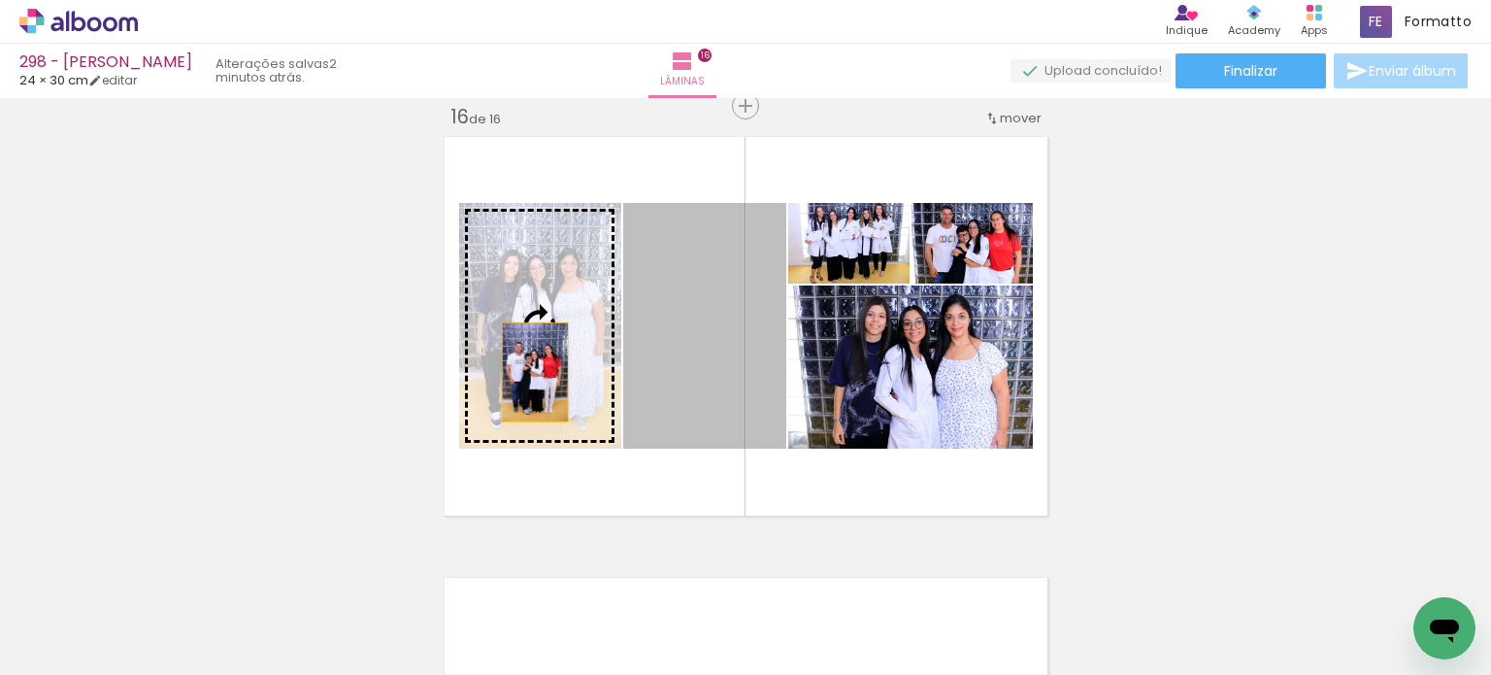
drag, startPoint x: 660, startPoint y: 385, endPoint x: 502, endPoint y: 369, distance: 159.1
click at [0, 0] on slot at bounding box center [0, 0] width 0 height 0
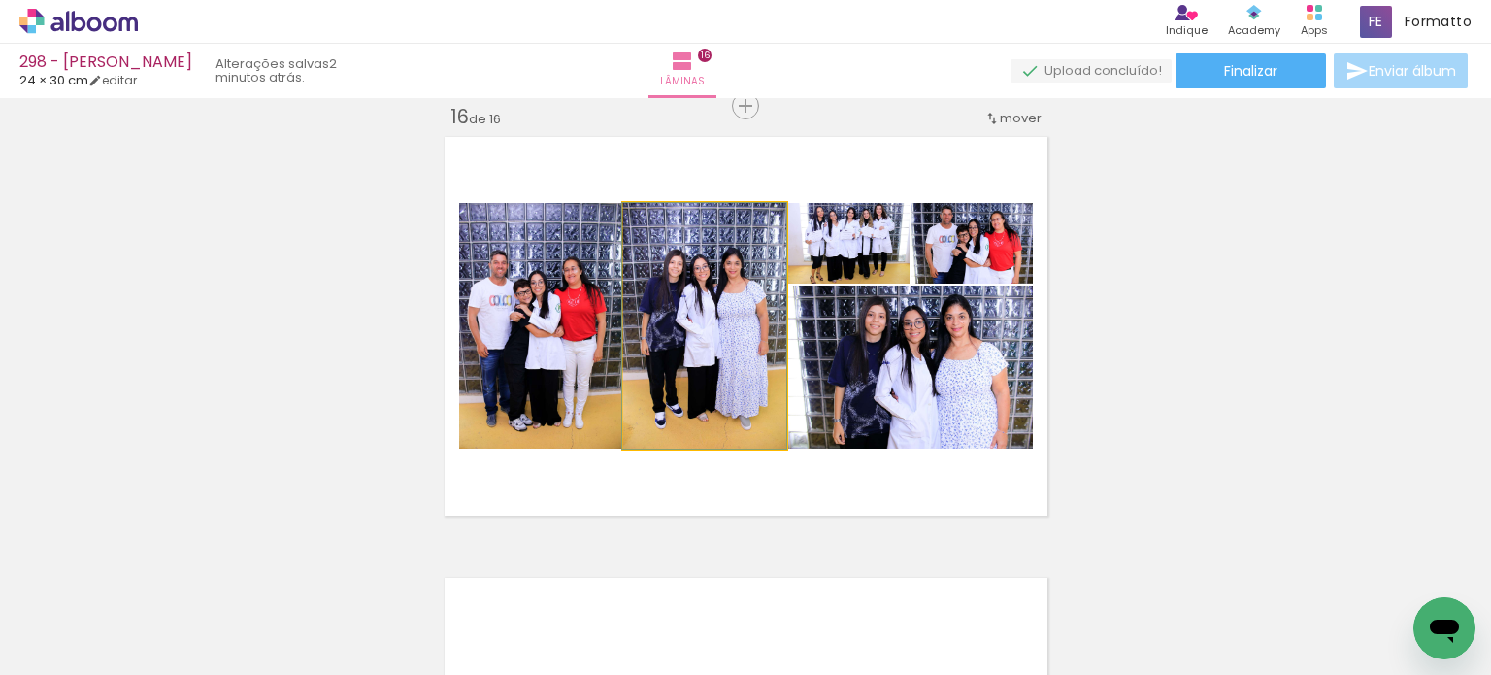
drag, startPoint x: 681, startPoint y: 334, endPoint x: 656, endPoint y: 337, distance: 24.4
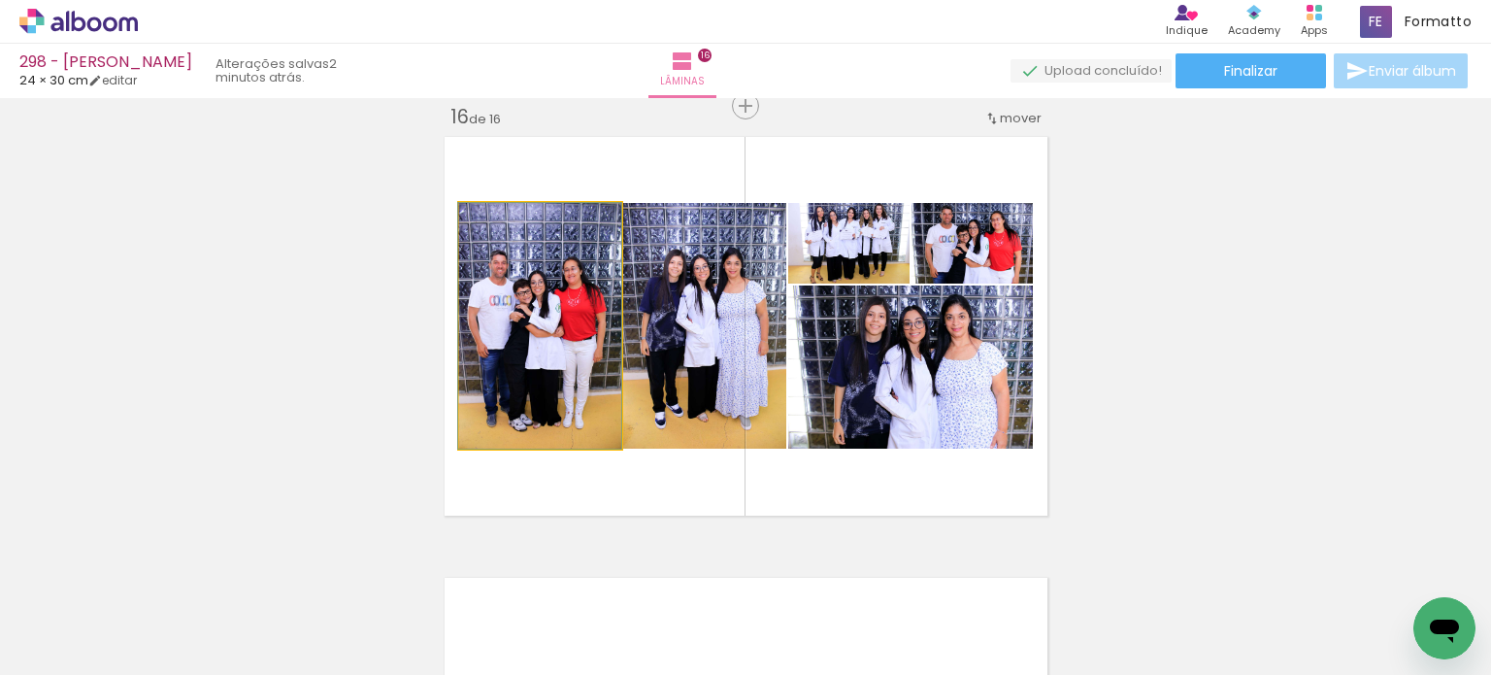
drag, startPoint x: 586, startPoint y: 337, endPoint x: 582, endPoint y: 327, distance: 10.5
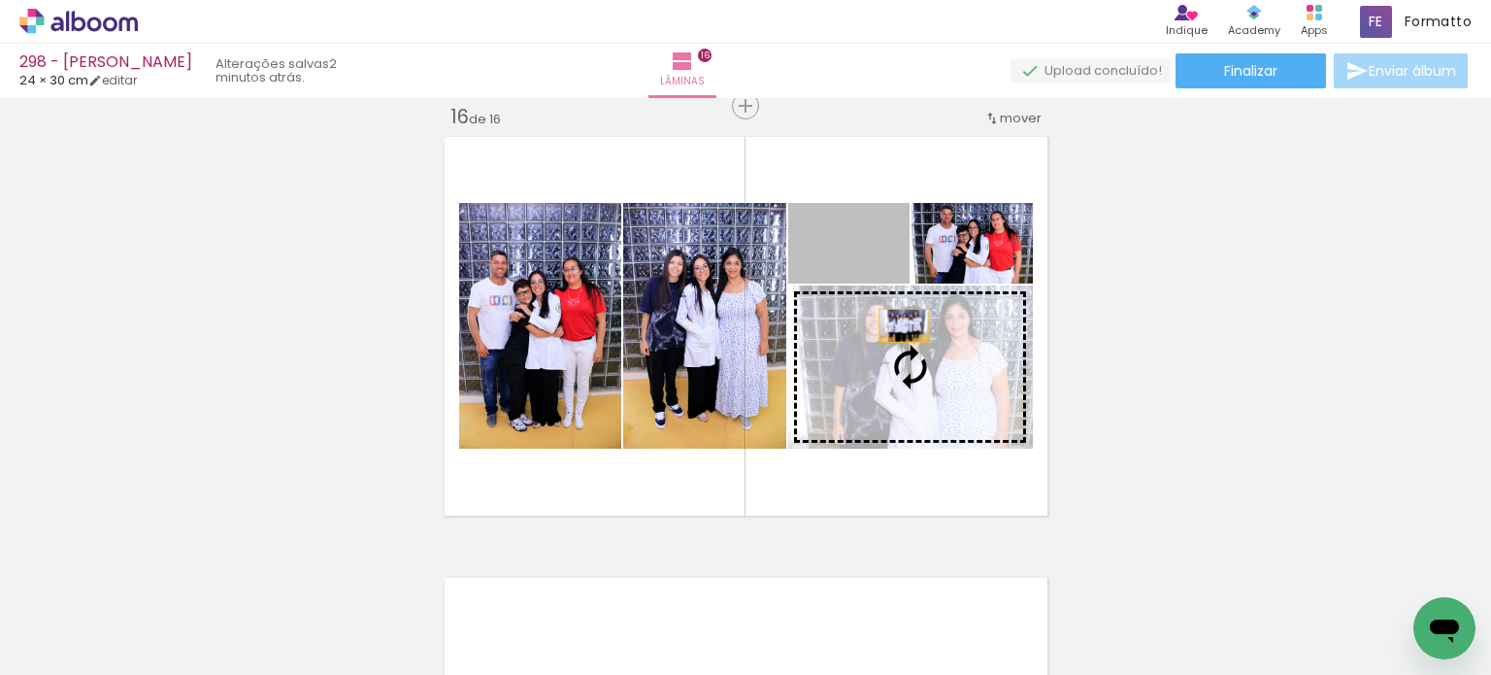
drag, startPoint x: 881, startPoint y: 264, endPoint x: 900, endPoint y: 358, distance: 96.0
click at [0, 0] on slot at bounding box center [0, 0] width 0 height 0
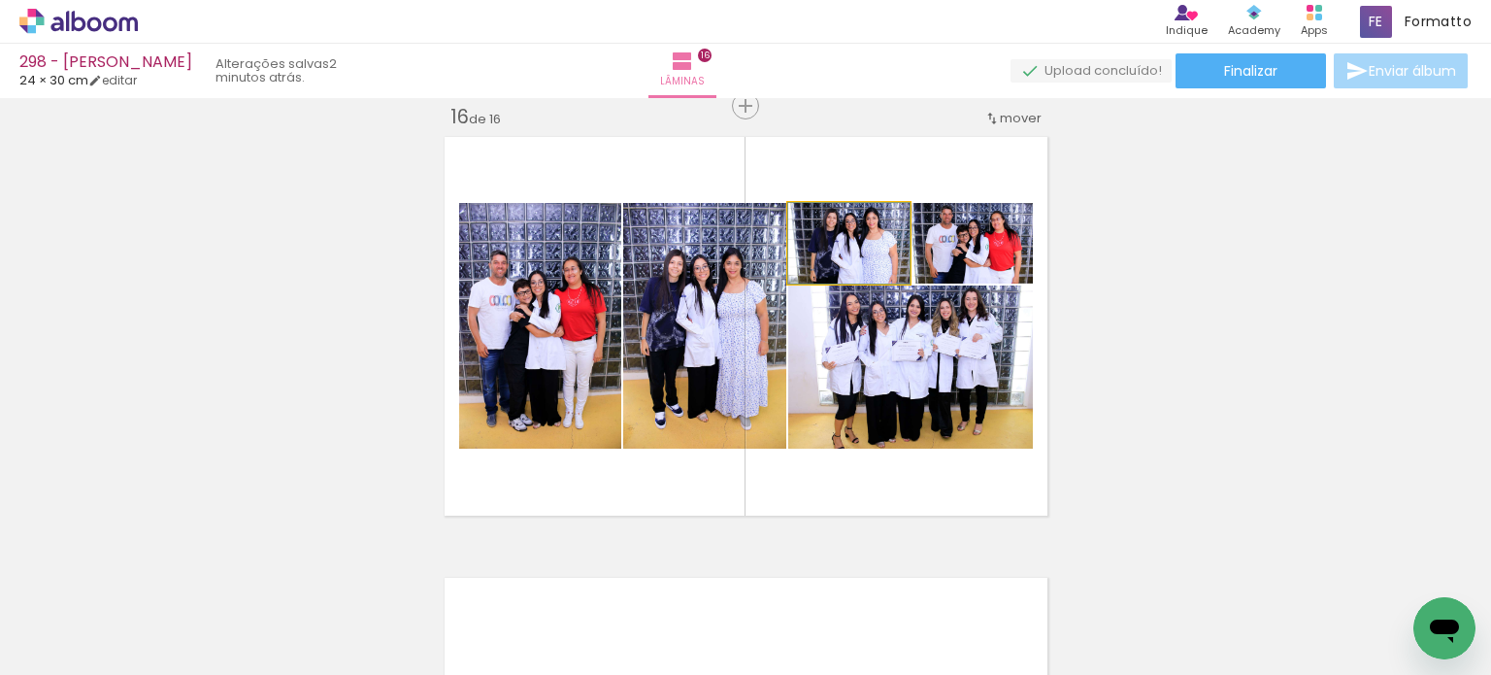
drag, startPoint x: 887, startPoint y: 260, endPoint x: 894, endPoint y: 275, distance: 16.1
drag, startPoint x: 1007, startPoint y: 264, endPoint x: 1010, endPoint y: 279, distance: 14.9
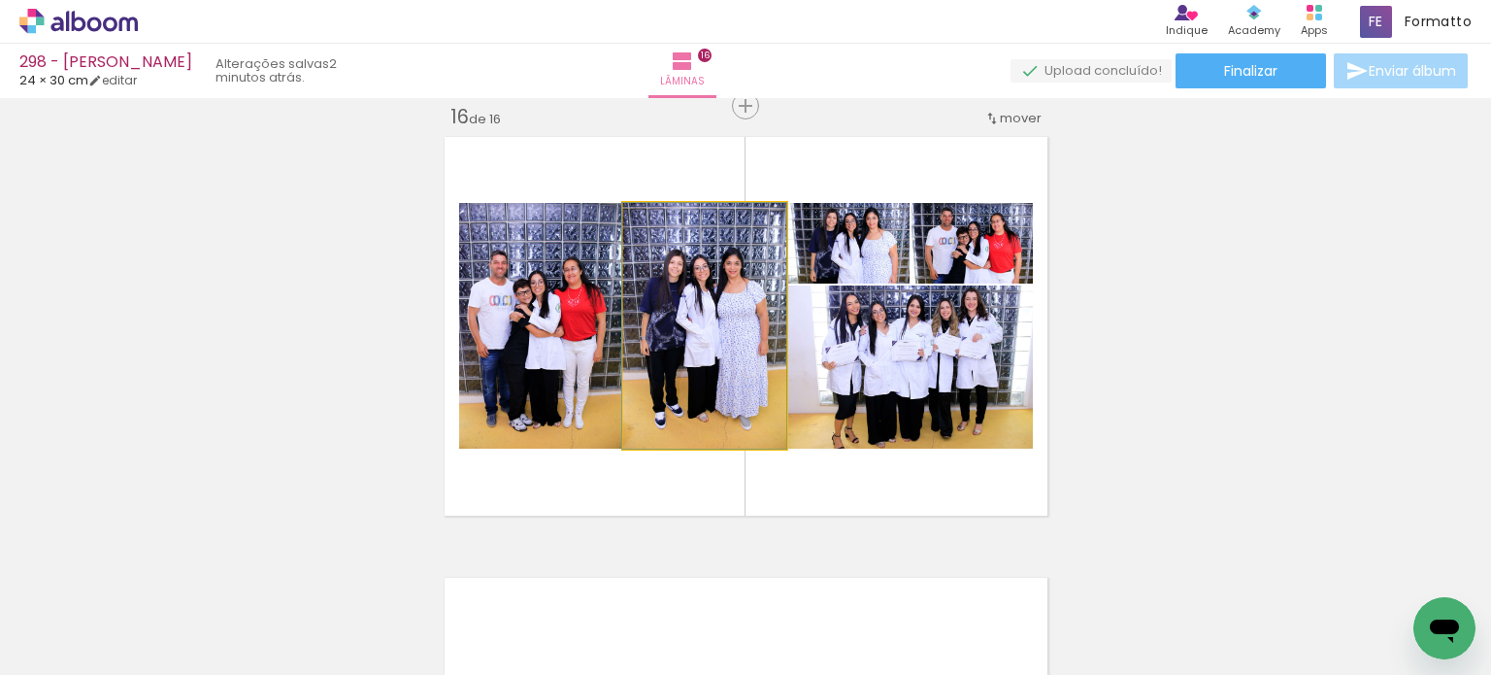
drag, startPoint x: 679, startPoint y: 382, endPoint x: 664, endPoint y: 383, distance: 14.7
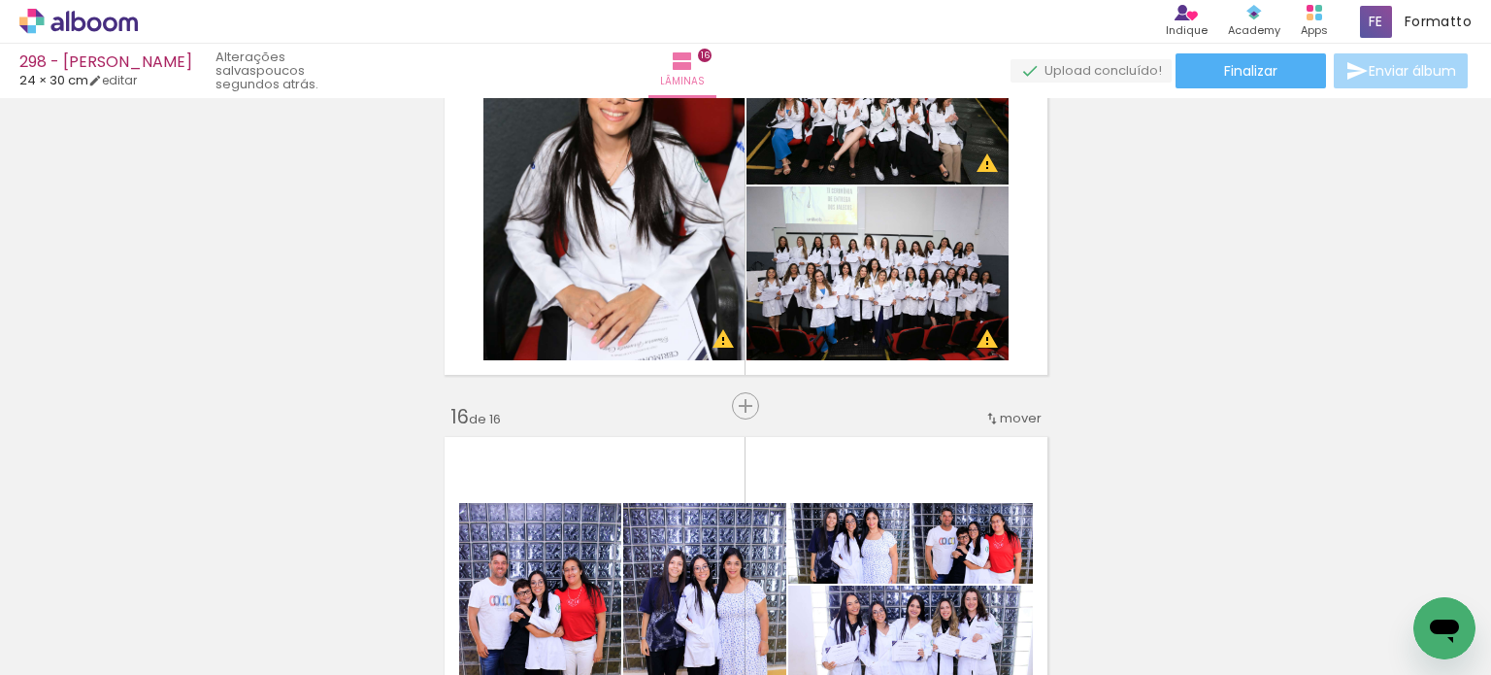
scroll to position [6627, 0]
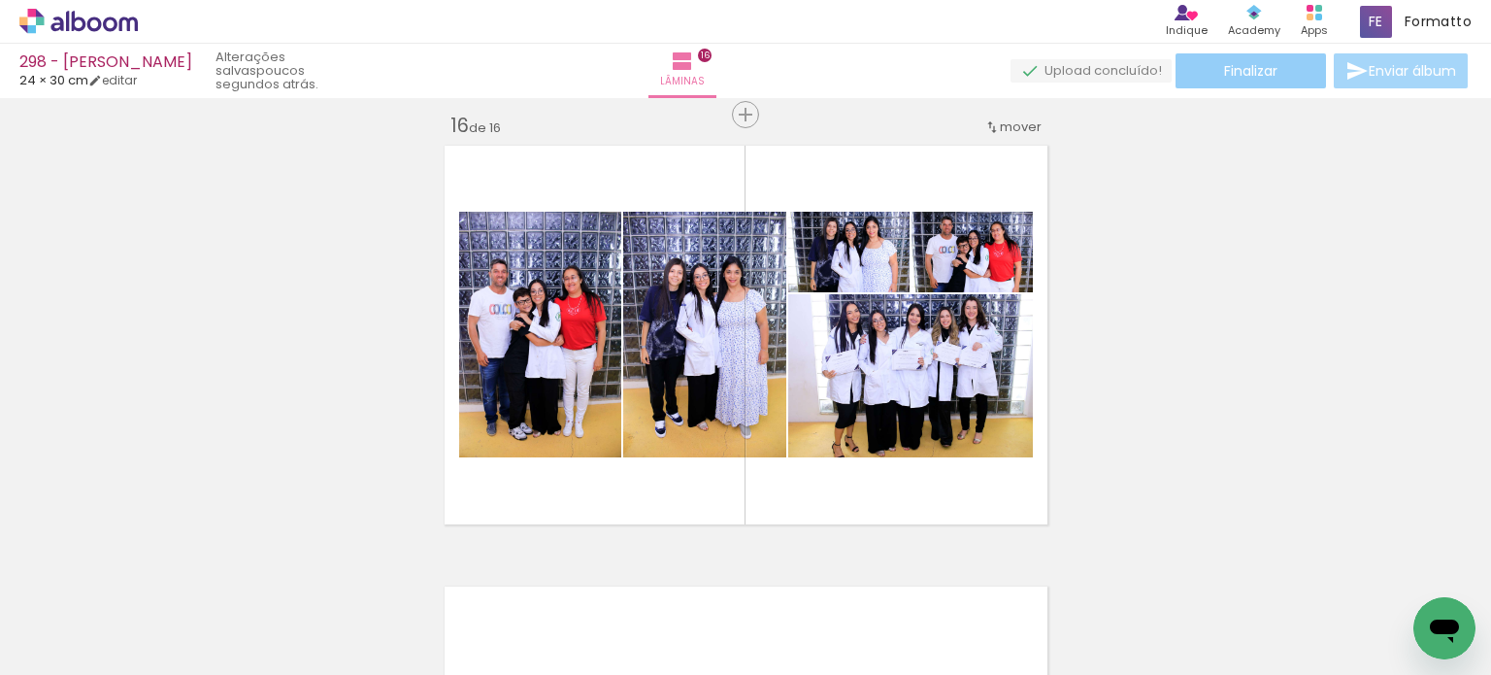
click at [1229, 64] on span "Finalizar" at bounding box center [1250, 71] width 53 height 14
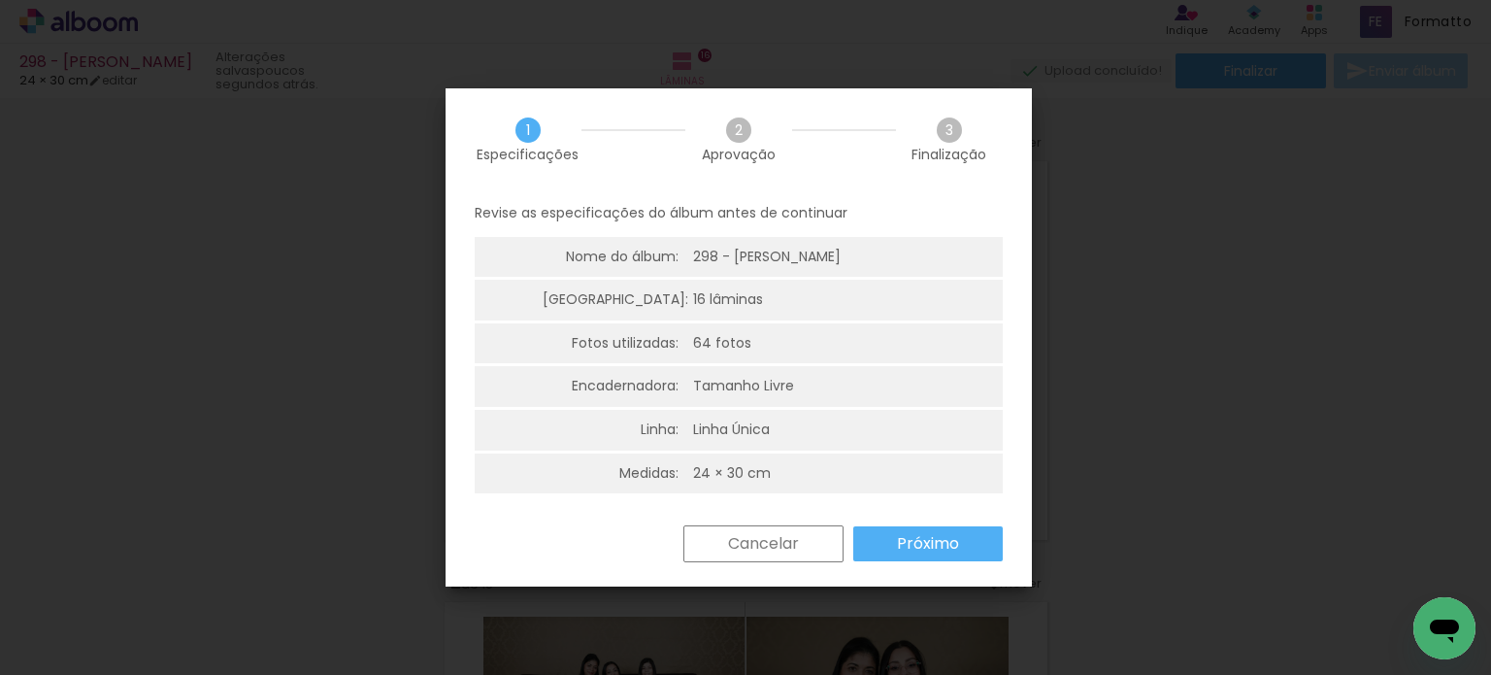
scroll to position [6627, 0]
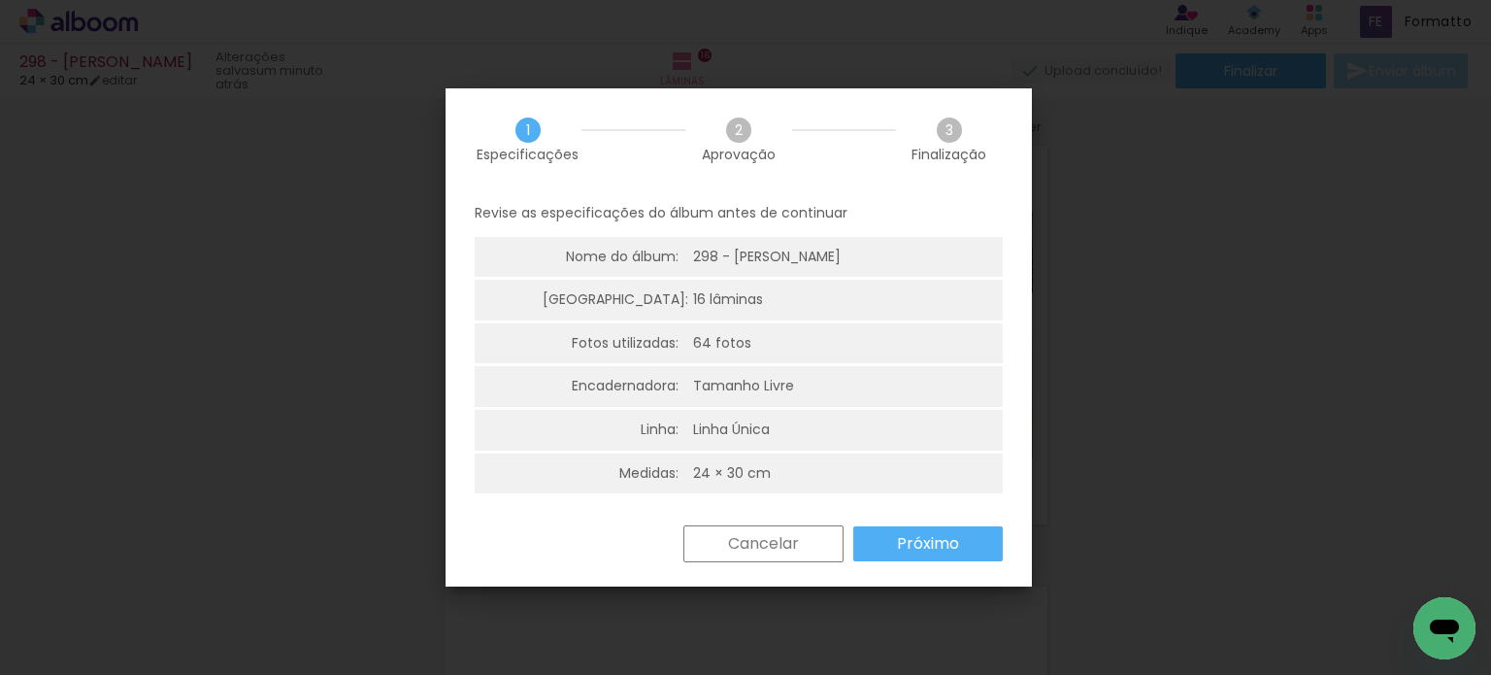
click at [0, 0] on slot "Próximo" at bounding box center [0, 0] width 0 height 0
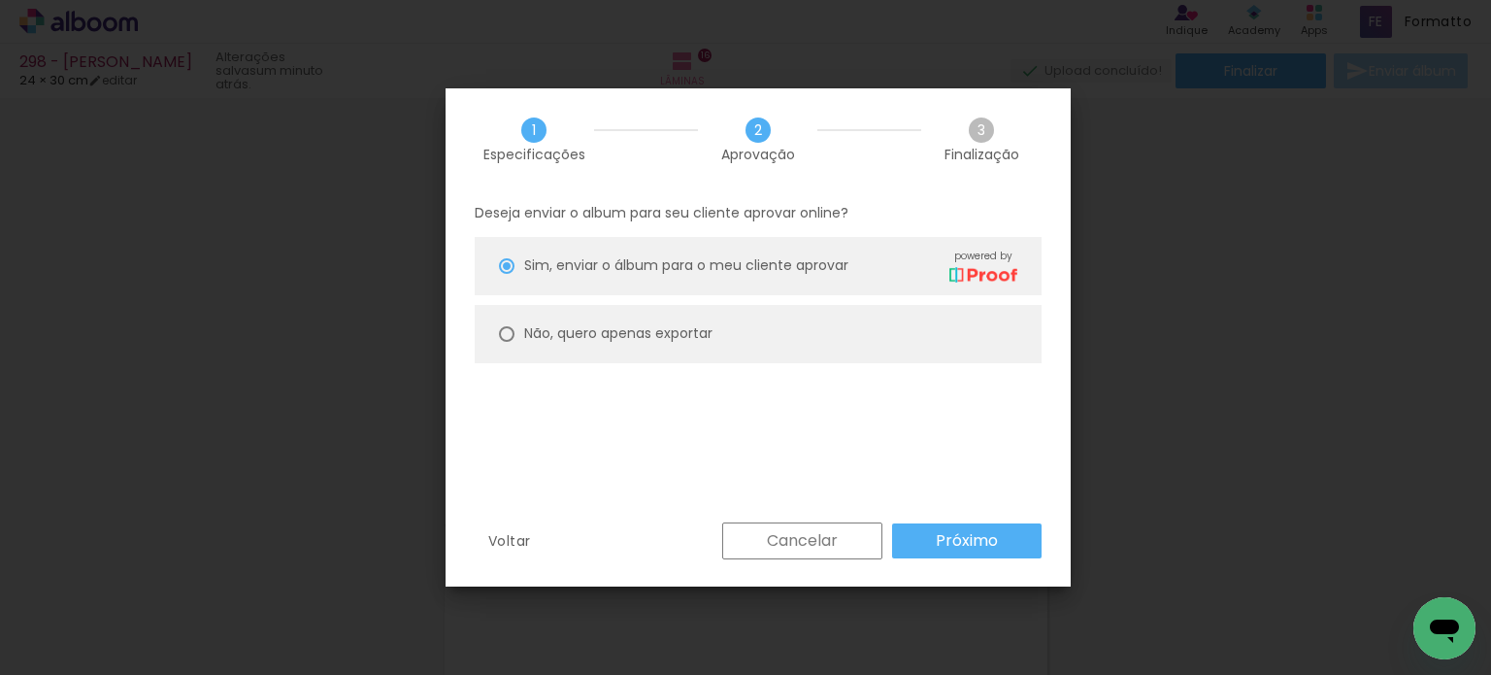
click at [580, 321] on paper-radio-button "Não, quero apenas exportar" at bounding box center [758, 334] width 567 height 58
type paper-radio-button "on"
click at [931, 543] on paper-button "Próximo" at bounding box center [967, 540] width 150 height 35
type input "Alta, 300 DPI"
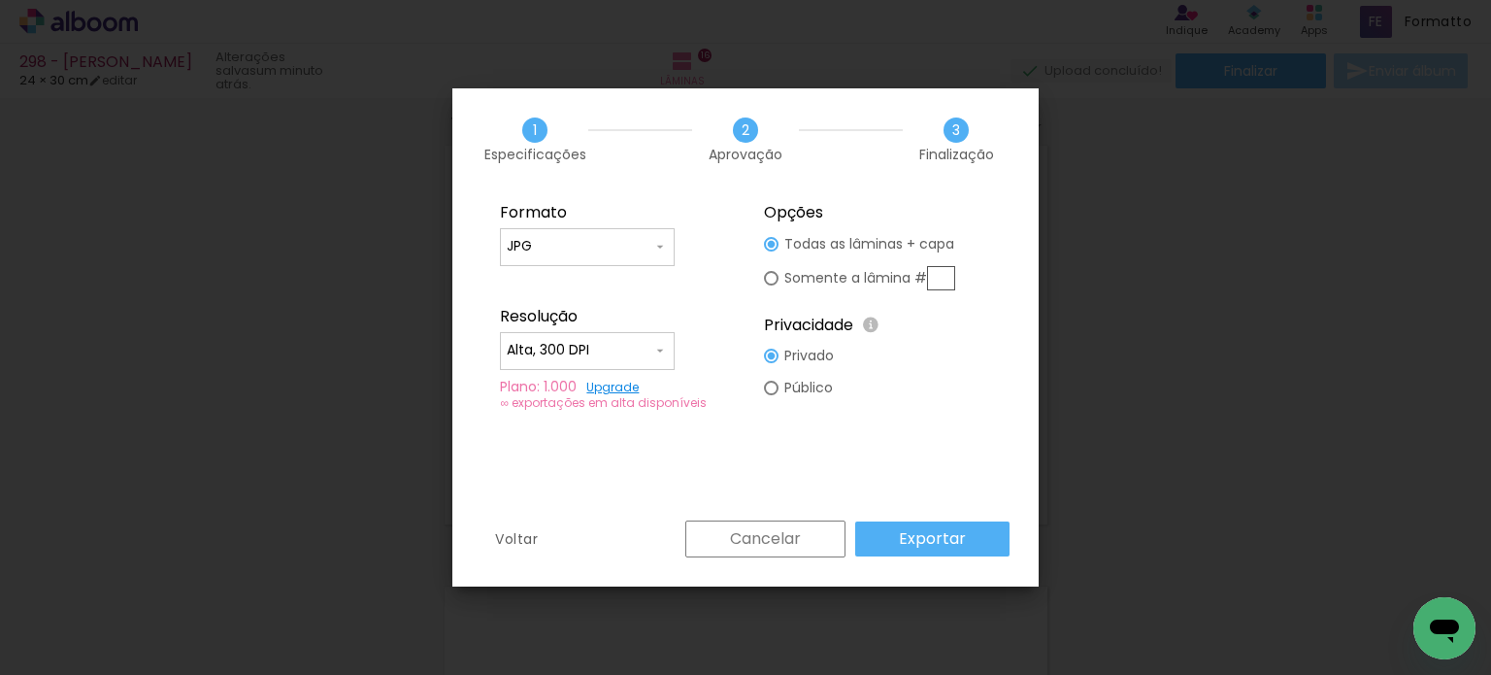
click at [0, 0] on slot "Exportar" at bounding box center [0, 0] width 0 height 0
